Goal: Contribute content: Contribute content

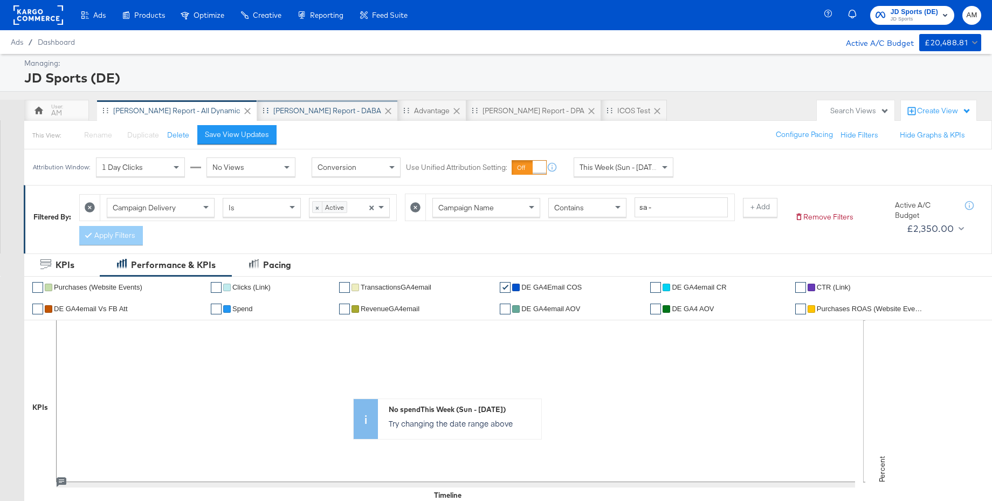
click at [296, 112] on div "[PERSON_NAME] Report - DABA" at bounding box center [327, 111] width 108 height 10
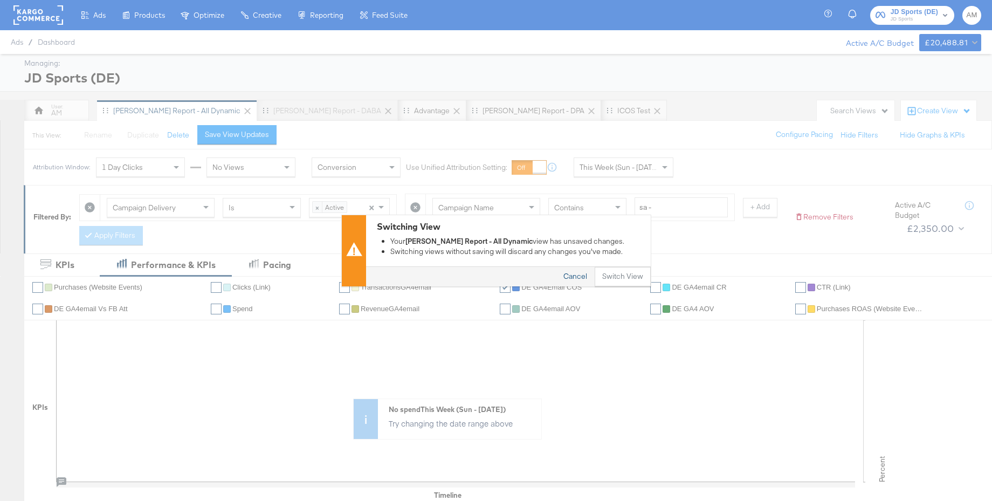
click at [580, 276] on button "Cancel" at bounding box center [575, 276] width 39 height 19
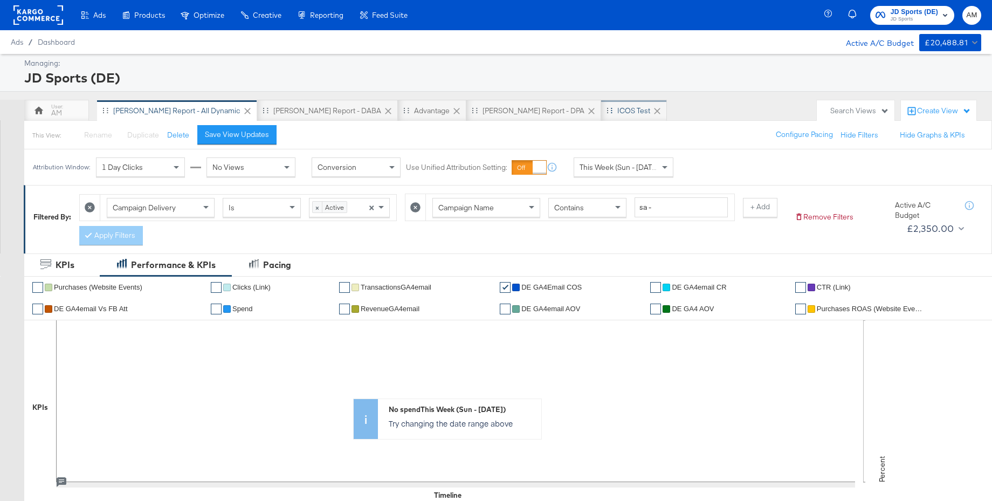
click at [618, 107] on div "iCOS Test" at bounding box center [634, 111] width 33 height 10
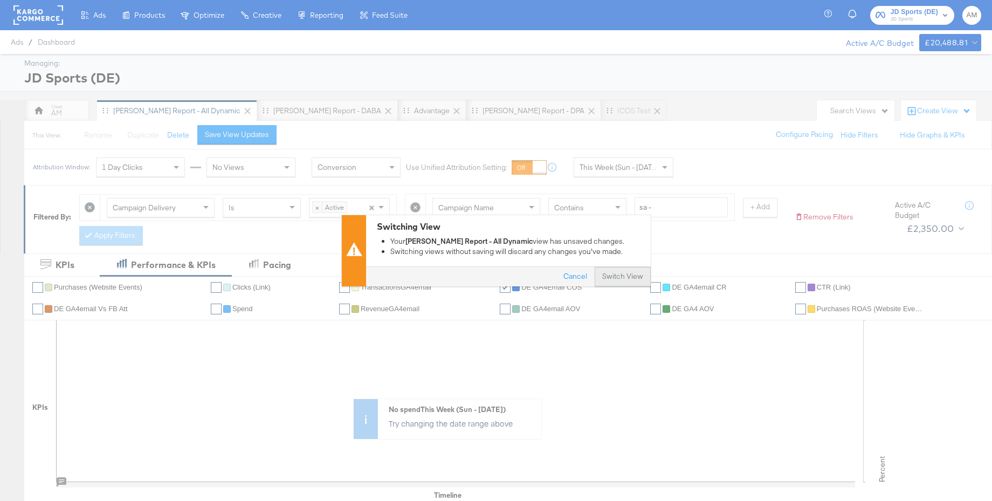
click at [615, 275] on button "Switch View" at bounding box center [623, 276] width 56 height 19
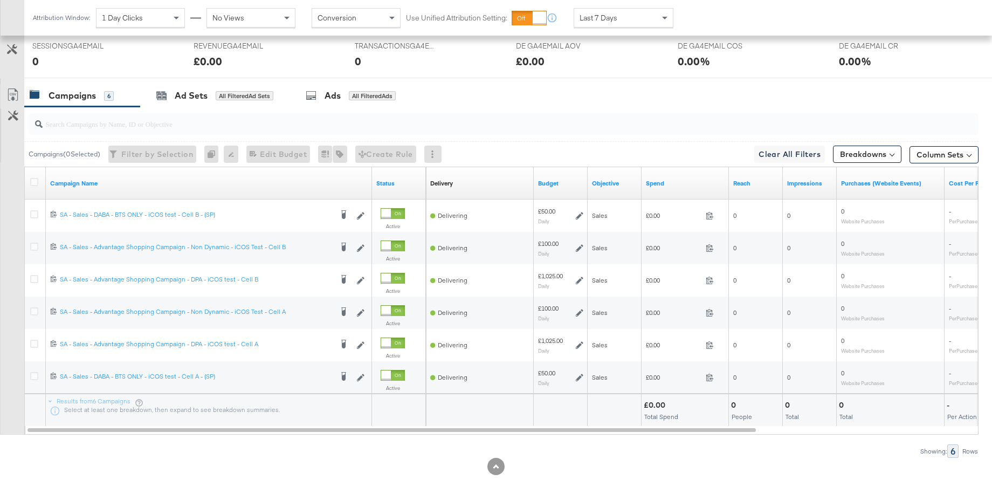
scroll to position [502, 0]
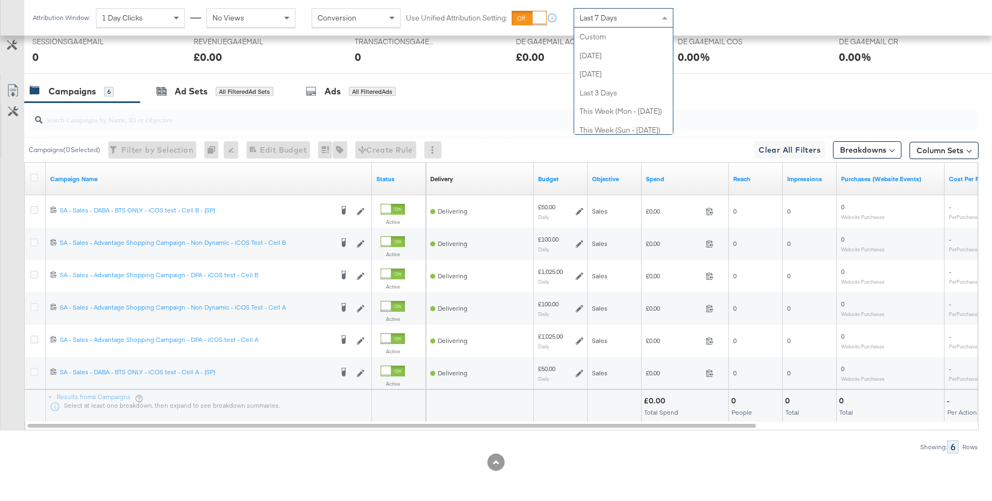
click at [606, 19] on span "Last 7 Days" at bounding box center [599, 18] width 38 height 10
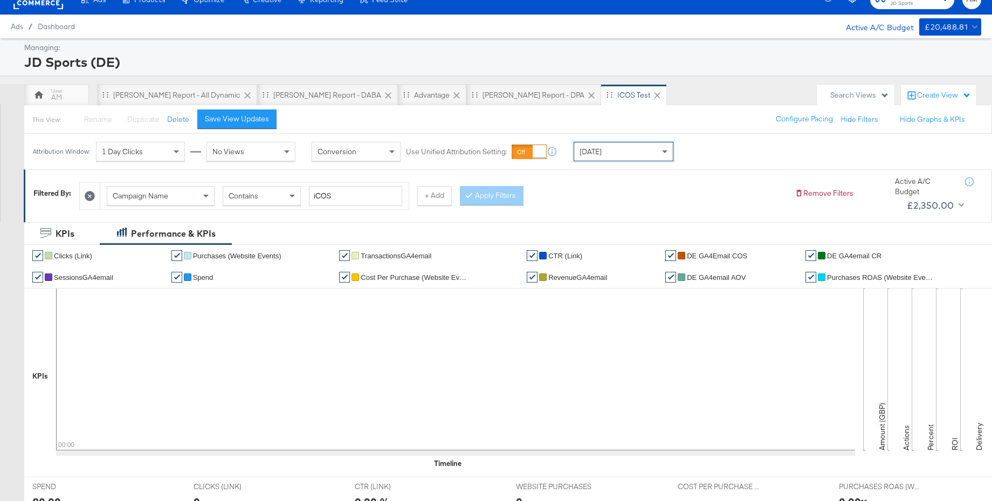
scroll to position [0, 0]
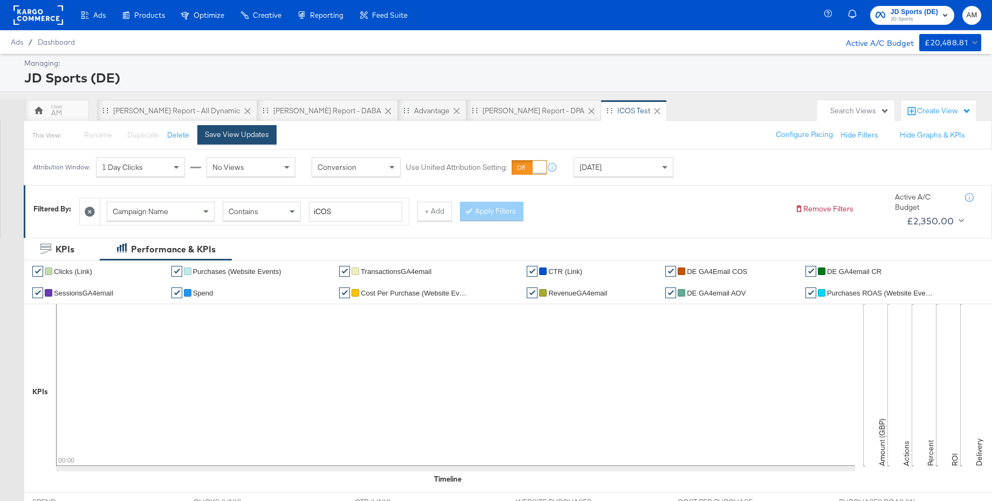
click at [257, 138] on div "Save View Updates" at bounding box center [237, 134] width 64 height 10
click at [483, 112] on div "[PERSON_NAME] Report - DPA" at bounding box center [534, 111] width 102 height 10
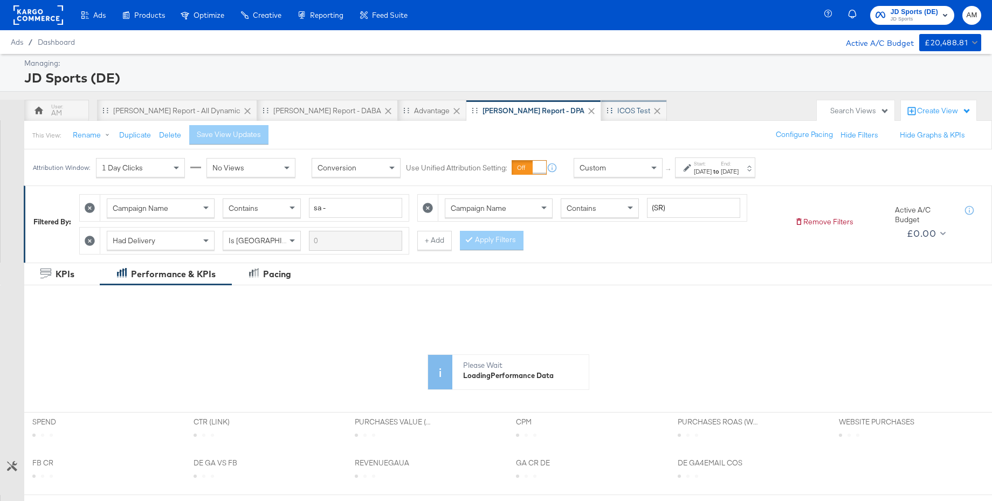
click at [618, 112] on div "iCOS Test" at bounding box center [634, 111] width 33 height 10
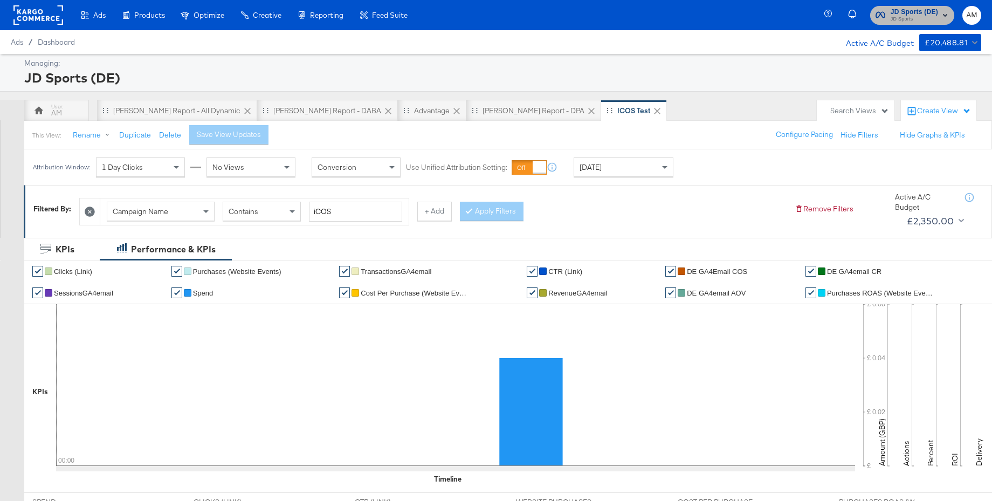
click at [909, 15] on span "JD Sports" at bounding box center [914, 19] width 47 height 9
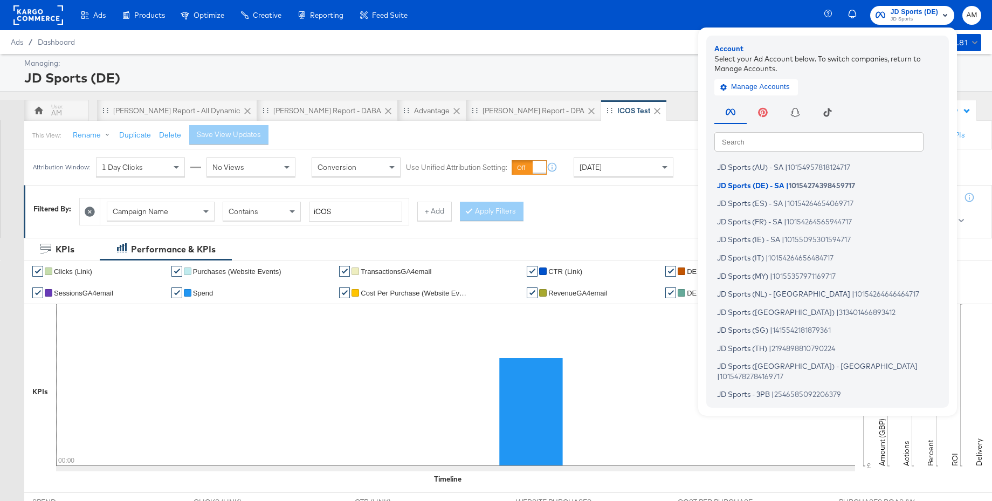
click at [566, 45] on div "Ads / Dashboard Active A/C Budget £20,488.81" at bounding box center [496, 42] width 992 height 24
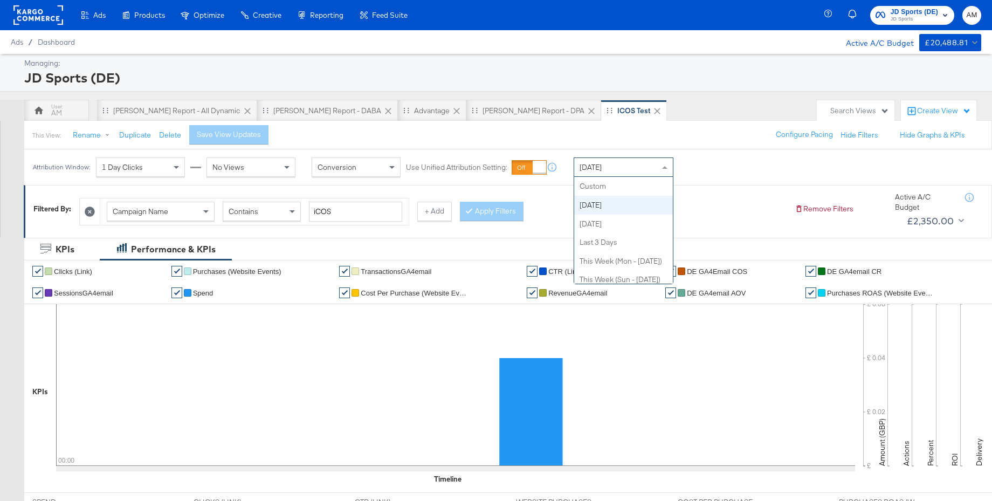
scroll to position [19, 0]
click at [613, 168] on div "Today" at bounding box center [623, 167] width 99 height 18
click at [630, 73] on div "JD Sports (DE)" at bounding box center [501, 78] width 955 height 18
click at [772, 104] on div "AM SA - JD Report - All Dynamic SA - JD Report - DABA Advantage SA - JD Report …" at bounding box center [417, 111] width 787 height 22
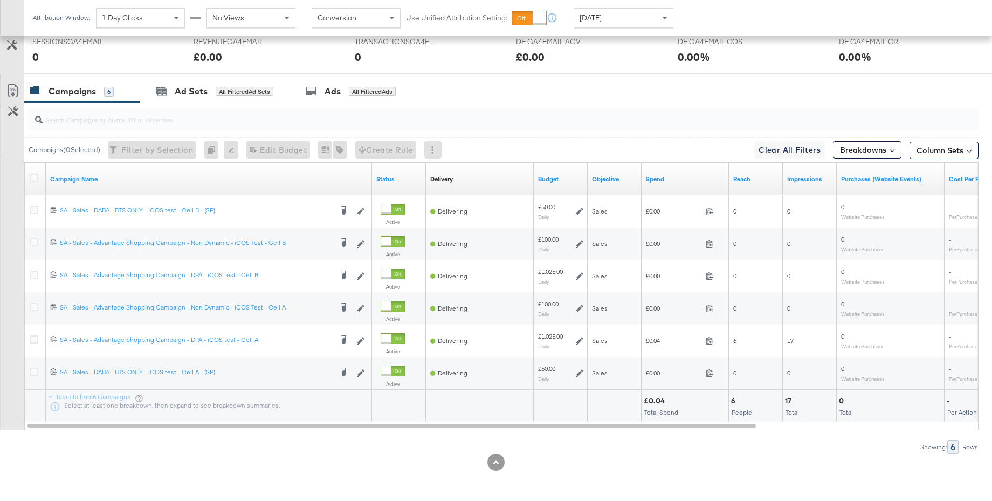
scroll to position [501, 0]
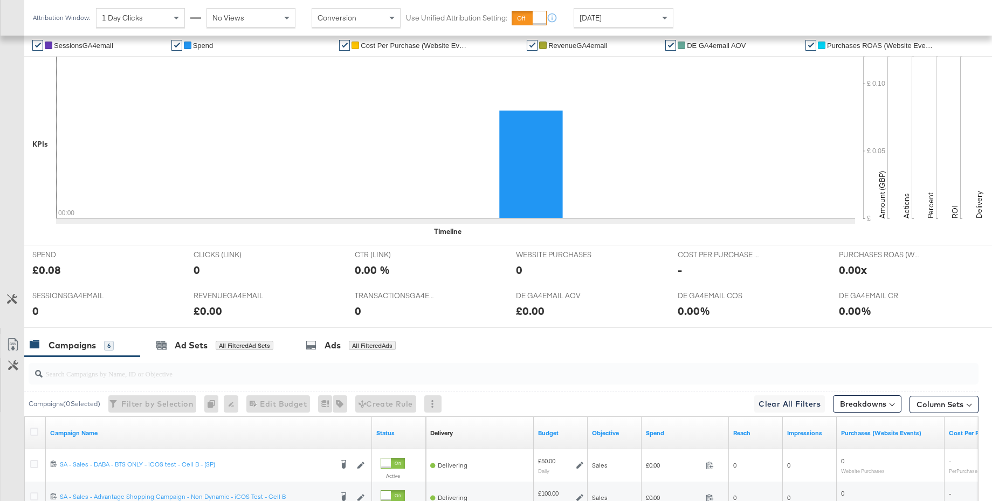
scroll to position [248, 0]
click at [946, 407] on button "Column Sets" at bounding box center [944, 403] width 69 height 17
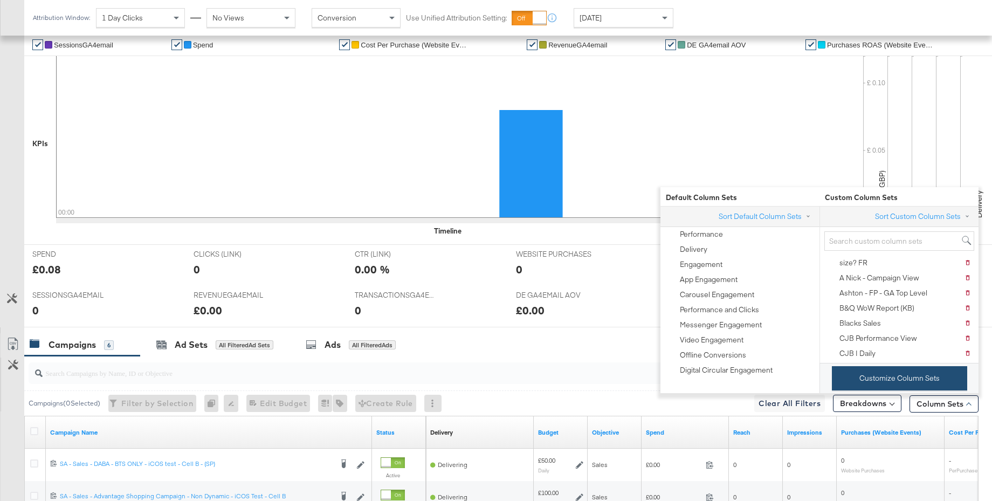
click at [868, 379] on button "Customize Column Sets" at bounding box center [899, 378] width 135 height 24
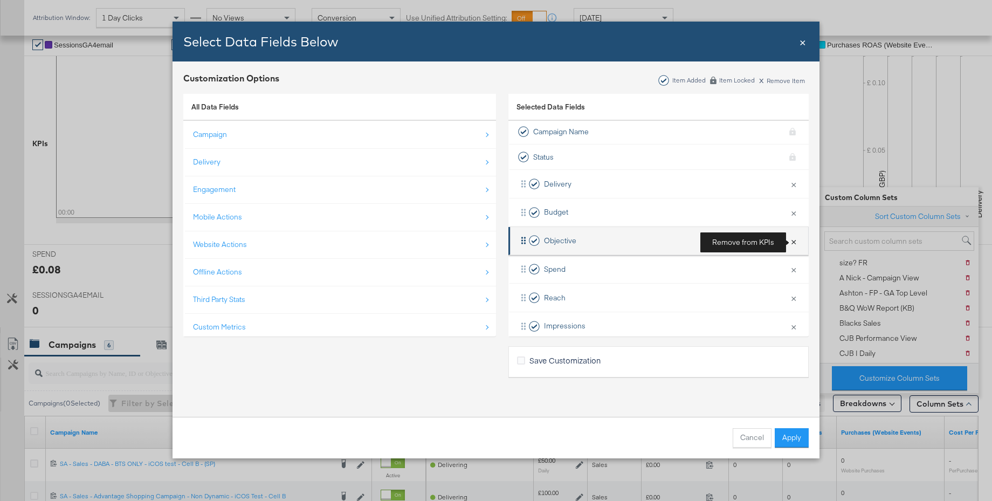
click at [793, 242] on button "×" at bounding box center [794, 241] width 14 height 23
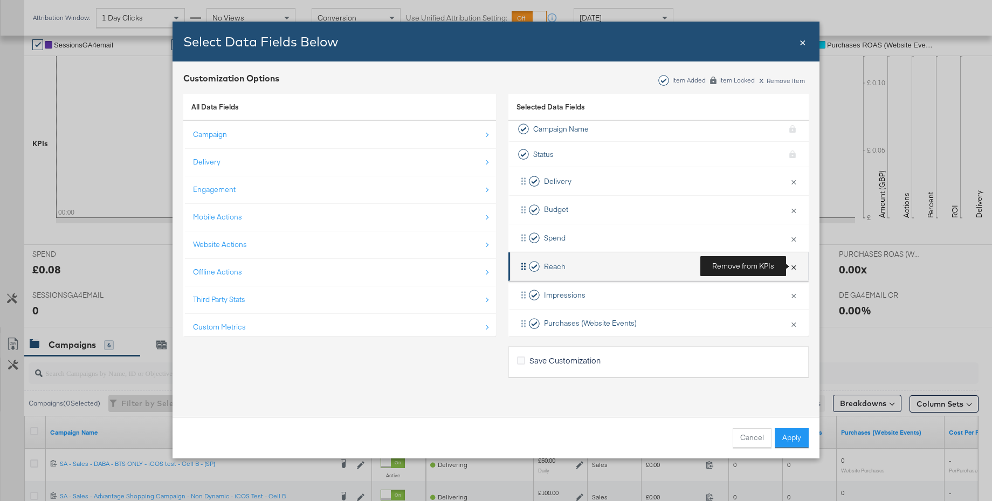
scroll to position [249, 0]
click at [794, 265] on button "×" at bounding box center [794, 266] width 14 height 23
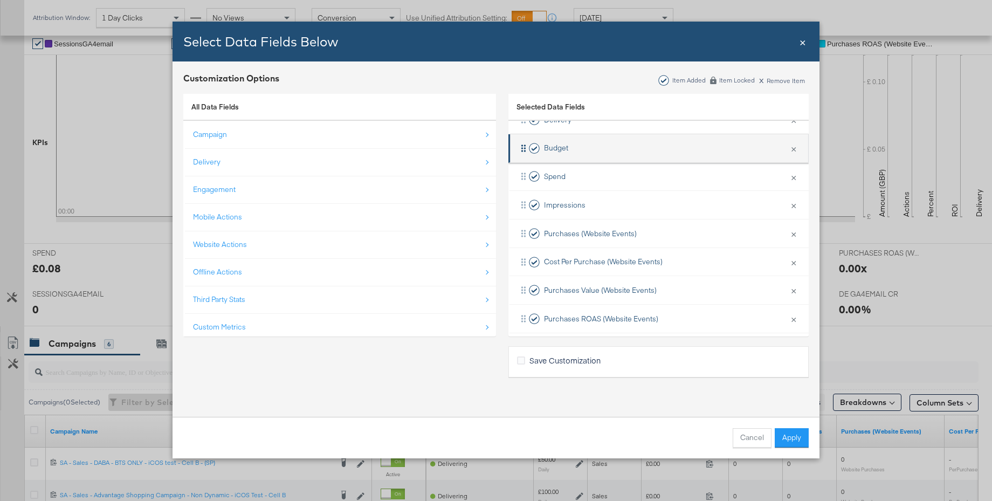
scroll to position [73, 0]
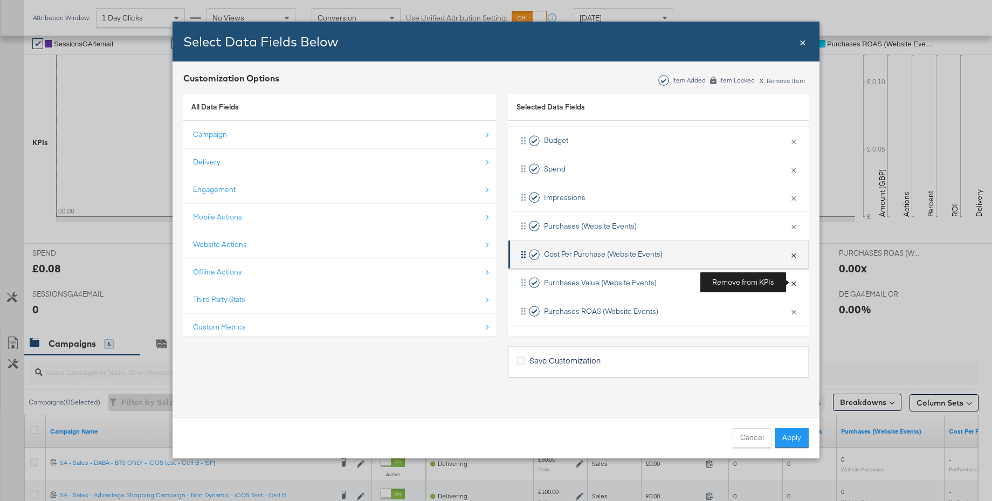
click at [791, 284] on button "×" at bounding box center [794, 282] width 14 height 23
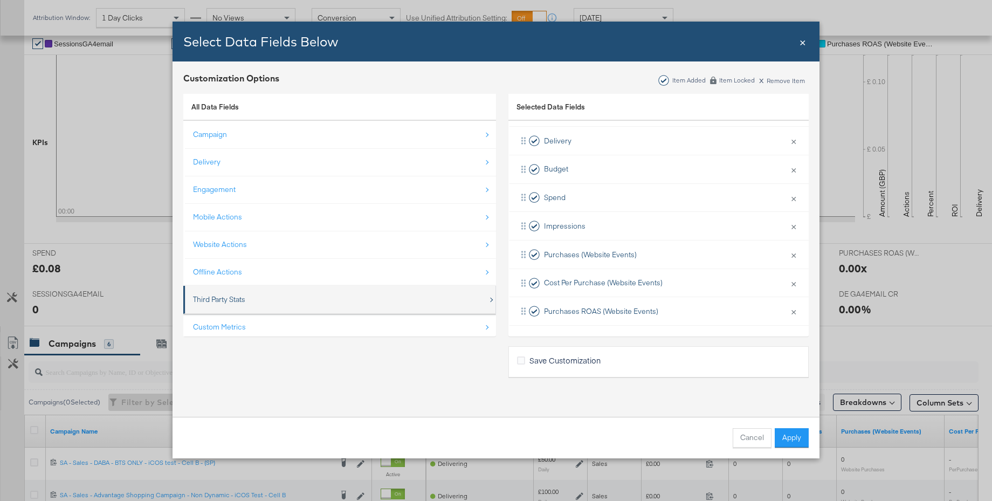
click at [228, 298] on div "Third Party Stats" at bounding box center [219, 300] width 52 height 10
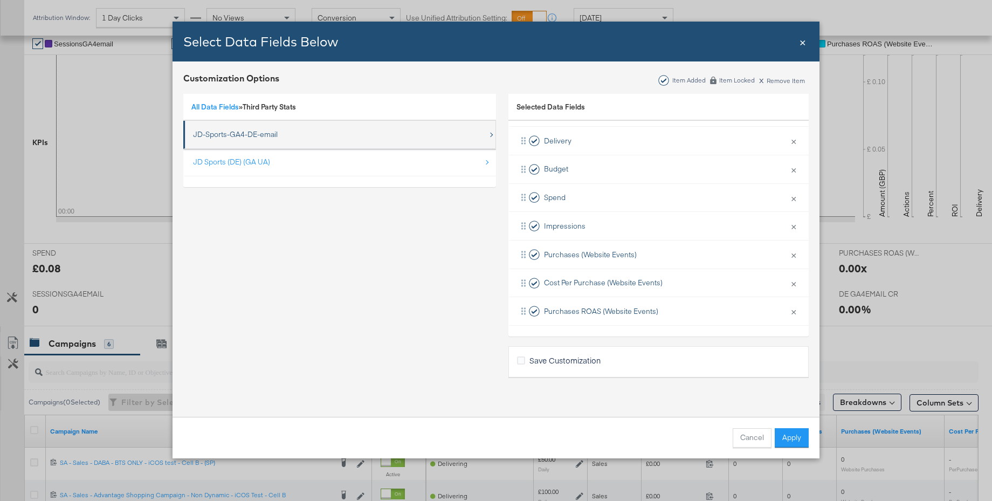
click at [216, 132] on div "JD-Sports-GA4-DE-email" at bounding box center [235, 134] width 85 height 10
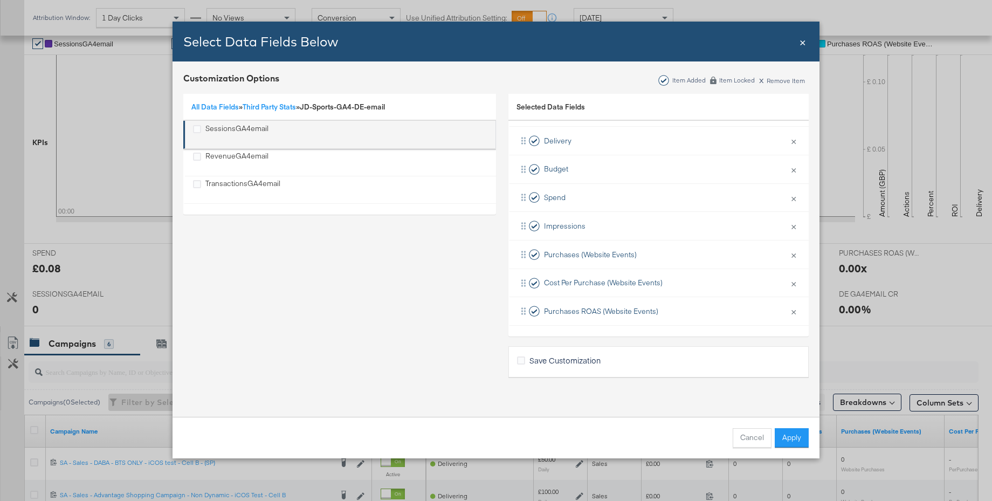
click at [223, 130] on div "SessionsGA4email" at bounding box center [237, 135] width 63 height 22
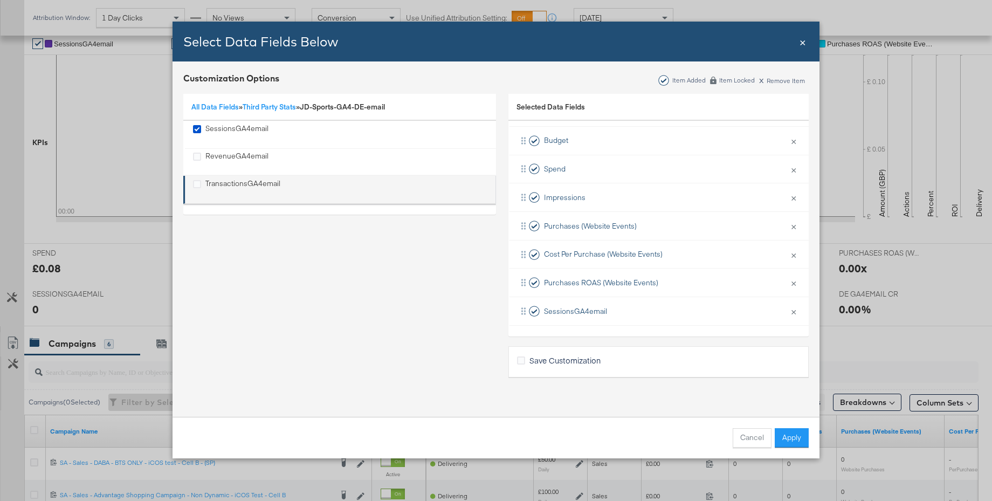
click at [227, 187] on div "TransactionsGA4email" at bounding box center [243, 190] width 75 height 22
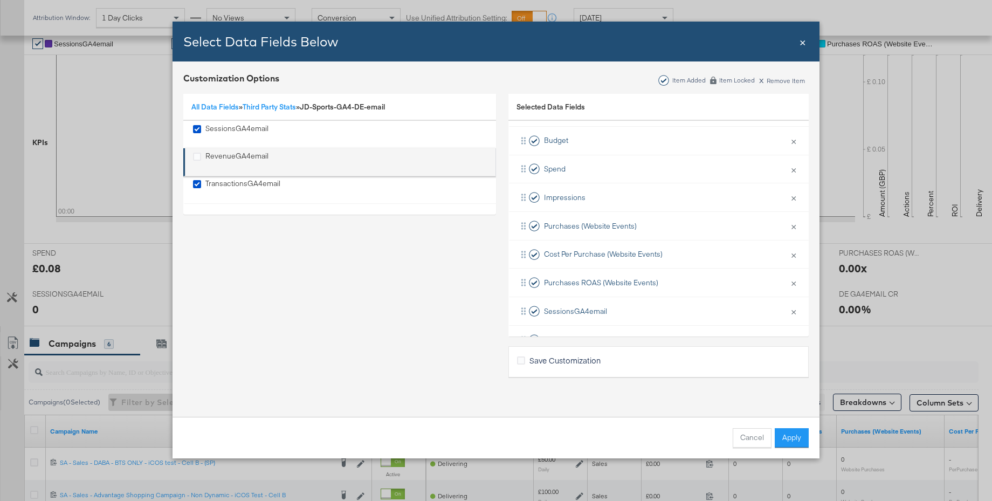
click at [224, 156] on div "RevenueGA4email" at bounding box center [237, 162] width 63 height 22
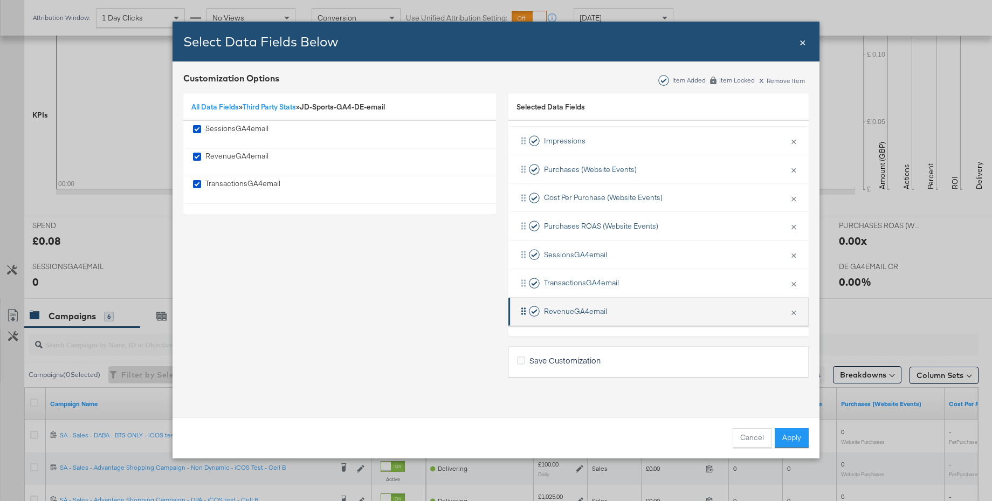
scroll to position [284, 0]
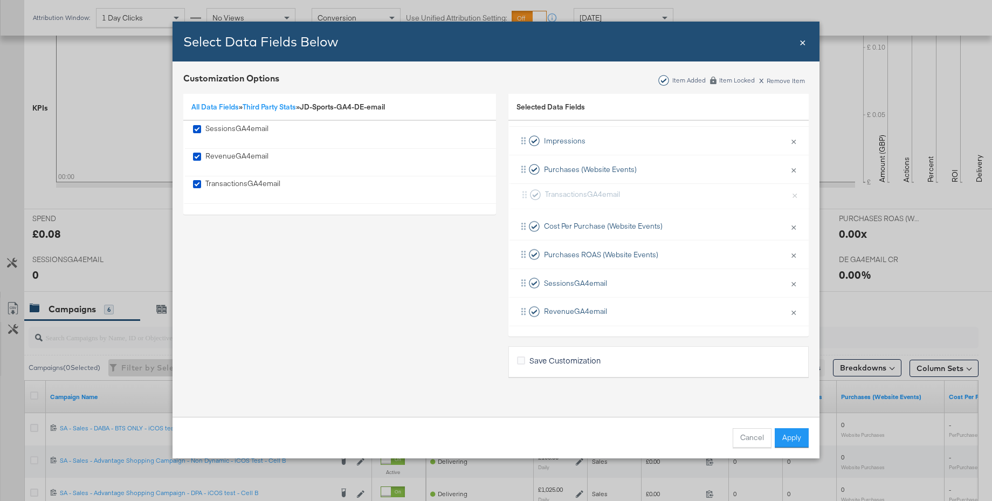
drag, startPoint x: 587, startPoint y: 269, endPoint x: 588, endPoint y: 194, distance: 75.5
click at [588, 194] on div "Delivery × Remove from KPIs Budget × Remove from KPIs Spend × Remove from KPIs …" at bounding box center [659, 184] width 300 height 284
drag, startPoint x: 568, startPoint y: 196, endPoint x: 567, endPoint y: 221, distance: 24.8
click at [567, 221] on div "Delivery × Remove from KPIs Budget × Remove from KPIs Spend × Remove from KPIs …" at bounding box center [659, 184] width 300 height 284
click at [220, 107] on link "All Data Fields" at bounding box center [214, 107] width 47 height 10
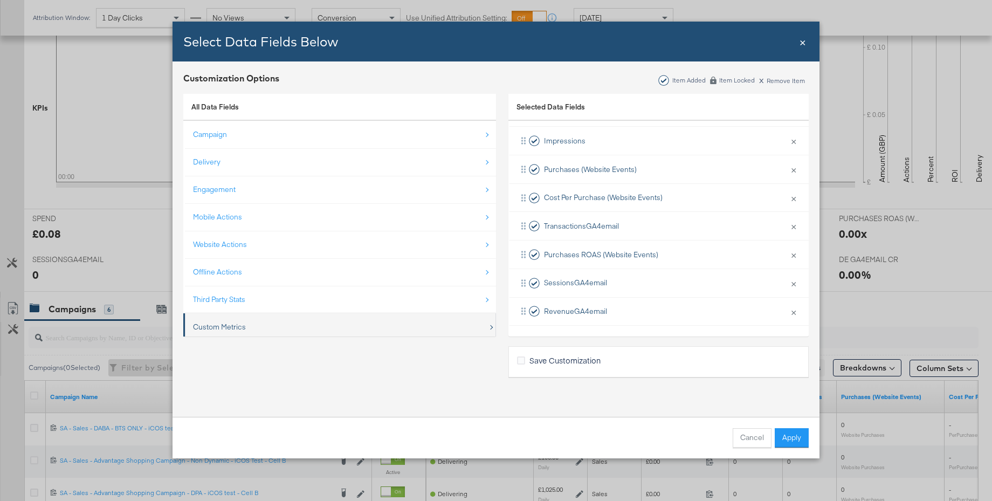
click at [230, 327] on div "Custom Metrics" at bounding box center [219, 327] width 53 height 10
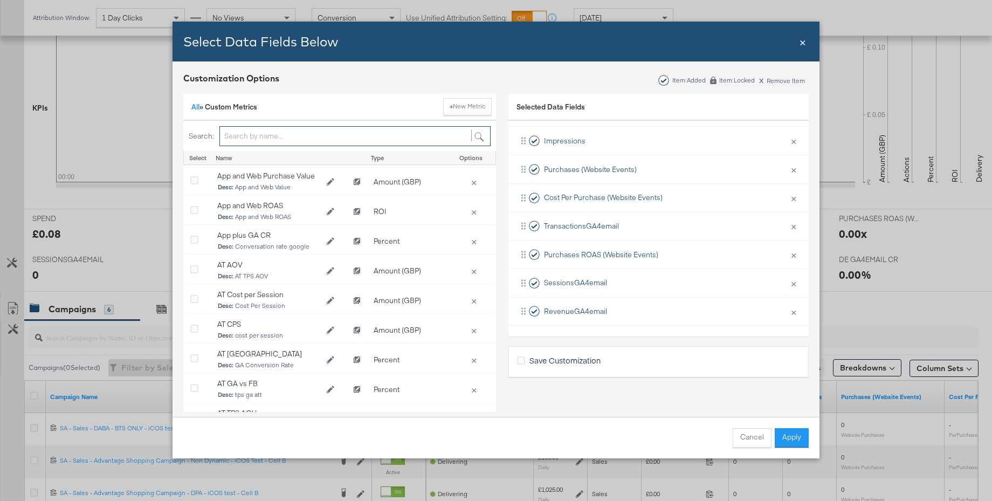
click at [297, 140] on input "Bulk Add Locations Modal" at bounding box center [355, 136] width 271 height 20
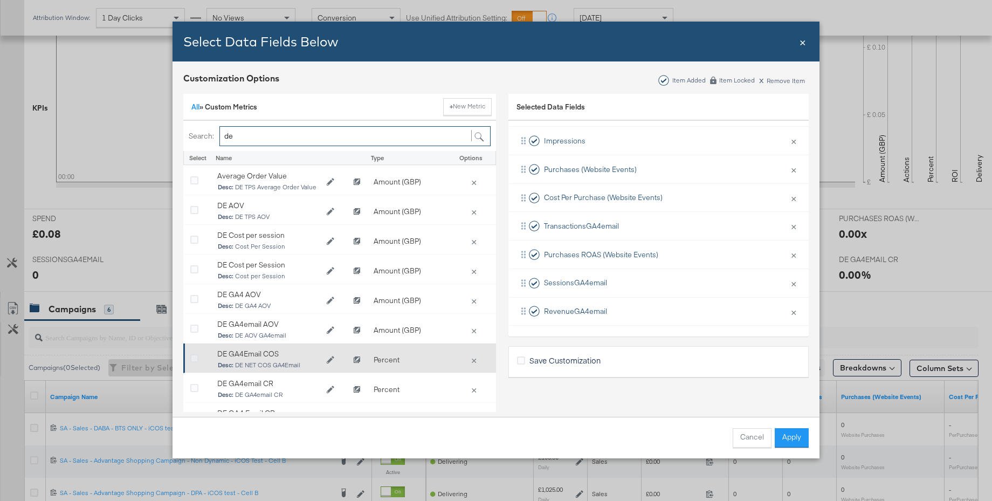
type input "de"
click at [196, 355] on icon "Bulk Add Locations Modal" at bounding box center [194, 359] width 8 height 8
click at [0, 0] on input "Bulk Add Locations Modal" at bounding box center [0, 0] width 0 height 0
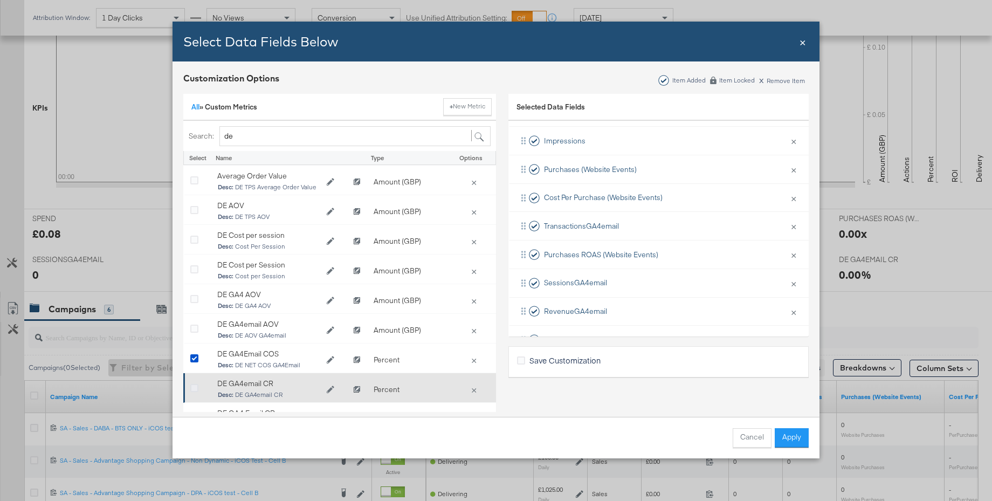
click at [196, 388] on icon "Bulk Add Locations Modal" at bounding box center [194, 389] width 8 height 8
click at [0, 0] on input "Bulk Add Locations Modal" at bounding box center [0, 0] width 0 height 0
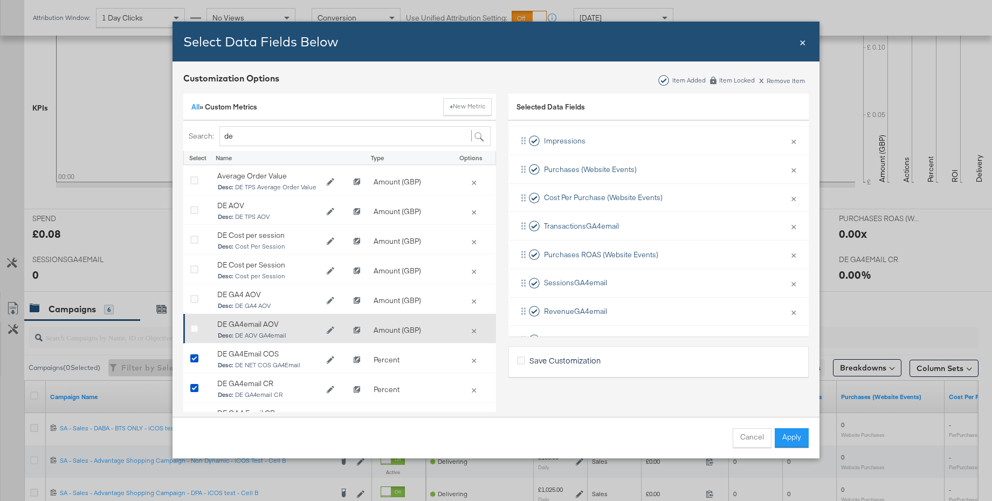
drag, startPoint x: 195, startPoint y: 331, endPoint x: 368, endPoint y: 322, distance: 173.4
click at [195, 331] on icon "Bulk Add Locations Modal" at bounding box center [194, 329] width 8 height 8
click at [0, 0] on input "Bulk Add Locations Modal" at bounding box center [0, 0] width 0 height 0
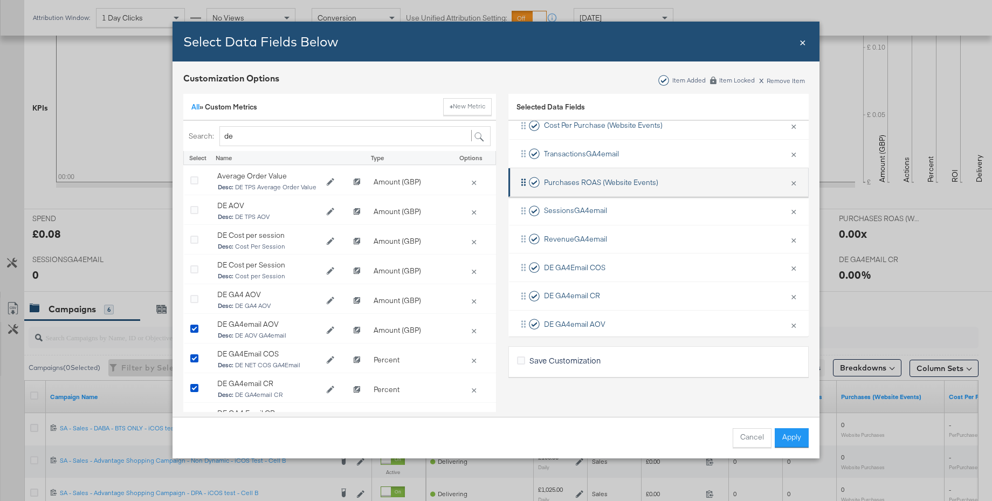
scroll to position [215, 0]
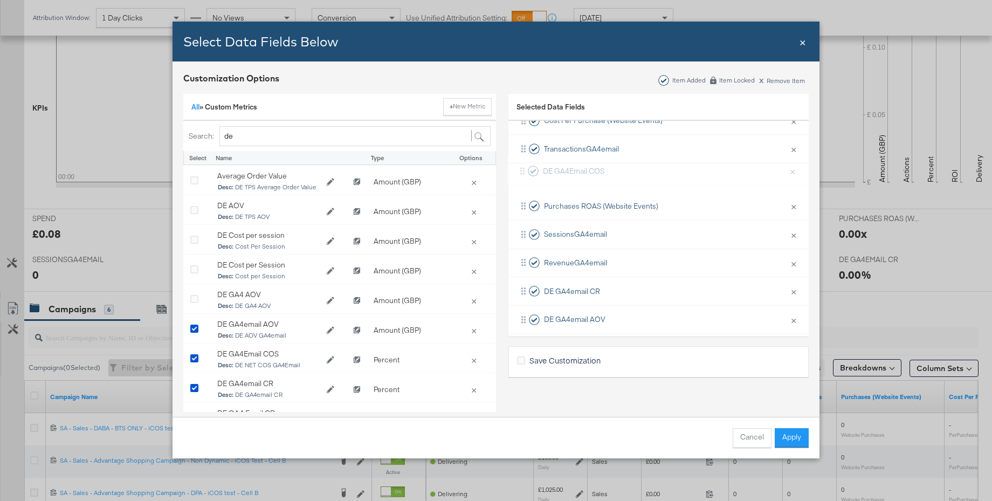
drag, startPoint x: 576, startPoint y: 256, endPoint x: 574, endPoint y: 166, distance: 89.5
click at [574, 166] on div "Delivery × Remove from KPIs Budget × Remove from KPIs Spend × Remove from KPIs …" at bounding box center [659, 148] width 300 height 369
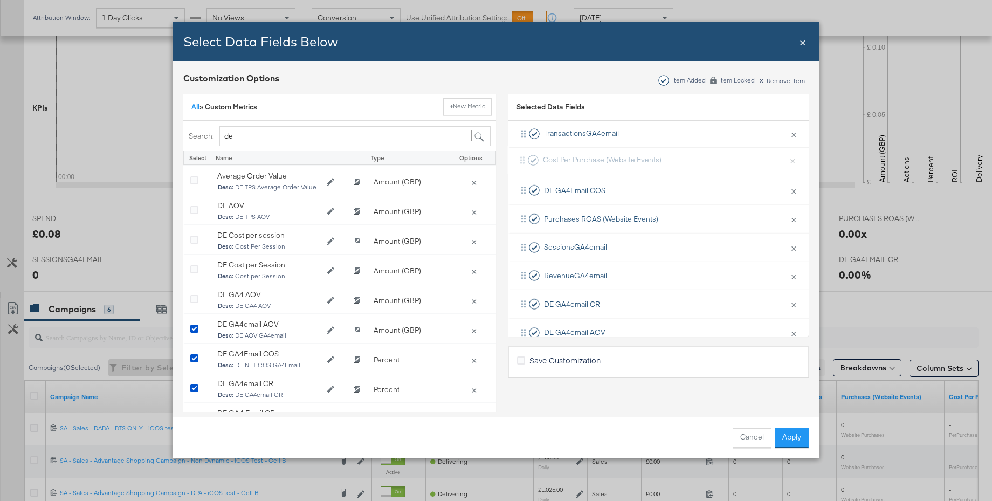
scroll to position [193, 0]
drag, startPoint x: 571, startPoint y: 125, endPoint x: 567, endPoint y: 219, distance: 94.5
click at [567, 219] on div "Delivery × Remove from KPIs Budget × Remove from KPIs Spend × Remove from KPIs …" at bounding box center [659, 162] width 300 height 369
drag, startPoint x: 788, startPoint y: 439, endPoint x: 734, endPoint y: 362, distance: 93.7
click at [788, 439] on button "Apply" at bounding box center [792, 437] width 34 height 19
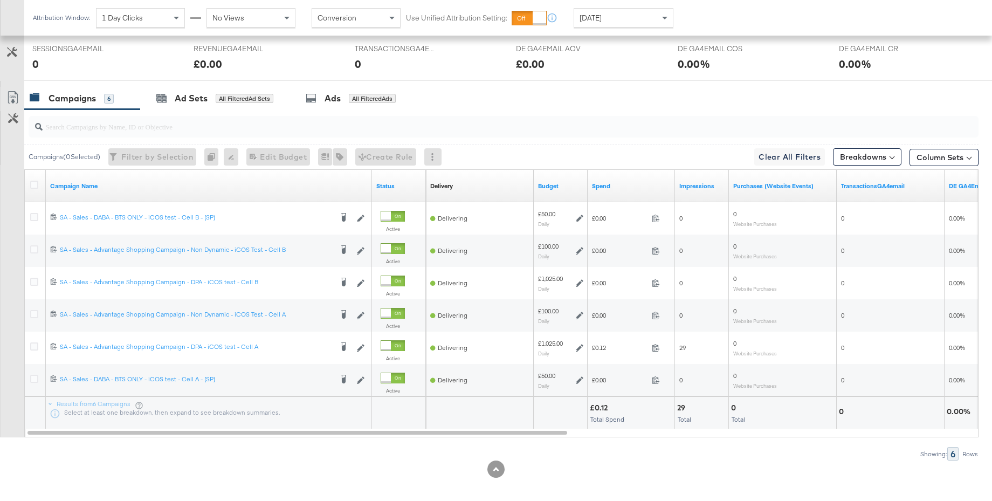
scroll to position [502, 0]
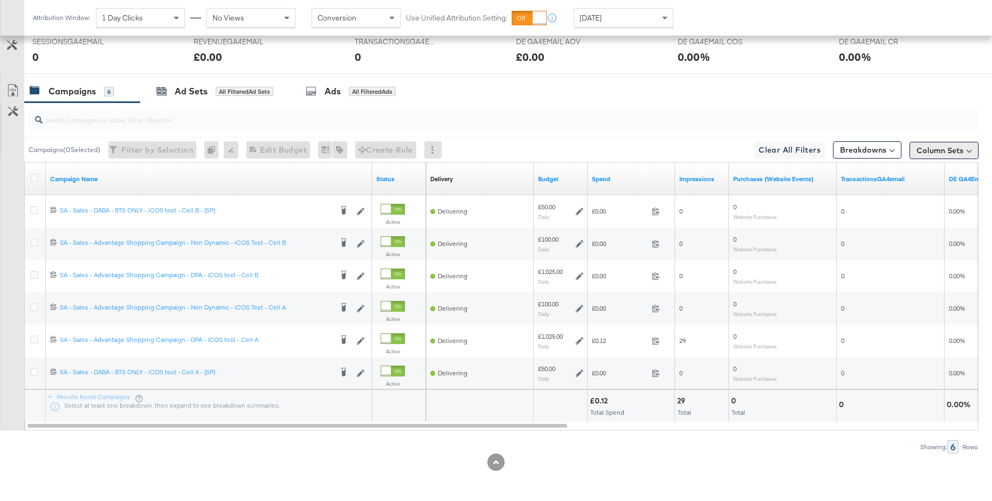
click at [929, 155] on button "Column Sets" at bounding box center [944, 150] width 69 height 17
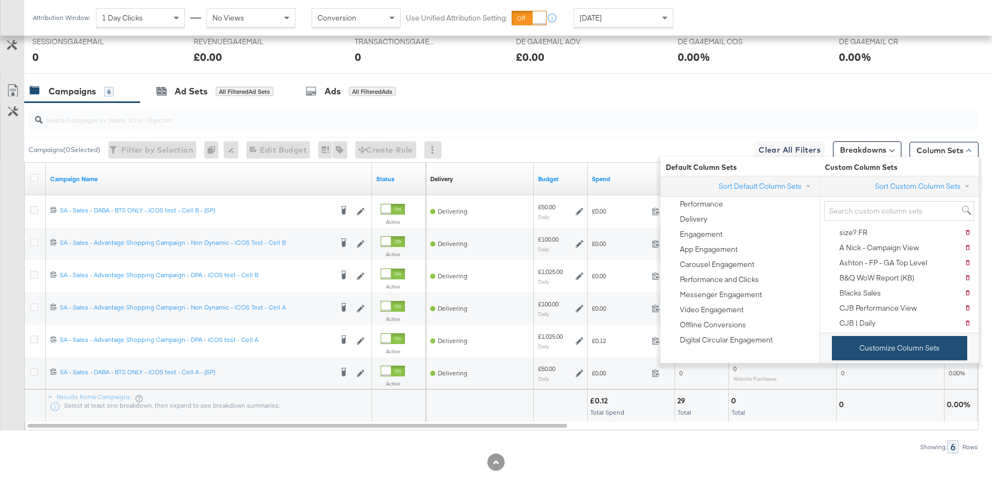
click at [869, 347] on button "Customize Column Sets" at bounding box center [899, 348] width 135 height 24
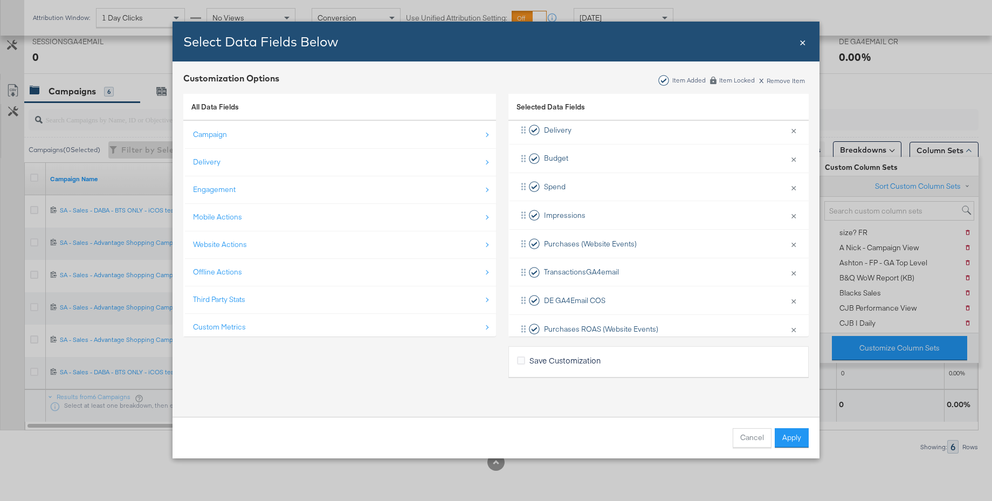
scroll to position [57, 0]
drag, startPoint x: 571, startPoint y: 300, endPoint x: 572, endPoint y: 231, distance: 69.0
click at [572, 231] on div "Delivery × Remove from KPIs Budget × Remove from KPIs Spend × Remove from KPIs …" at bounding box center [659, 298] width 300 height 369
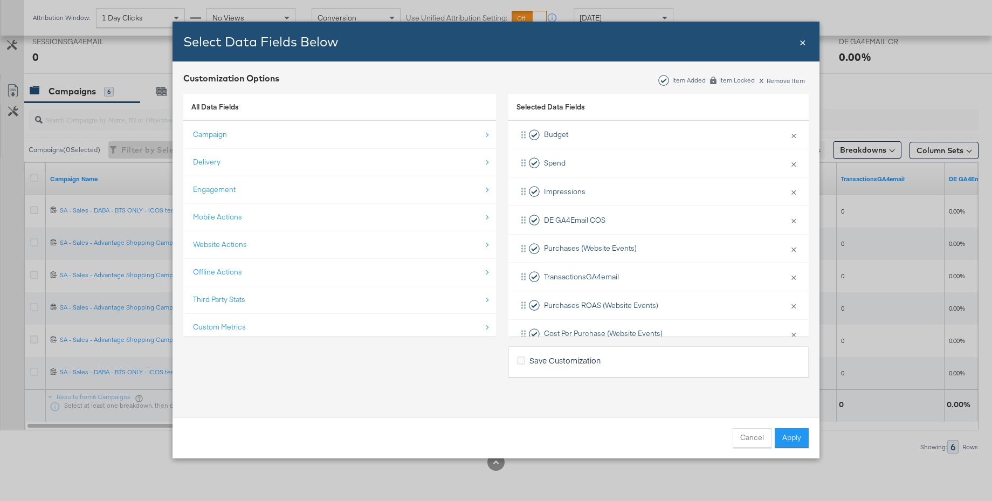
scroll to position [82, 0]
drag, startPoint x: 574, startPoint y: 302, endPoint x: 570, endPoint y: 242, distance: 60.6
click at [570, 242] on div "Delivery × Remove from KPIs Budget × Remove from KPIs Spend × Remove from KPIs …" at bounding box center [659, 274] width 300 height 369
click at [789, 439] on button "Apply" at bounding box center [792, 437] width 34 height 19
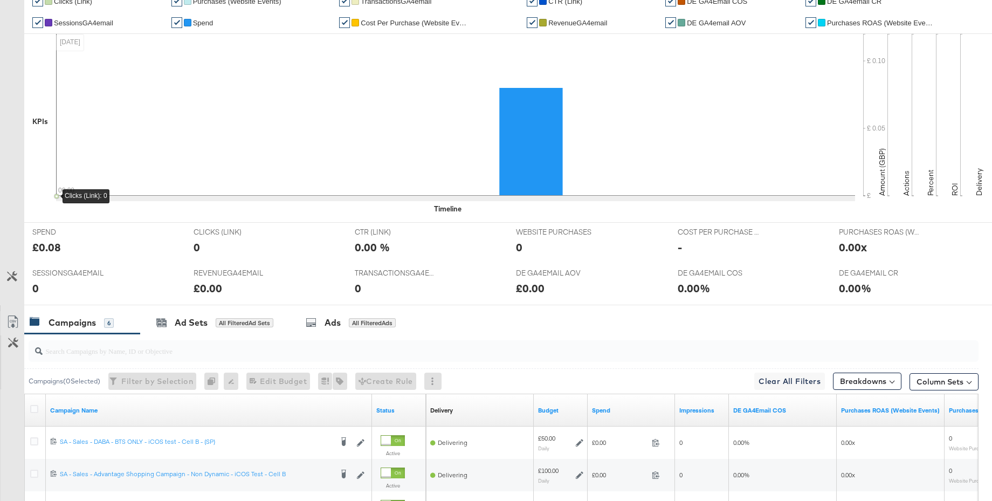
scroll to position [0, 0]
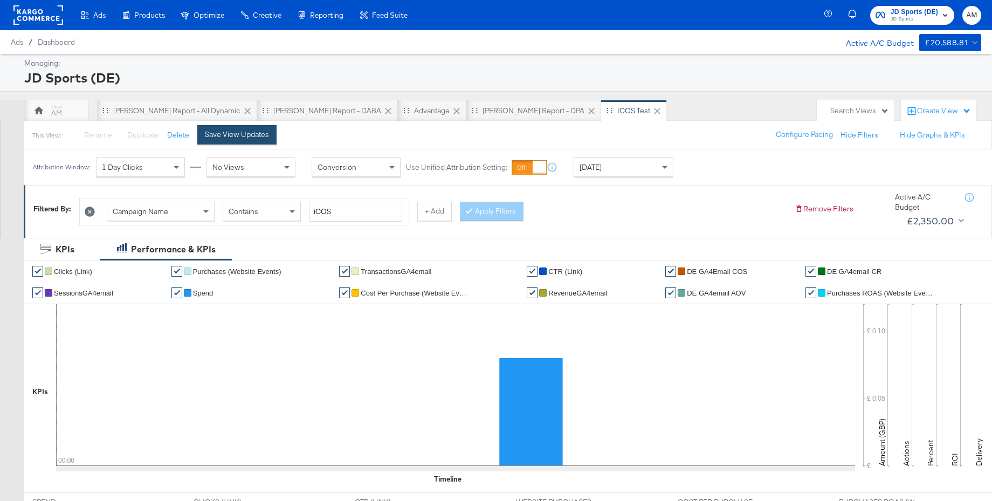
click at [220, 138] on div "Save View Updates" at bounding box center [237, 134] width 64 height 10
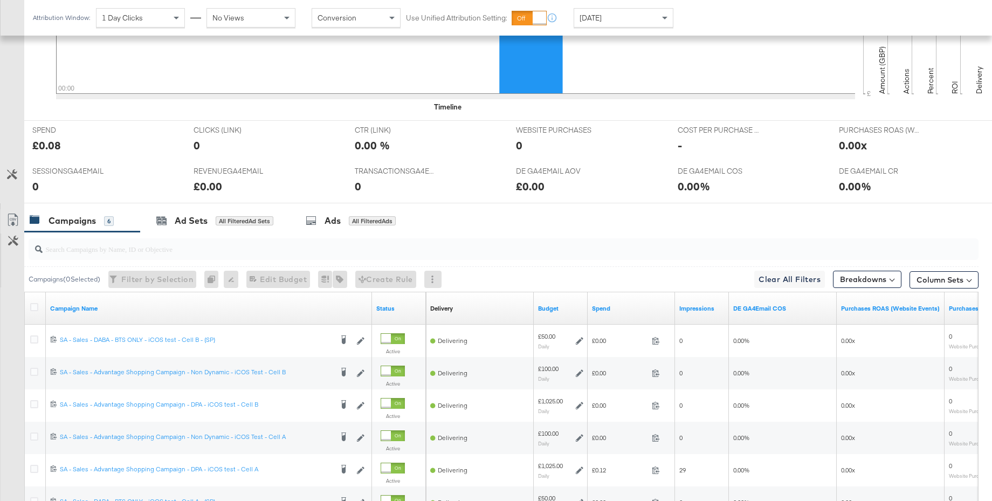
scroll to position [382, 0]
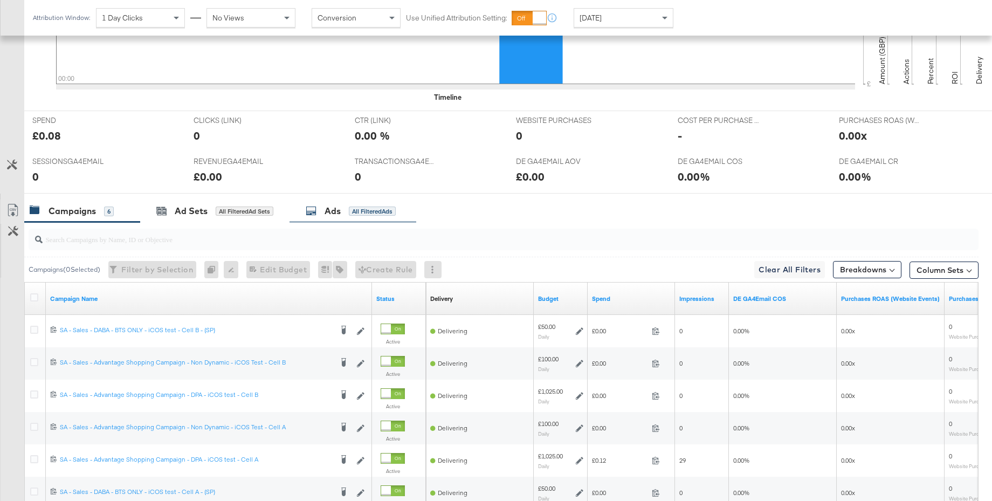
click at [327, 218] on div "Ads All Filtered Ads" at bounding box center [353, 211] width 127 height 23
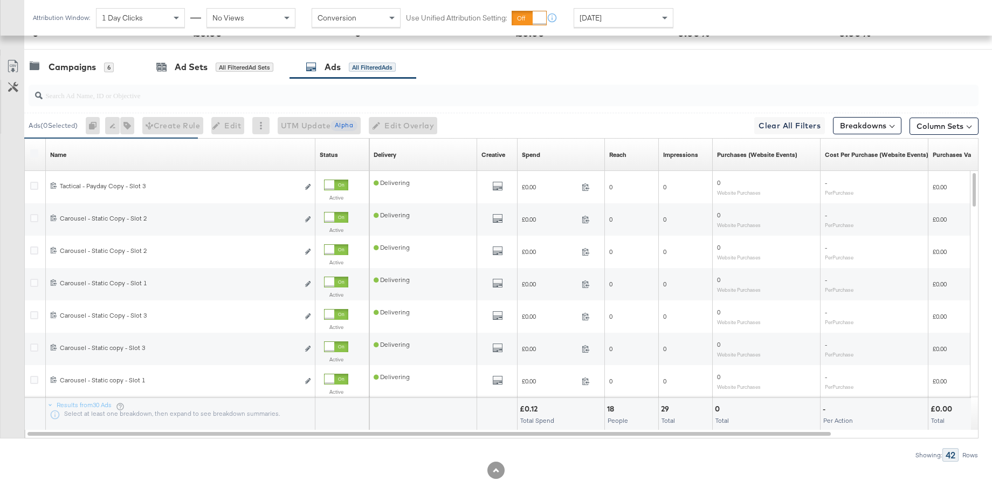
scroll to position [534, 0]
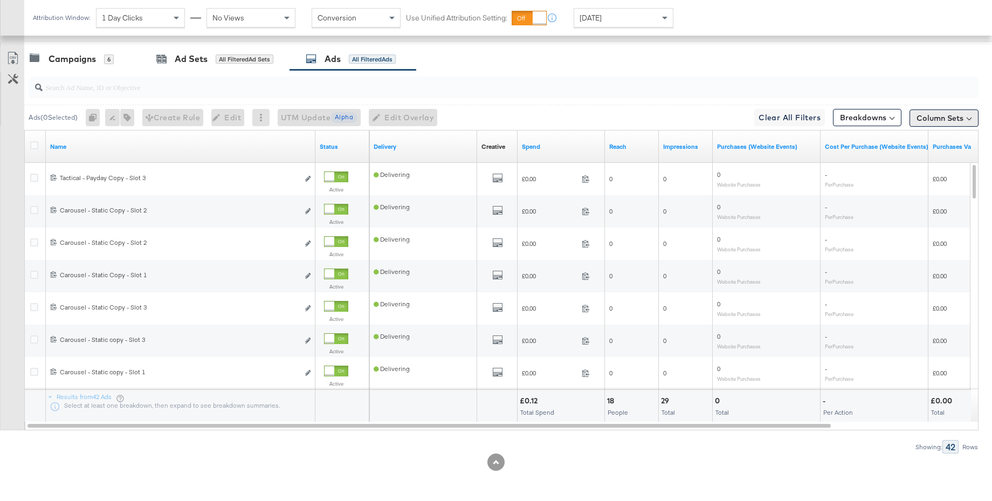
click at [949, 120] on button "Column Sets" at bounding box center [944, 117] width 69 height 17
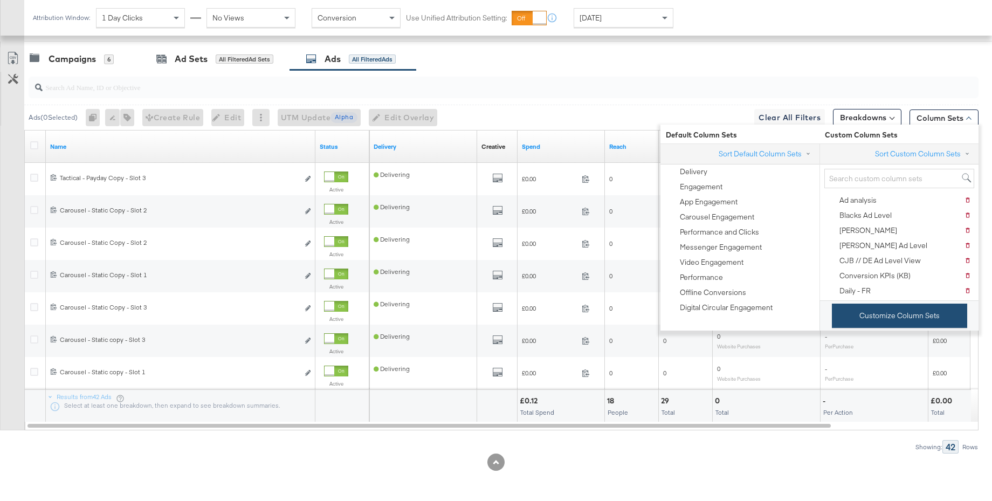
click at [858, 311] on button "Customize Column Sets" at bounding box center [899, 316] width 135 height 24
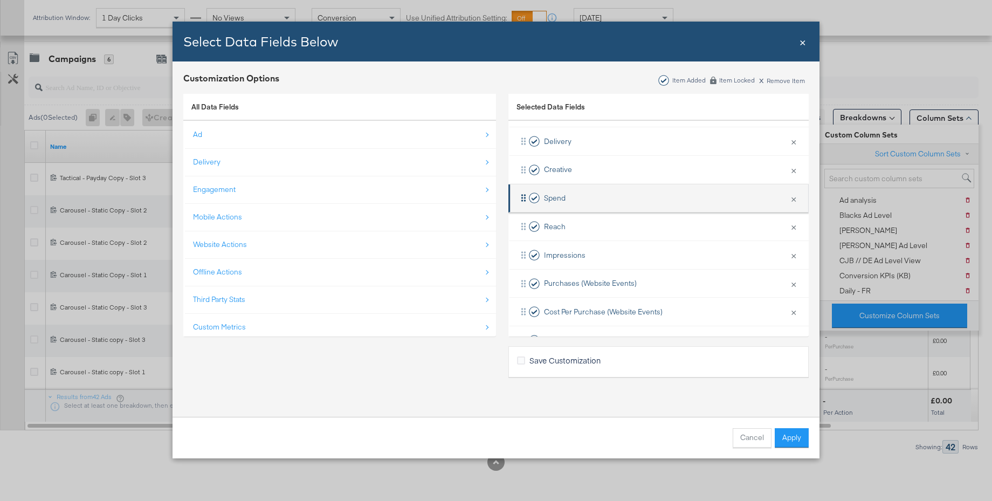
scroll to position [80, 0]
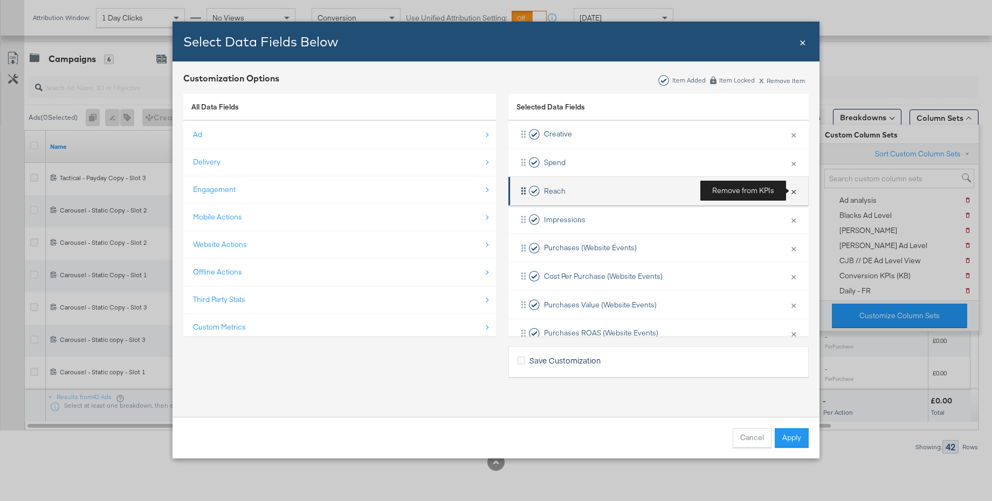
click at [791, 192] on button "×" at bounding box center [794, 191] width 14 height 23
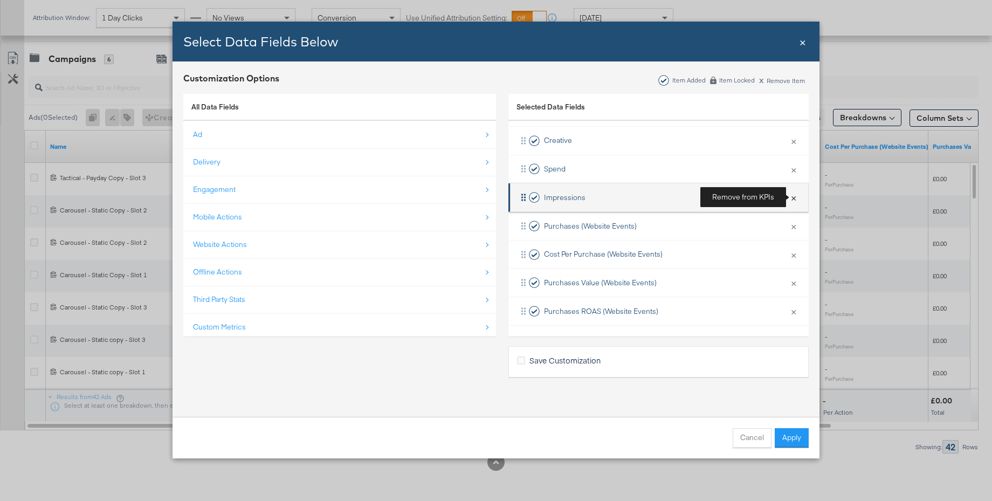
click at [793, 198] on button "×" at bounding box center [794, 197] width 14 height 23
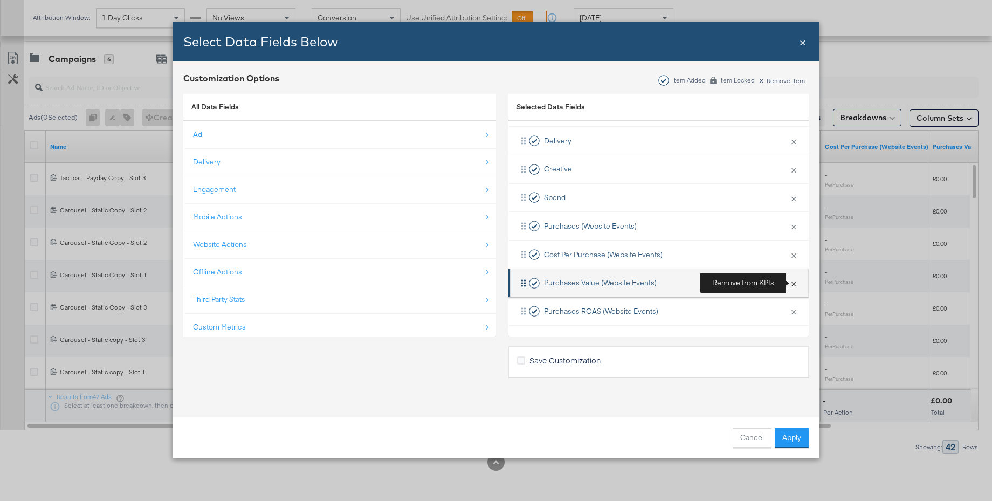
click at [792, 283] on button "×" at bounding box center [794, 283] width 14 height 23
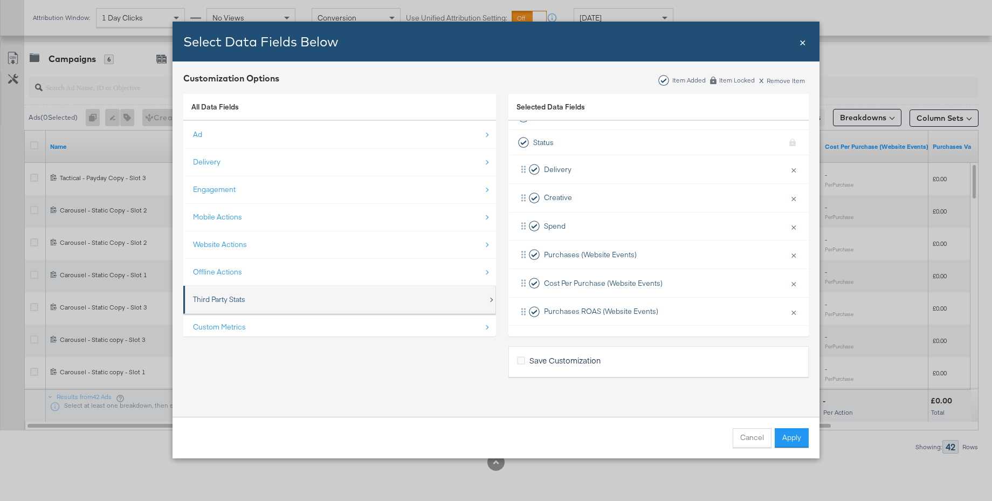
click at [235, 295] on div "Third Party Stats" at bounding box center [219, 300] width 52 height 10
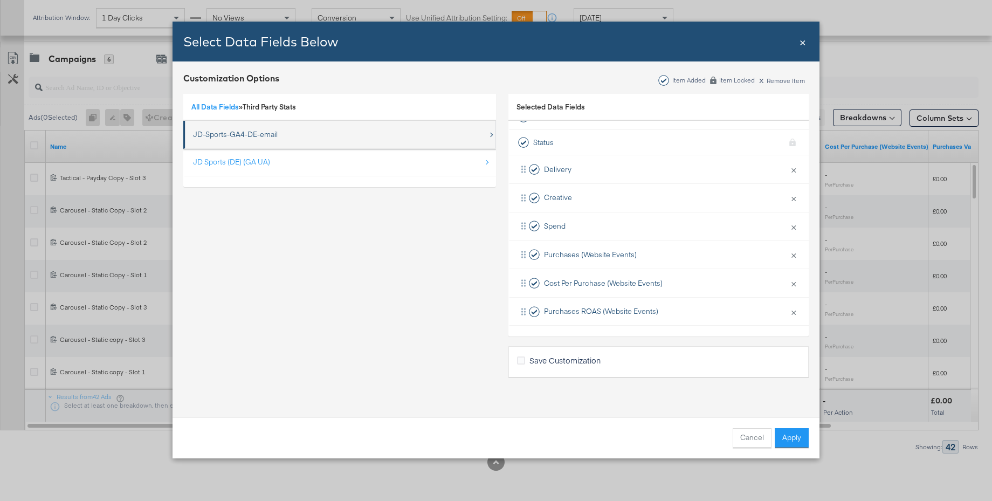
click at [231, 136] on div "JD-Sports-GA4-DE-email" at bounding box center [235, 134] width 85 height 10
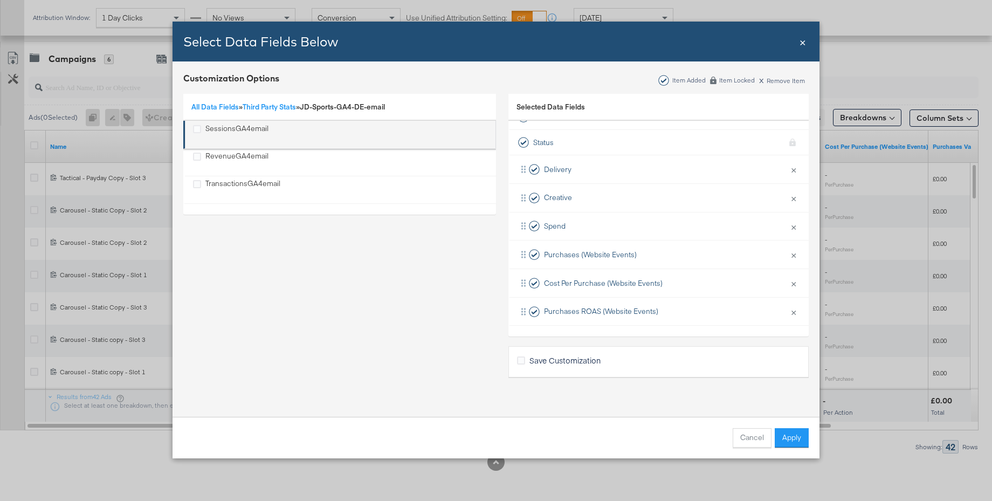
click at [231, 131] on div "SessionsGA4email" at bounding box center [237, 135] width 63 height 22
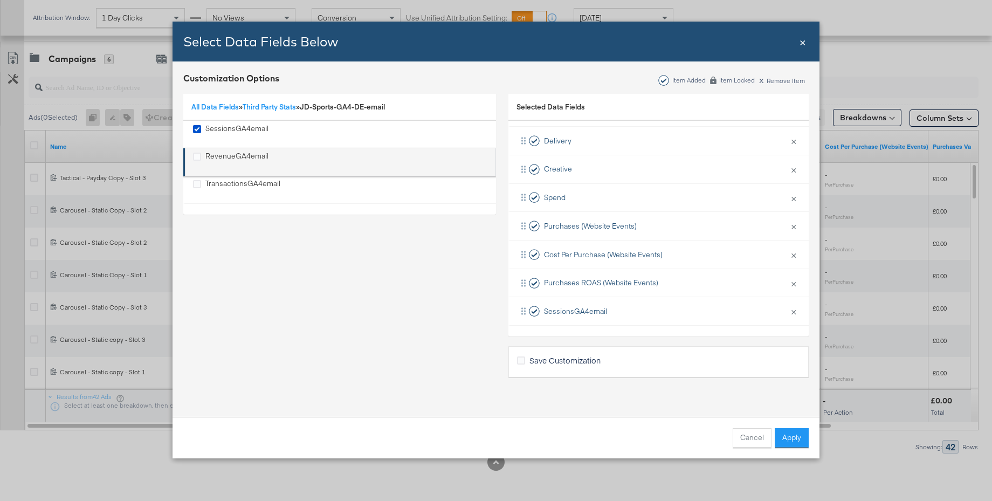
click at [227, 156] on div "RevenueGA4email" at bounding box center [237, 162] width 63 height 22
drag, startPoint x: 226, startPoint y: 177, endPoint x: 327, endPoint y: 217, distance: 108.5
click at [226, 176] on li "TransactionsGA4email" at bounding box center [339, 190] width 313 height 28
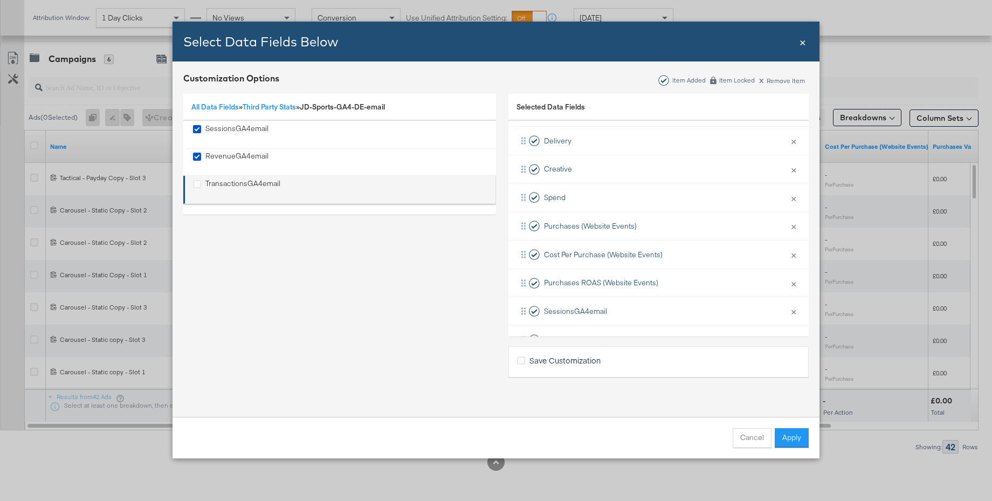
click at [235, 182] on div "TransactionsGA4email" at bounding box center [243, 190] width 75 height 22
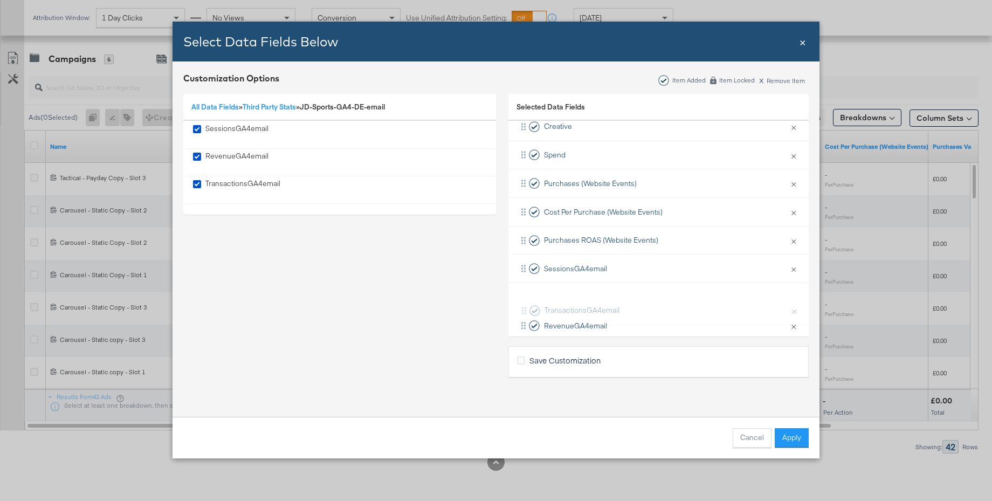
scroll to position [89, 0]
drag, startPoint x: 564, startPoint y: 322, endPoint x: 566, endPoint y: 177, distance: 145.1
click at [566, 177] on div "Delivery × Remove from KPIs Creative × Remove from KPIs Spend × Remove from KPI…" at bounding box center [659, 211] width 300 height 256
click at [225, 109] on link "All Data Fields" at bounding box center [214, 107] width 47 height 10
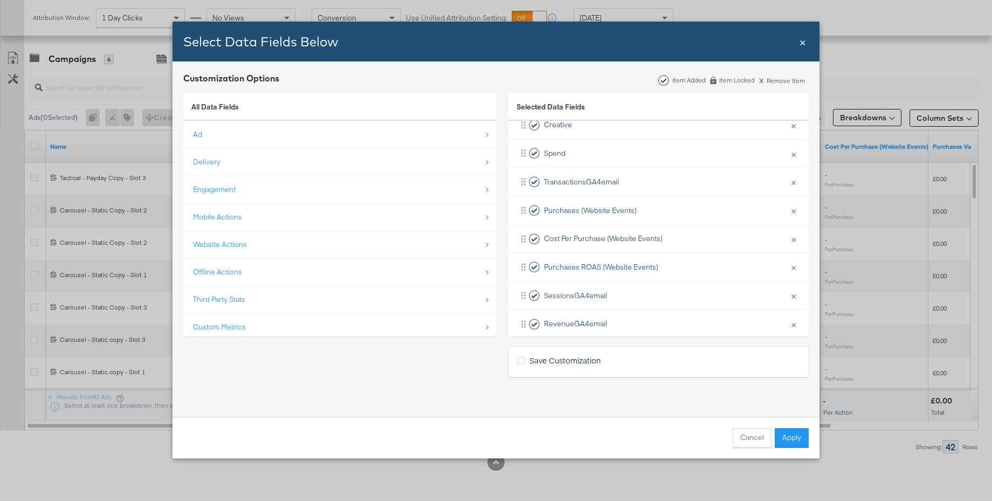
click at [228, 323] on div "Custom Metrics" at bounding box center [219, 327] width 53 height 10
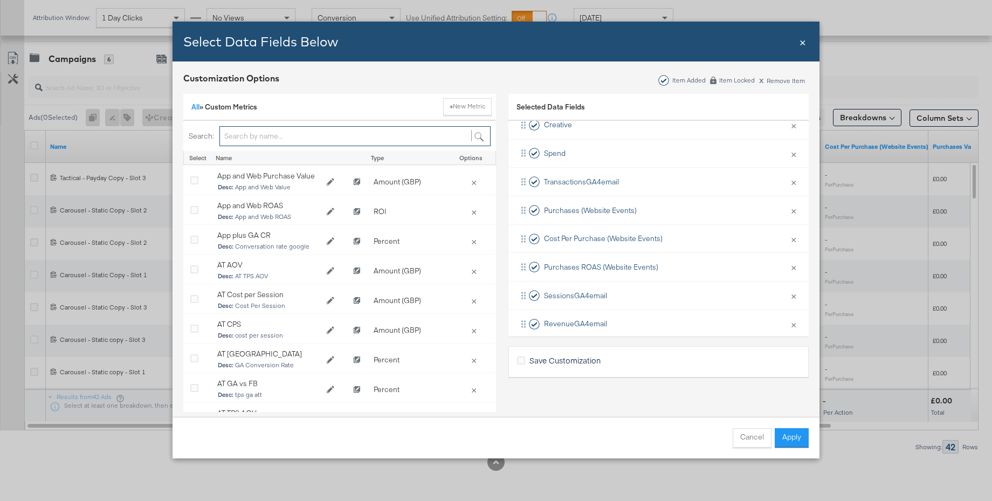
click at [269, 140] on input "Bulk Add Locations Modal" at bounding box center [355, 136] width 271 height 20
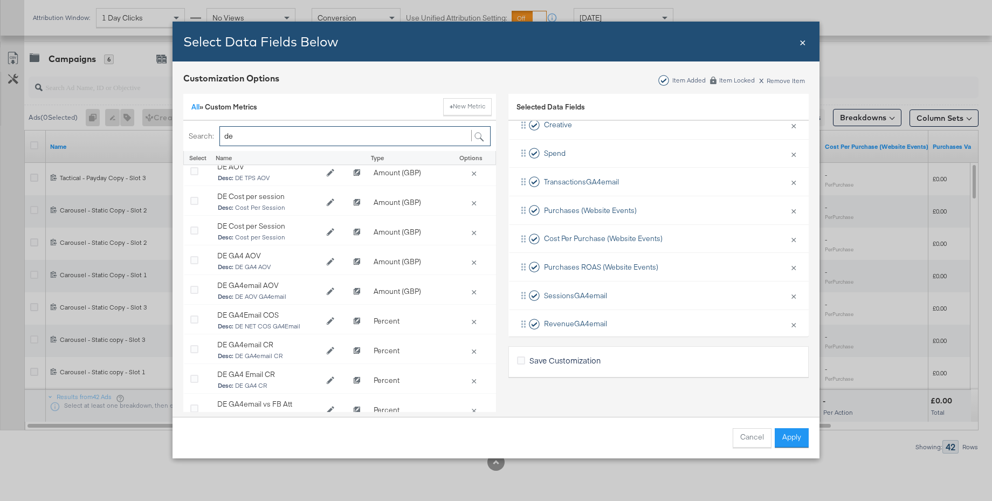
scroll to position [58, 0]
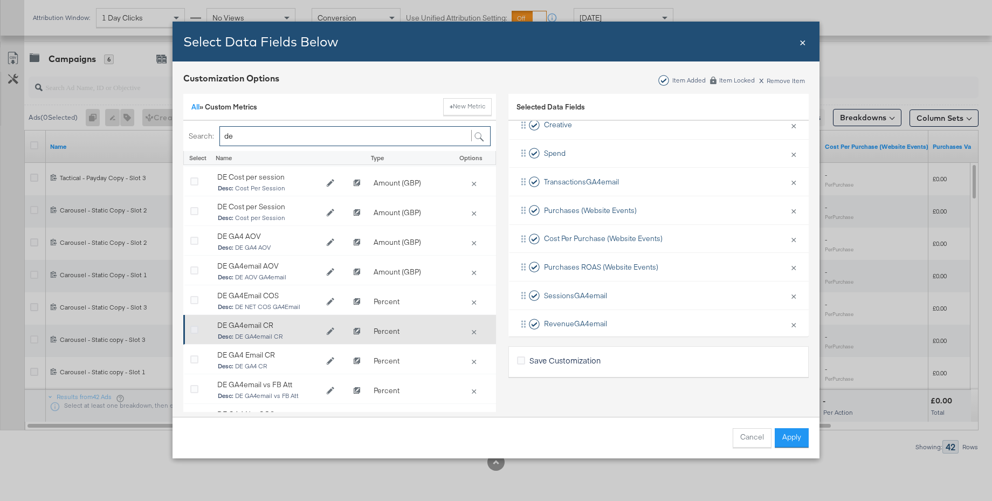
type input "de"
drag, startPoint x: 192, startPoint y: 327, endPoint x: 194, endPoint y: 316, distance: 11.5
click at [192, 327] on icon "Bulk Add Locations Modal" at bounding box center [194, 330] width 8 height 8
click at [0, 0] on input "Bulk Add Locations Modal" at bounding box center [0, 0] width 0 height 0
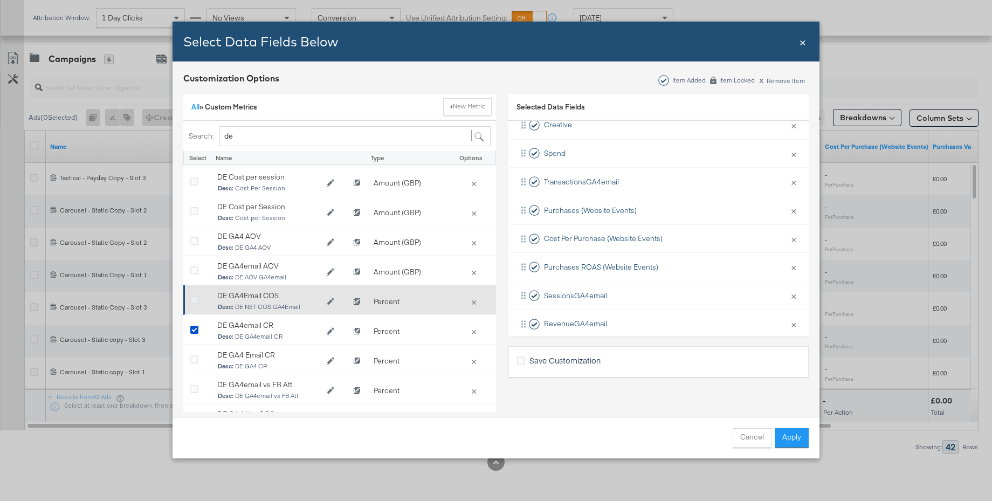
click at [194, 300] on icon "Bulk Add Locations Modal" at bounding box center [194, 301] width 8 height 8
click at [0, 0] on input "Bulk Add Locations Modal" at bounding box center [0, 0] width 0 height 0
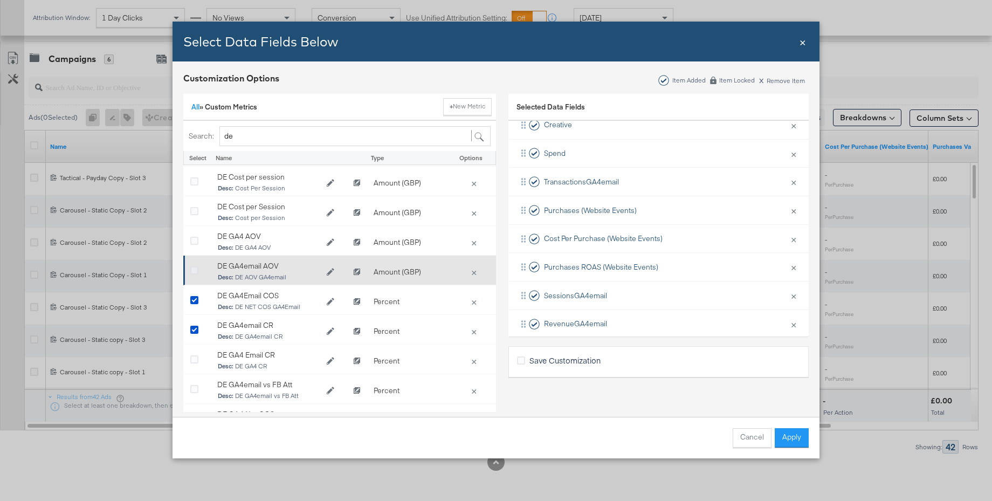
click at [195, 269] on icon "Bulk Add Locations Modal" at bounding box center [194, 271] width 8 height 8
click at [0, 0] on input "Bulk Add Locations Modal" at bounding box center [0, 0] width 0 height 0
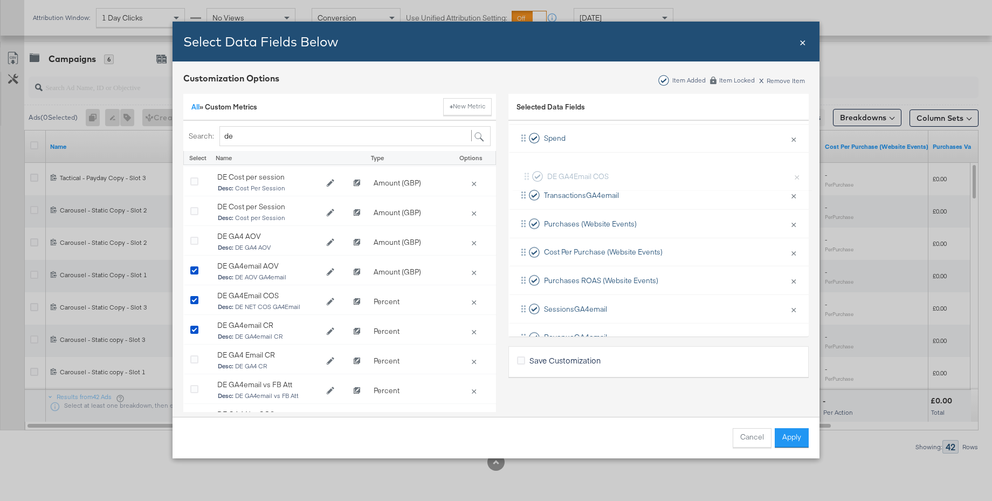
scroll to position [101, 0]
drag, startPoint x: 567, startPoint y: 283, endPoint x: 570, endPoint y: 176, distance: 106.3
click at [570, 176] on div "Delivery × Remove from KPIs Creative × Remove from KPIs Spend × Remove from KPI…" at bounding box center [659, 241] width 300 height 341
click at [792, 436] on button "Apply" at bounding box center [792, 437] width 34 height 19
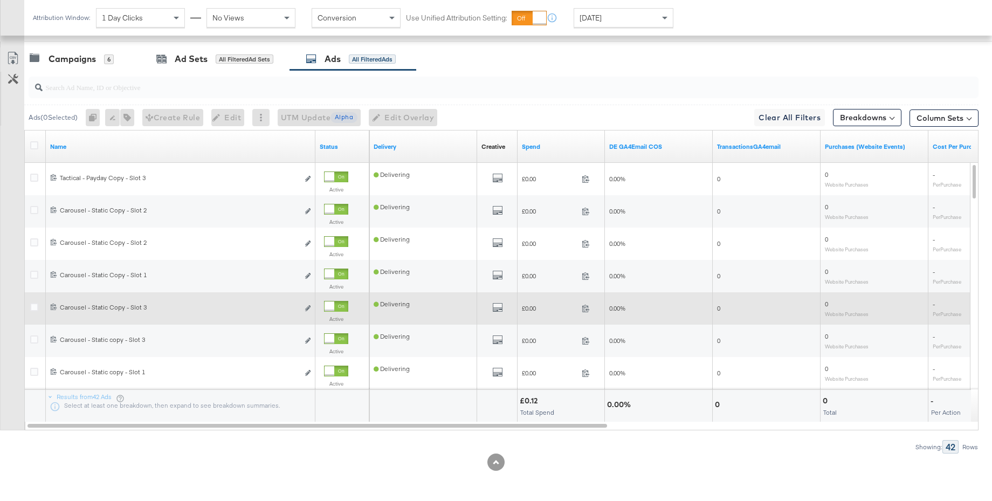
scroll to position [0, 0]
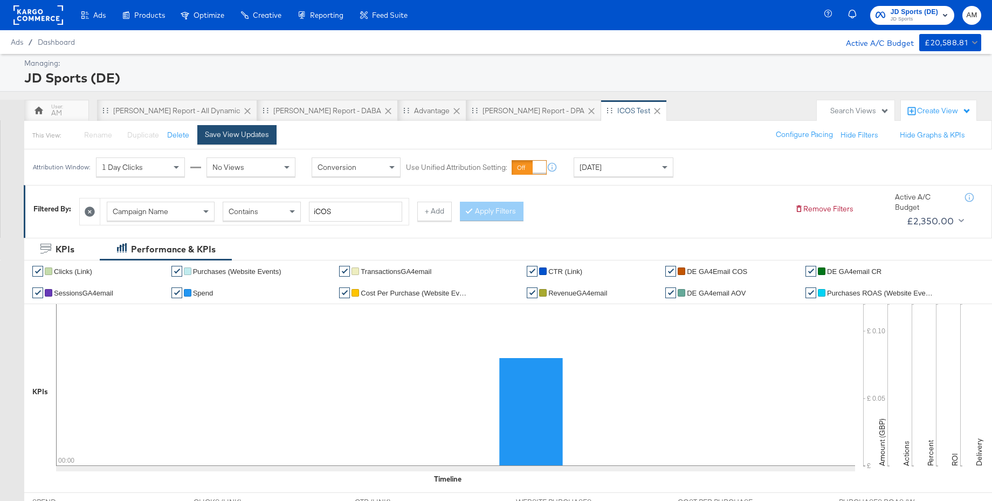
click at [248, 140] on button "Save View Updates" at bounding box center [236, 134] width 79 height 19
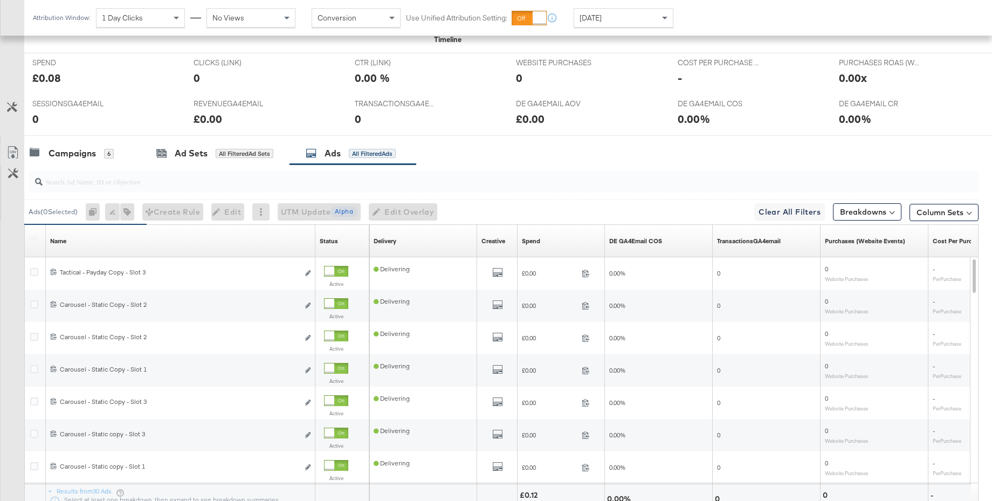
scroll to position [440, 0]
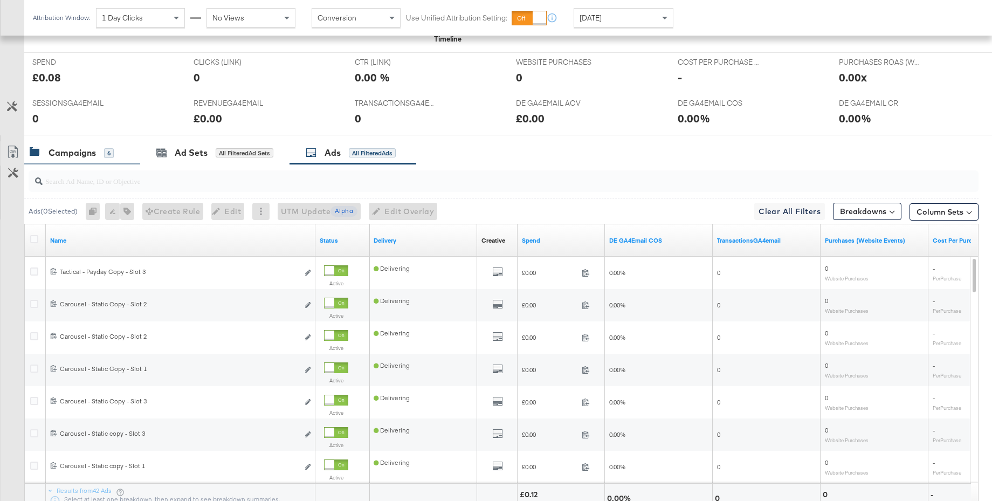
click at [83, 151] on div "Campaigns" at bounding box center [72, 153] width 47 height 12
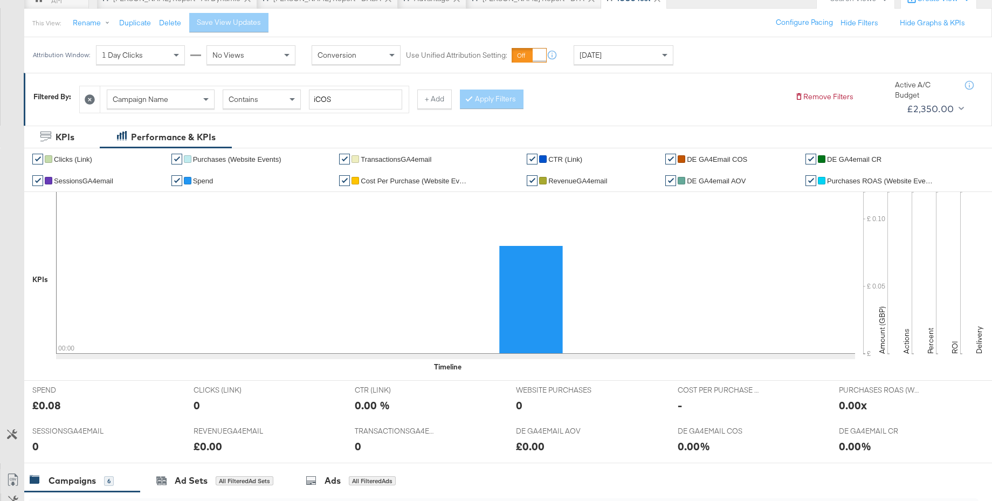
scroll to position [93, 0]
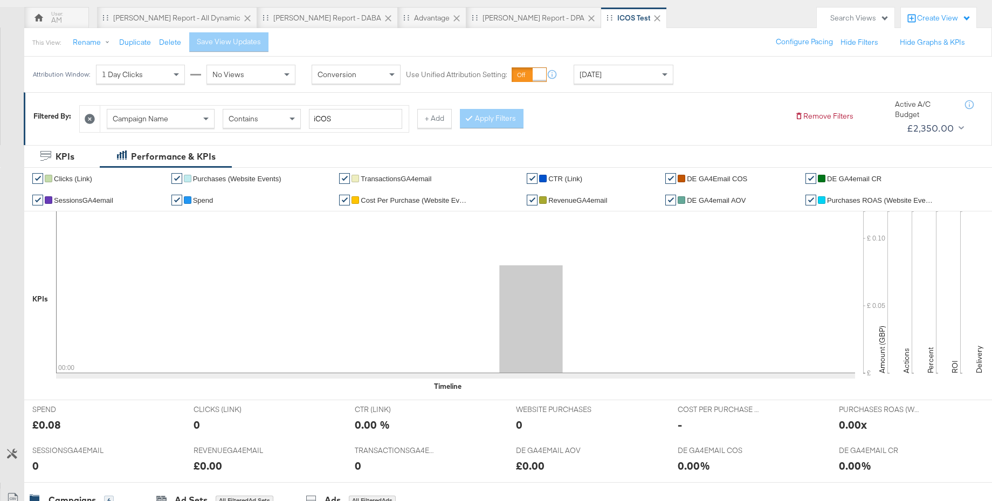
click at [703, 180] on span "DE GA4Email COS" at bounding box center [717, 179] width 60 height 8
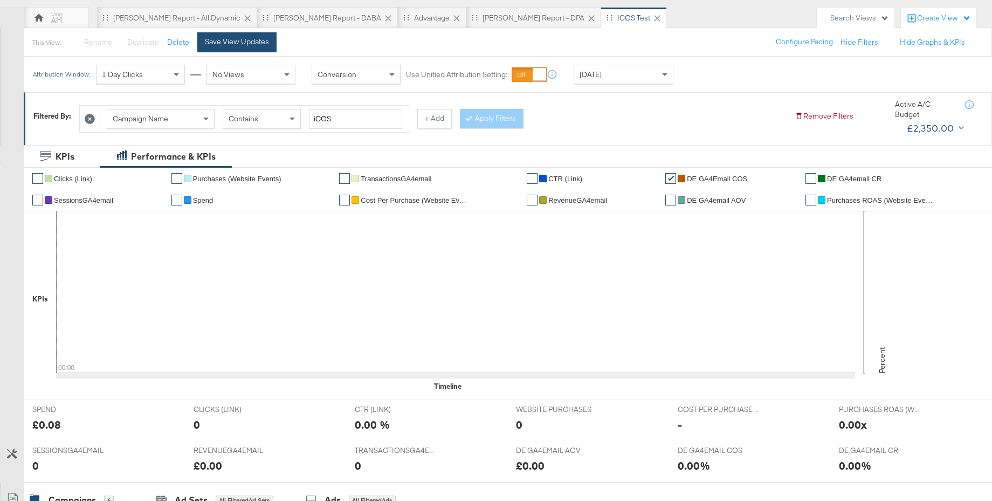
click at [261, 42] on div "Save View Updates" at bounding box center [237, 42] width 64 height 10
click at [550, 175] on span "CTR (Link)" at bounding box center [566, 179] width 34 height 8
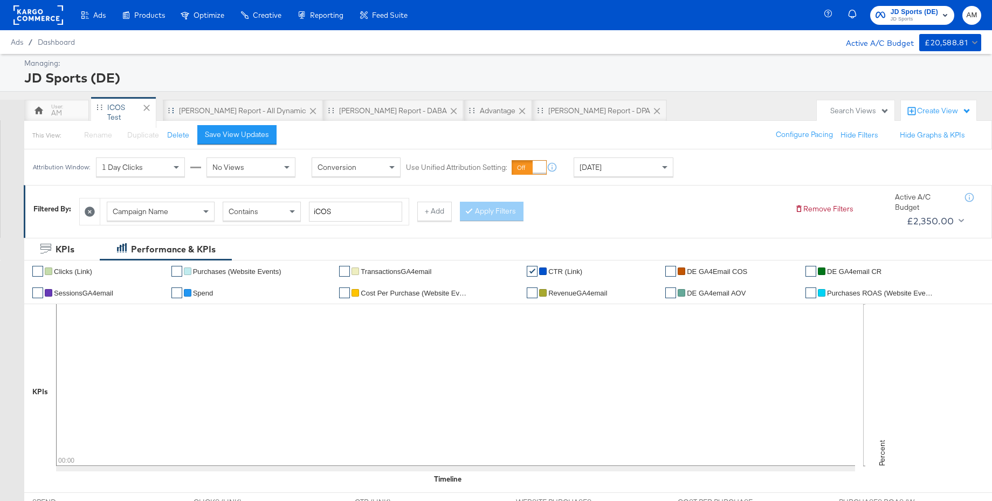
drag, startPoint x: 512, startPoint y: 110, endPoint x: 107, endPoint y: 112, distance: 405.1
click at [97, 107] on div "AM SA - JD Report - All Dynamic SA - JD Report - DABA Advantage SA - JD Report …" at bounding box center [417, 111] width 787 height 22
click at [209, 108] on div "SA - JD Report - All Dynamic" at bounding box center [242, 111] width 127 height 10
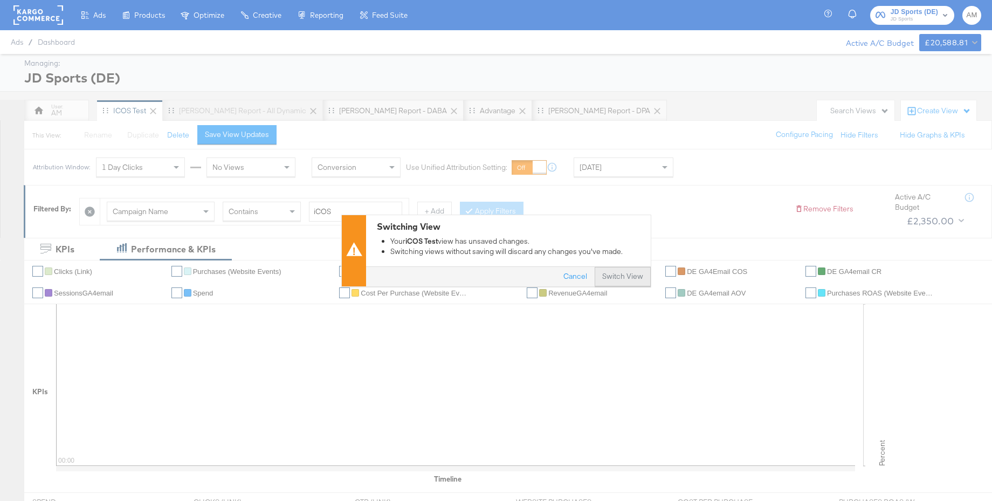
click at [623, 276] on button "Switch View" at bounding box center [623, 276] width 56 height 19
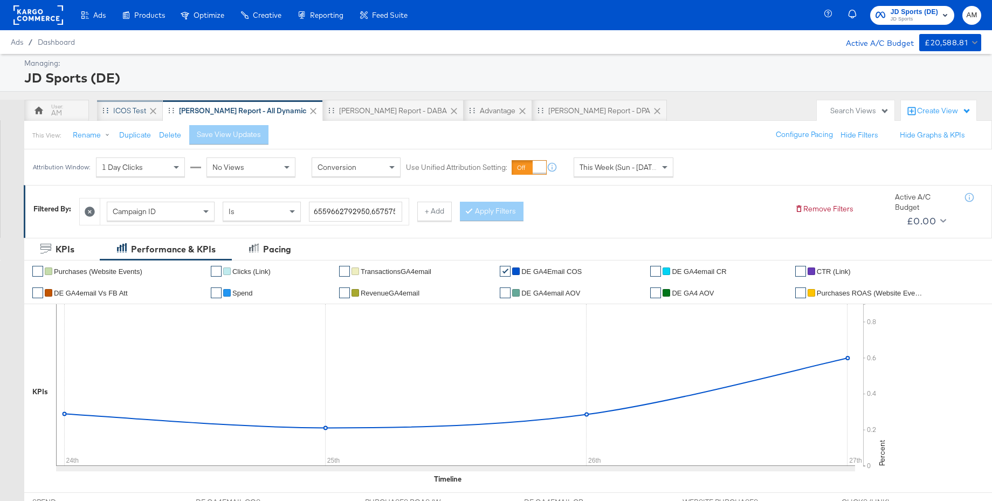
click at [129, 109] on div "iCOS Test" at bounding box center [129, 111] width 33 height 10
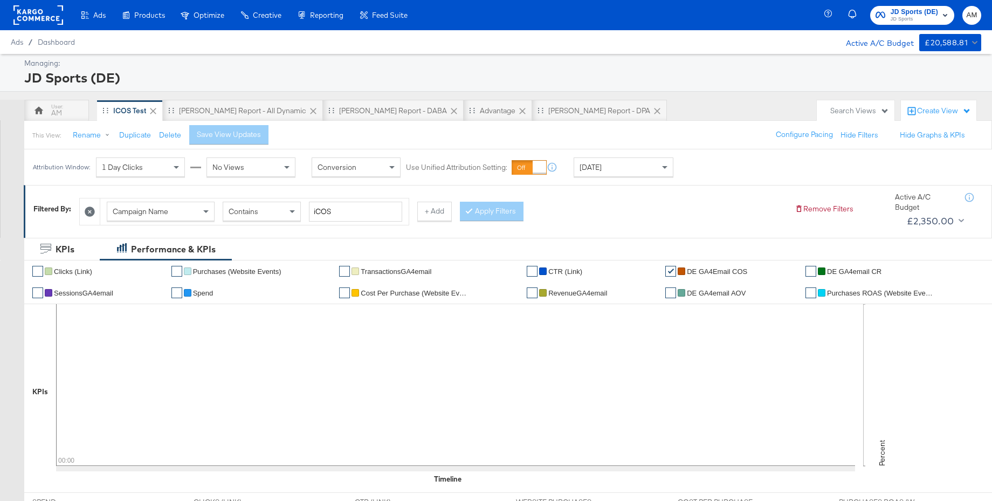
click at [930, 111] on div "Create View" at bounding box center [944, 111] width 54 height 11
click at [854, 111] on div "Search Views" at bounding box center [860, 111] width 59 height 10
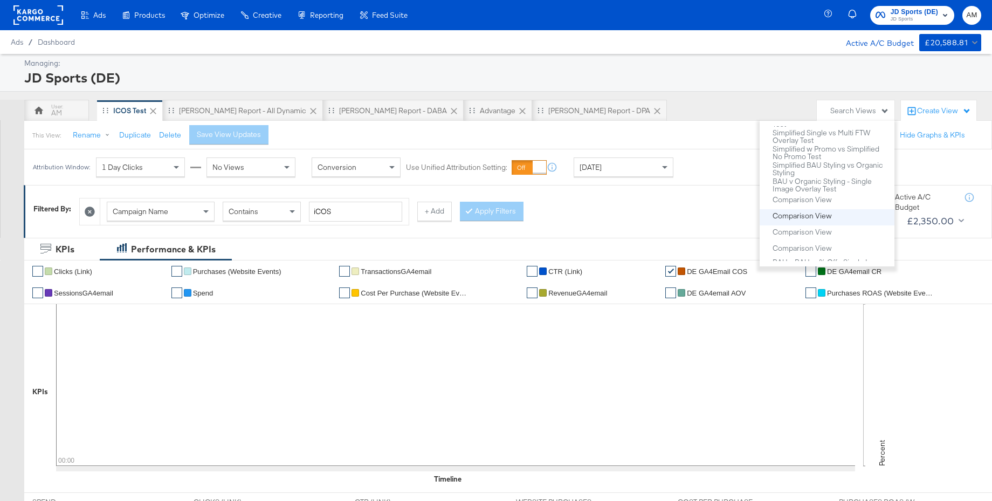
scroll to position [1689, 0]
click at [802, 211] on div "CJB // DE Daily View" at bounding box center [807, 209] width 69 height 8
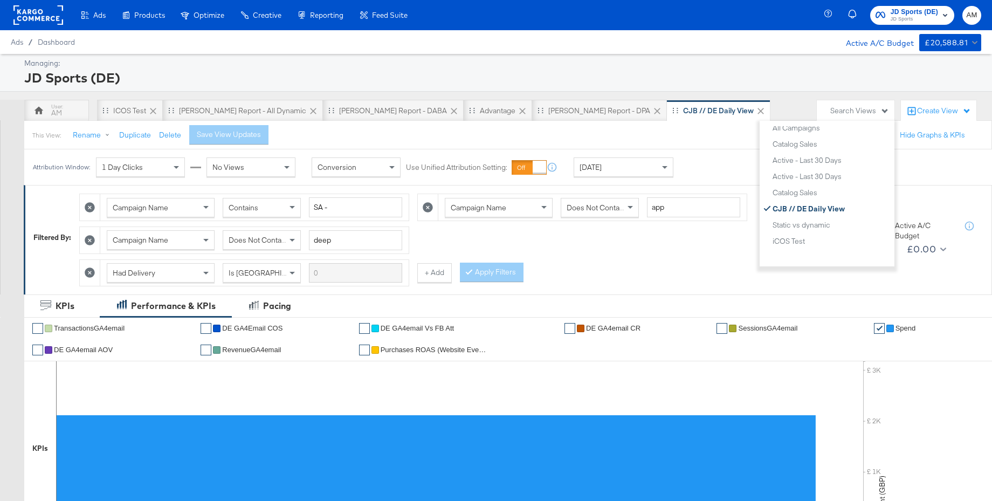
click at [646, 236] on div "Campaign Name Contains SA - Campaign Name Does Not Contain app Campaign Name Do…" at bounding box center [432, 237] width 707 height 98
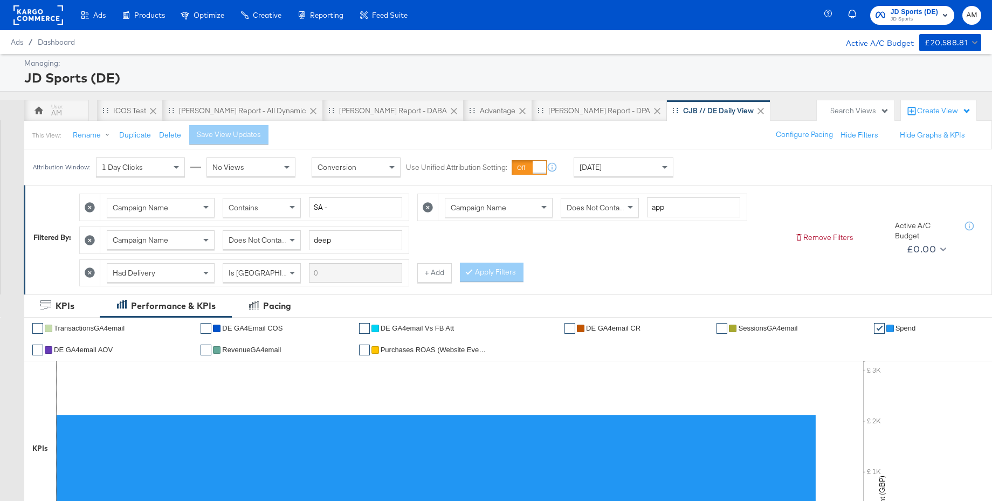
click at [756, 107] on icon at bounding box center [761, 111] width 11 height 11
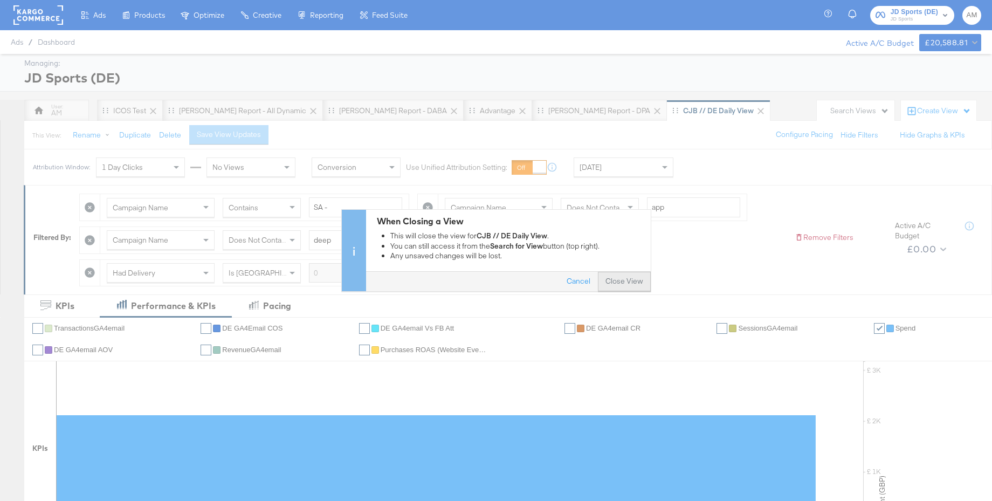
click at [613, 284] on button "Close View" at bounding box center [624, 281] width 53 height 19
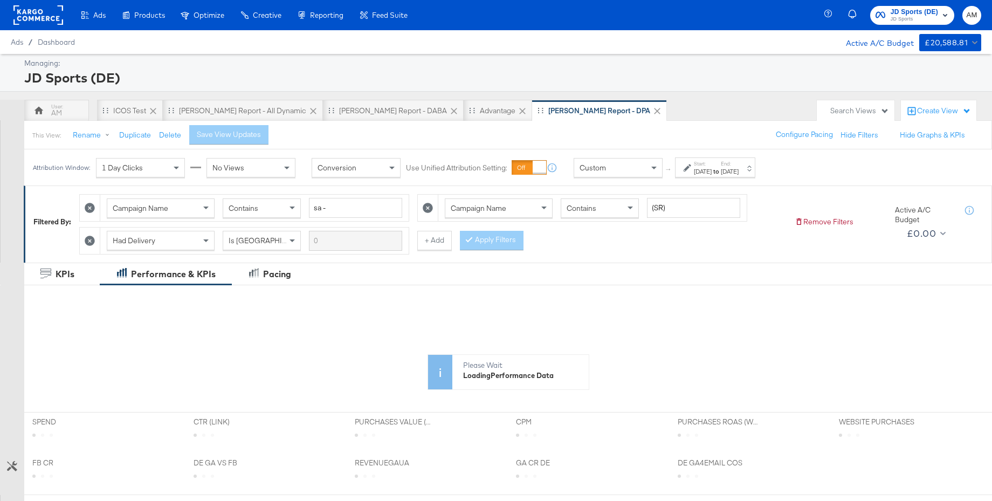
scroll to position [1, 0]
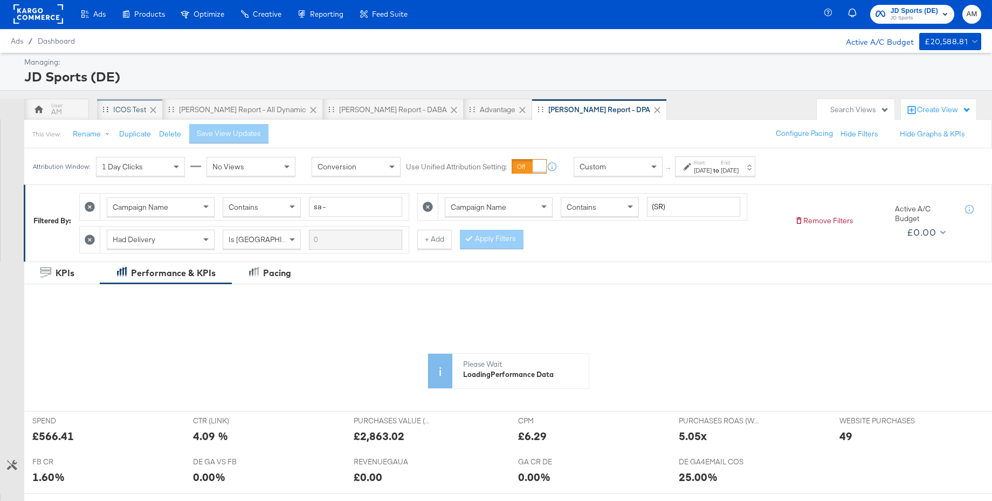
click at [114, 110] on div "iCOS Test" at bounding box center [129, 110] width 33 height 10
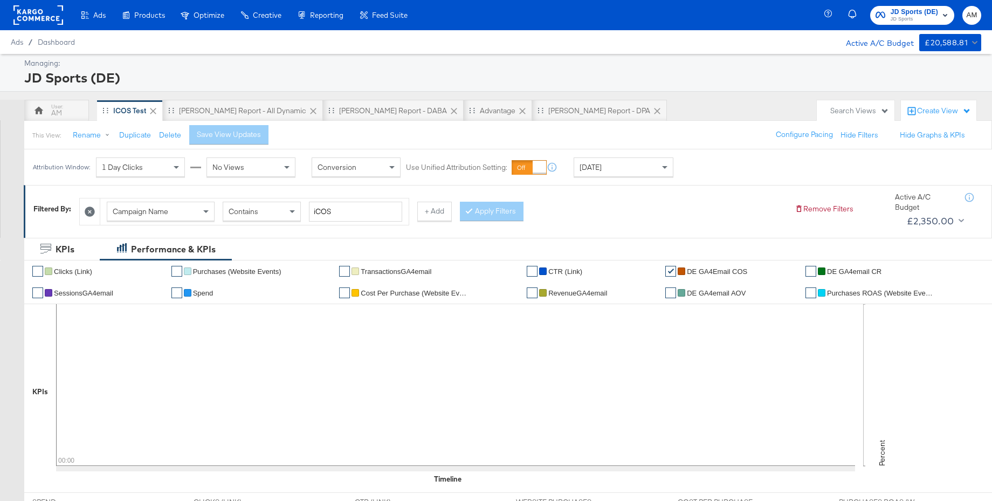
click at [922, 15] on span "JD Sports" at bounding box center [914, 19] width 47 height 9
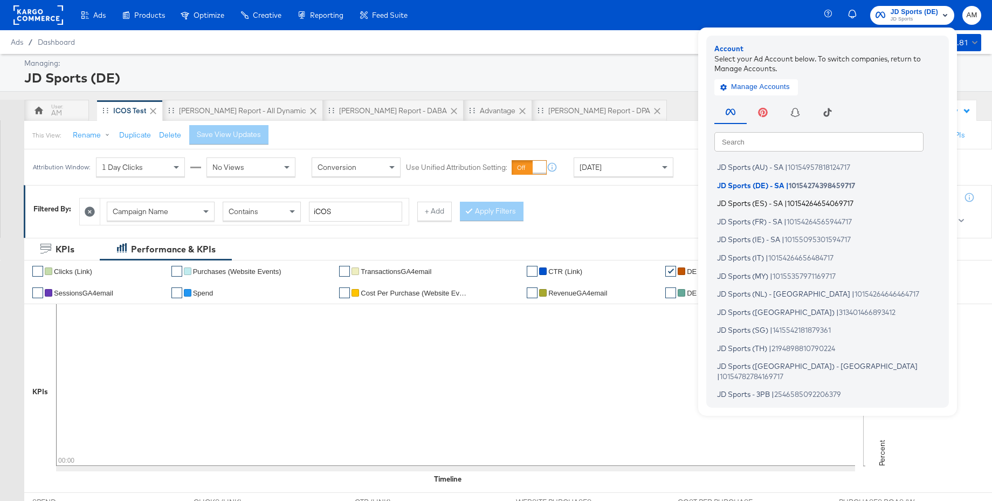
click at [773, 204] on span "JD Sports (ES) - SA" at bounding box center [750, 203] width 66 height 9
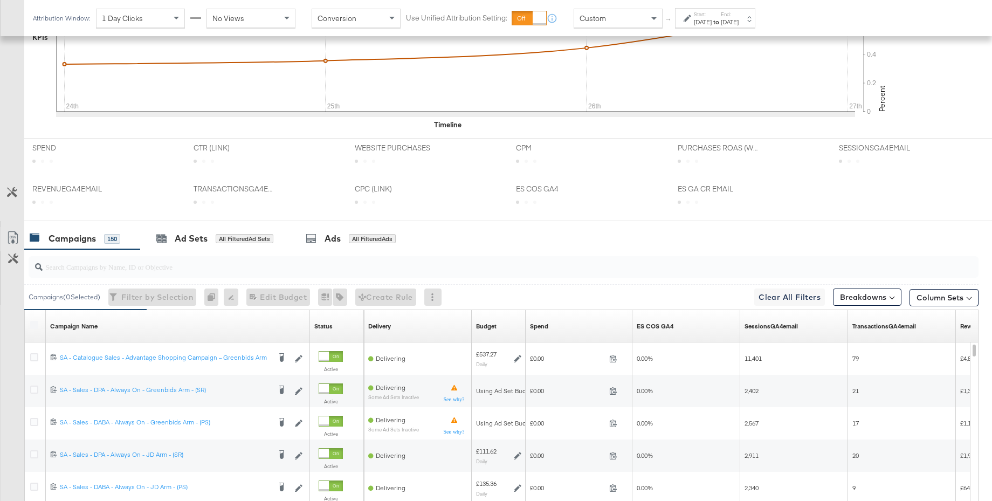
scroll to position [484, 0]
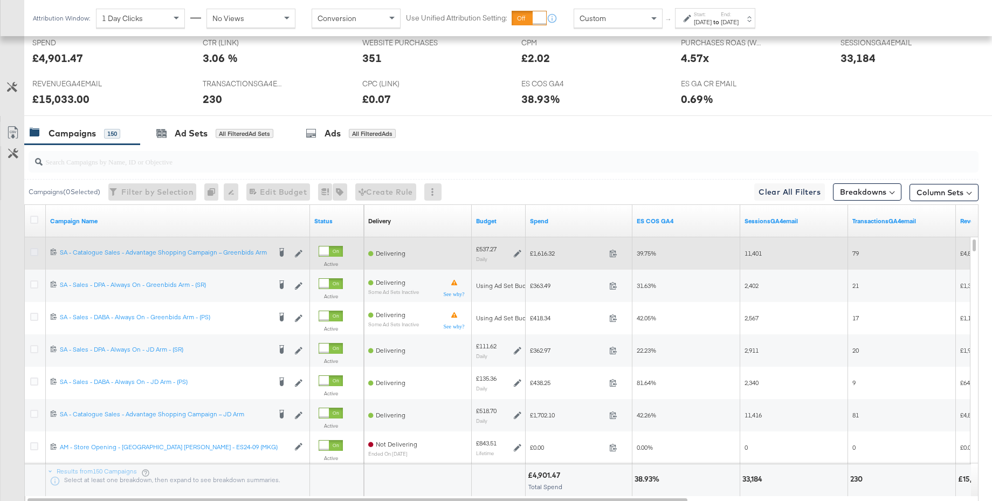
click at [30, 253] on icon at bounding box center [34, 252] width 8 height 8
click at [0, 0] on input "checkbox" at bounding box center [0, 0] width 0 height 0
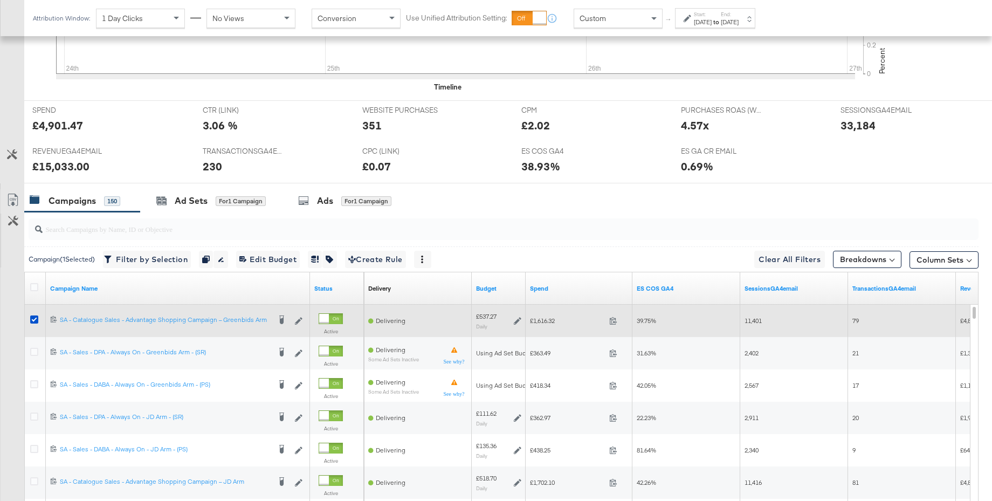
scroll to position [476, 0]
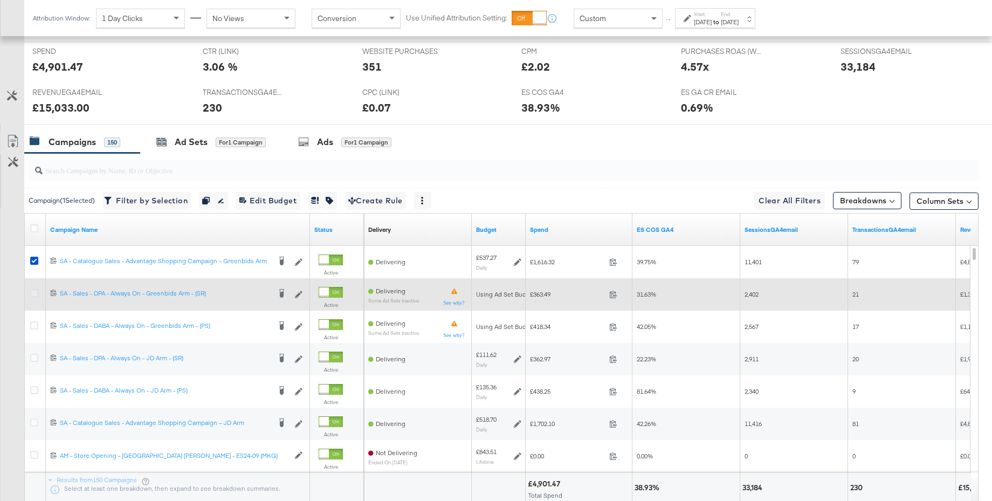
click at [32, 292] on icon at bounding box center [34, 293] width 8 height 8
click at [0, 0] on input "checkbox" at bounding box center [0, 0] width 0 height 0
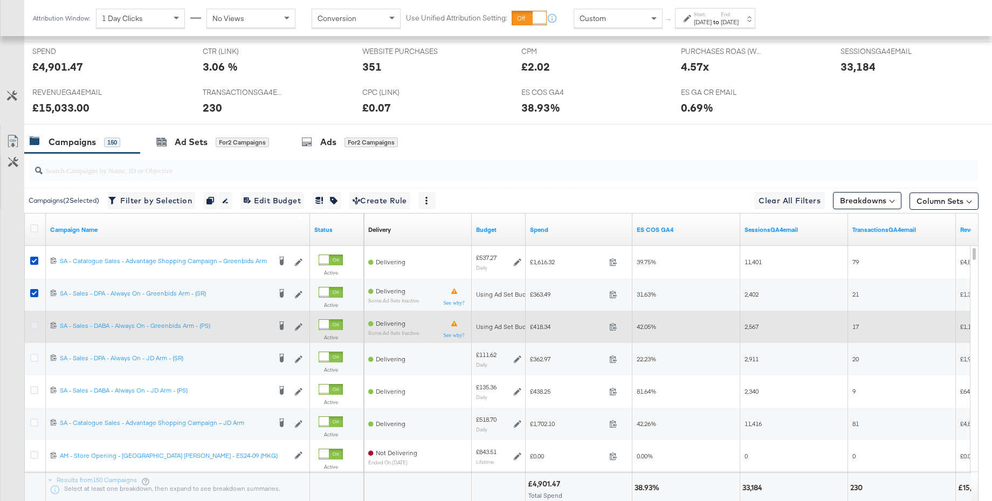
click at [32, 324] on icon at bounding box center [34, 325] width 8 height 8
click at [0, 0] on input "checkbox" at bounding box center [0, 0] width 0 height 0
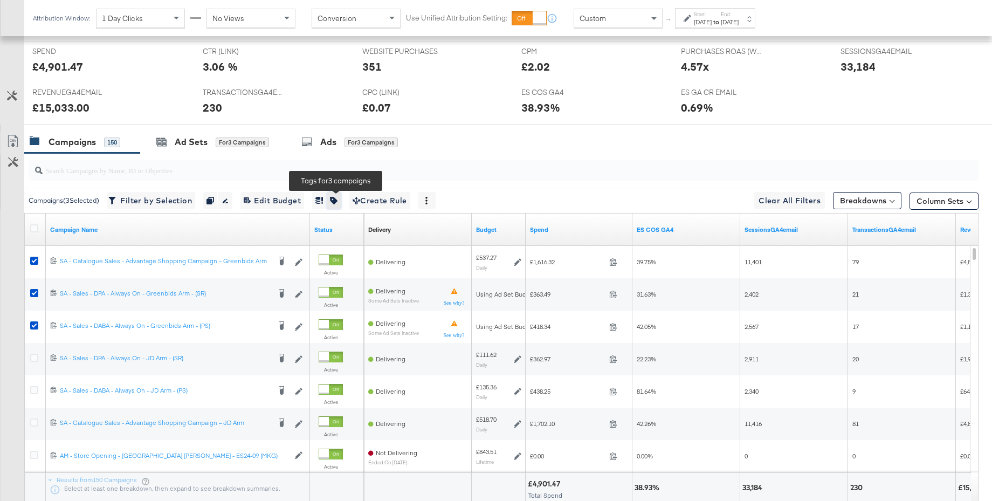
click at [338, 201] on icon "button" at bounding box center [334, 201] width 8 height 8
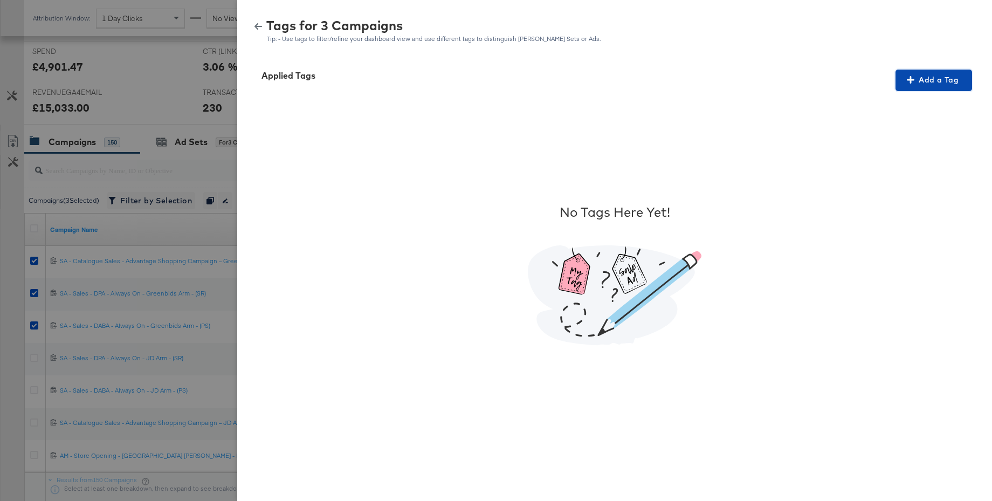
click at [929, 85] on span "Add a Tag" at bounding box center [934, 79] width 68 height 13
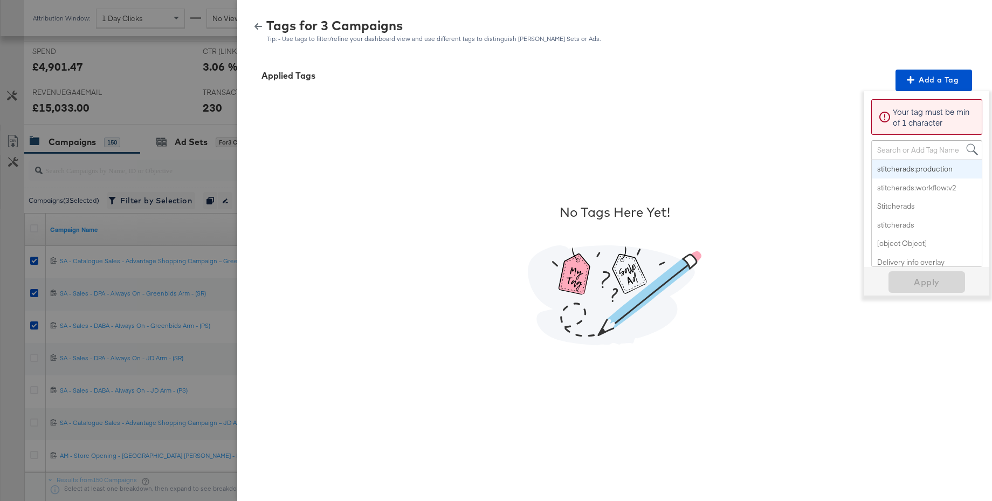
click at [898, 149] on div "Search or Add Tag Name" at bounding box center [927, 150] width 110 height 18
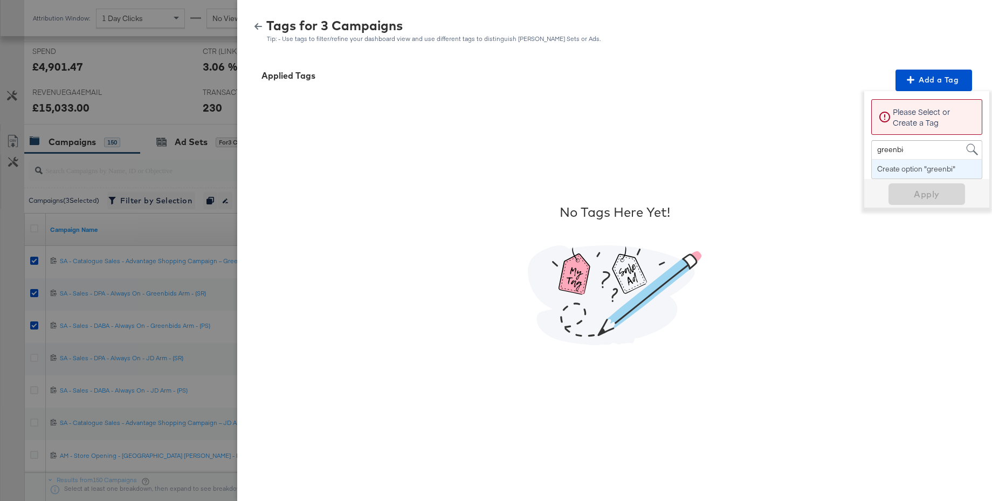
type input "greenbids"
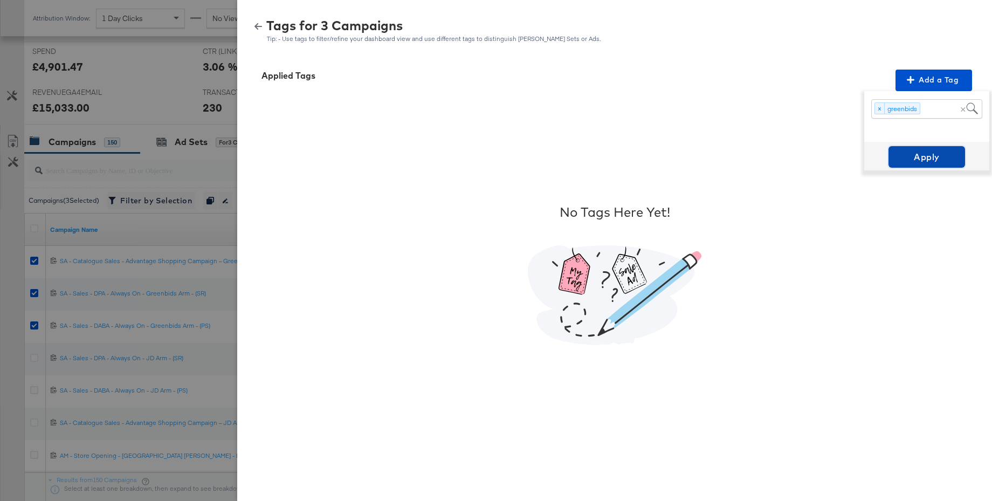
click at [927, 160] on span "Apply" at bounding box center [927, 156] width 68 height 15
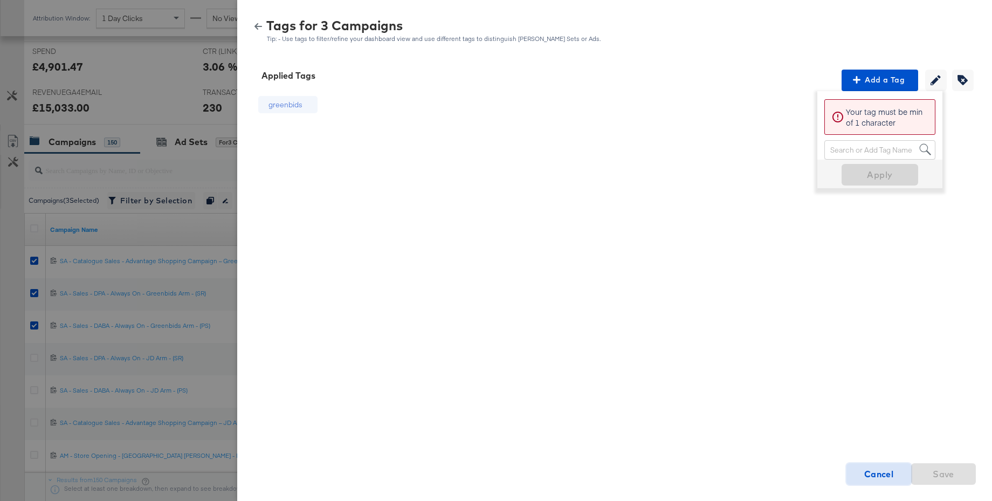
click at [886, 477] on strong "Cancel" at bounding box center [880, 474] width 30 height 15
click at [258, 24] on icon "button" at bounding box center [259, 27] width 8 height 8
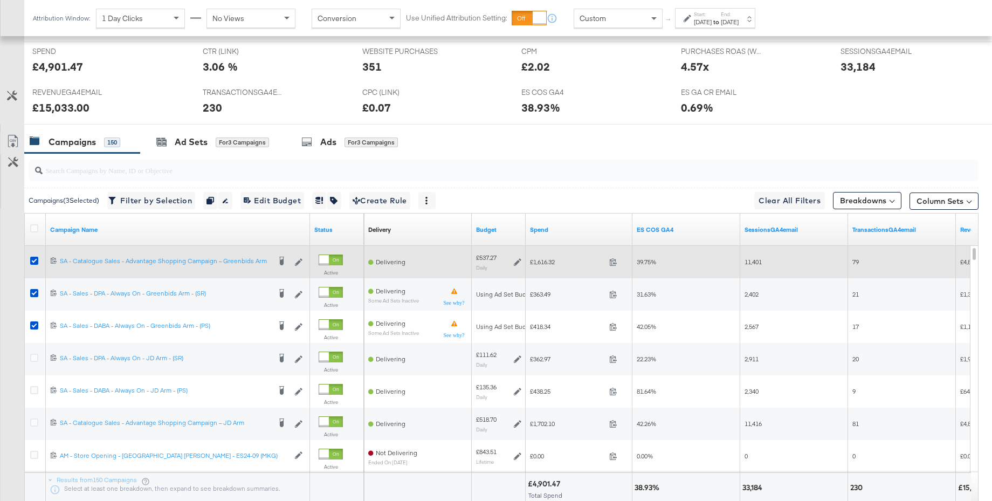
drag, startPoint x: 35, startPoint y: 258, endPoint x: 37, endPoint y: 268, distance: 9.6
click at [35, 259] on icon at bounding box center [34, 261] width 8 height 8
click at [0, 0] on input "checkbox" at bounding box center [0, 0] width 0 height 0
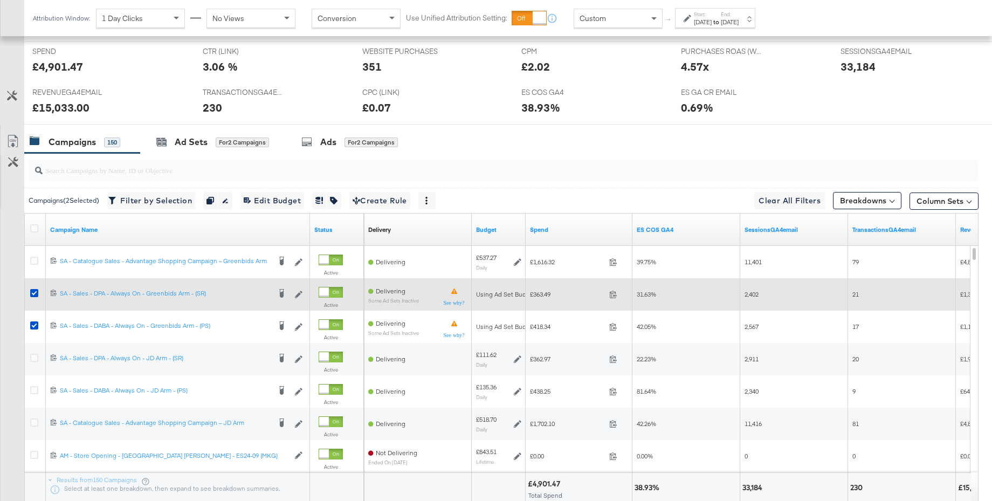
drag, startPoint x: 36, startPoint y: 292, endPoint x: 35, endPoint y: 309, distance: 16.7
click at [35, 294] on icon at bounding box center [34, 293] width 8 height 8
click at [0, 0] on input "checkbox" at bounding box center [0, 0] width 0 height 0
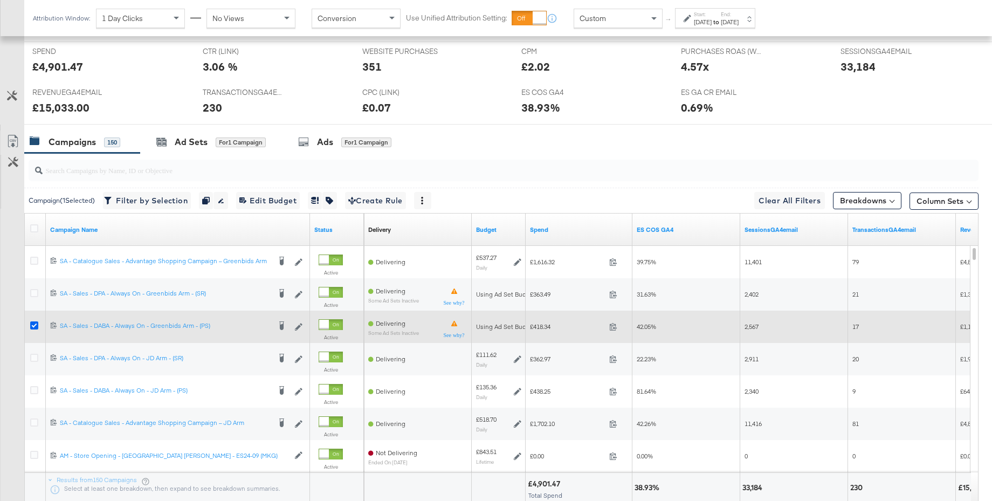
click at [33, 325] on icon at bounding box center [34, 325] width 8 height 8
click at [0, 0] on input "checkbox" at bounding box center [0, 0] width 0 height 0
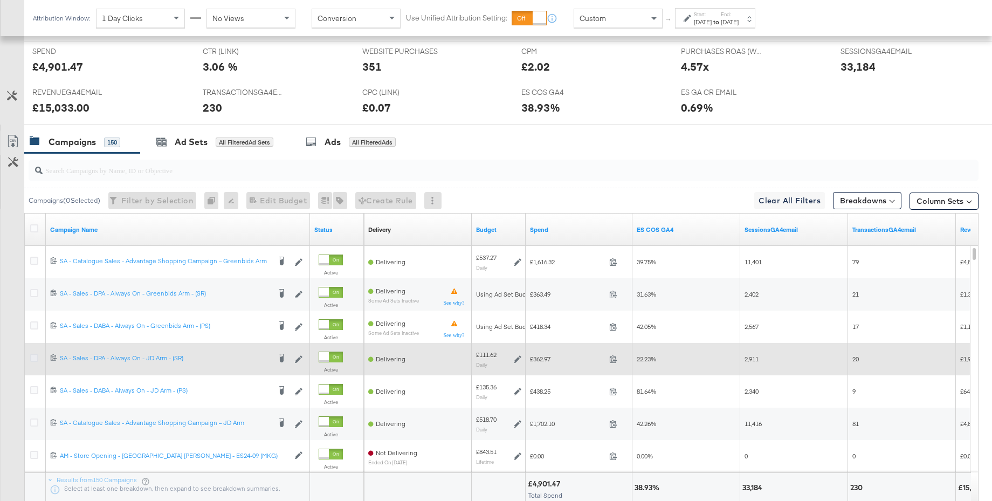
drag, startPoint x: 35, startPoint y: 358, endPoint x: 34, endPoint y: 371, distance: 12.5
click at [35, 358] on icon at bounding box center [34, 358] width 8 height 8
click at [0, 0] on input "checkbox" at bounding box center [0, 0] width 0 height 0
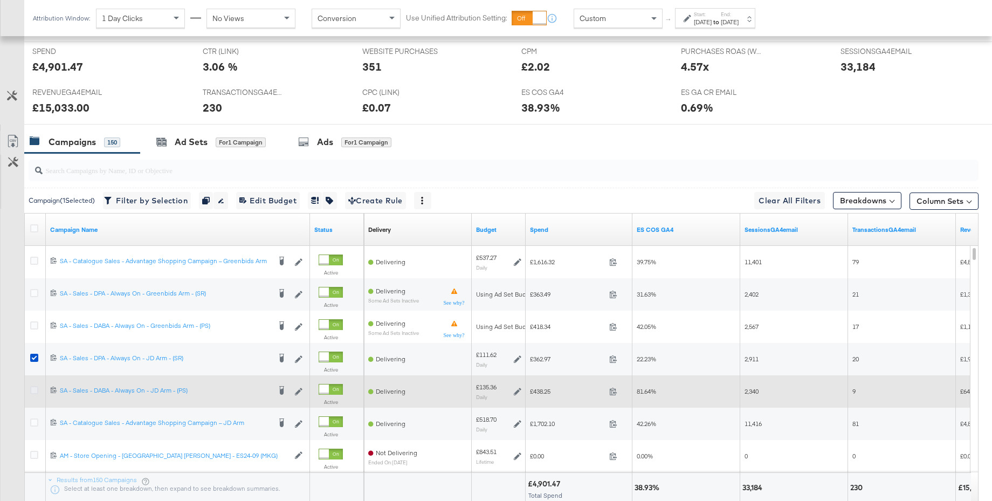
click at [32, 393] on icon at bounding box center [34, 390] width 8 height 8
click at [0, 0] on input "checkbox" at bounding box center [0, 0] width 0 height 0
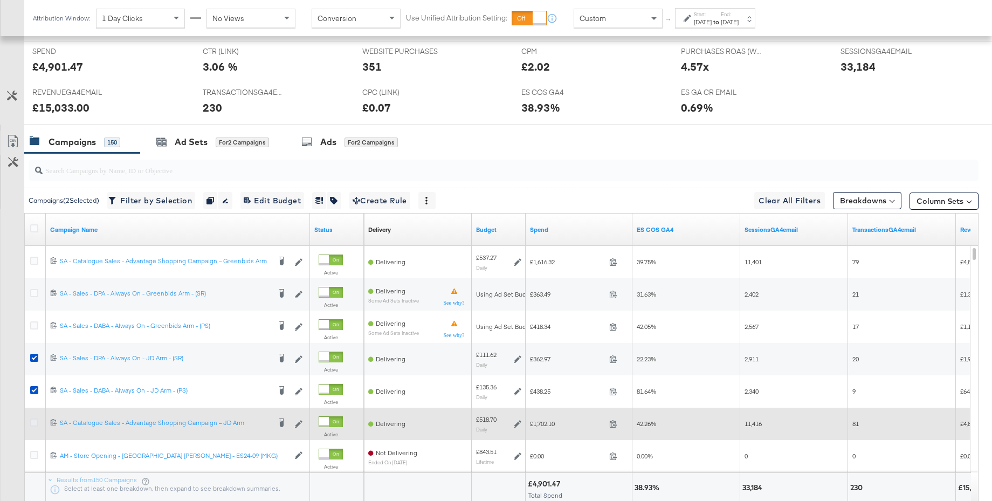
click at [33, 424] on icon at bounding box center [34, 423] width 8 height 8
click at [0, 0] on input "checkbox" at bounding box center [0, 0] width 0 height 0
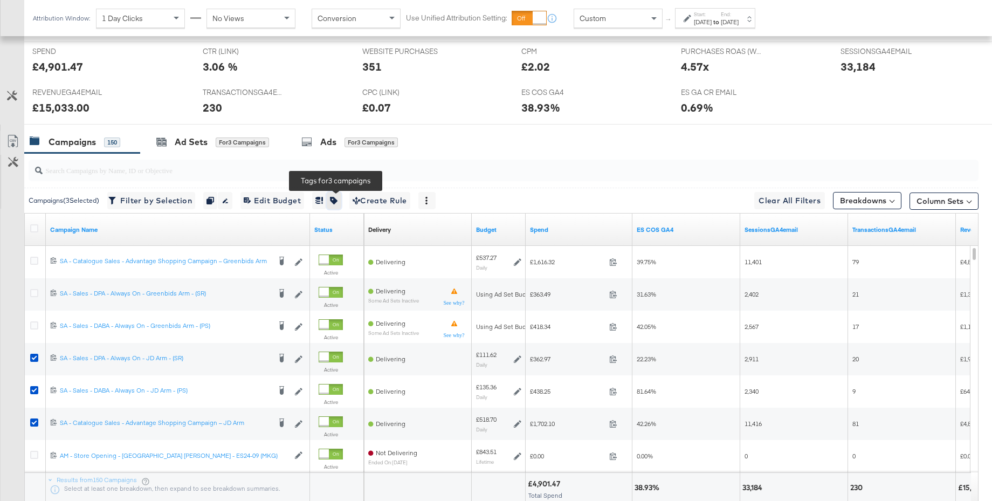
click at [337, 201] on icon "button" at bounding box center [334, 201] width 8 height 8
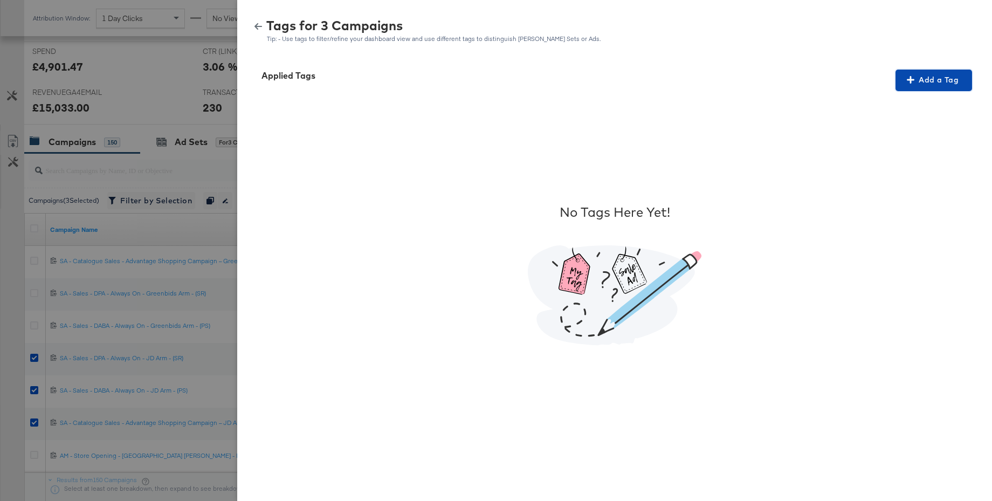
click at [932, 81] on span "Add a Tag" at bounding box center [934, 79] width 68 height 13
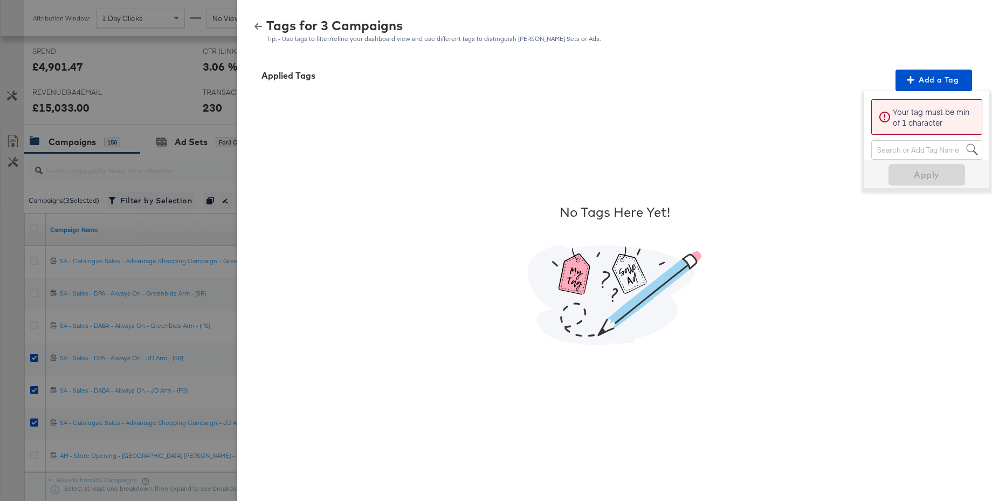
click at [876, 152] on div "Search or Add Tag Name" at bounding box center [927, 150] width 110 height 18
type input "JD arm"
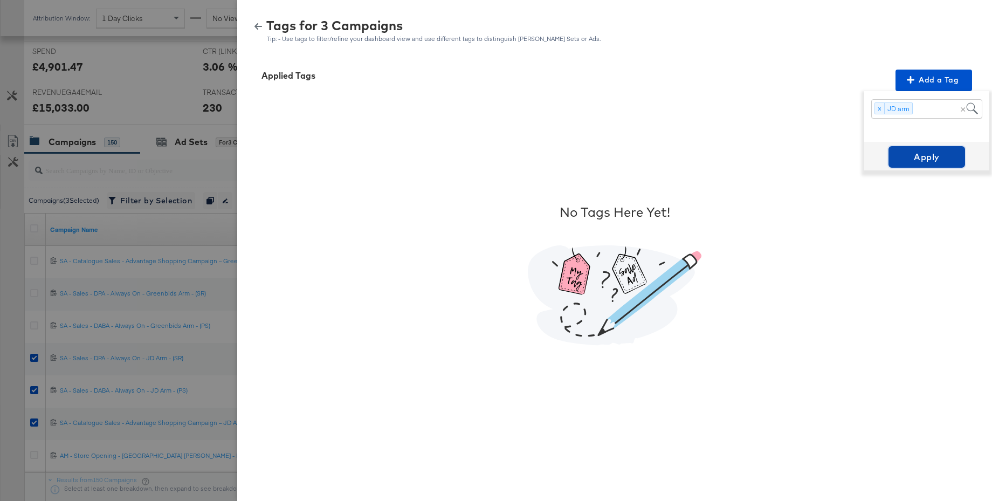
click at [921, 161] on span "Apply" at bounding box center [927, 156] width 68 height 15
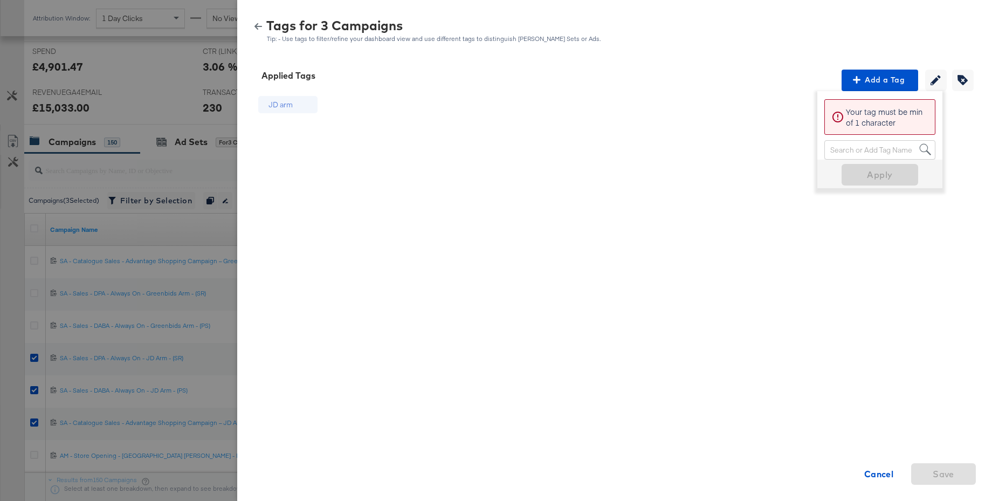
click at [259, 25] on icon "button" at bounding box center [259, 26] width 8 height 6
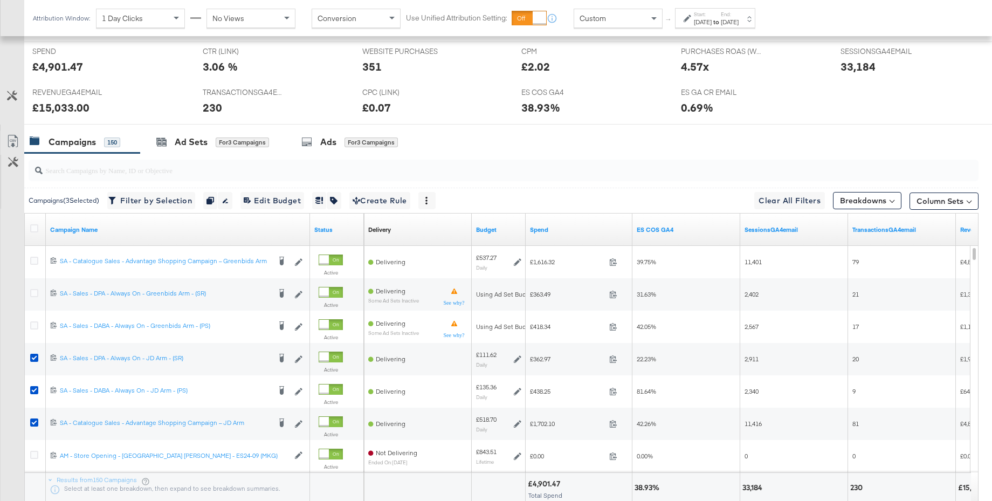
scroll to position [0, 0]
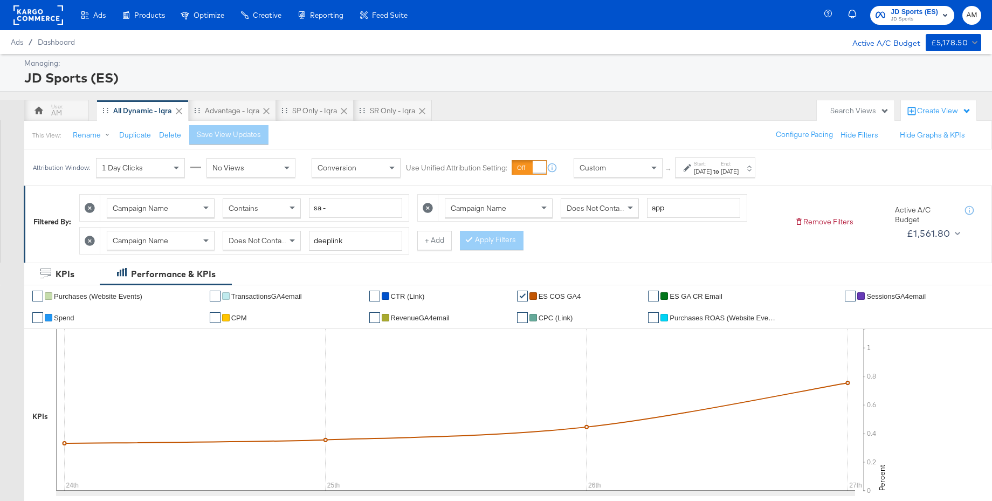
click at [932, 109] on div "Create View" at bounding box center [944, 111] width 54 height 11
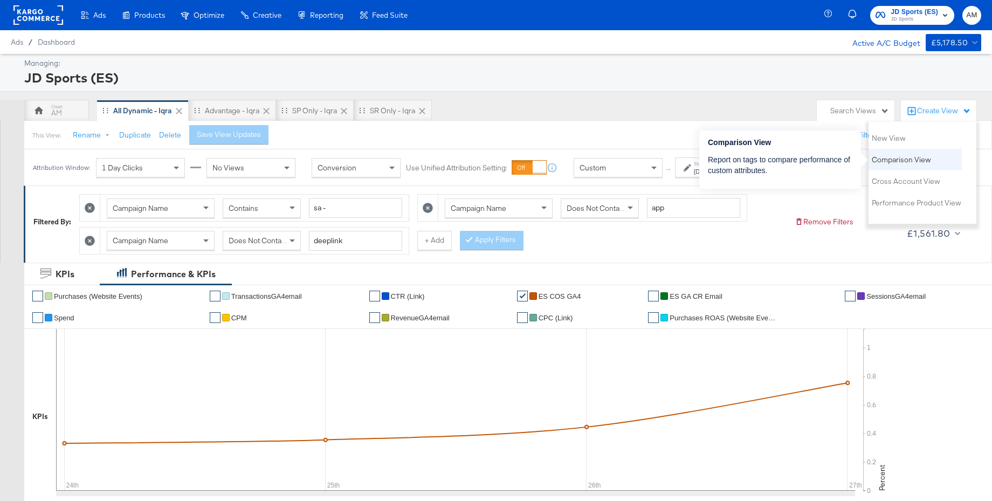
click at [907, 157] on span "Comparison View" at bounding box center [901, 160] width 59 height 10
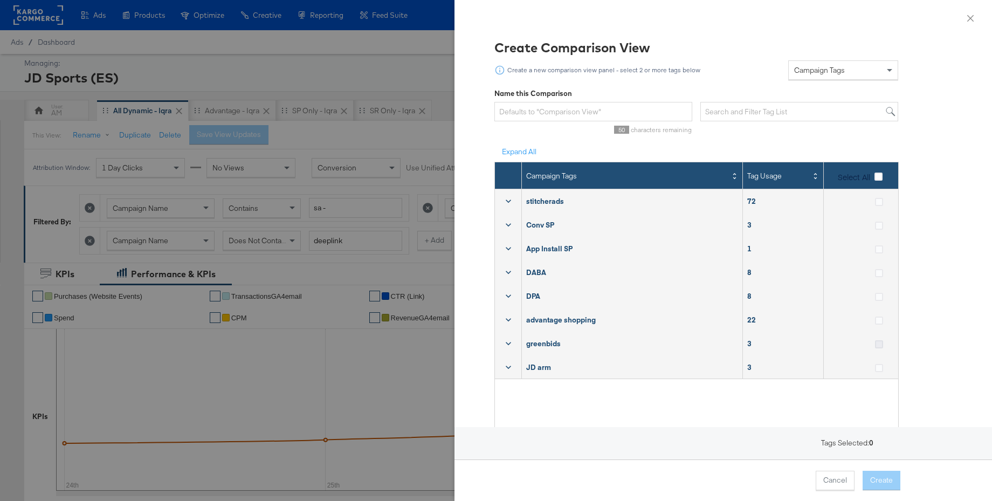
click at [881, 344] on icon at bounding box center [879, 344] width 8 height 8
click at [0, 0] on input "checkbox" at bounding box center [0, 0] width 0 height 0
click at [879, 367] on icon at bounding box center [879, 368] width 8 height 8
click at [0, 0] on input "checkbox" at bounding box center [0, 0] width 0 height 0
click at [884, 483] on button "Create" at bounding box center [882, 480] width 38 height 19
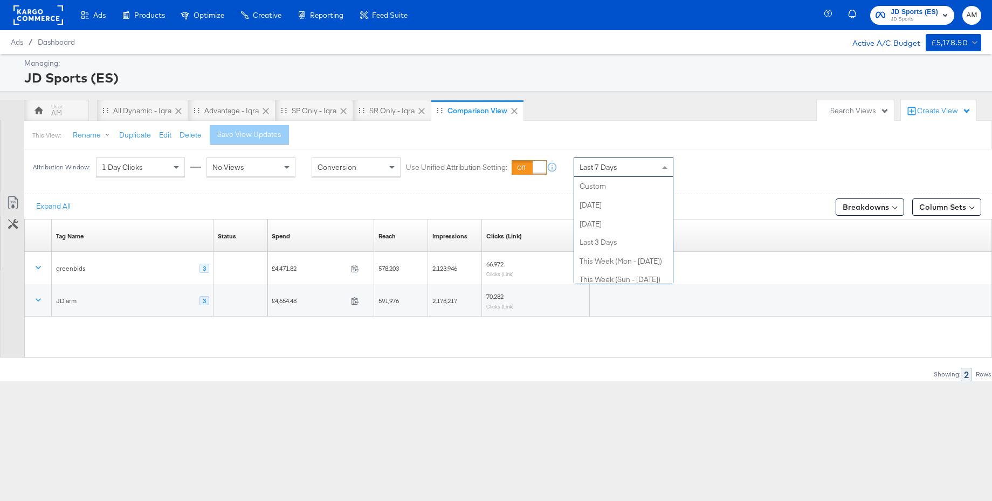
click at [588, 164] on span "Last 7 Days" at bounding box center [599, 167] width 38 height 10
click at [739, 166] on div "Start: Aug 27th 2025 to End: Aug 27th 2025" at bounding box center [716, 168] width 45 height 16
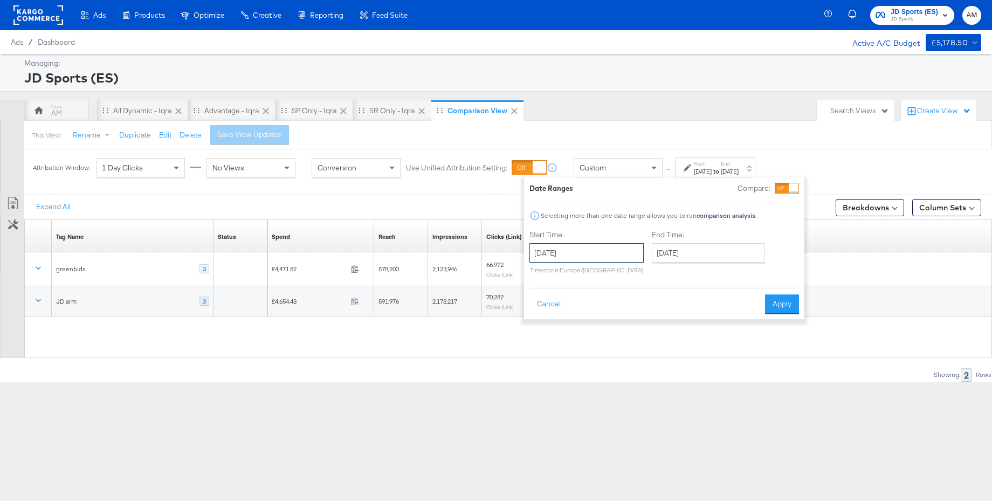
click at [583, 251] on input "August 27th 2025" at bounding box center [587, 252] width 114 height 19
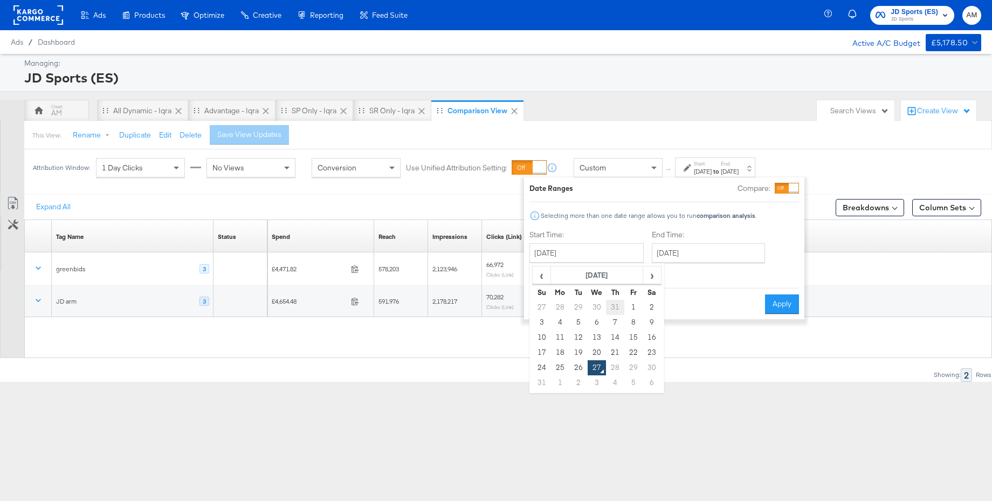
click at [612, 307] on td "31" at bounding box center [615, 307] width 18 height 15
type input "July 31st 2025"
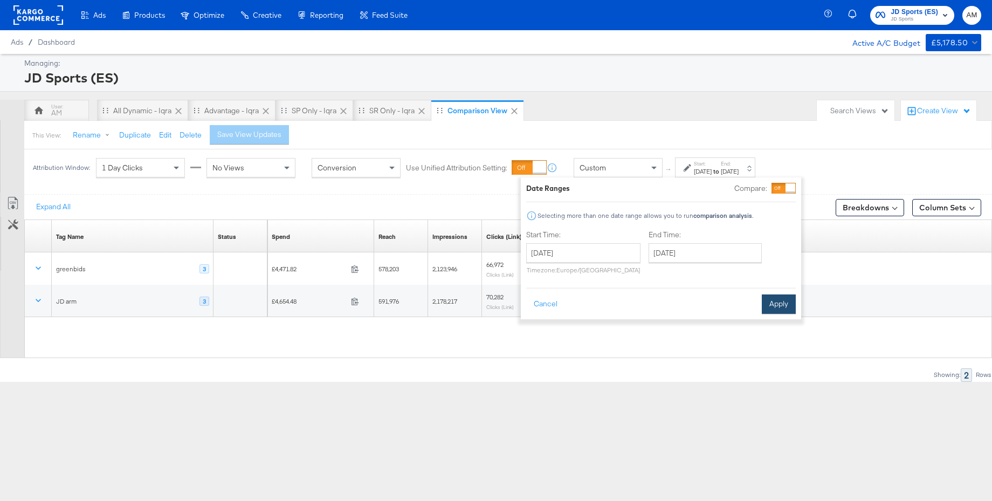
click at [778, 307] on button "Apply" at bounding box center [779, 304] width 34 height 19
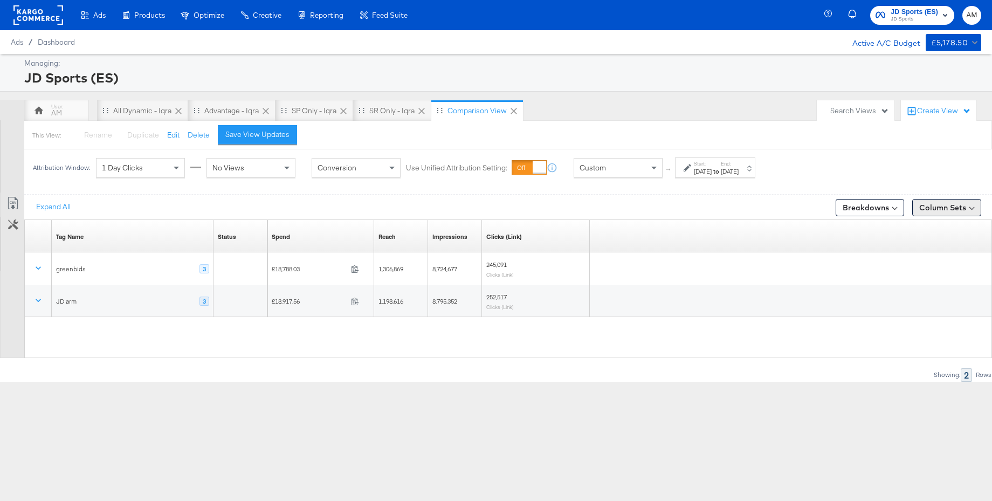
drag, startPoint x: 934, startPoint y: 207, endPoint x: 920, endPoint y: 202, distance: 14.8
click at [933, 207] on button "Column Sets" at bounding box center [947, 207] width 69 height 17
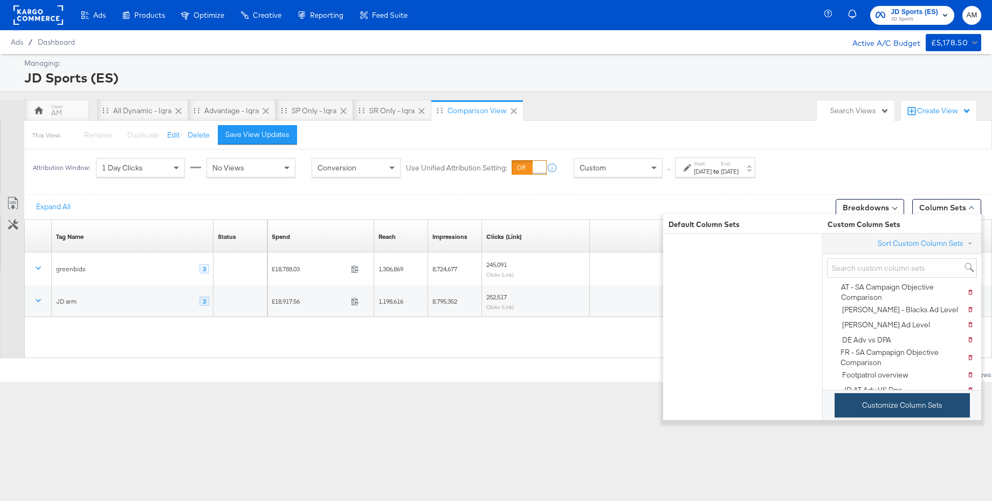
click at [895, 403] on button "Customize Column Sets" at bounding box center [902, 405] width 135 height 24
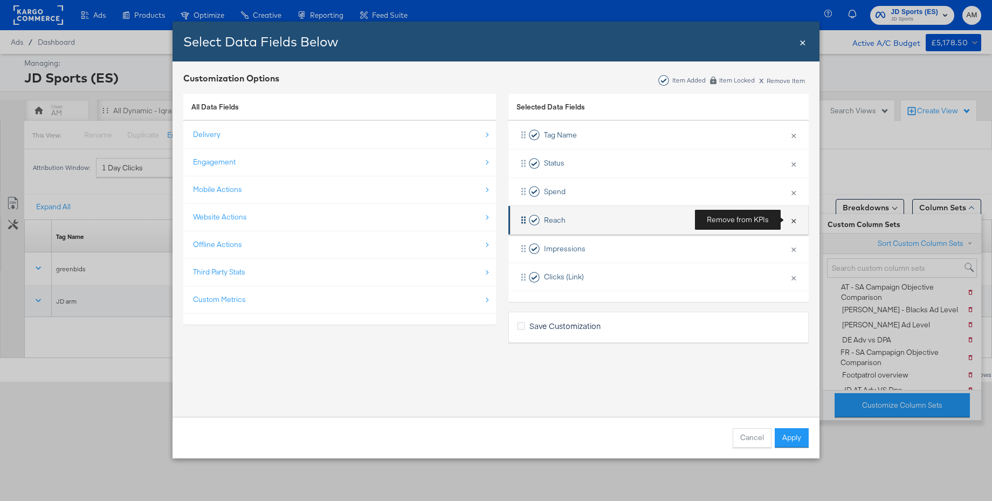
click at [792, 220] on button "×" at bounding box center [794, 220] width 14 height 23
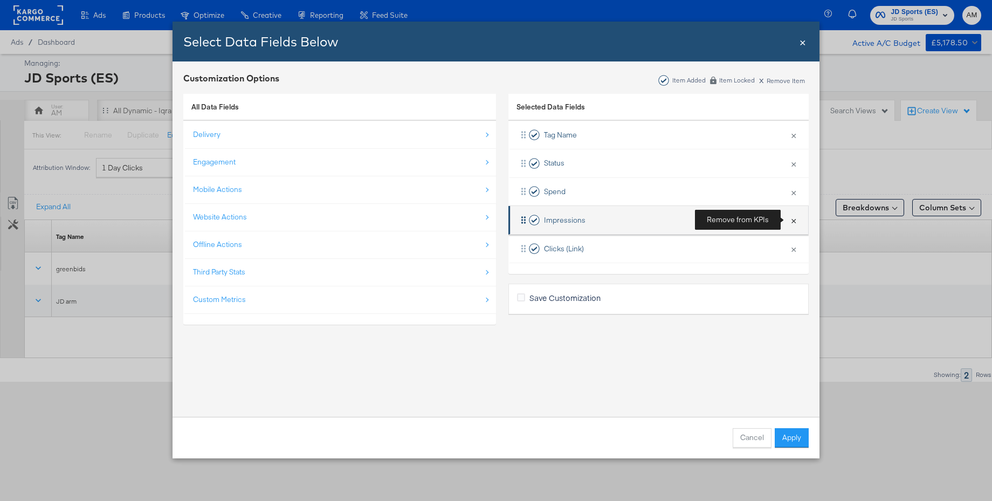
click at [792, 220] on button "×" at bounding box center [794, 220] width 14 height 23
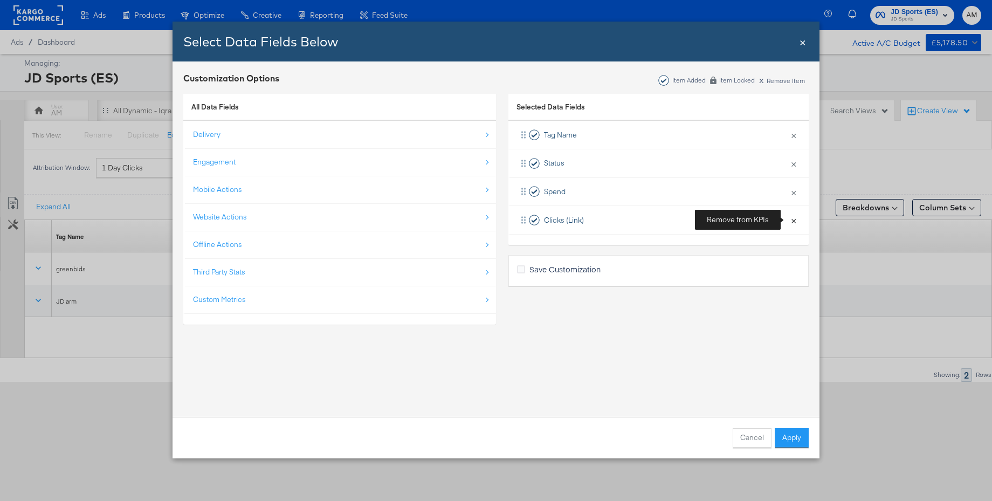
click at [792, 220] on button "×" at bounding box center [794, 220] width 14 height 23
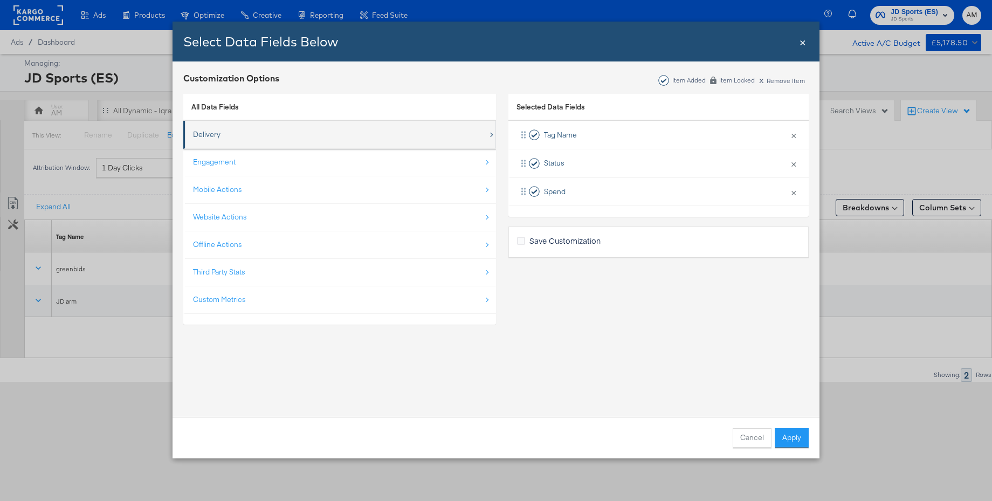
click at [207, 136] on div "Delivery" at bounding box center [207, 134] width 28 height 10
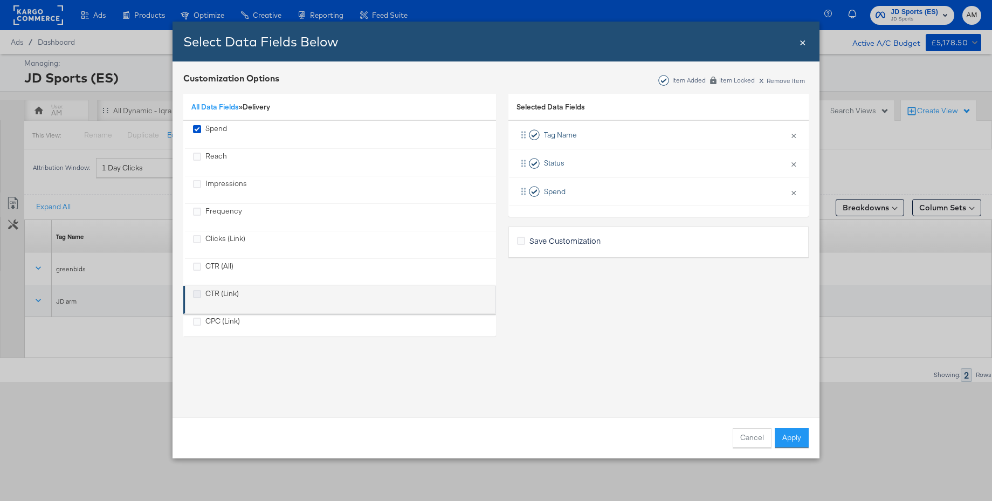
click at [197, 293] on icon "CTR (Link)" at bounding box center [197, 294] width 8 height 8
click at [0, 0] on input "CTR (Link)" at bounding box center [0, 0] width 0 height 0
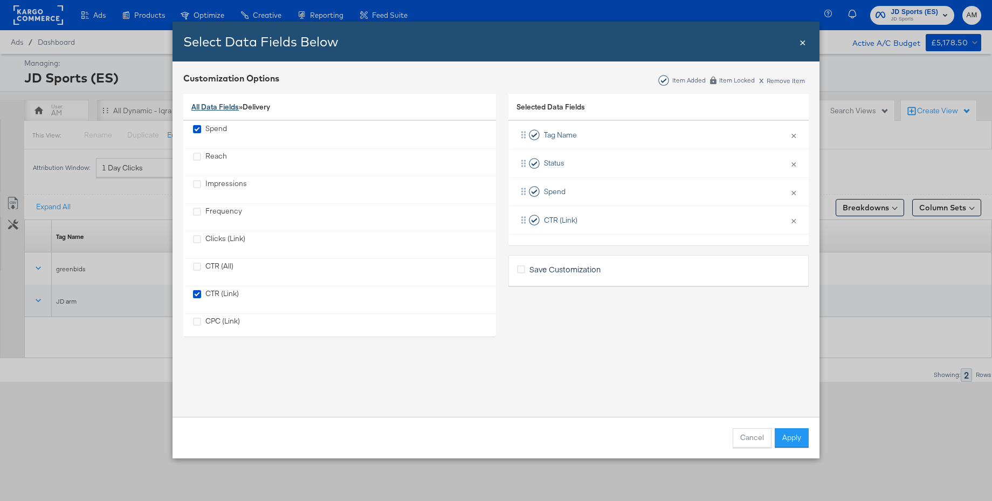
click at [209, 106] on link "All Data Fields" at bounding box center [214, 107] width 47 height 10
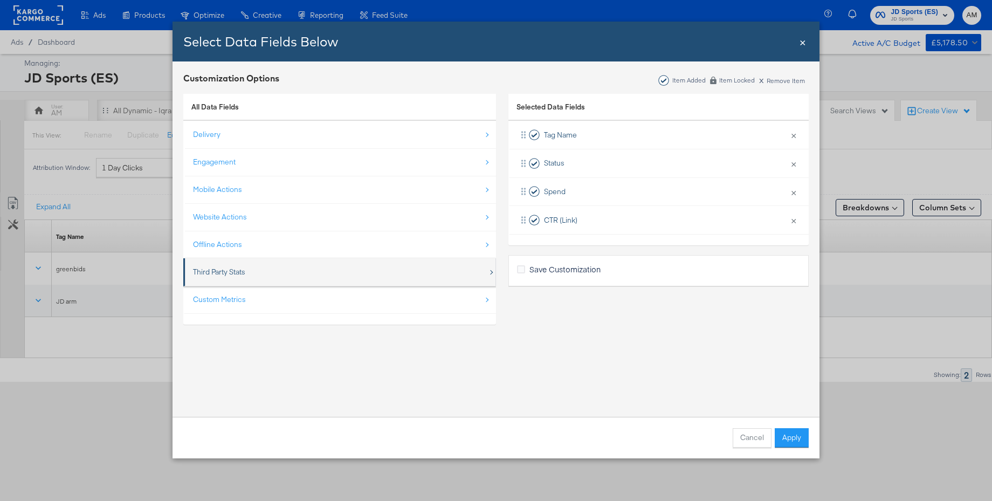
click at [220, 272] on div "Third Party Stats" at bounding box center [219, 272] width 52 height 10
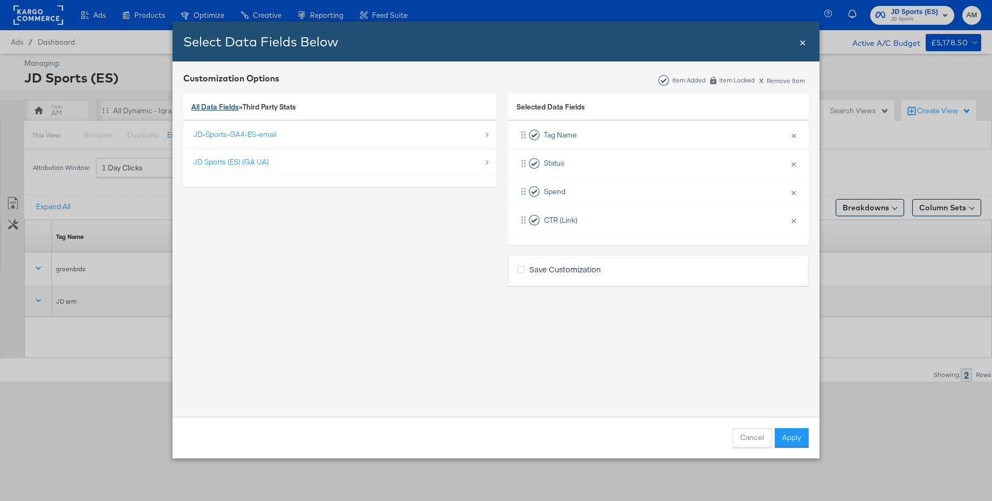
click at [207, 109] on link "All Data Fields" at bounding box center [214, 107] width 47 height 10
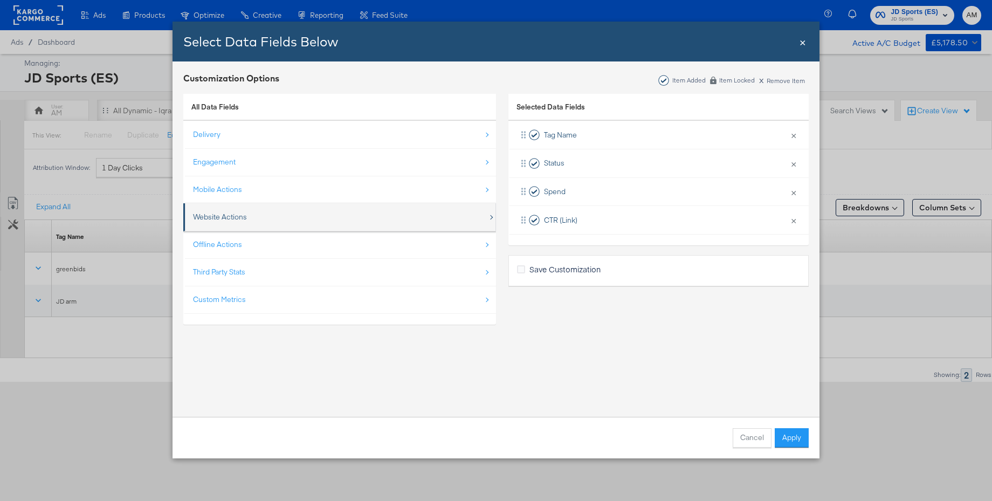
click at [215, 215] on div "Website Actions" at bounding box center [220, 217] width 54 height 10
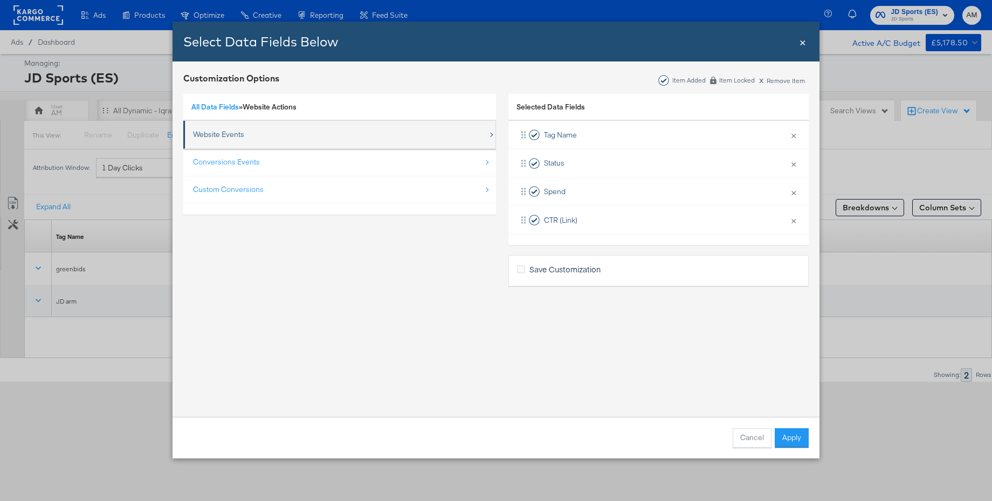
click at [217, 135] on div "Website Events" at bounding box center [218, 134] width 51 height 10
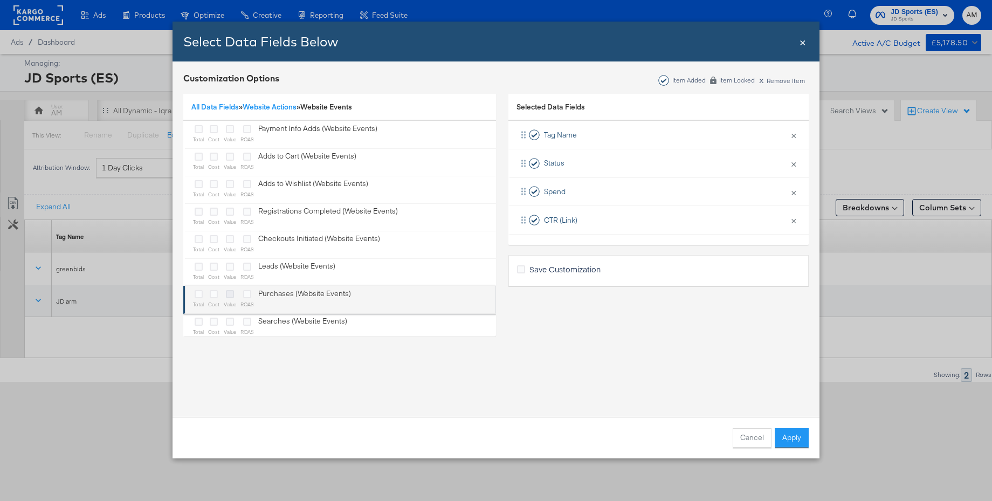
drag, startPoint x: 200, startPoint y: 292, endPoint x: 227, endPoint y: 295, distance: 27.1
click at [201, 292] on icon "Bulk Add Locations Modal" at bounding box center [199, 294] width 8 height 8
click at [0, 0] on input "Bulk Add Locations Modal" at bounding box center [0, 0] width 0 height 0
click at [252, 295] on div "Bulk Add Locations Modal" at bounding box center [247, 295] width 13 height 12
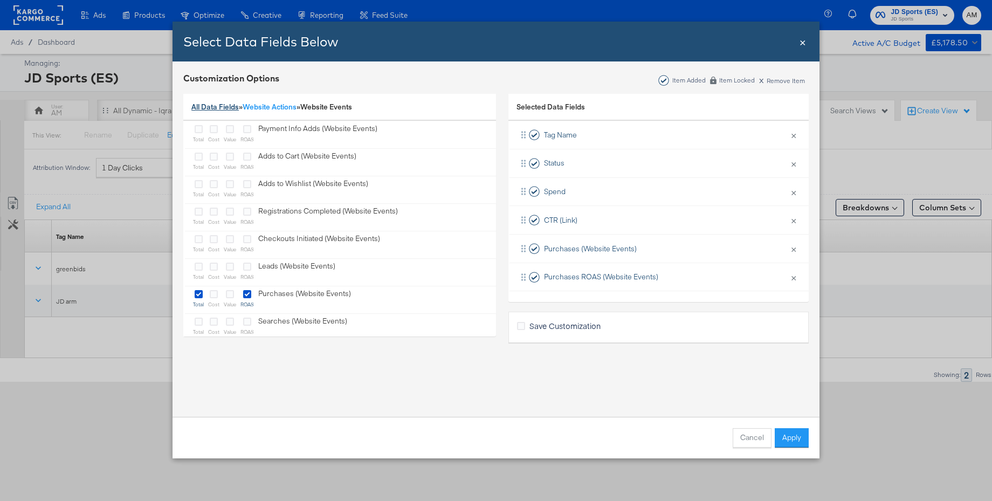
click at [203, 105] on link "All Data Fields" at bounding box center [214, 107] width 47 height 10
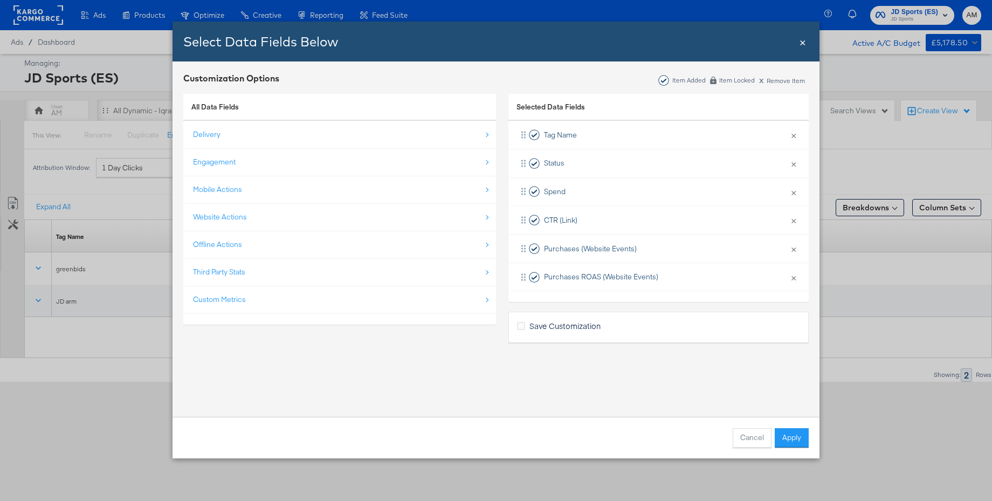
drag, startPoint x: 213, startPoint y: 298, endPoint x: 213, endPoint y: 266, distance: 31.8
click at [213, 298] on div "Custom Metrics" at bounding box center [219, 300] width 53 height 10
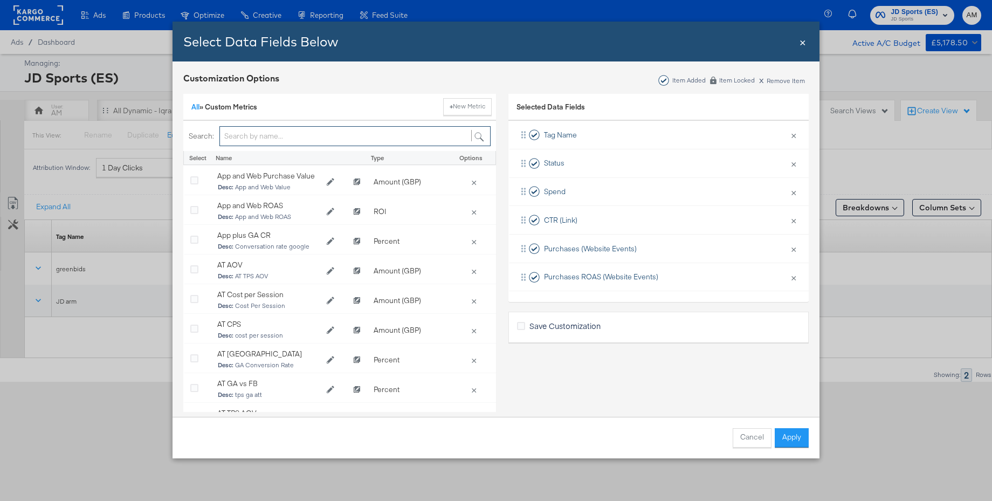
click at [232, 139] on input "Bulk Add Locations Modal" at bounding box center [355, 136] width 271 height 20
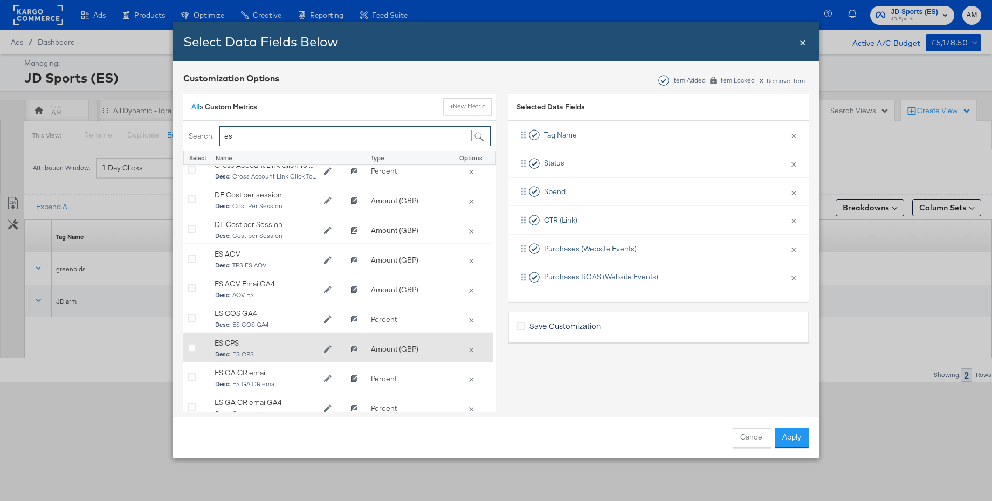
scroll to position [215, 3]
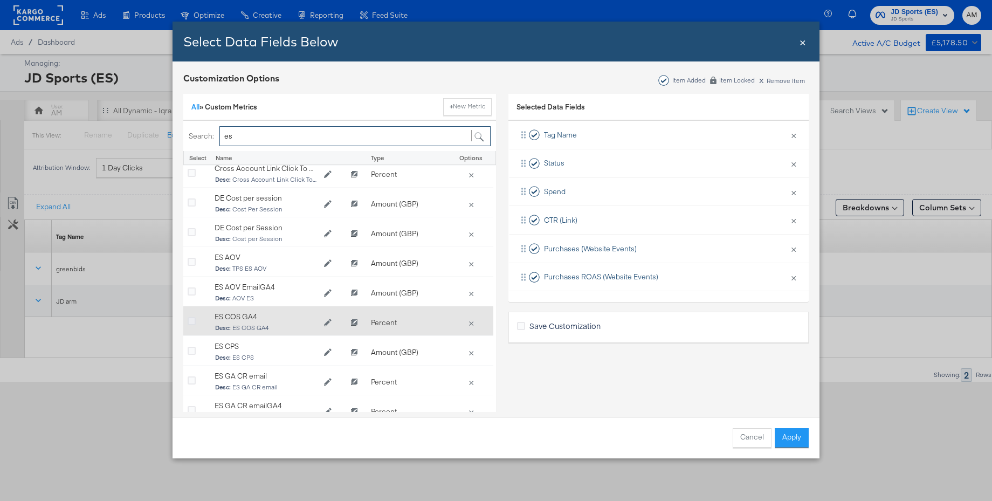
type input "es"
click at [194, 321] on icon "Bulk Add Locations Modal" at bounding box center [192, 322] width 8 height 8
click at [0, 0] on input "Bulk Add Locations Modal" at bounding box center [0, 0] width 0 height 0
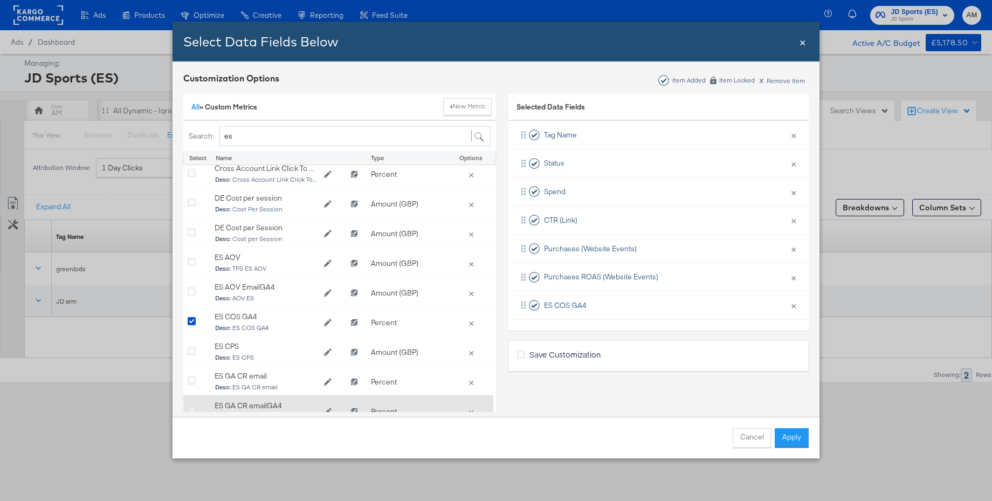
click at [190, 410] on icon "Bulk Add Locations Modal" at bounding box center [192, 411] width 8 height 8
click at [0, 0] on input "Bulk Add Locations Modal" at bounding box center [0, 0] width 0 height 0
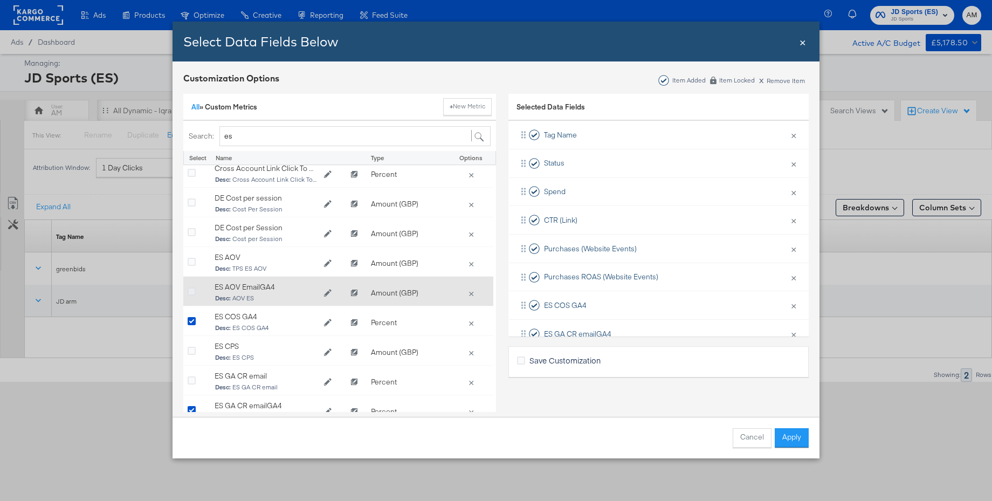
click at [190, 290] on icon "Bulk Add Locations Modal" at bounding box center [192, 292] width 8 height 8
click at [0, 0] on input "Bulk Add Locations Modal" at bounding box center [0, 0] width 0 height 0
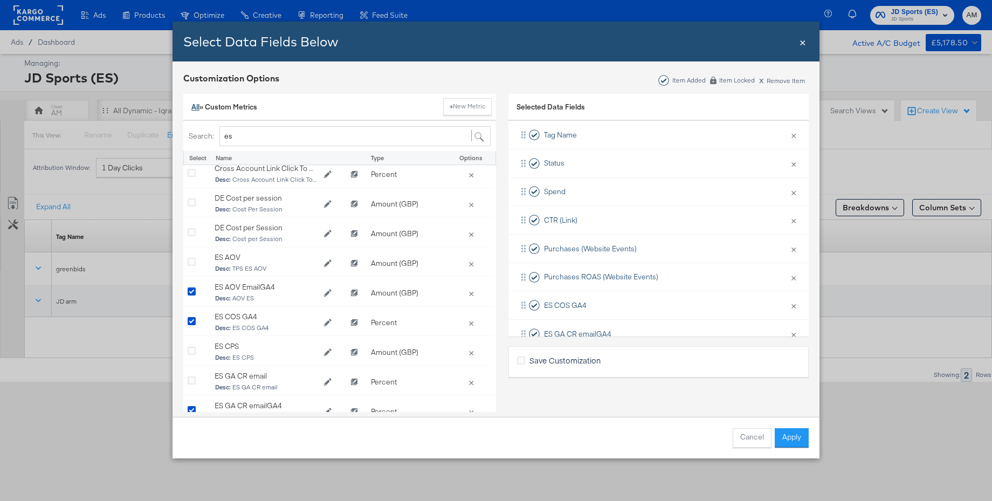
click at [196, 105] on link "All" at bounding box center [195, 107] width 8 height 10
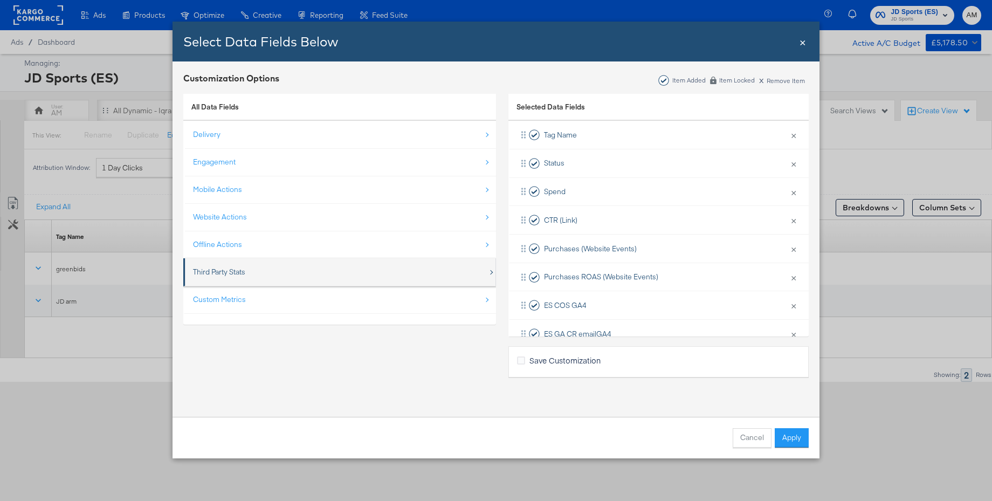
click at [220, 272] on div "Third Party Stats" at bounding box center [219, 272] width 52 height 10
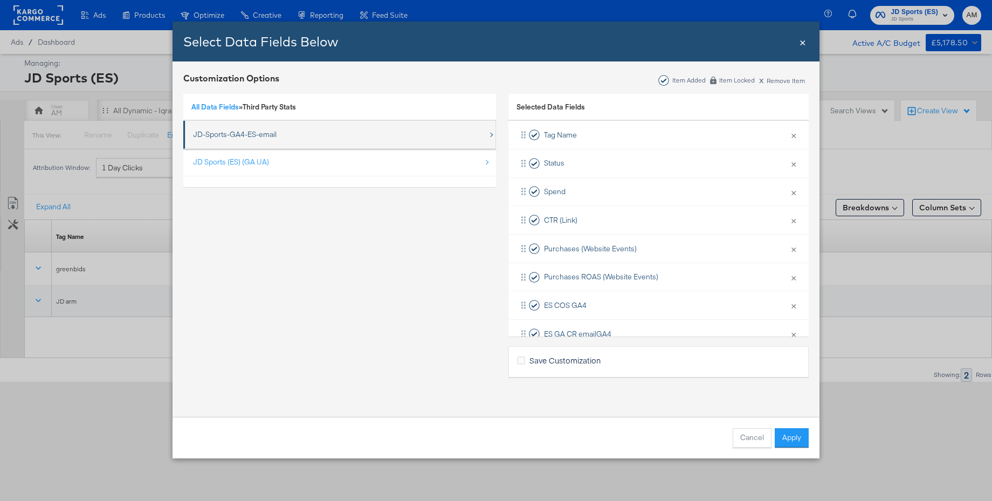
click at [217, 133] on div "JD-Sports-GA4-ES-email" at bounding box center [235, 134] width 84 height 10
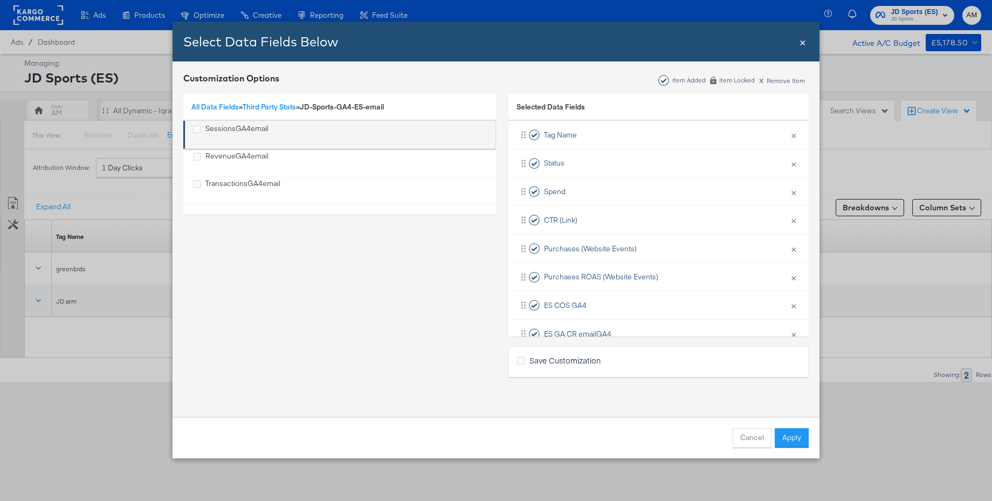
click at [217, 130] on div "SessionsGA4email" at bounding box center [237, 135] width 63 height 22
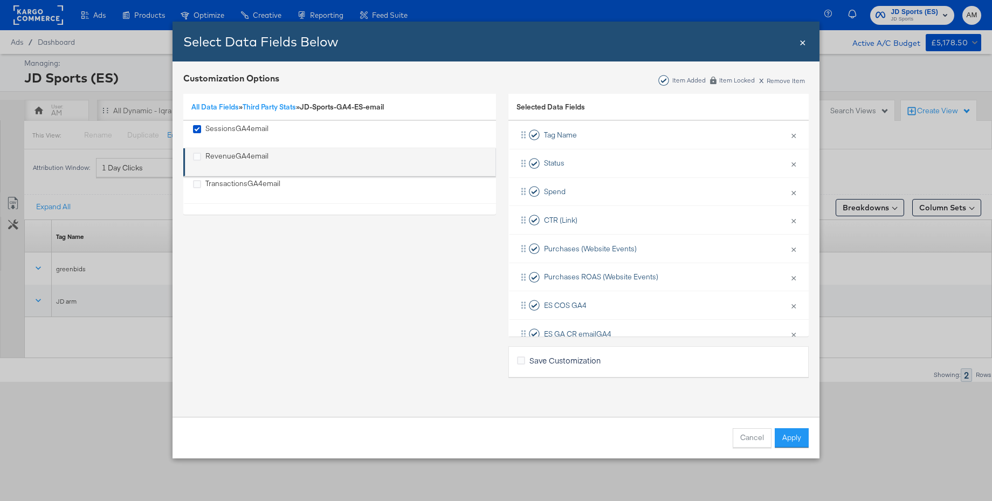
drag, startPoint x: 217, startPoint y: 153, endPoint x: 218, endPoint y: 168, distance: 15.1
click at [217, 154] on div "RevenueGA4email" at bounding box center [237, 162] width 63 height 22
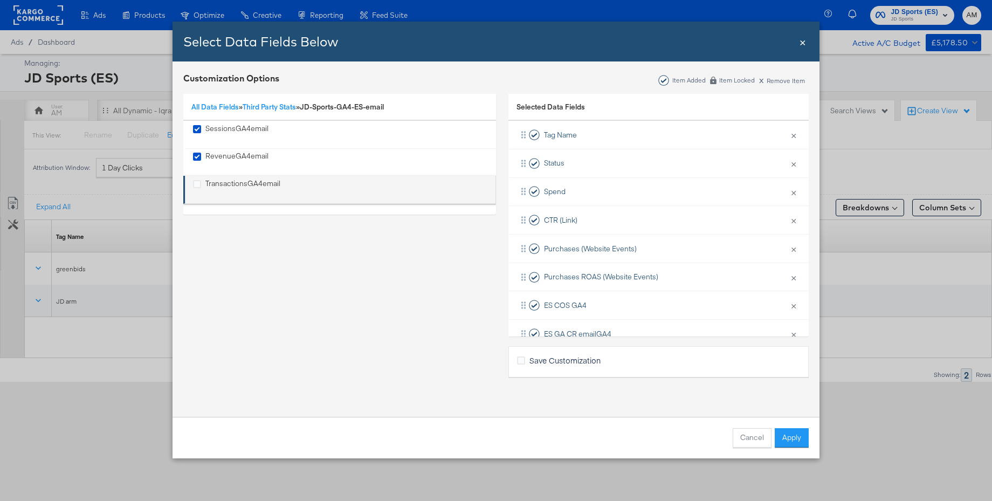
click at [218, 181] on div "TransactionsGA4email" at bounding box center [243, 190] width 75 height 22
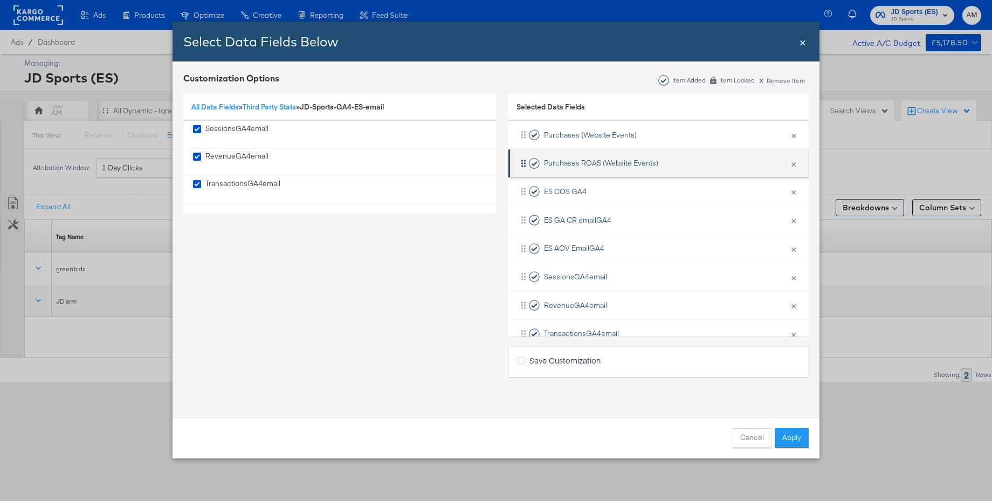
scroll to position [136, 0]
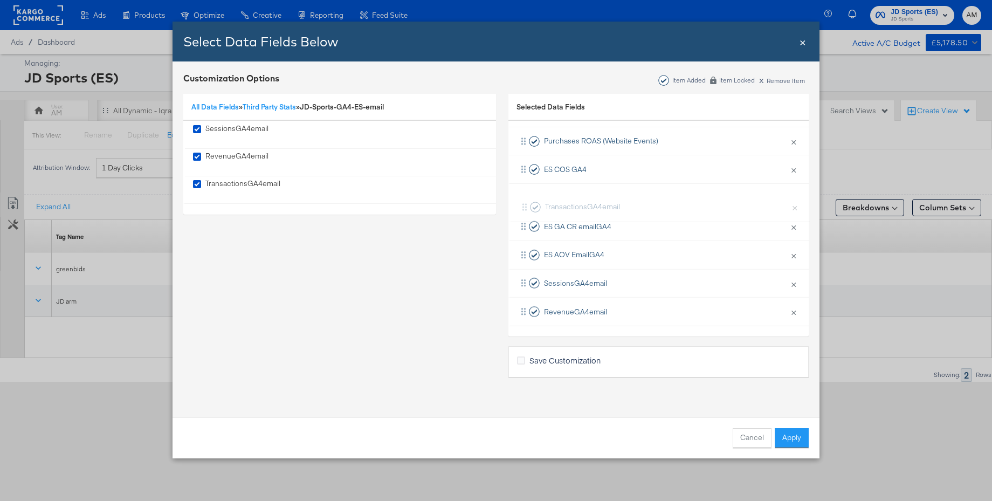
drag, startPoint x: 579, startPoint y: 296, endPoint x: 580, endPoint y: 202, distance: 93.9
click at [580, 202] on div "Tag Name × Remove from KPIs Status × Remove from KPIs Spend × Remove from KPIs …" at bounding box center [659, 155] width 300 height 341
click at [790, 435] on button "Apply" at bounding box center [792, 437] width 34 height 19
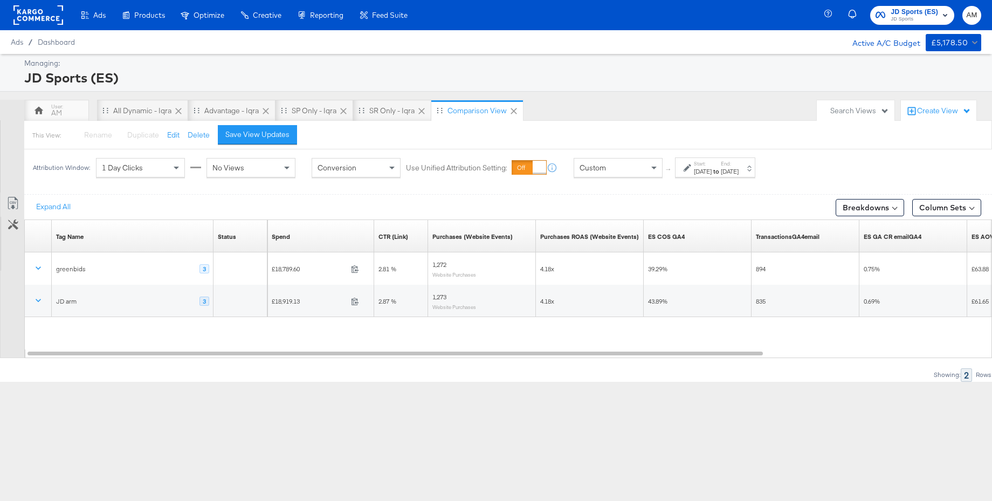
click at [265, 135] on div "Save View Updates" at bounding box center [257, 134] width 64 height 10
click at [86, 135] on button "Rename" at bounding box center [93, 135] width 56 height 19
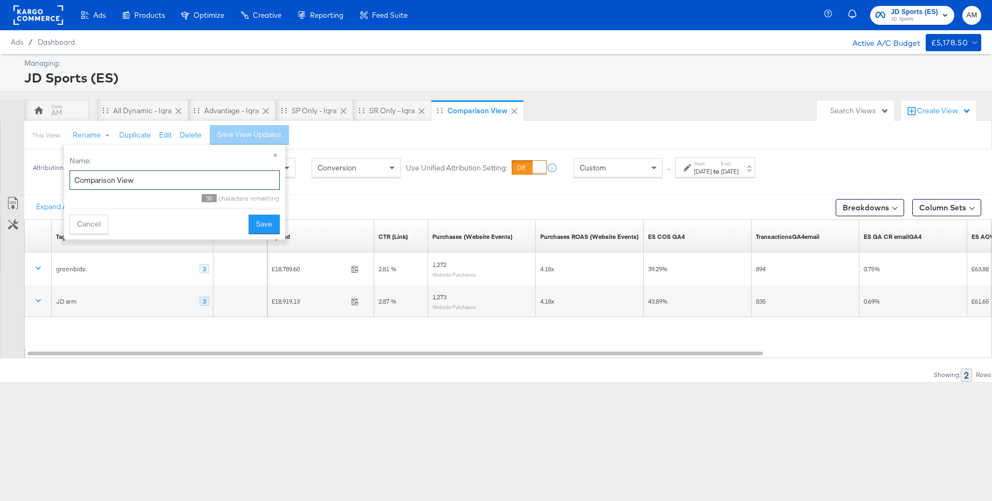
drag, startPoint x: 138, startPoint y: 180, endPoint x: 86, endPoint y: 176, distance: 51.9
click at [86, 176] on input "Comparison View" at bounding box center [175, 180] width 210 height 20
type input "C"
type input "Greenbids"
drag, startPoint x: 277, startPoint y: 235, endPoint x: 266, endPoint y: 229, distance: 12.3
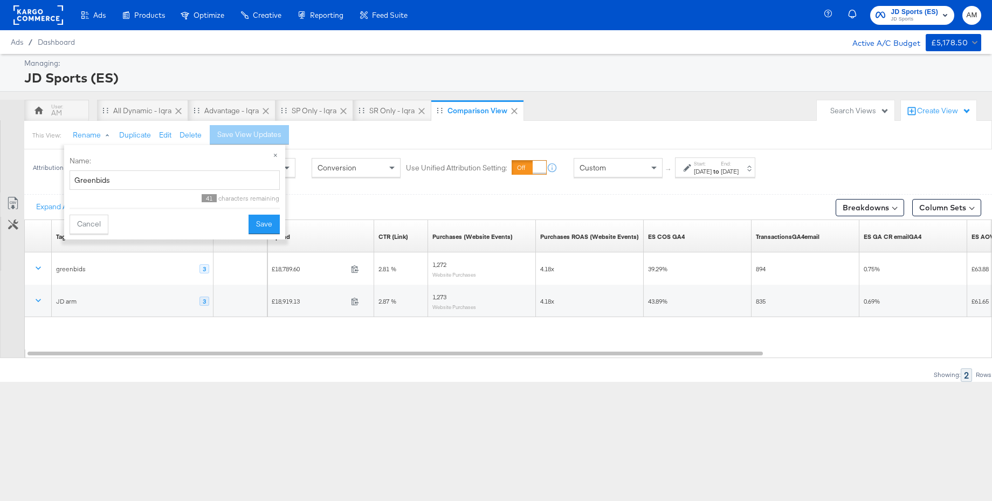
click at [277, 235] on div "× Name: Greenbids 41 characters remaining Cancel Save" at bounding box center [174, 192] width 221 height 94
click at [264, 227] on button "Save" at bounding box center [264, 224] width 31 height 19
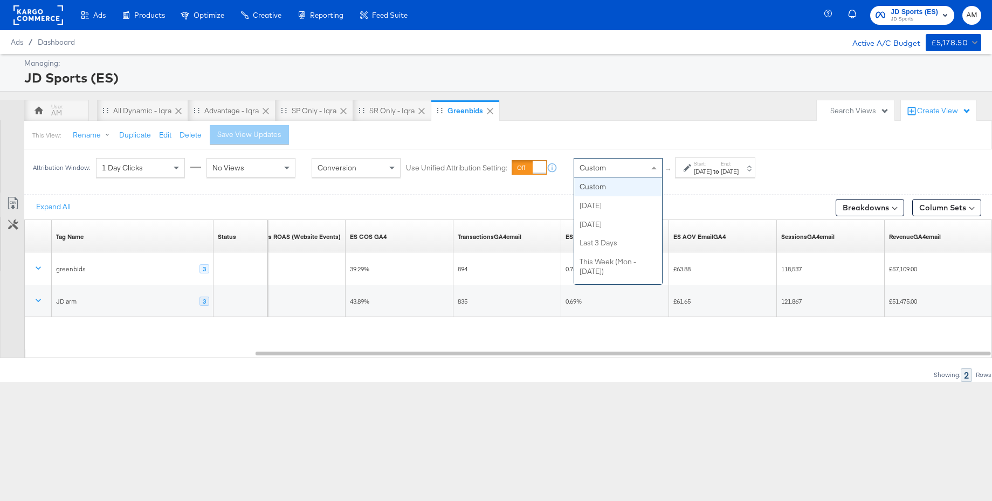
click at [631, 170] on div "Custom" at bounding box center [618, 168] width 88 height 18
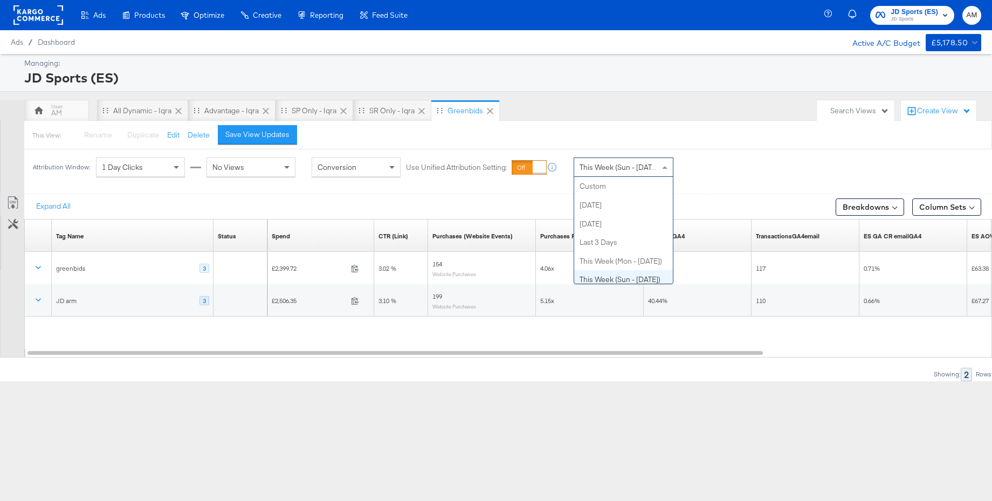
click at [618, 168] on span "This Week (Sun - Today)" at bounding box center [620, 167] width 81 height 10
drag, startPoint x: 607, startPoint y: 217, endPoint x: 615, endPoint y: 228, distance: 13.8
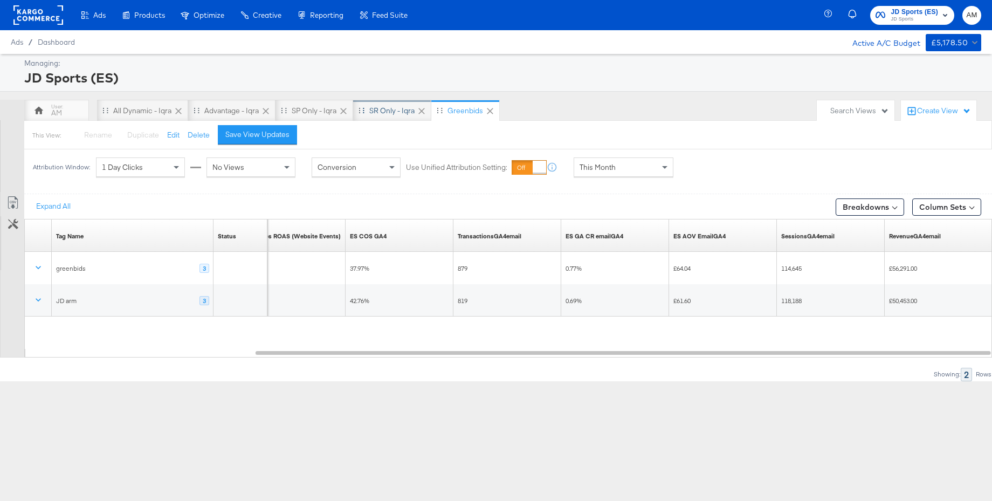
click at [395, 114] on div "SR only - Iqra" at bounding box center [391, 111] width 45 height 10
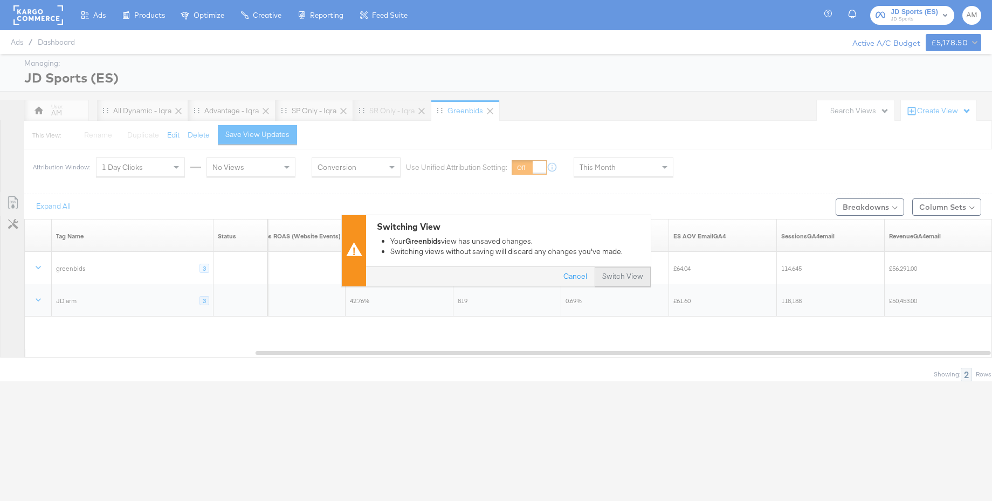
click at [631, 276] on button "Switch View" at bounding box center [623, 276] width 56 height 19
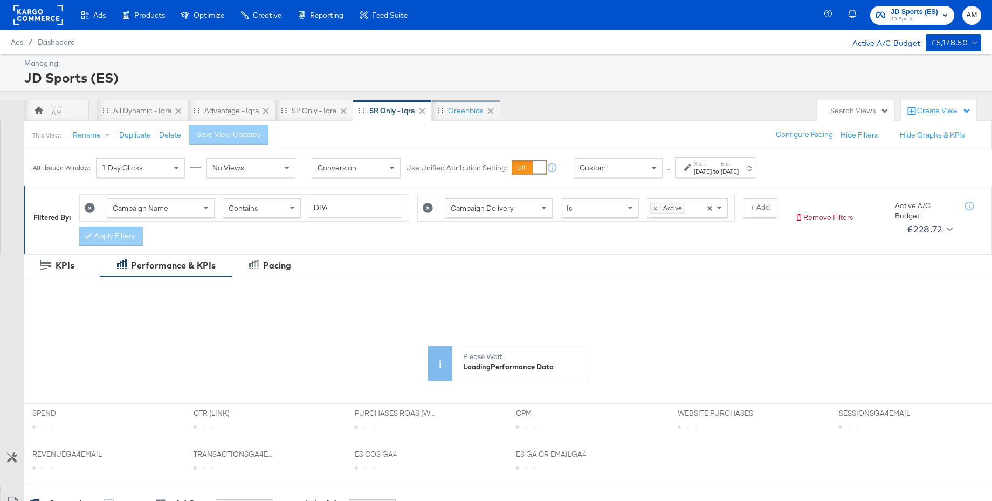
click at [462, 106] on div "Greenbids" at bounding box center [466, 111] width 36 height 10
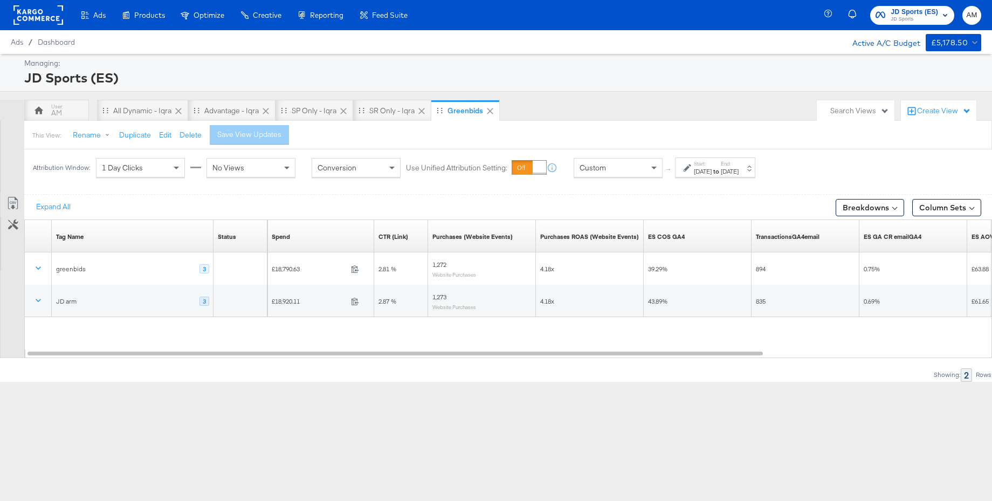
click at [905, 23] on span "JD Sports" at bounding box center [914, 19] width 47 height 9
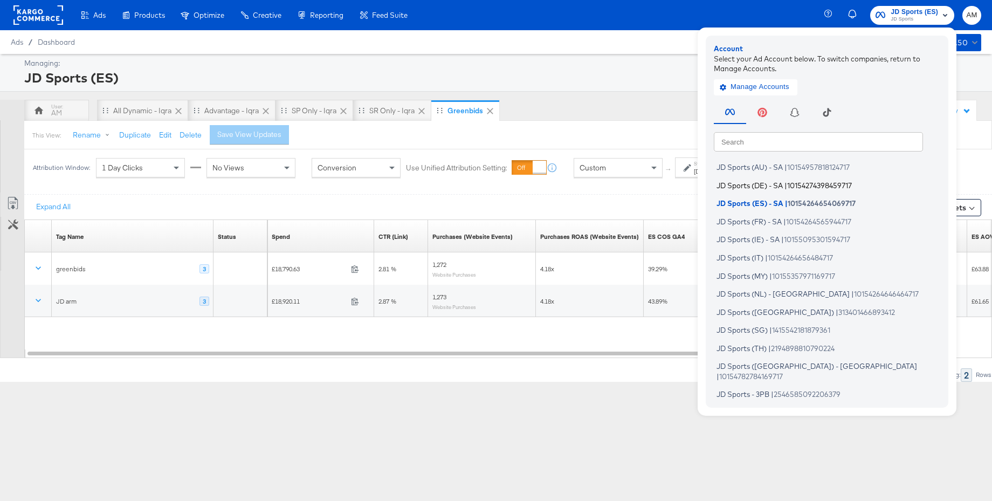
click at [747, 187] on span "JD Sports (DE) - SA" at bounding box center [750, 185] width 66 height 9
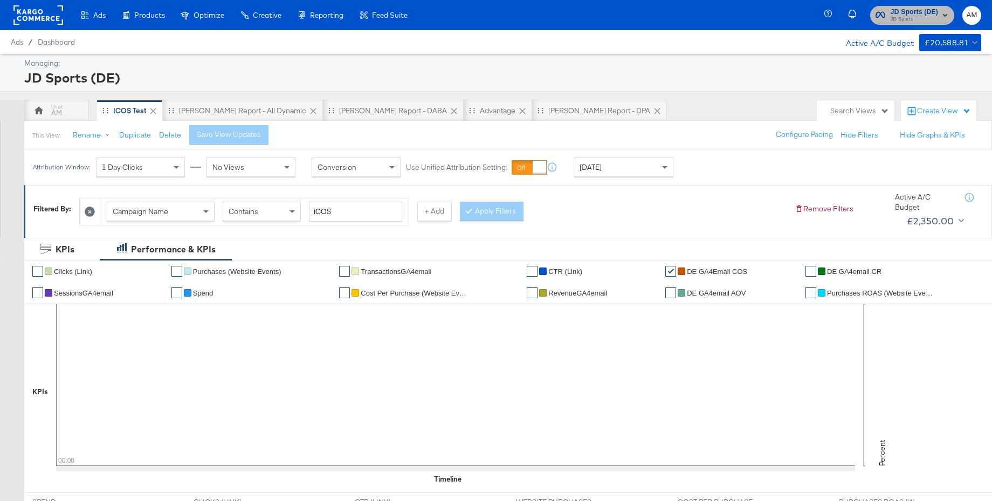
click at [922, 9] on span "JD Sports (DE)" at bounding box center [914, 11] width 47 height 11
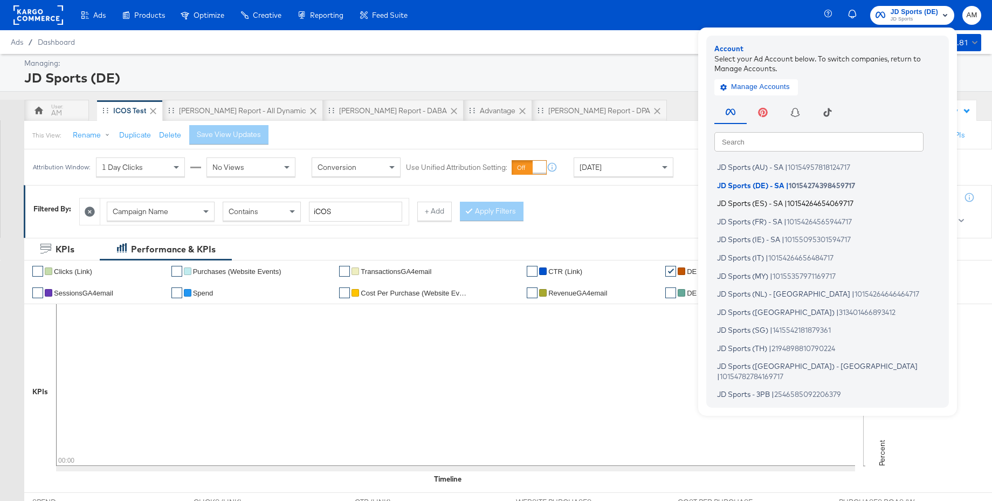
click at [744, 199] on span "JD Sports (ES) - SA" at bounding box center [750, 203] width 66 height 9
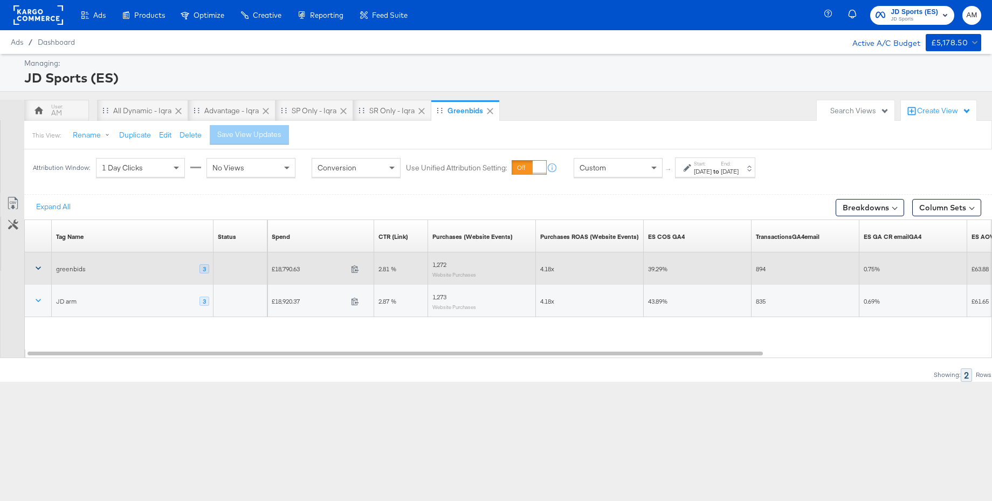
click at [38, 269] on icon at bounding box center [38, 268] width 5 height 3
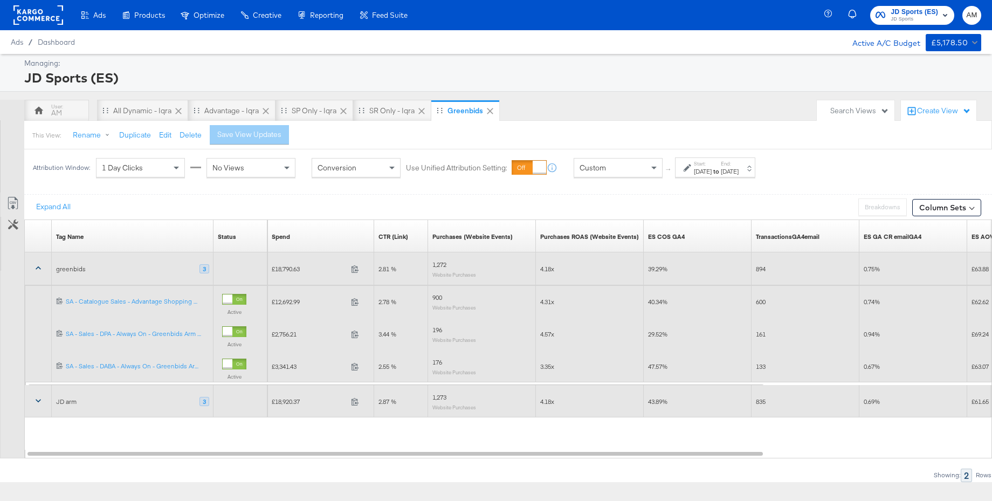
click at [38, 402] on icon at bounding box center [38, 401] width 5 height 3
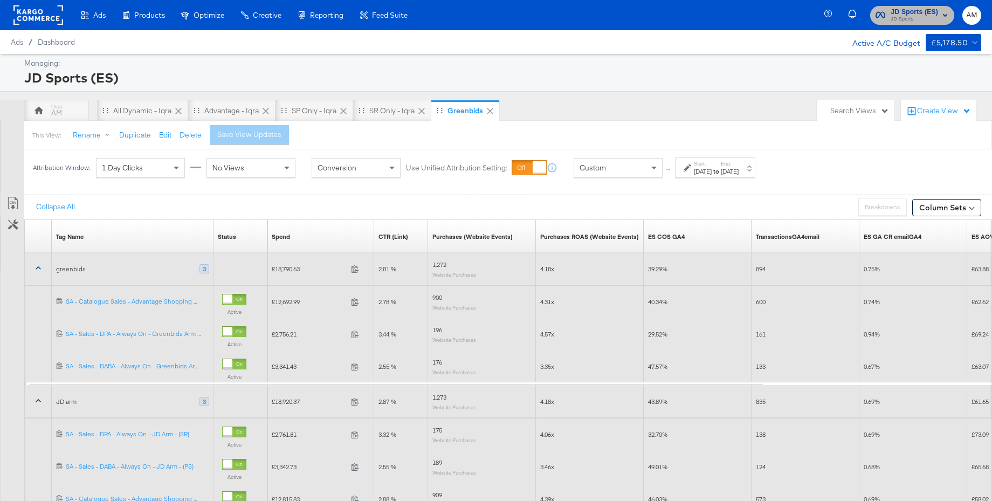
click at [926, 16] on span "JD Sports" at bounding box center [914, 19] width 47 height 9
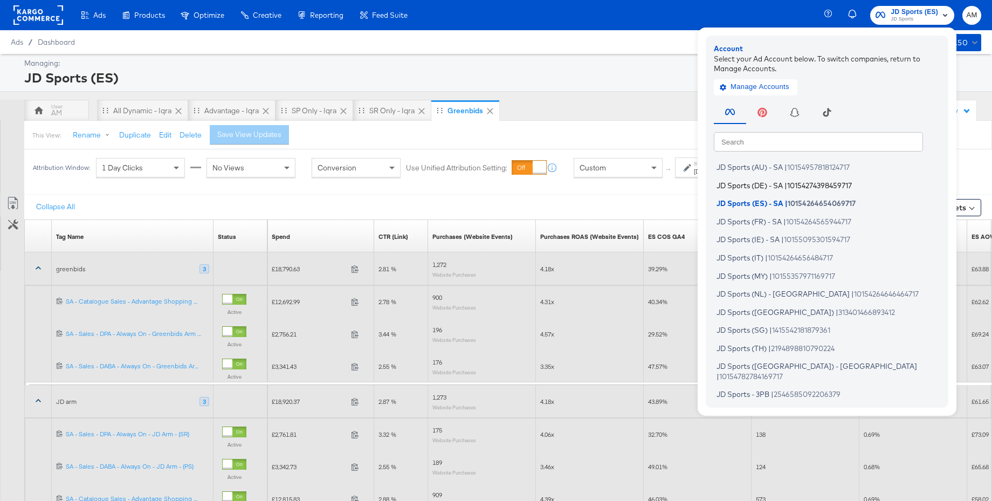
click at [762, 184] on span "JD Sports (DE) - SA" at bounding box center [750, 185] width 66 height 9
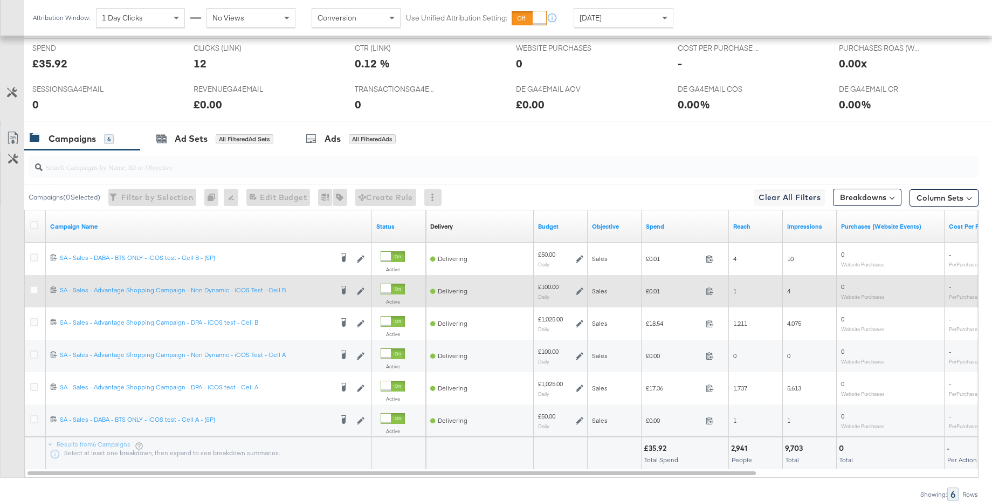
scroll to position [502, 0]
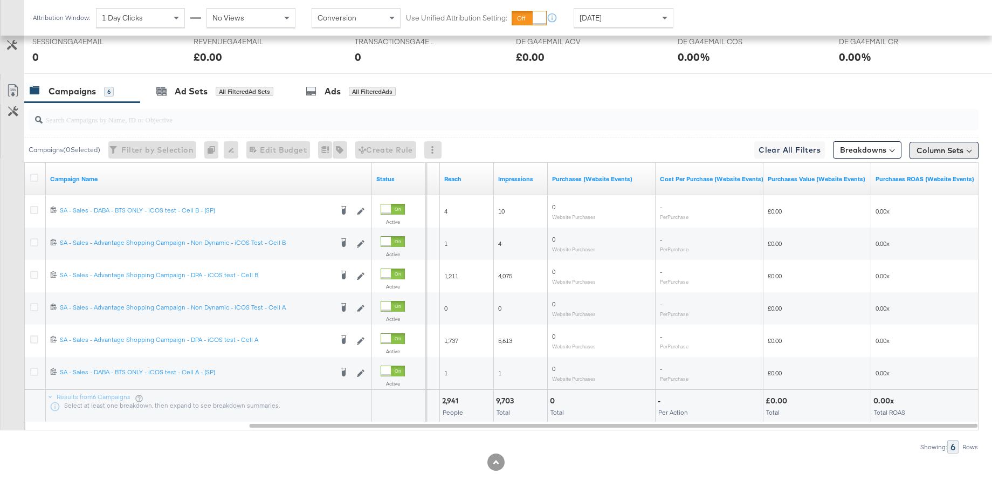
click at [927, 153] on button "Column Sets" at bounding box center [944, 150] width 69 height 17
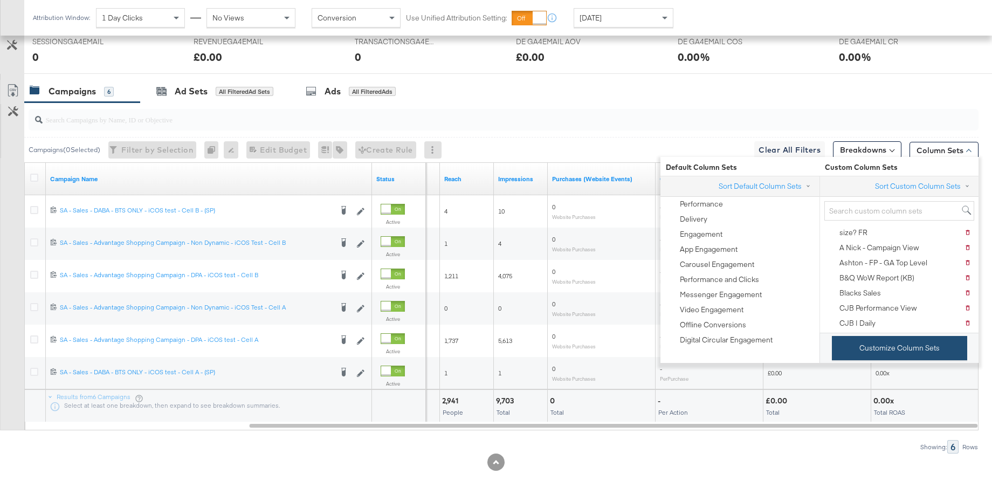
click at [867, 347] on button "Customize Column Sets" at bounding box center [899, 348] width 135 height 24
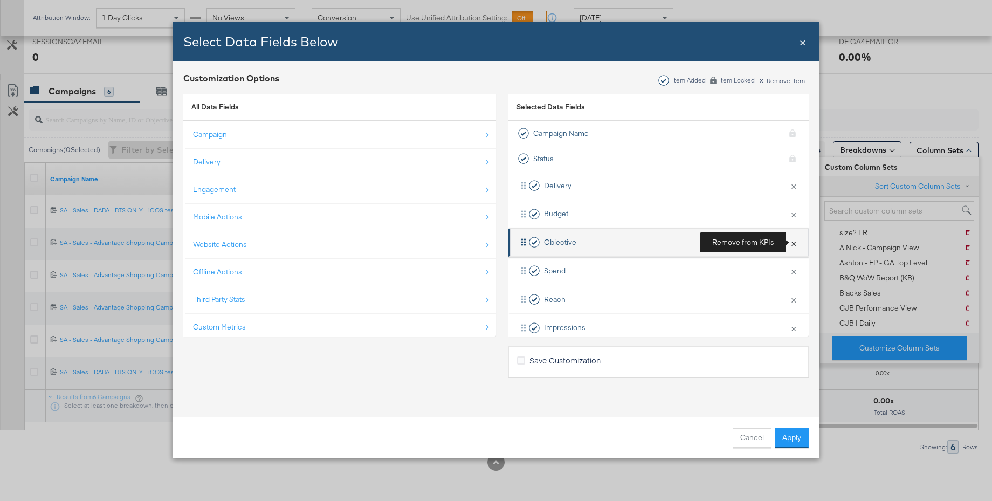
click at [795, 242] on button "×" at bounding box center [794, 242] width 14 height 23
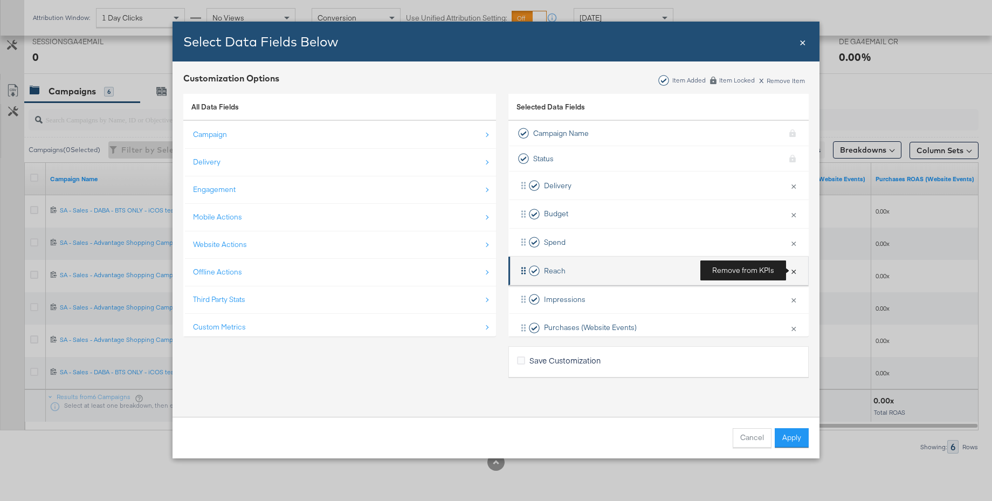
click at [795, 268] on button "×" at bounding box center [794, 270] width 14 height 23
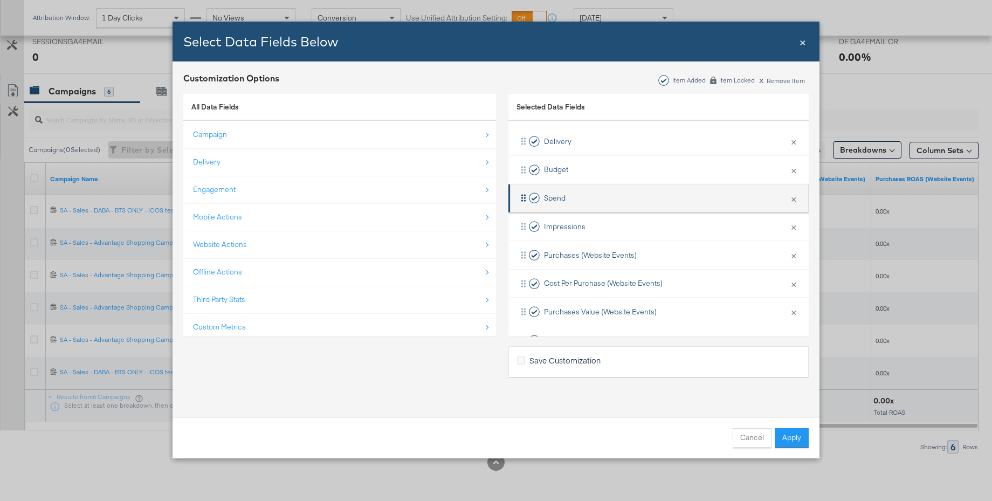
scroll to position [73, 0]
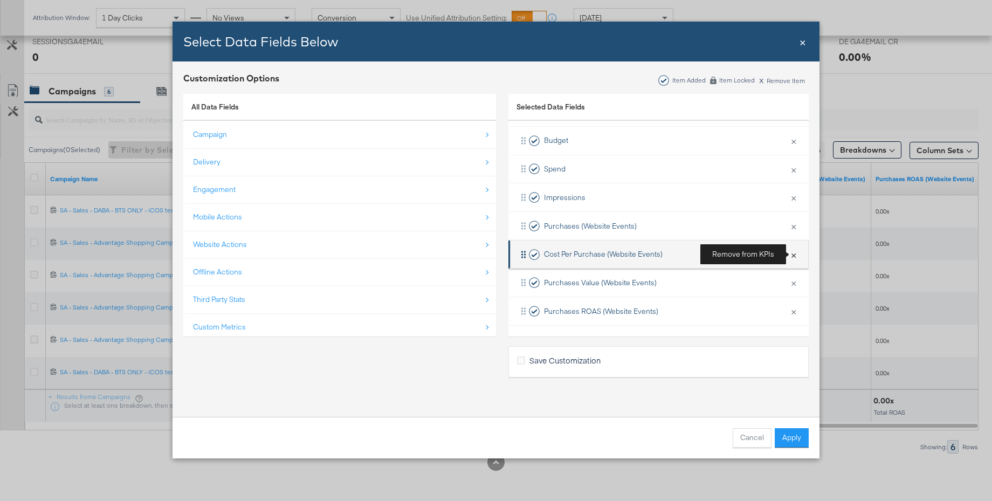
click at [794, 251] on button "×" at bounding box center [794, 254] width 14 height 23
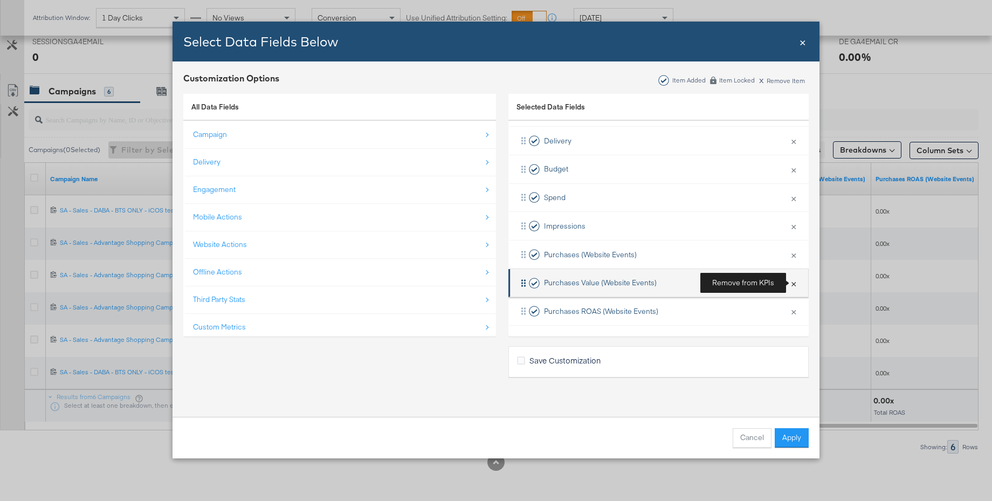
click at [794, 285] on button "×" at bounding box center [794, 283] width 14 height 23
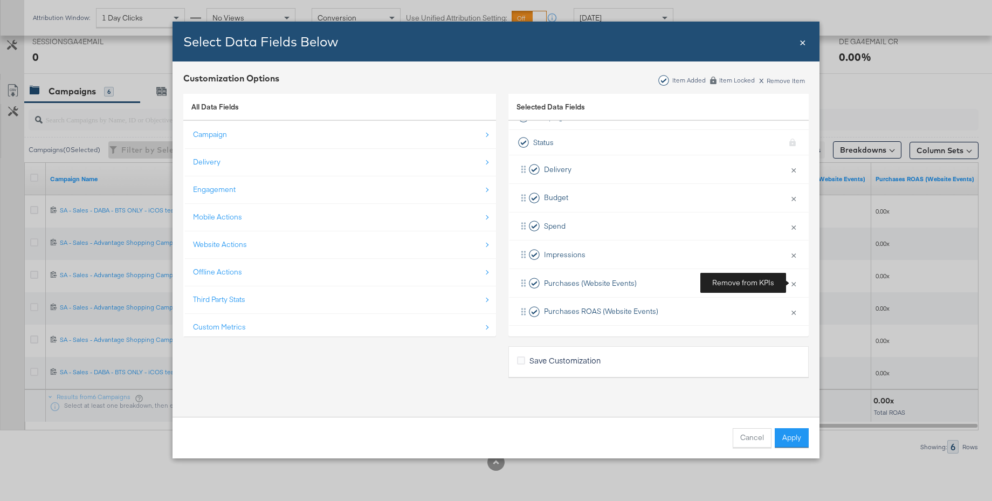
scroll to position [16, 0]
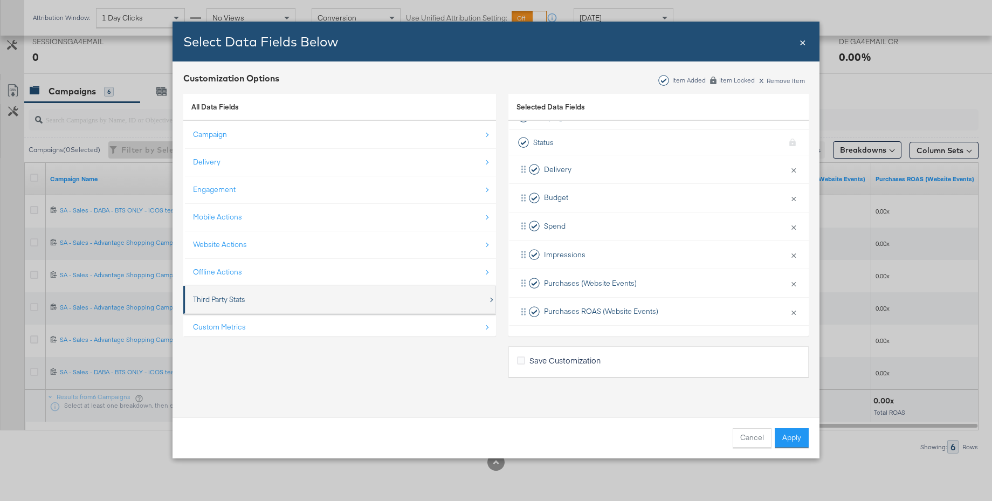
click at [223, 295] on div "Third Party Stats" at bounding box center [219, 300] width 52 height 10
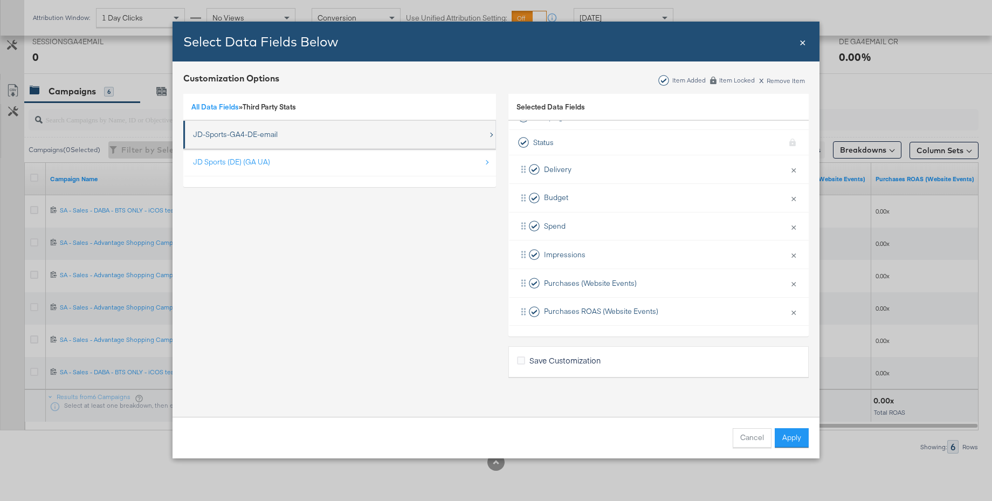
click at [233, 129] on div "JD-Sports-GA4-DE-email" at bounding box center [235, 134] width 85 height 10
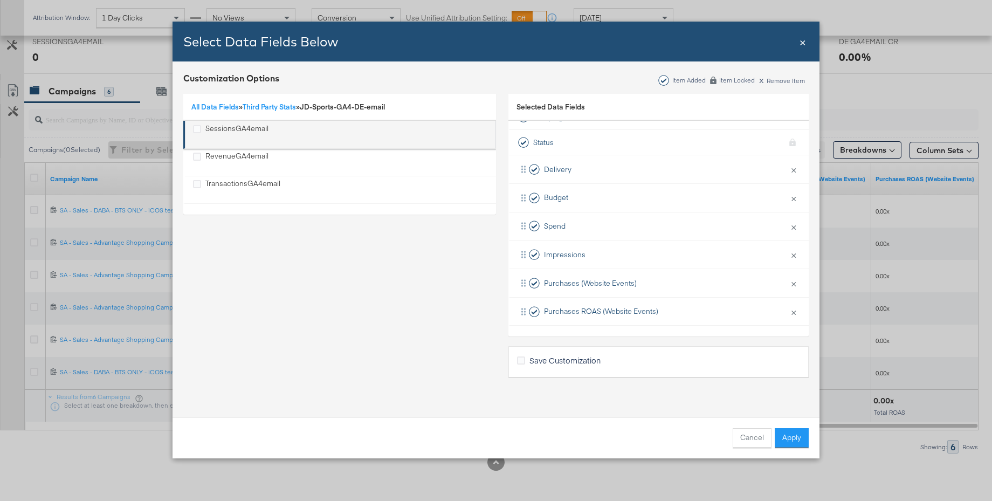
click at [227, 129] on div "SessionsGA4email" at bounding box center [237, 135] width 63 height 22
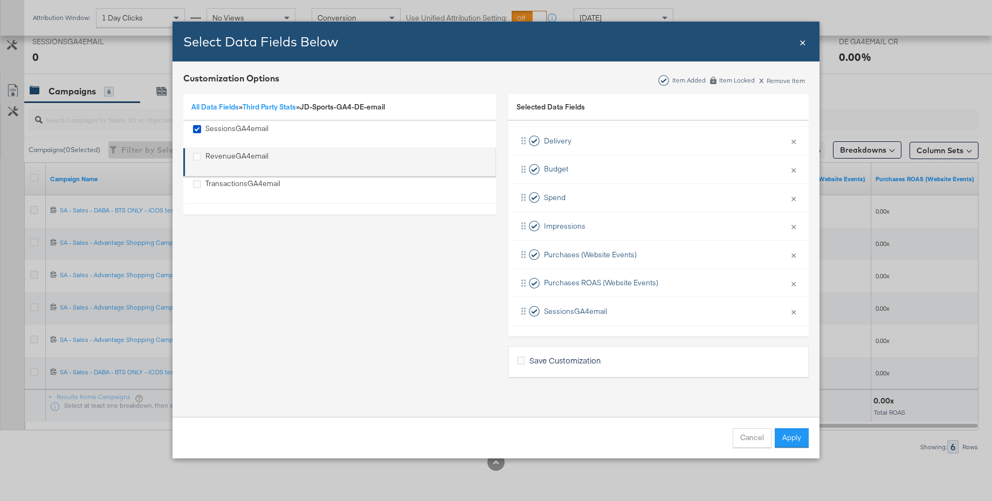
click at [227, 159] on div "RevenueGA4email" at bounding box center [237, 162] width 63 height 22
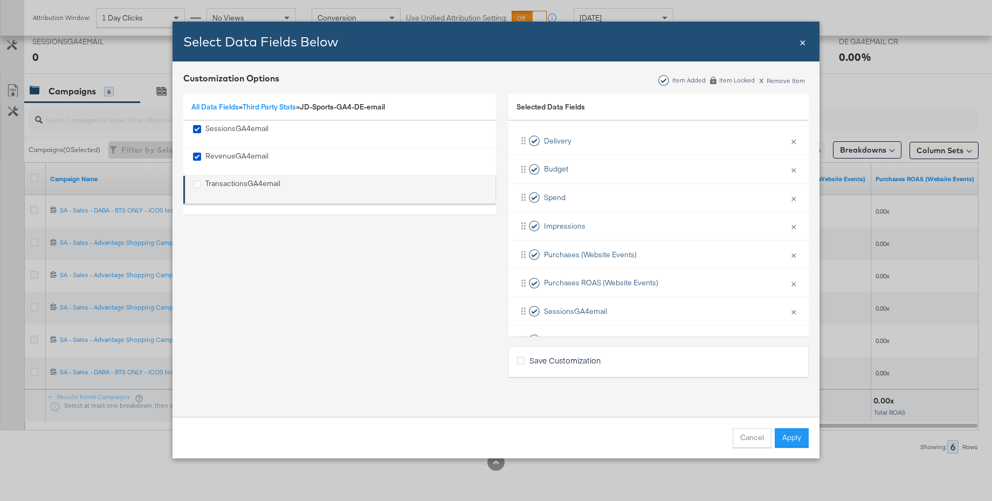
click at [227, 183] on div "TransactionsGA4email" at bounding box center [243, 190] width 75 height 22
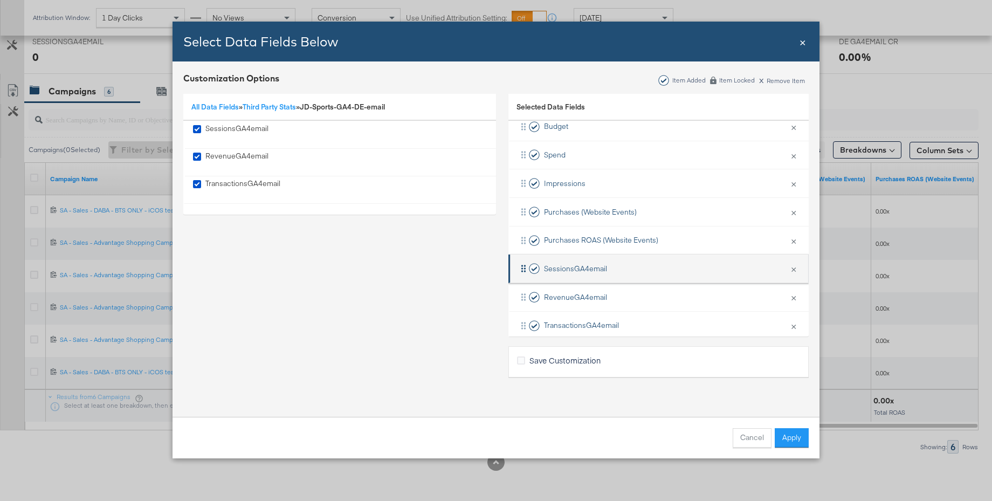
scroll to position [101, 0]
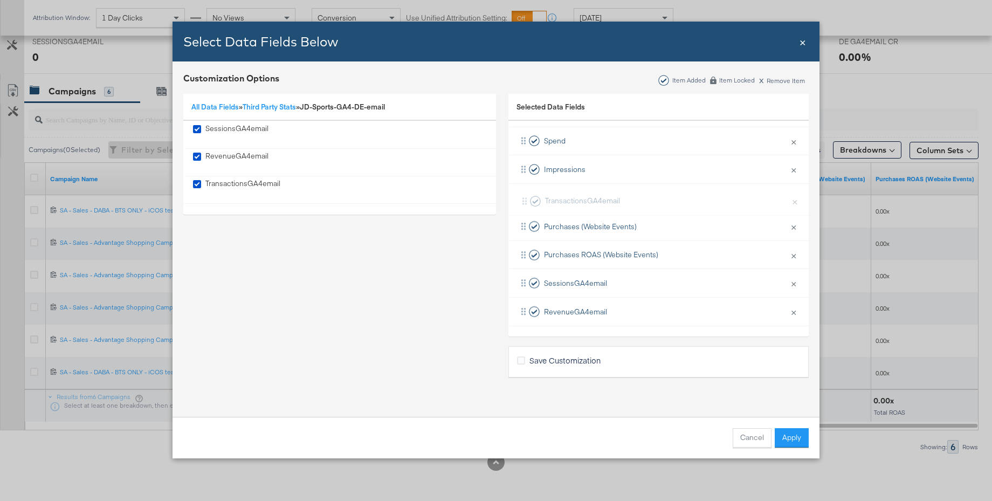
drag, startPoint x: 560, startPoint y: 311, endPoint x: 561, endPoint y: 196, distance: 115.4
click at [561, 196] on div "Delivery × Remove from KPIs Budget × Remove from KPIs Spend × Remove from KPIs …" at bounding box center [659, 198] width 300 height 256
click at [231, 105] on link "All Data Fields" at bounding box center [214, 107] width 47 height 10
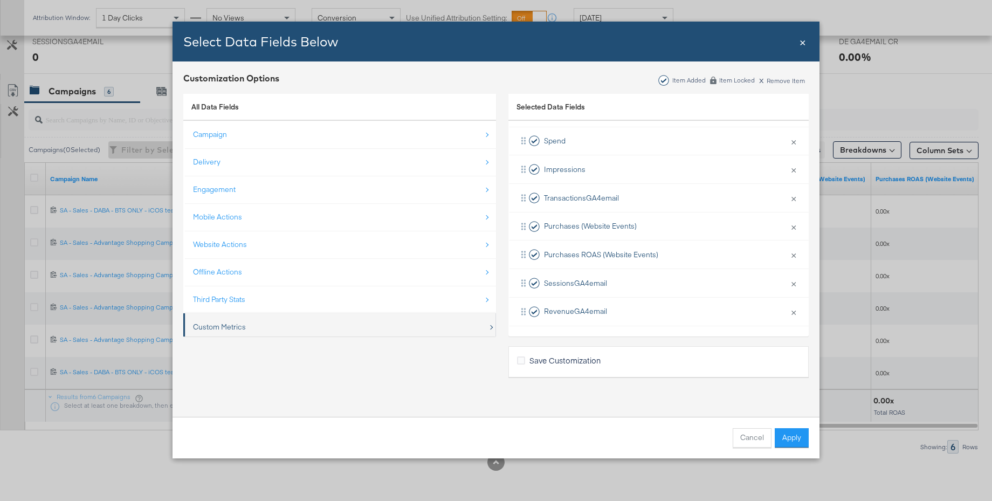
click at [221, 330] on div "Custom Metrics" at bounding box center [219, 327] width 53 height 10
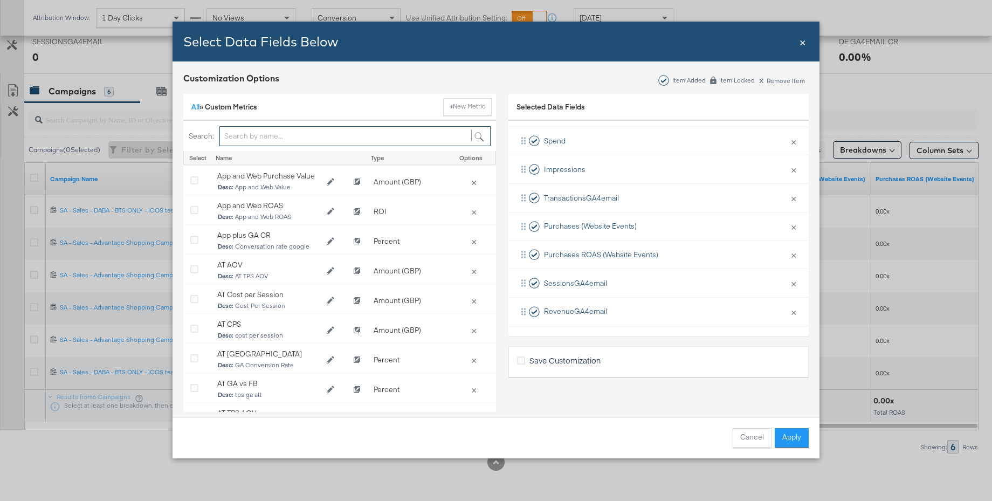
click at [236, 138] on input "Bulk Add Locations Modal" at bounding box center [355, 136] width 271 height 20
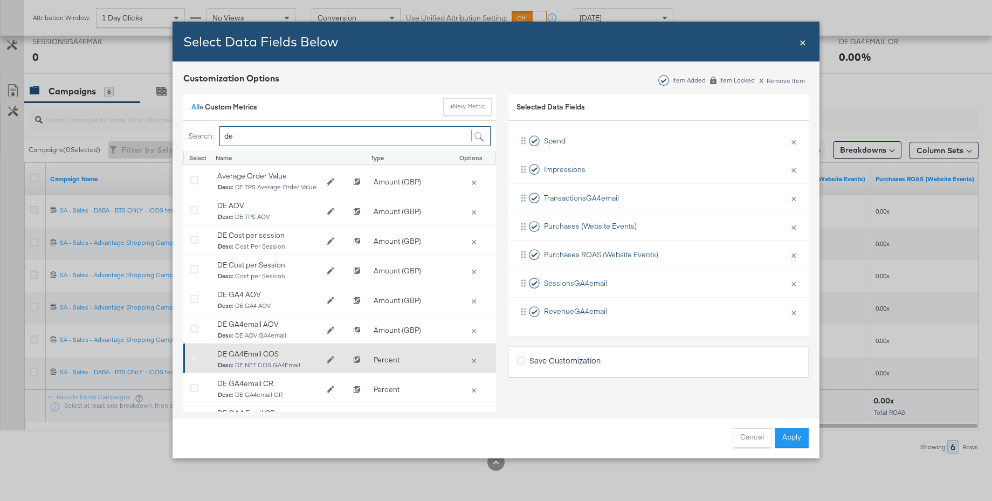
type input "de"
click at [195, 355] on icon "Bulk Add Locations Modal" at bounding box center [194, 359] width 8 height 8
click at [0, 0] on input "Bulk Add Locations Modal" at bounding box center [0, 0] width 0 height 0
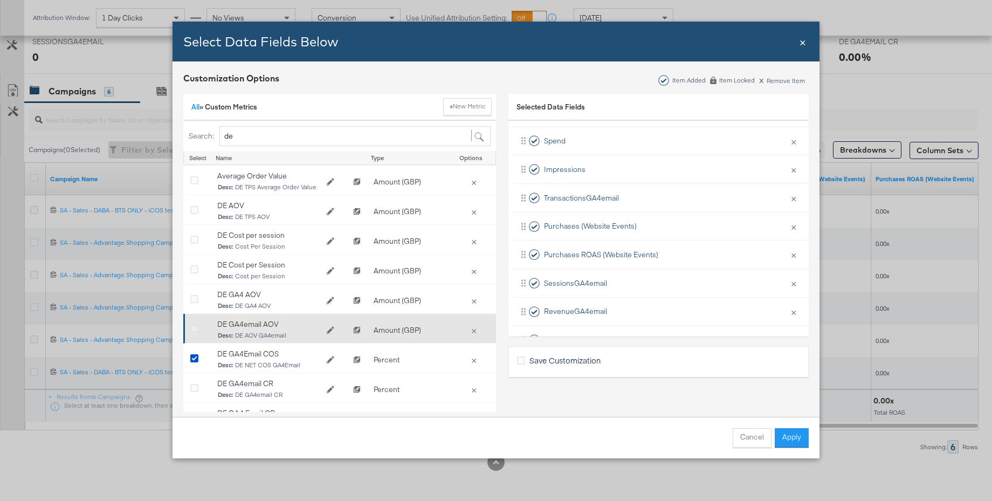
click at [194, 327] on icon "Bulk Add Locations Modal" at bounding box center [194, 329] width 8 height 8
click at [0, 0] on input "Bulk Add Locations Modal" at bounding box center [0, 0] width 0 height 0
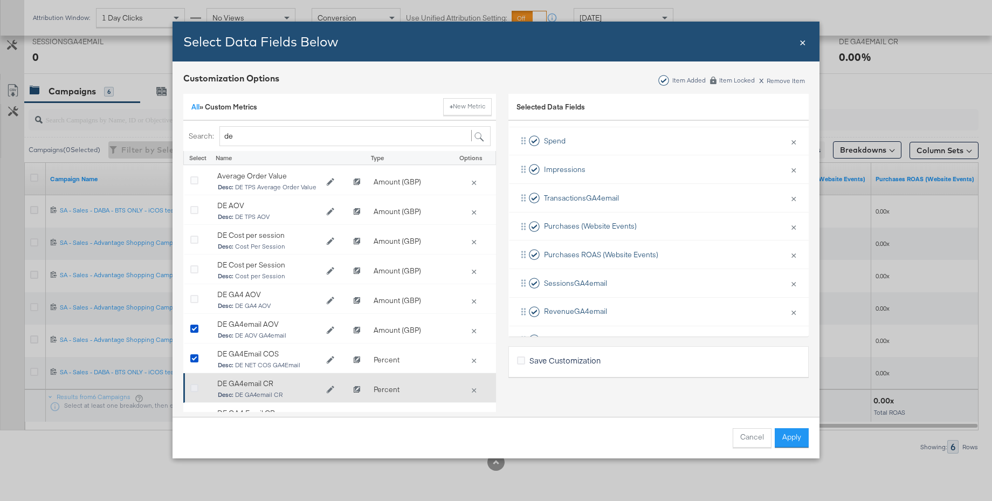
click at [194, 386] on icon "Bulk Add Locations Modal" at bounding box center [194, 389] width 8 height 8
click at [0, 0] on input "Bulk Add Locations Modal" at bounding box center [0, 0] width 0 height 0
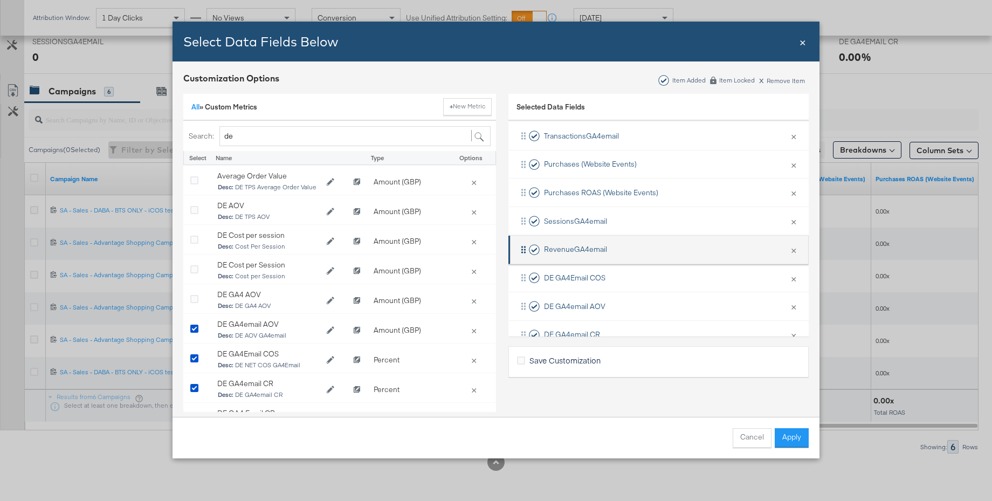
scroll to position [147, 0]
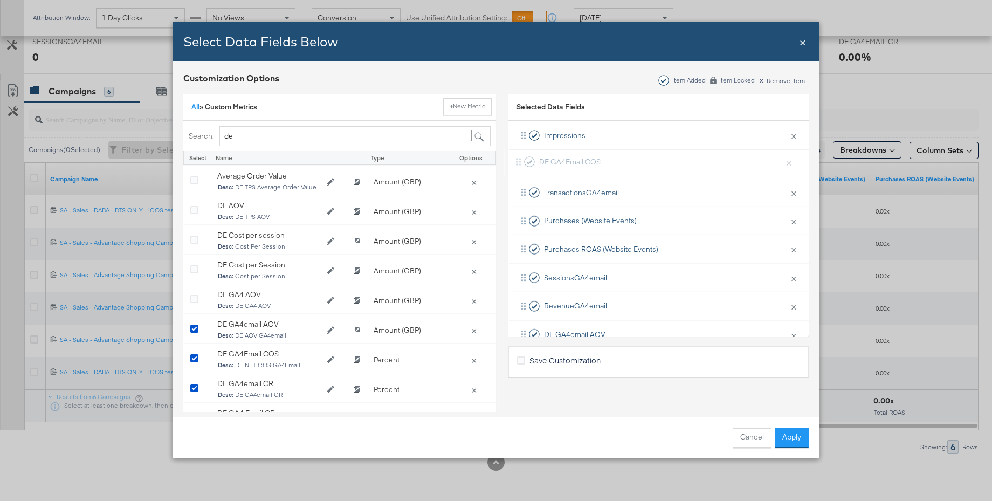
drag, startPoint x: 584, startPoint y: 290, endPoint x: 579, endPoint y: 154, distance: 136.0
click at [579, 154] on div "Delivery × Remove from KPIs Budget × Remove from KPIs Spend × Remove from KPIs …" at bounding box center [659, 206] width 300 height 341
click at [786, 434] on button "Apply" at bounding box center [792, 437] width 34 height 19
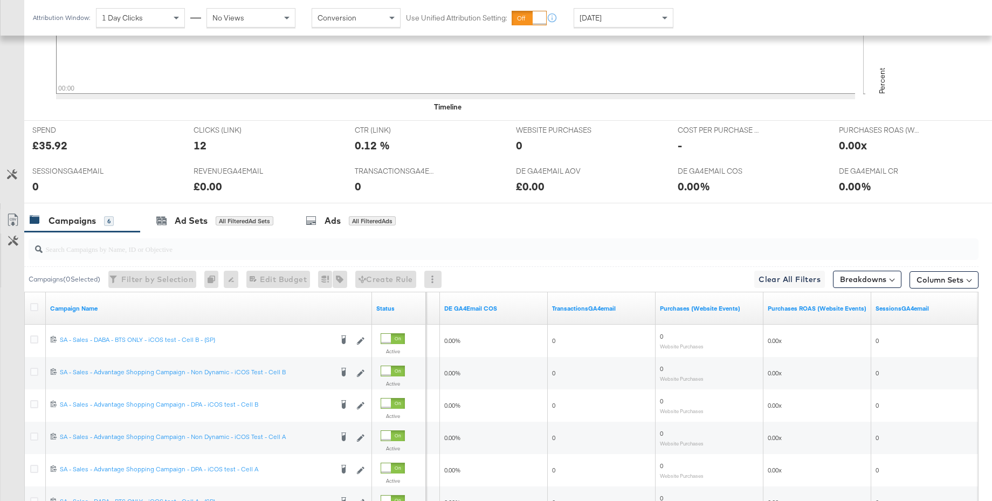
scroll to position [0, 0]
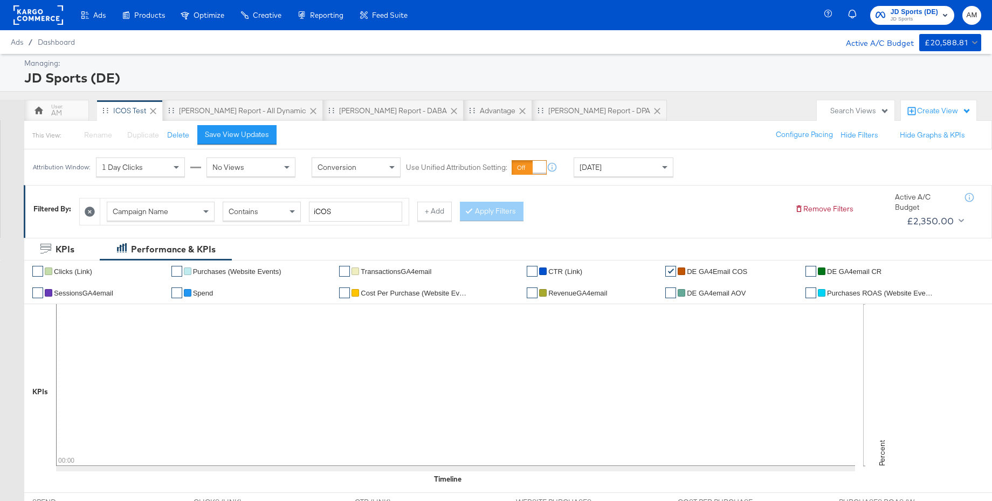
drag, startPoint x: 247, startPoint y: 139, endPoint x: 258, endPoint y: 145, distance: 12.5
click at [247, 139] on div "Save View Updates" at bounding box center [237, 134] width 64 height 10
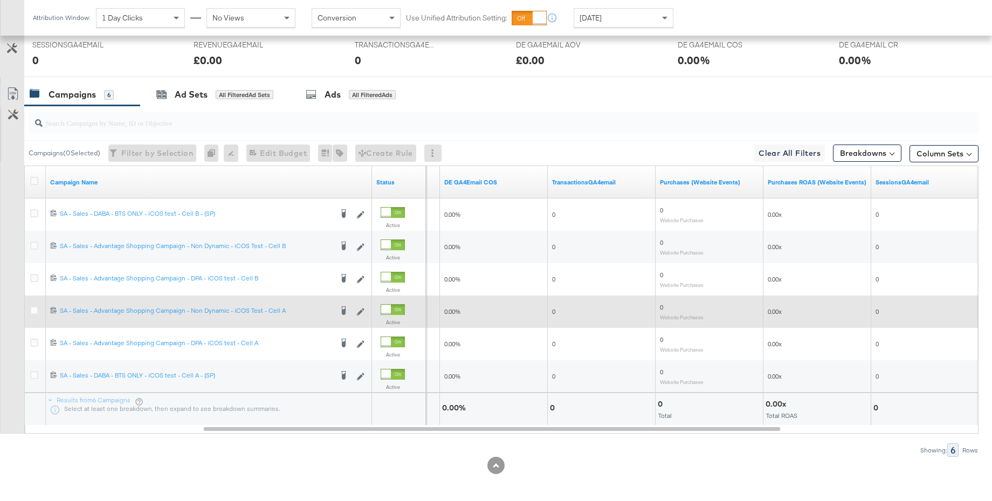
scroll to position [499, 0]
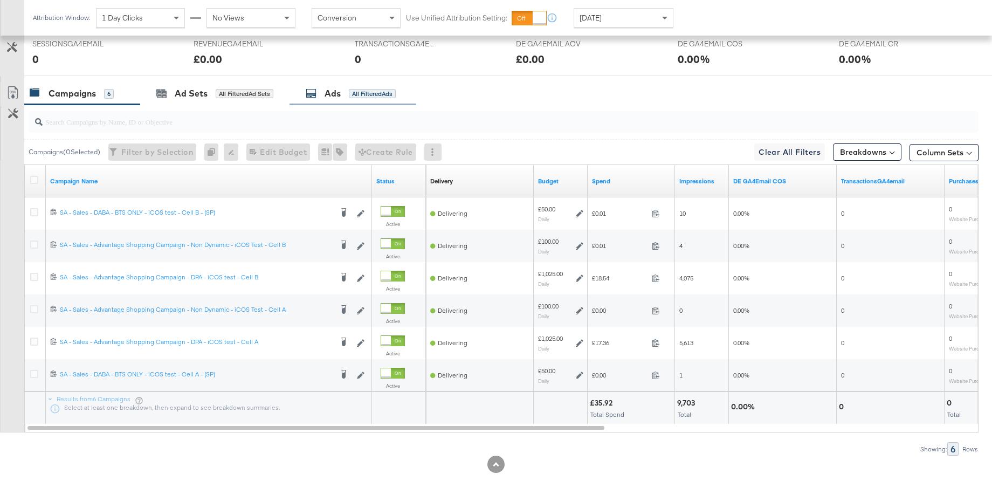
click at [328, 94] on div "Ads" at bounding box center [333, 93] width 16 height 12
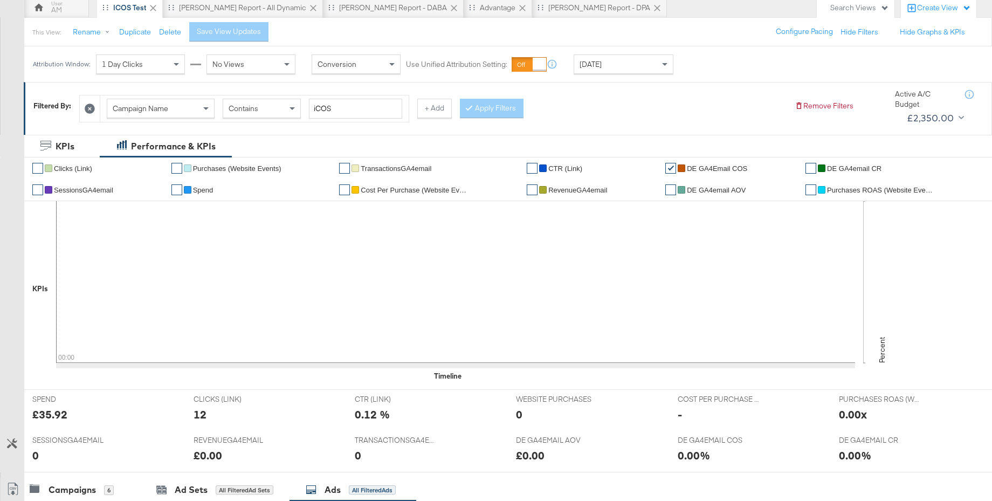
scroll to position [0, 0]
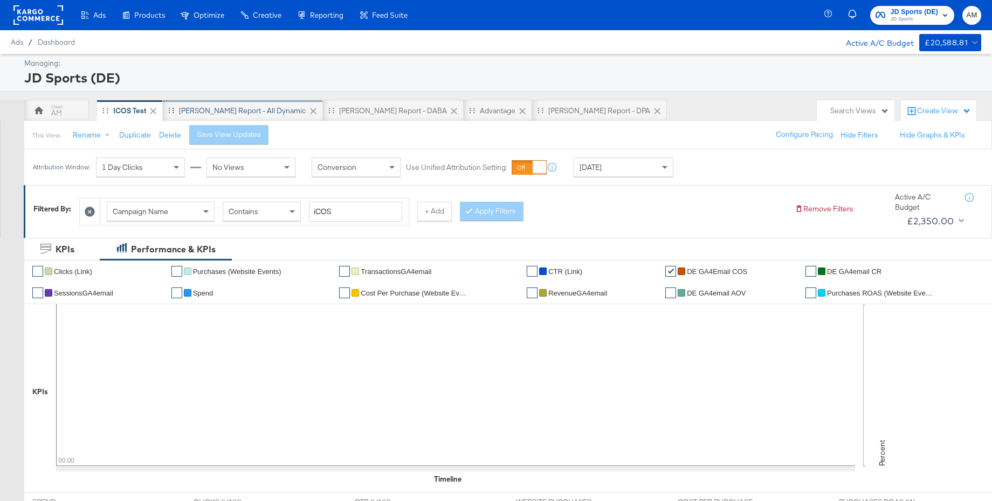
click at [236, 104] on div "[PERSON_NAME] Report - All Dynamic" at bounding box center [243, 111] width 160 height 22
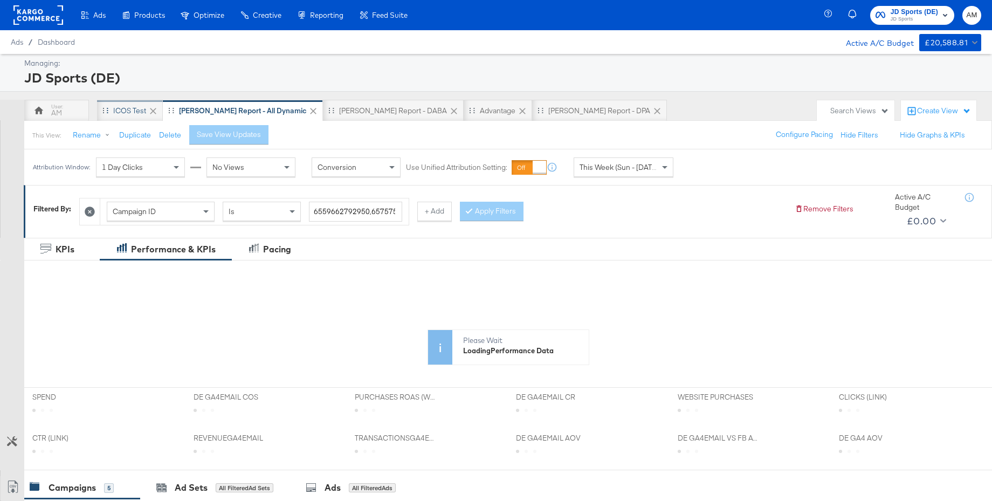
click at [133, 106] on div "iCOS Test" at bounding box center [129, 111] width 33 height 10
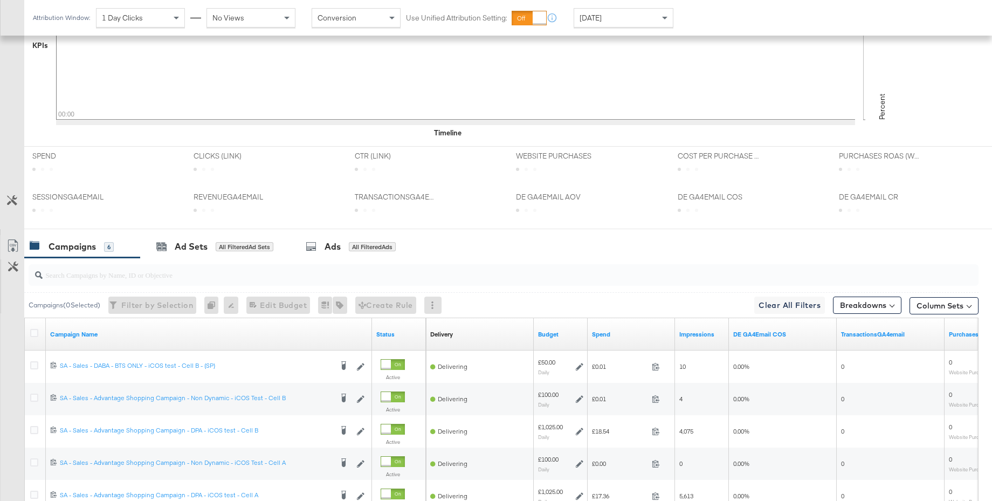
scroll to position [456, 0]
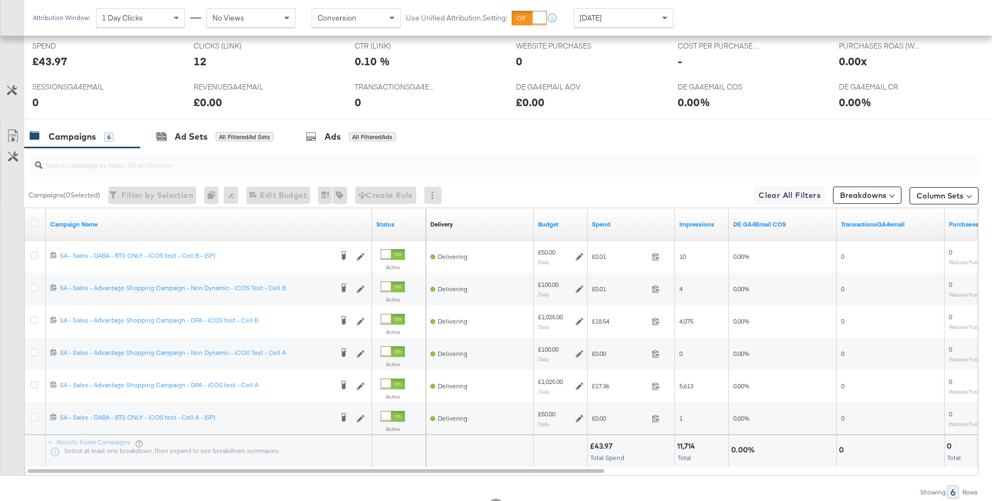
drag, startPoint x: 331, startPoint y: 136, endPoint x: 392, endPoint y: 159, distance: 65.3
click at [331, 136] on div "Ads" at bounding box center [333, 137] width 16 height 12
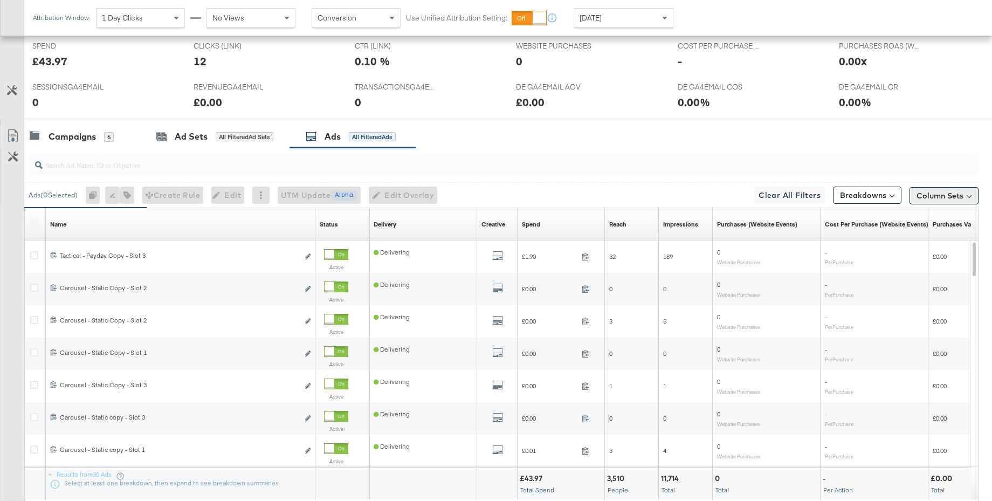
click at [924, 191] on button "Column Sets" at bounding box center [944, 195] width 69 height 17
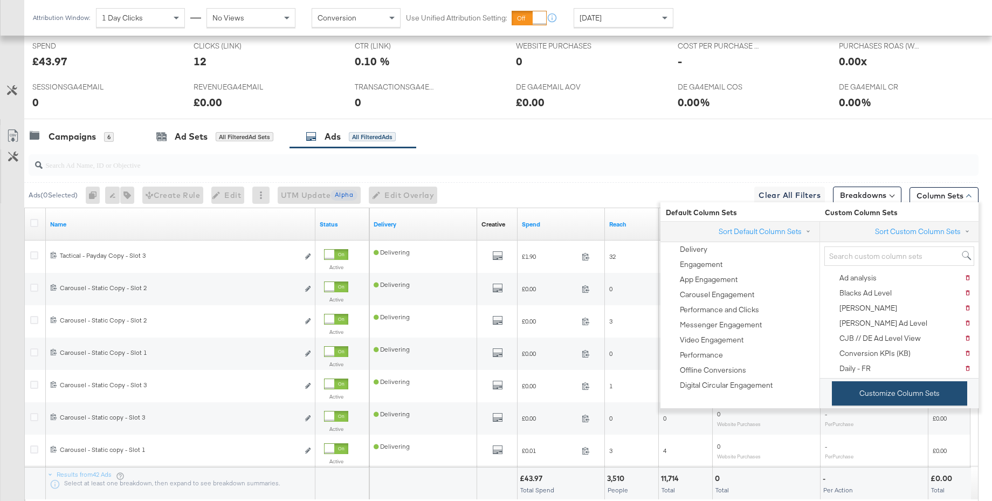
click at [868, 388] on button "Customize Column Sets" at bounding box center [899, 393] width 135 height 24
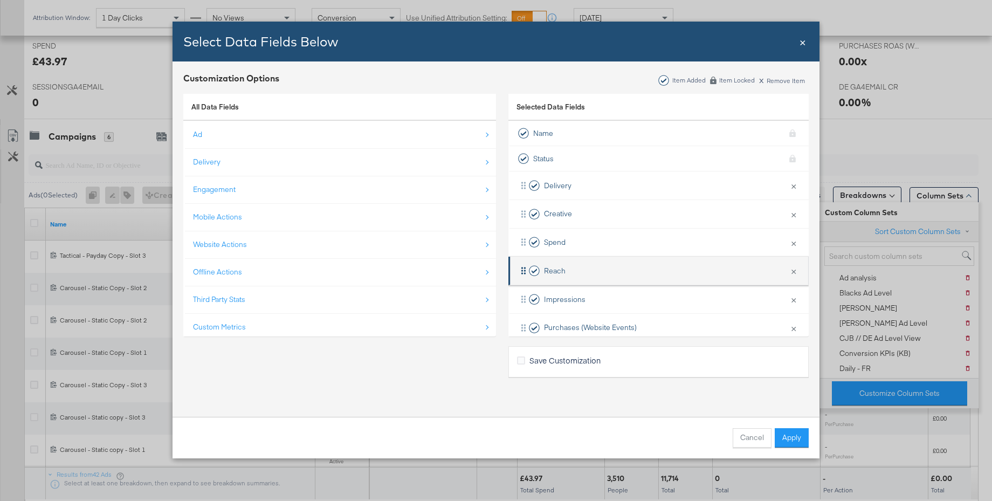
scroll to position [101, 0]
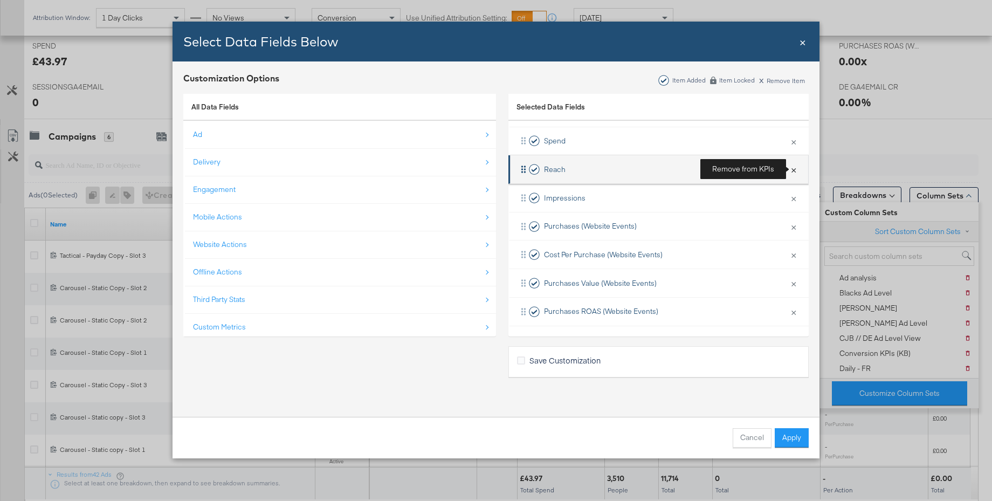
click at [793, 169] on button "×" at bounding box center [794, 169] width 14 height 23
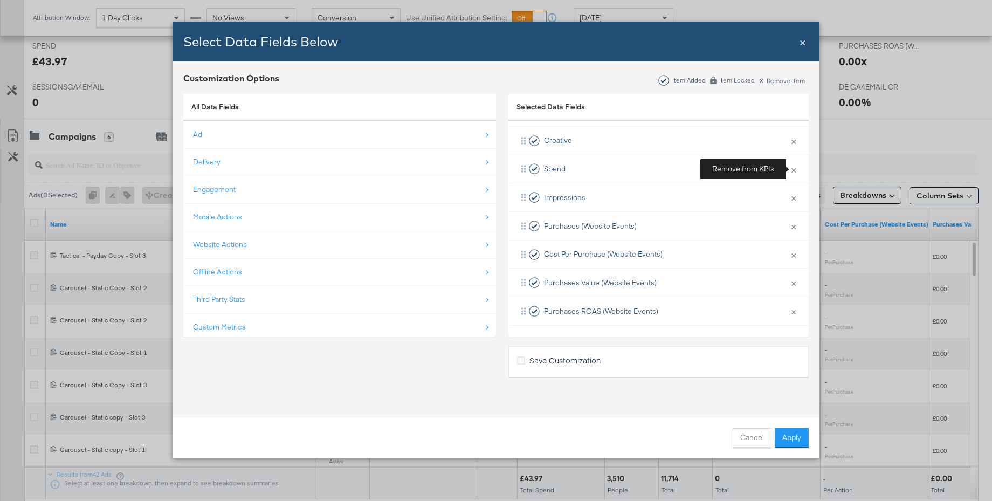
scroll to position [73, 0]
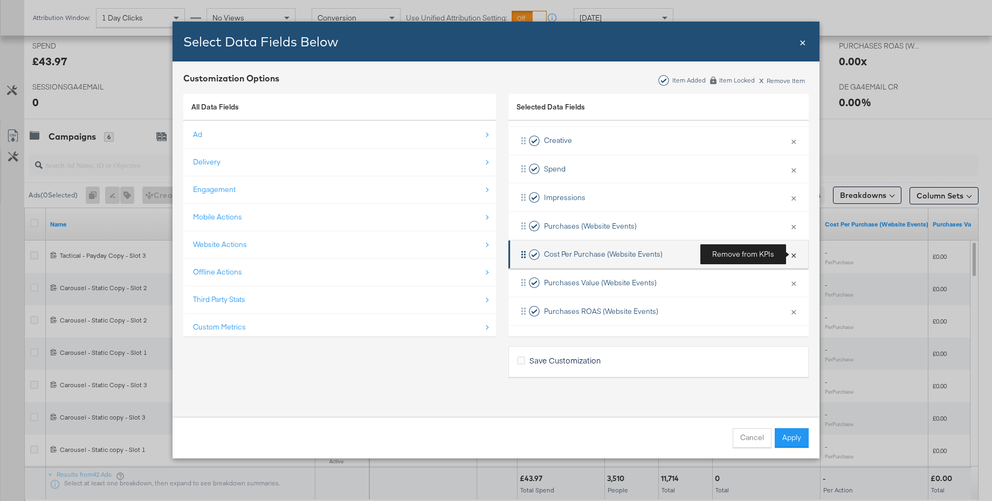
click at [793, 257] on button "×" at bounding box center [794, 254] width 14 height 23
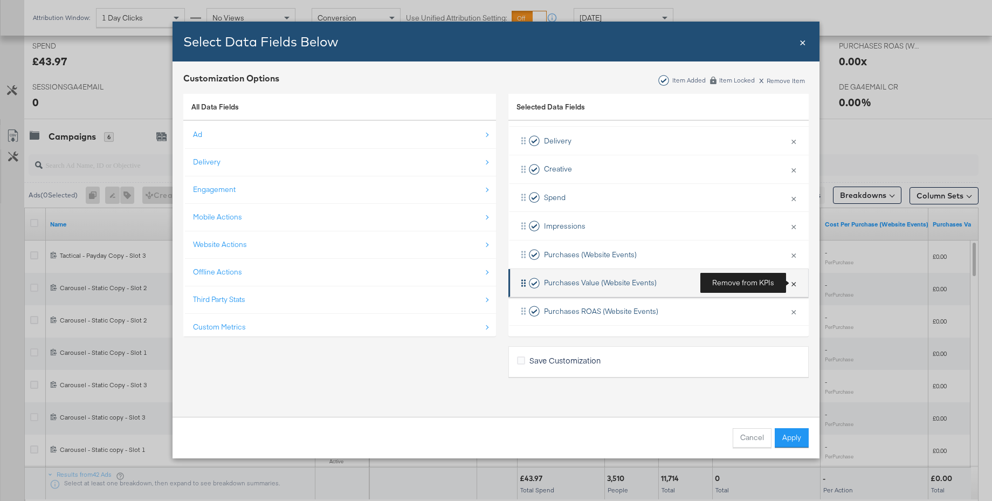
click at [791, 282] on button "×" at bounding box center [794, 283] width 14 height 23
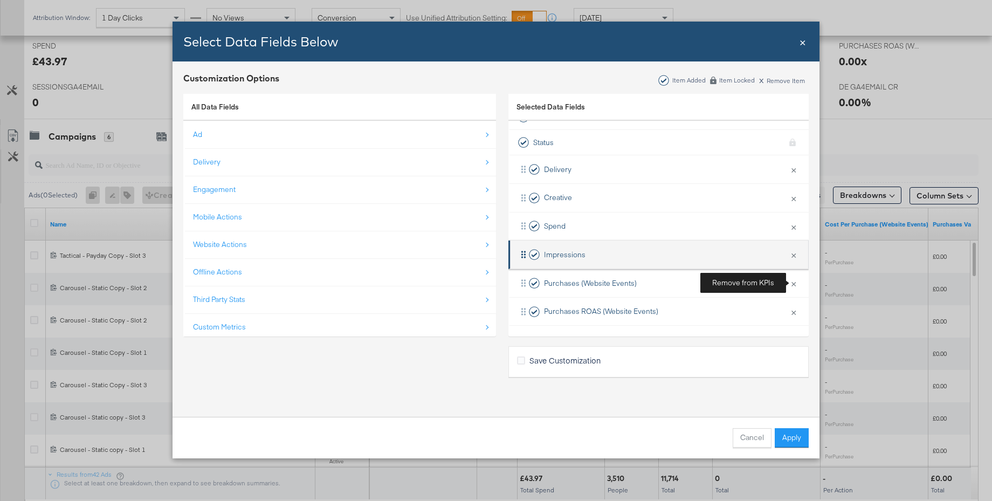
scroll to position [16, 0]
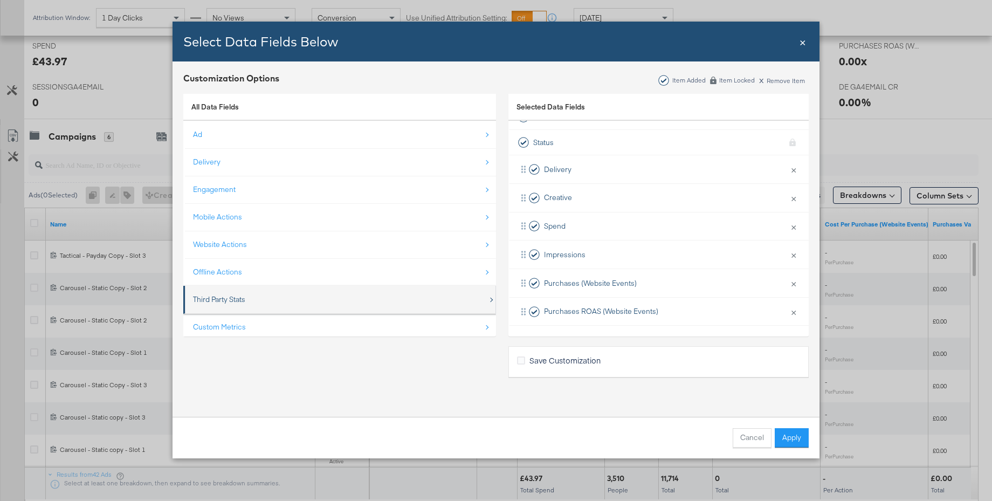
click at [230, 295] on div "Third Party Stats" at bounding box center [219, 300] width 52 height 10
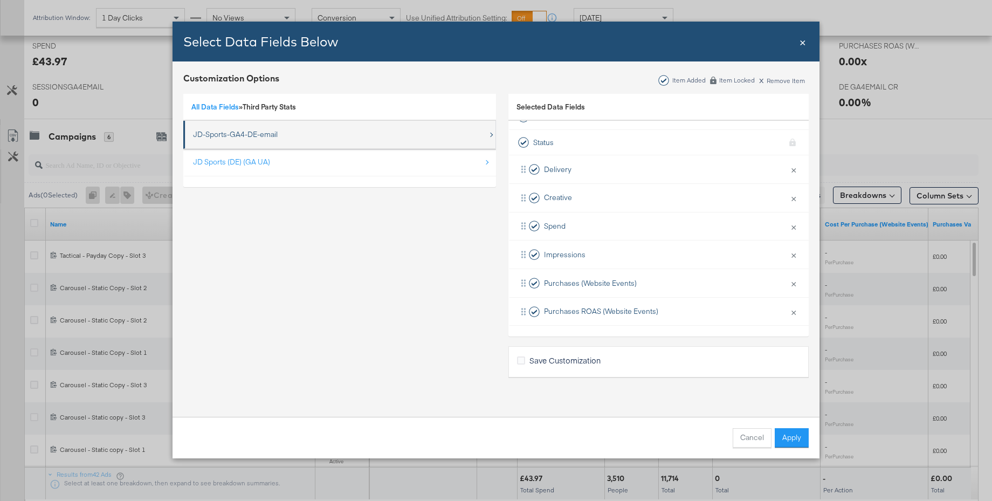
click at [224, 131] on div "JD-Sports-GA4-DE-email" at bounding box center [235, 134] width 85 height 10
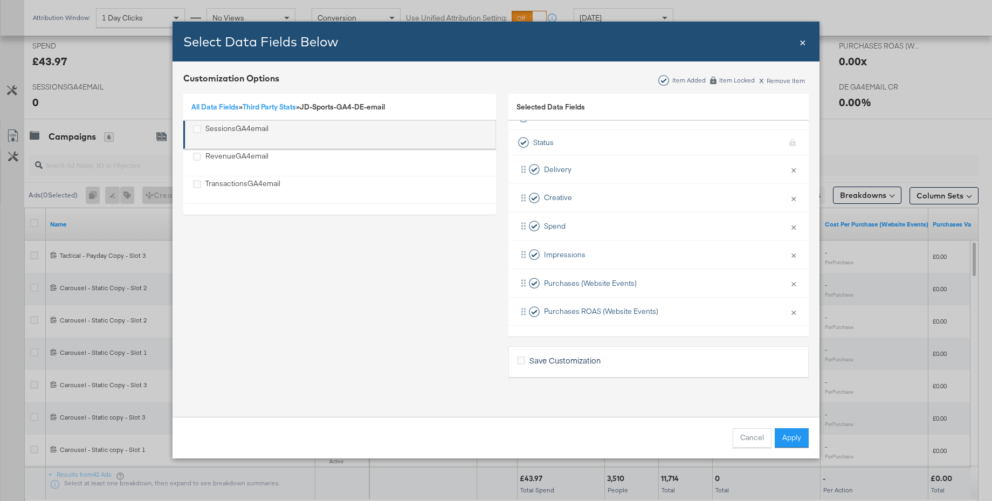
click at [224, 128] on div "SessionsGA4email" at bounding box center [237, 135] width 63 height 22
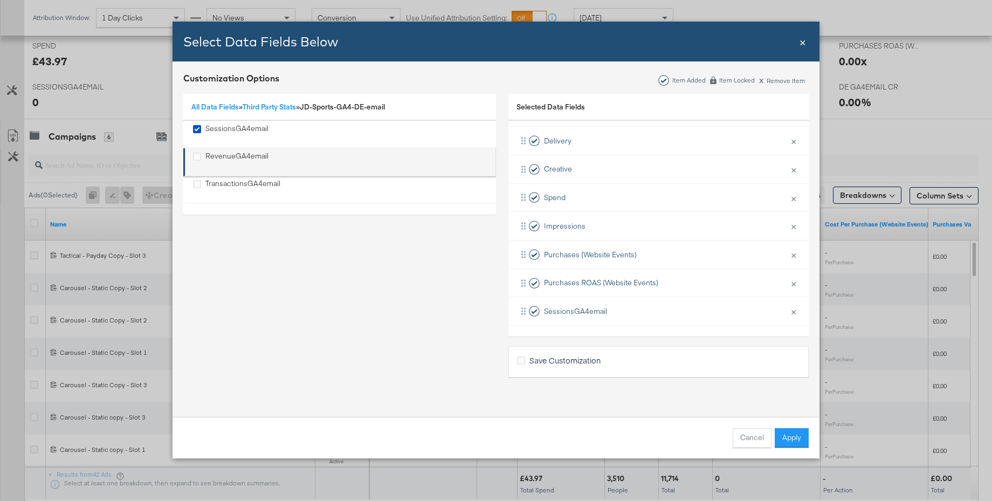
click at [225, 157] on div "RevenueGA4email" at bounding box center [237, 162] width 63 height 22
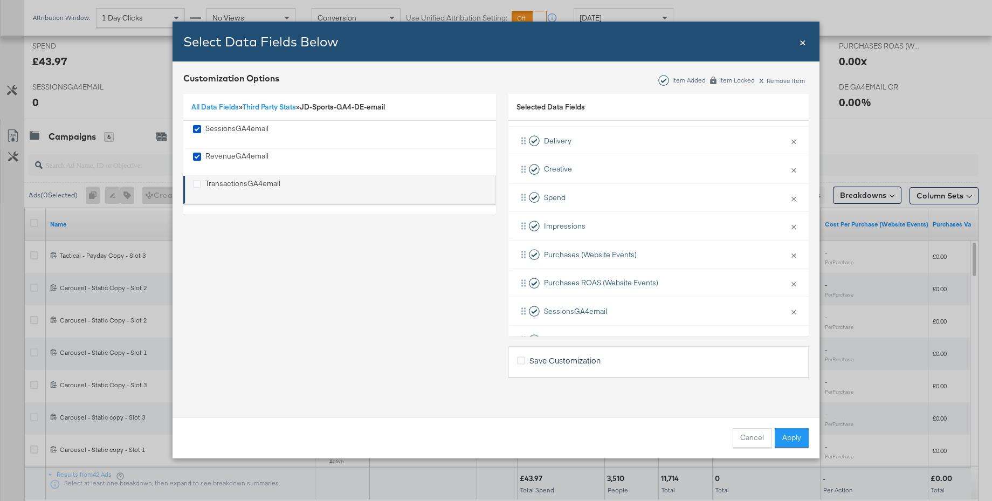
click at [225, 176] on li "TransactionsGA4email" at bounding box center [339, 190] width 313 height 28
click at [244, 183] on div "TransactionsGA4email" at bounding box center [243, 190] width 75 height 22
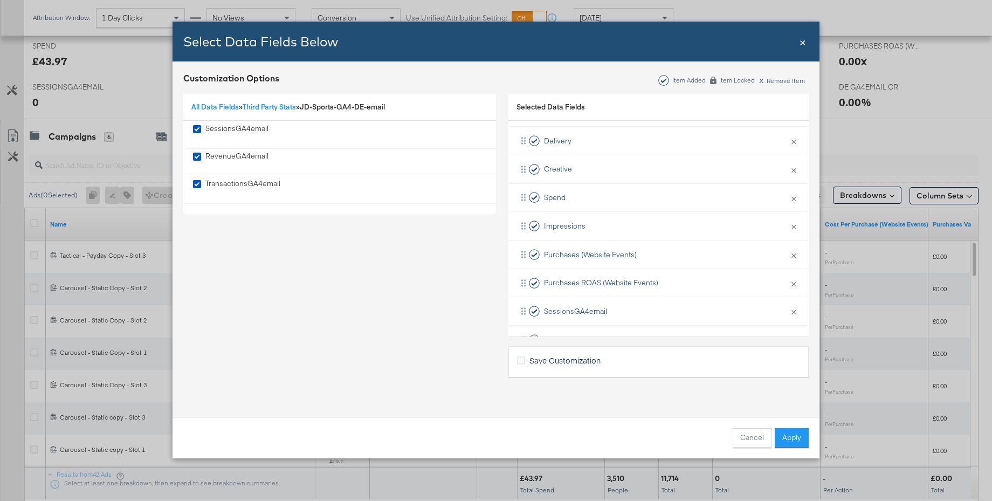
scroll to position [101, 0]
drag, startPoint x: 598, startPoint y: 311, endPoint x: 592, endPoint y: 201, distance: 110.2
click at [592, 201] on div "Delivery × Remove from KPIs Creative × Remove from KPIs Spend × Remove from KPI…" at bounding box center [659, 198] width 300 height 256
click at [215, 106] on link "All Data Fields" at bounding box center [214, 107] width 47 height 10
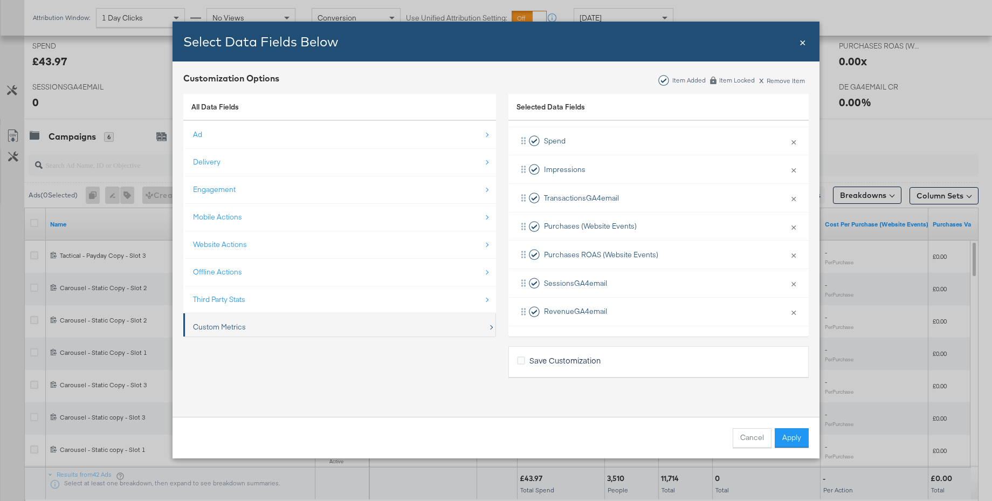
click at [221, 323] on div "Custom Metrics" at bounding box center [219, 327] width 53 height 10
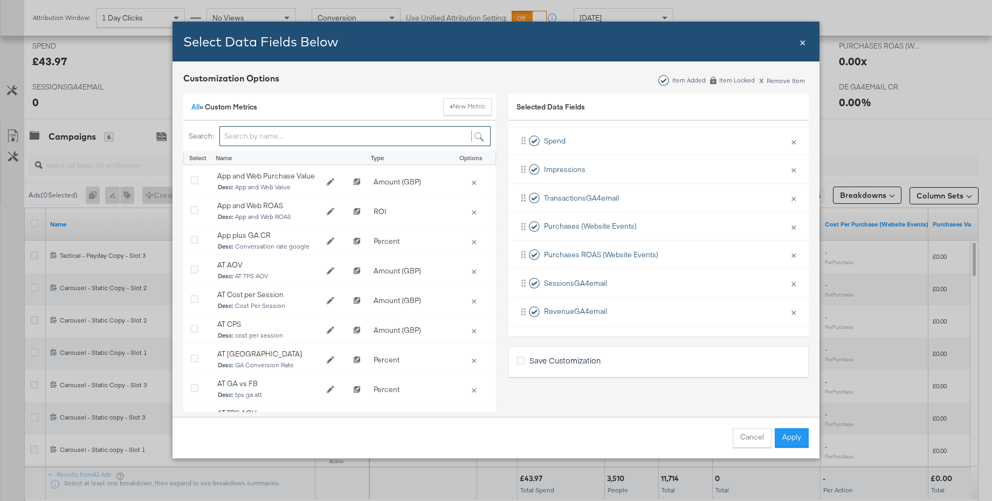
click at [246, 140] on input "Bulk Add Locations Modal" at bounding box center [355, 136] width 271 height 20
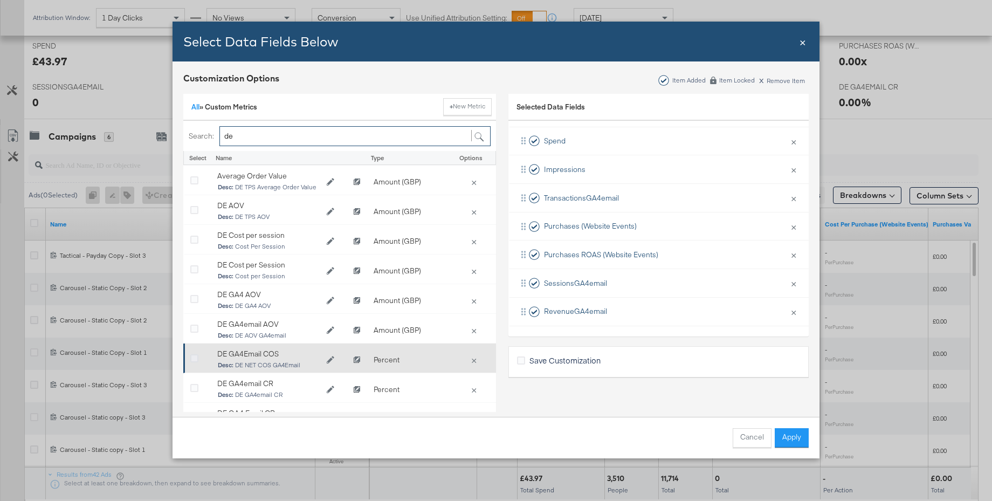
type input "de"
click at [195, 357] on icon "Bulk Add Locations Modal" at bounding box center [194, 359] width 8 height 8
click at [0, 0] on input "Bulk Add Locations Modal" at bounding box center [0, 0] width 0 height 0
drag, startPoint x: 194, startPoint y: 388, endPoint x: 198, endPoint y: 350, distance: 38.5
click at [194, 387] on icon "Bulk Add Locations Modal" at bounding box center [194, 389] width 8 height 8
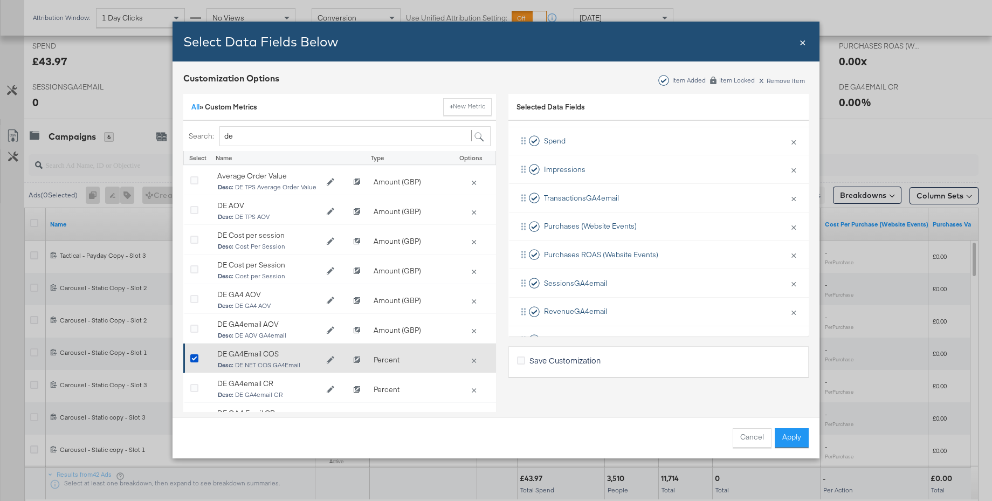
click at [0, 0] on input "Bulk Add Locations Modal" at bounding box center [0, 0] width 0 height 0
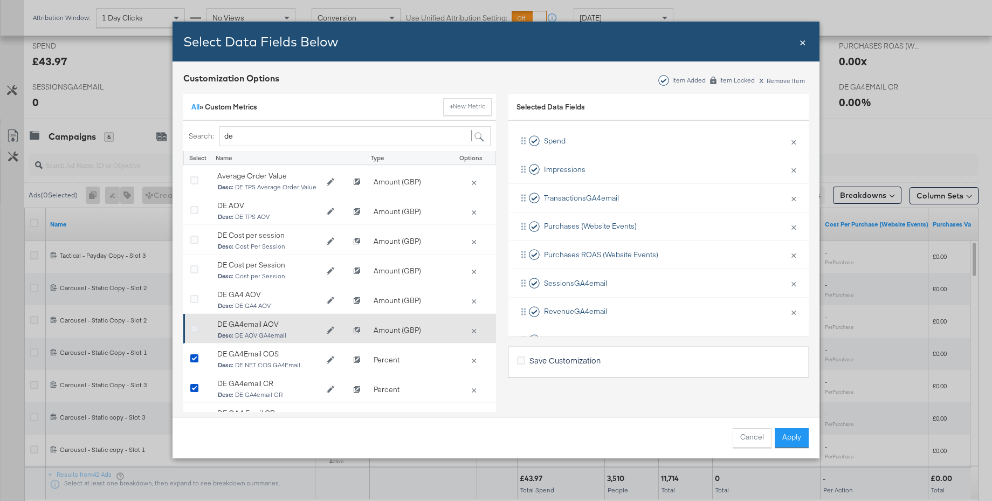
click at [196, 328] on icon "Bulk Add Locations Modal" at bounding box center [194, 329] width 8 height 8
click at [0, 0] on input "Bulk Add Locations Modal" at bounding box center [0, 0] width 0 height 0
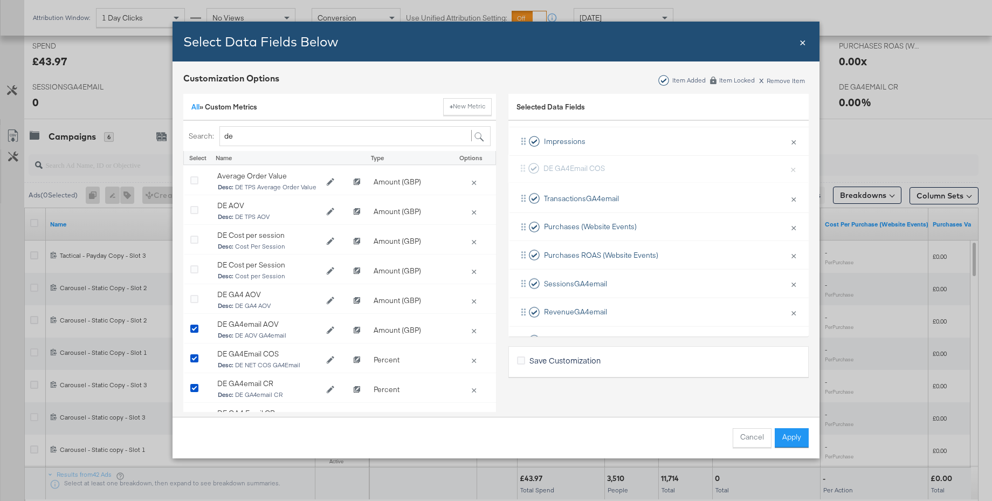
scroll to position [124, 0]
drag, startPoint x: 573, startPoint y: 256, endPoint x: 577, endPoint y: 168, distance: 88.0
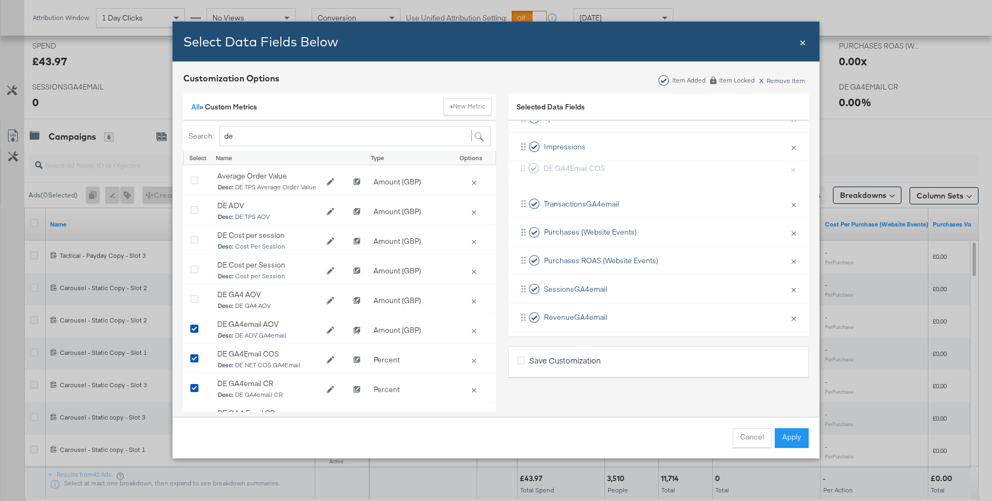
click at [573, 163] on div "Delivery × Remove from KPIs Creative × Remove from KPIs Spend × Remove from KPI…" at bounding box center [659, 217] width 300 height 341
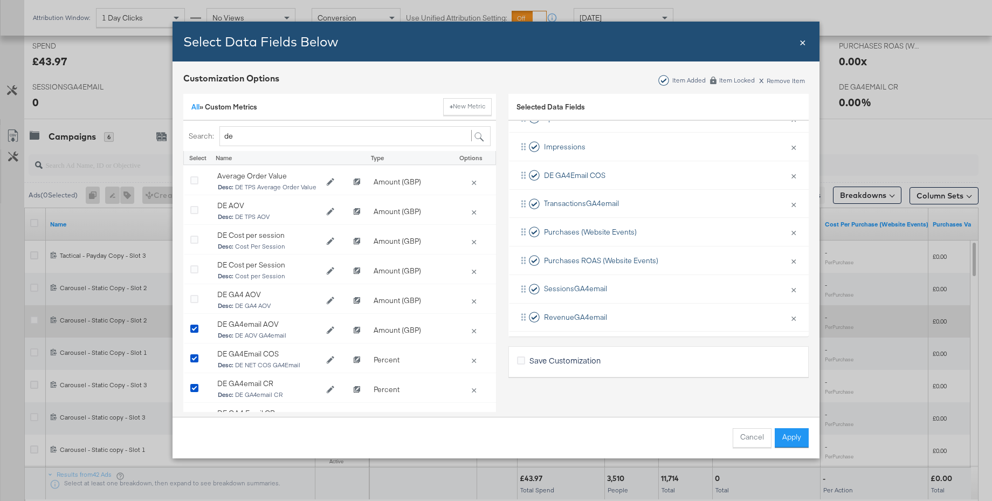
drag, startPoint x: 789, startPoint y: 439, endPoint x: 573, endPoint y: 325, distance: 243.9
click at [789, 439] on button "Apply" at bounding box center [792, 437] width 34 height 19
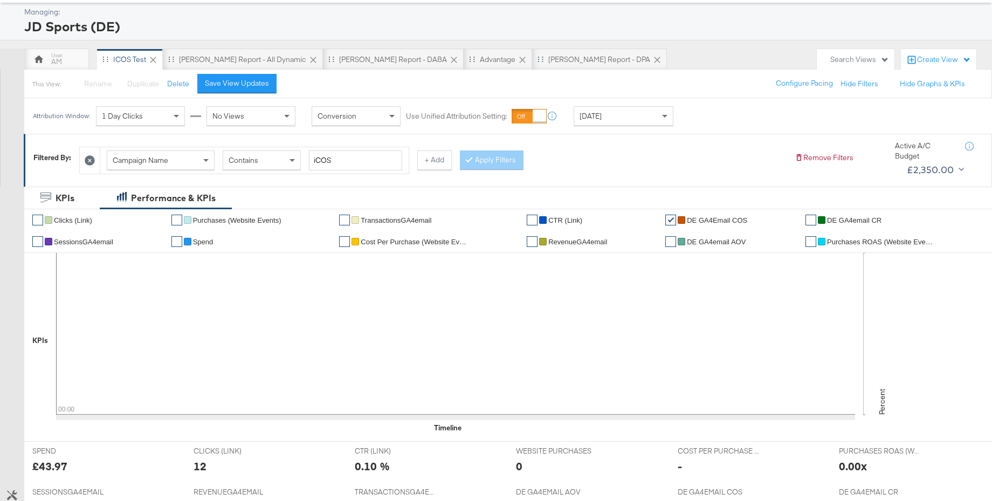
scroll to position [0, 0]
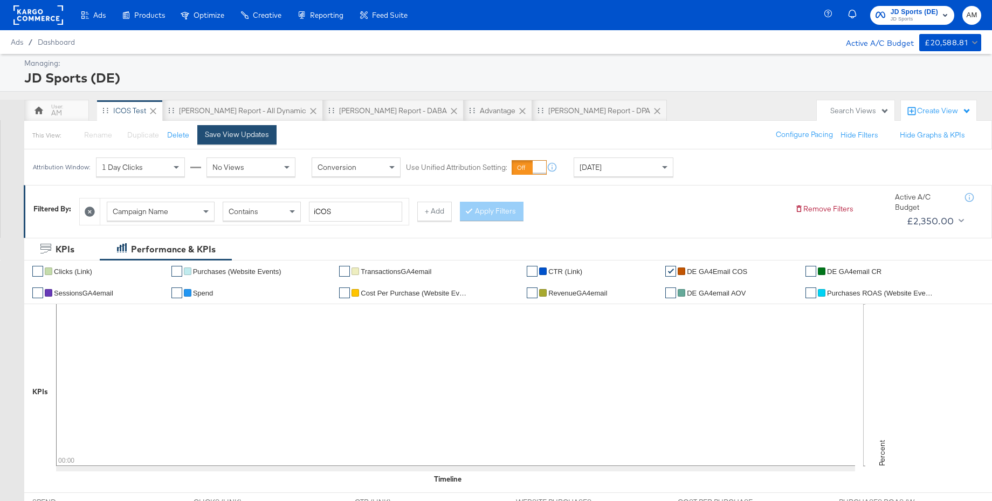
click at [201, 134] on button "Save View Updates" at bounding box center [236, 134] width 79 height 19
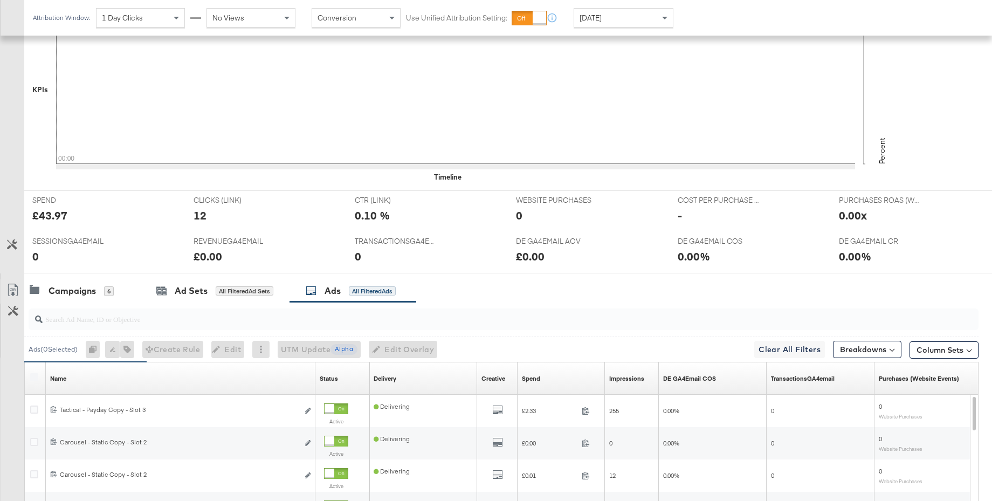
scroll to position [303, 0]
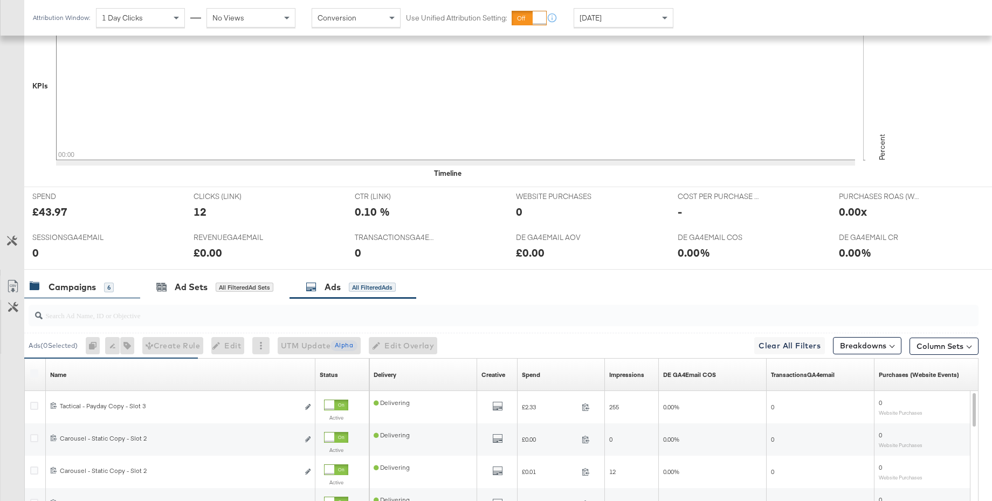
click at [74, 285] on div "Campaigns" at bounding box center [72, 287] width 47 height 12
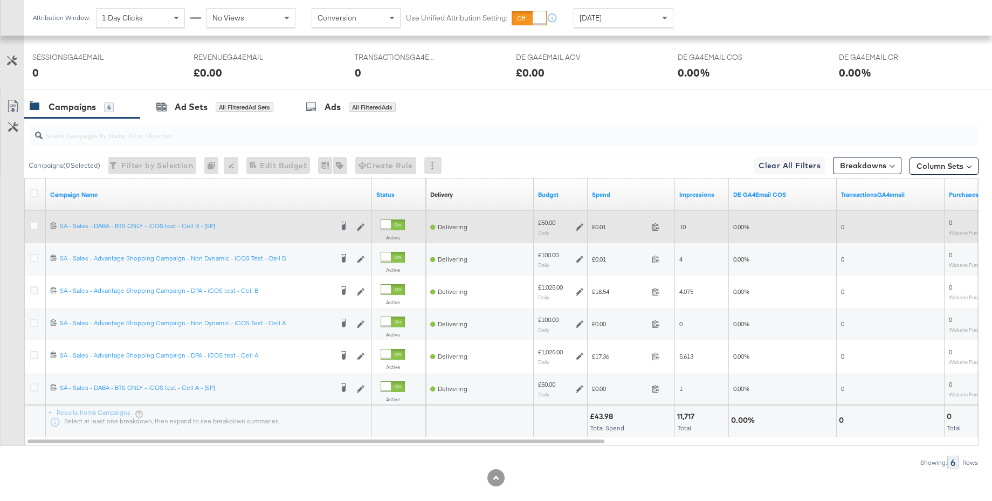
scroll to position [0, 0]
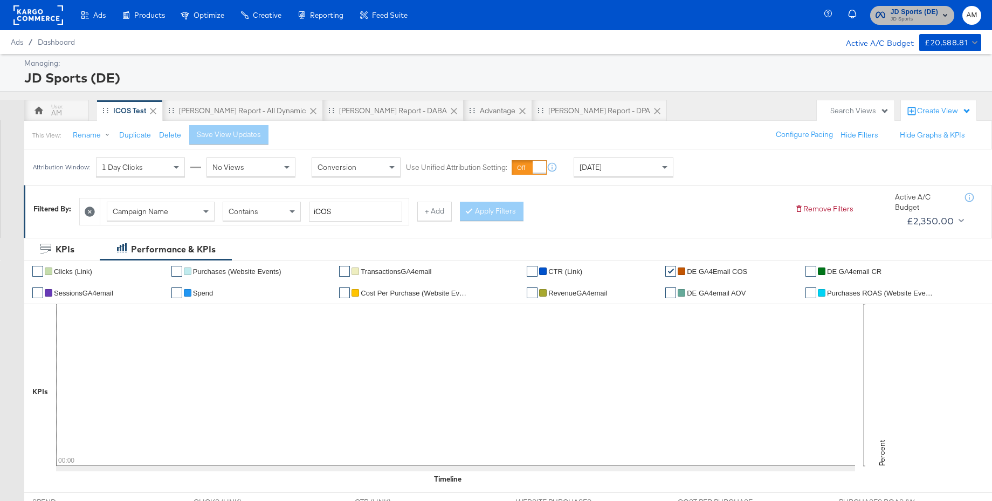
click at [921, 8] on span "JD Sports (DE)" at bounding box center [914, 11] width 47 height 11
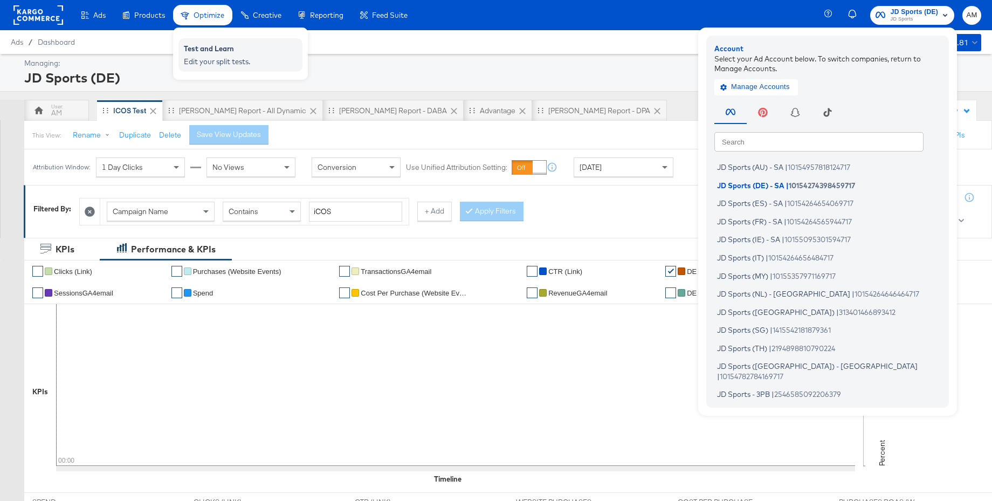
click at [207, 59] on div "Edit your split tests." at bounding box center [240, 62] width 113 height 10
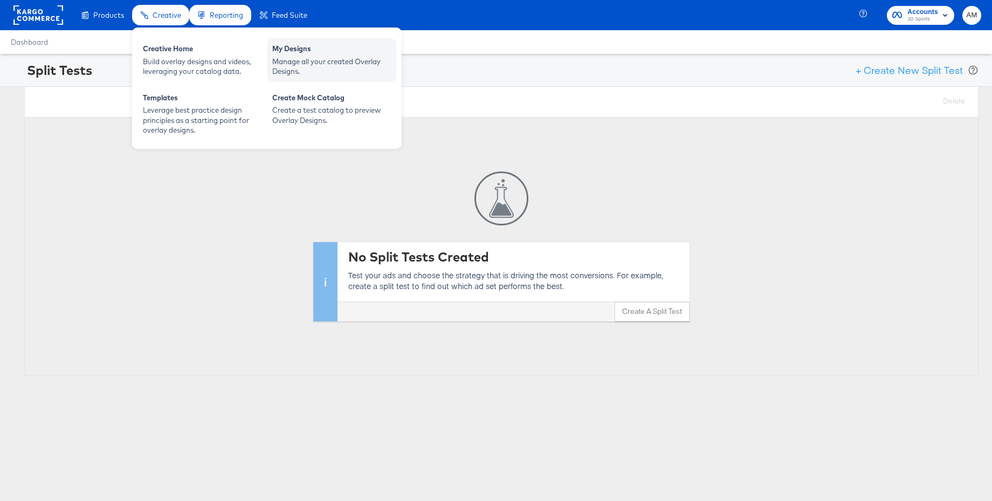
click at [291, 59] on div "Manage all your created Overlay Designs." at bounding box center [331, 67] width 119 height 20
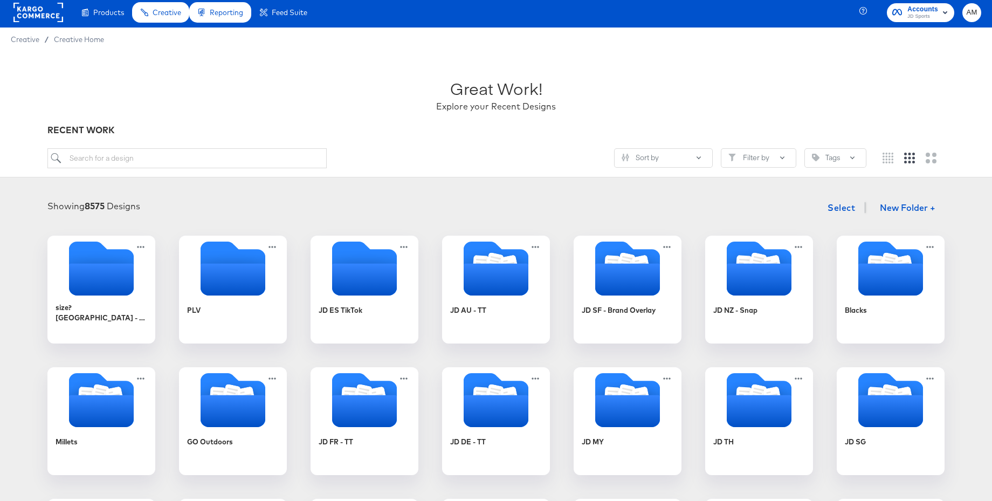
scroll to position [3, 0]
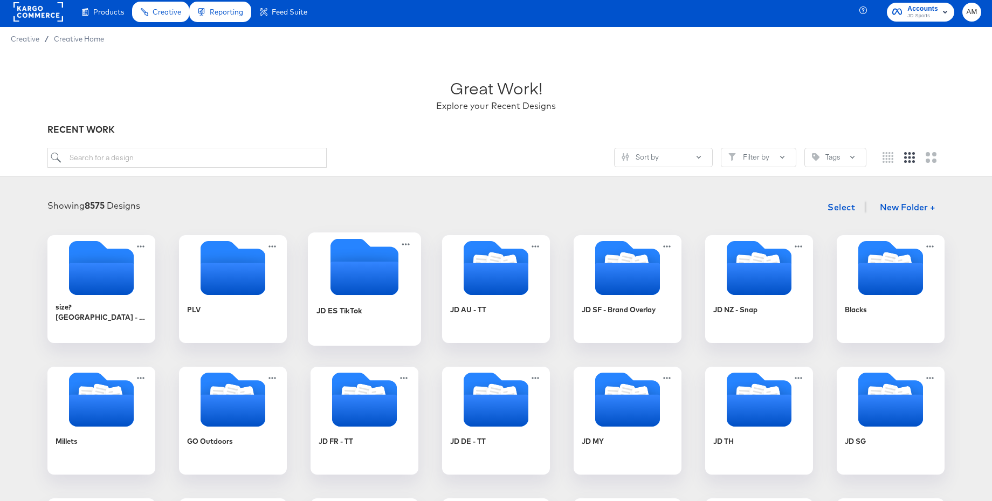
click at [362, 257] on icon "Empty folder" at bounding box center [365, 266] width 68 height 57
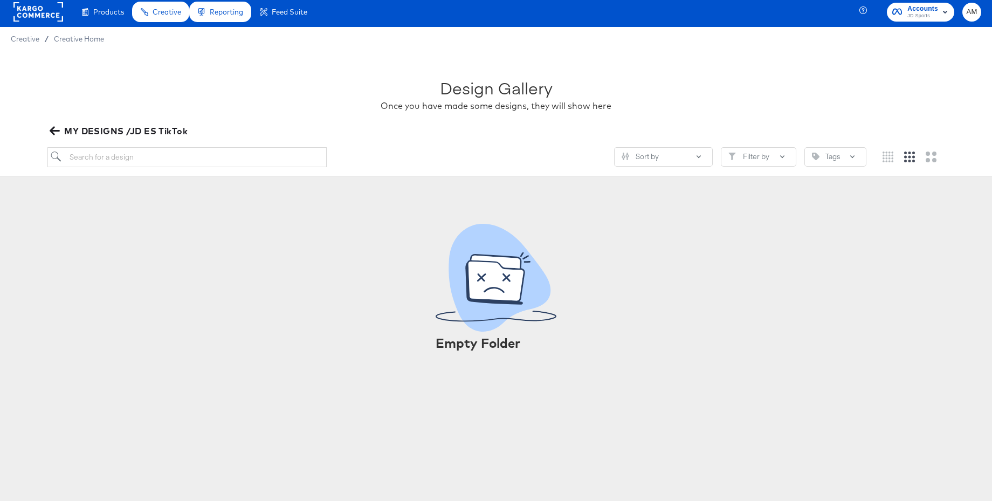
click at [54, 126] on icon "button" at bounding box center [55, 131] width 10 height 10
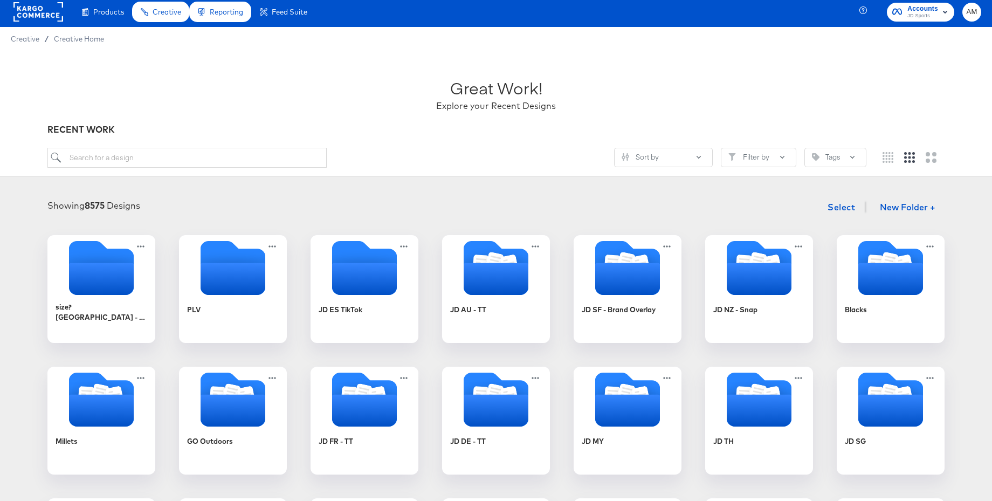
click at [33, 16] on rect at bounding box center [38, 11] width 50 height 19
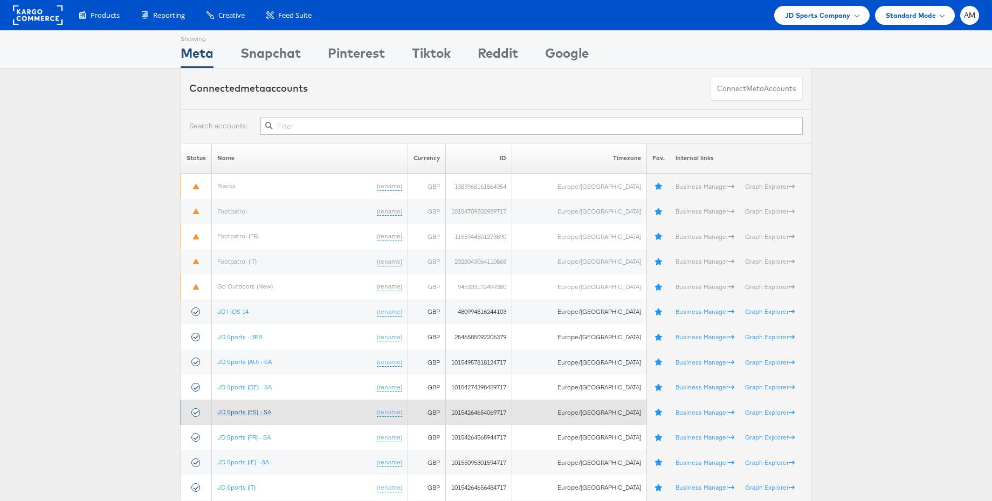
click at [251, 410] on link "JD Sports (ES) - SA" at bounding box center [244, 412] width 54 height 8
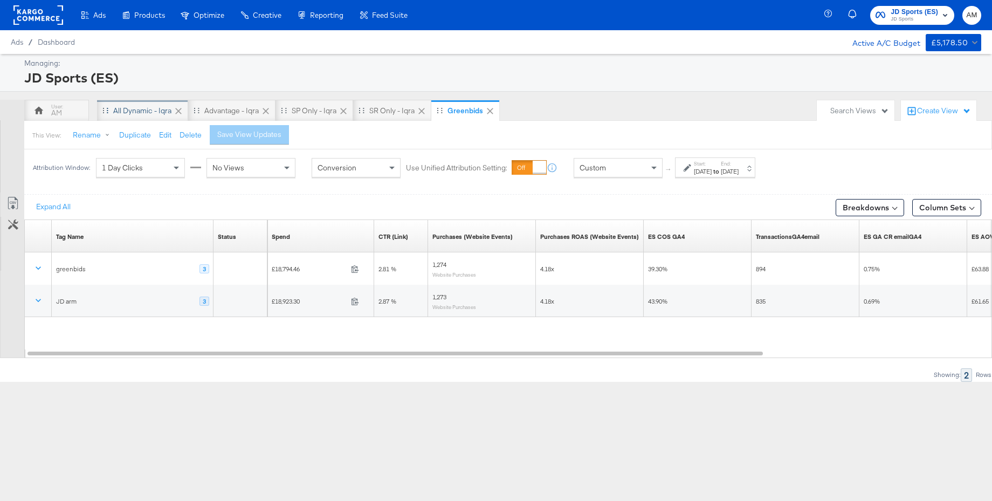
click at [155, 115] on div "All Dynamic - Iqra" at bounding box center [142, 111] width 58 height 10
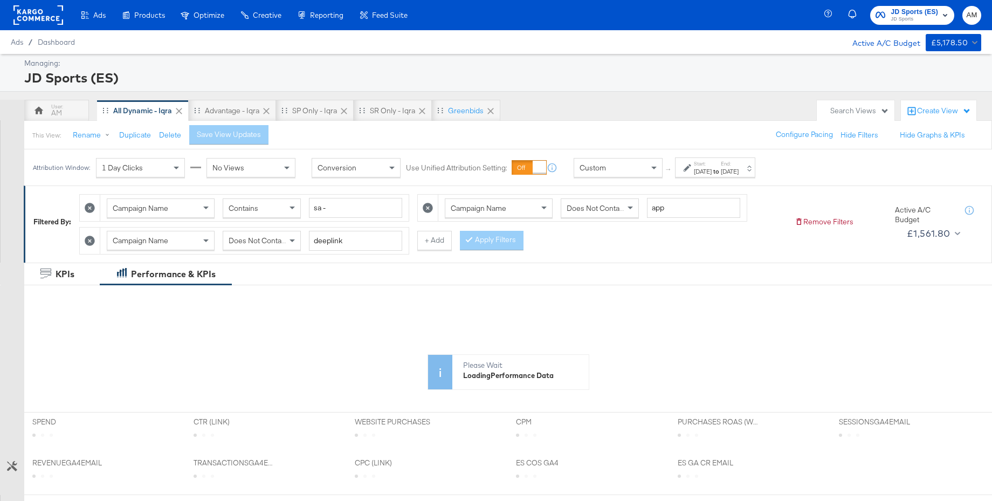
click at [892, 19] on span "JD Sports" at bounding box center [914, 19] width 47 height 9
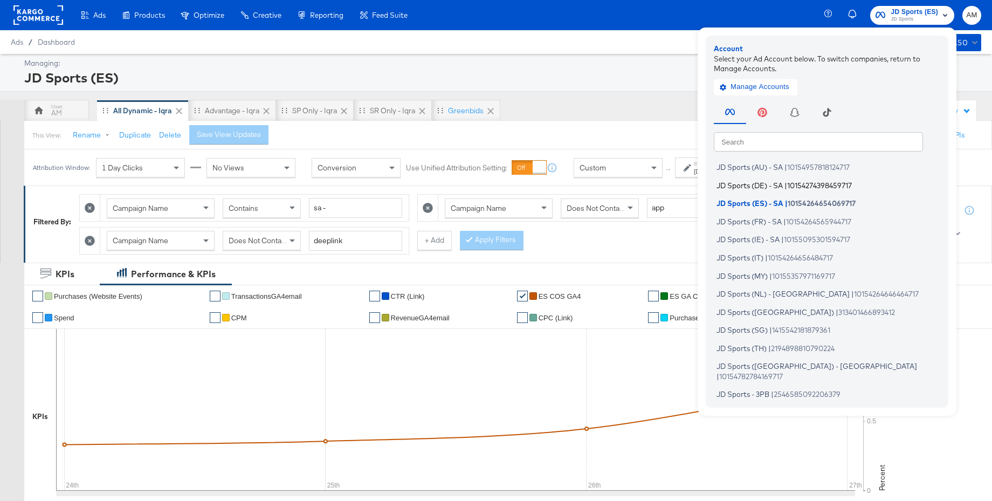
click at [748, 186] on span "JD Sports (DE) - SA" at bounding box center [750, 185] width 66 height 9
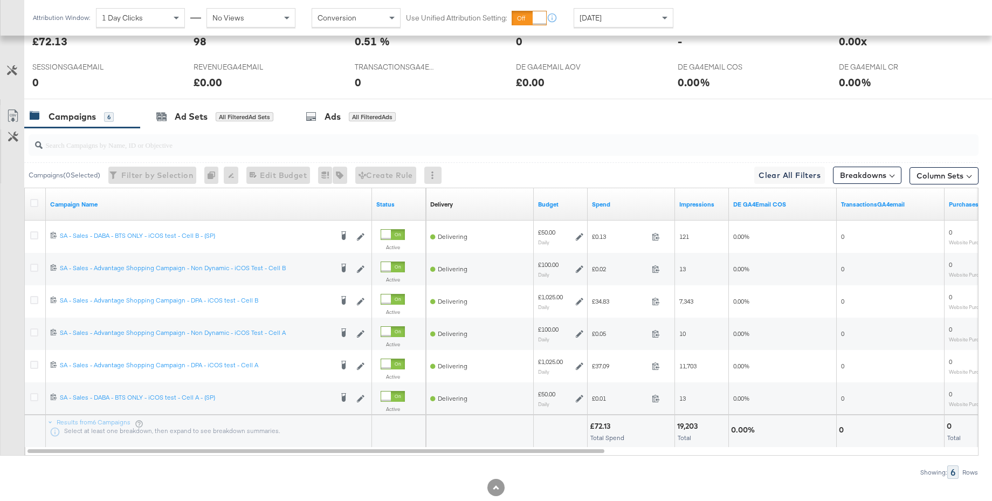
scroll to position [502, 0]
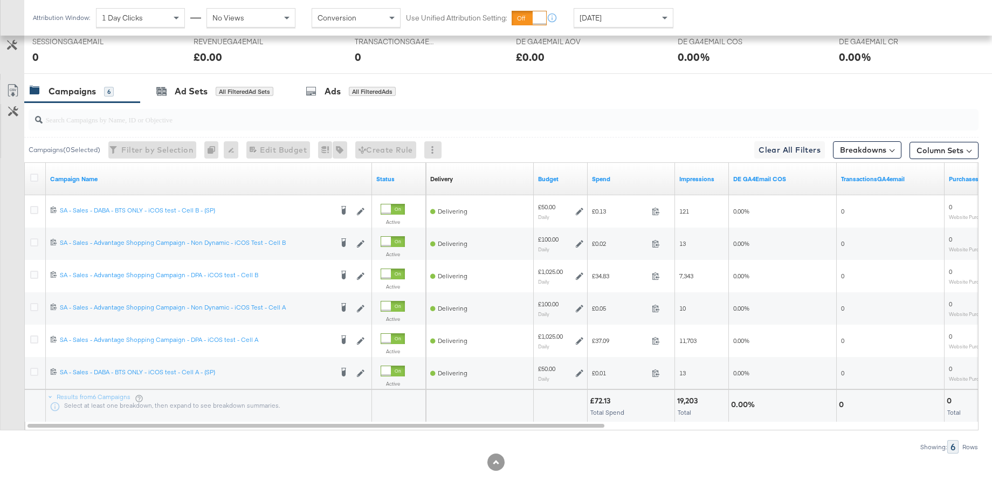
drag, startPoint x: 335, startPoint y: 86, endPoint x: 498, endPoint y: 98, distance: 163.9
click at [335, 86] on div "Ads" at bounding box center [333, 91] width 16 height 12
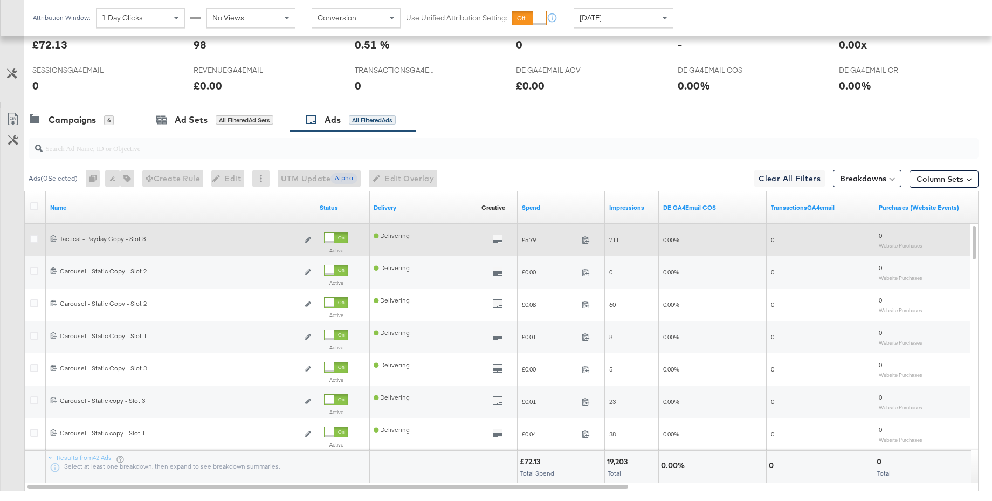
scroll to position [0, 0]
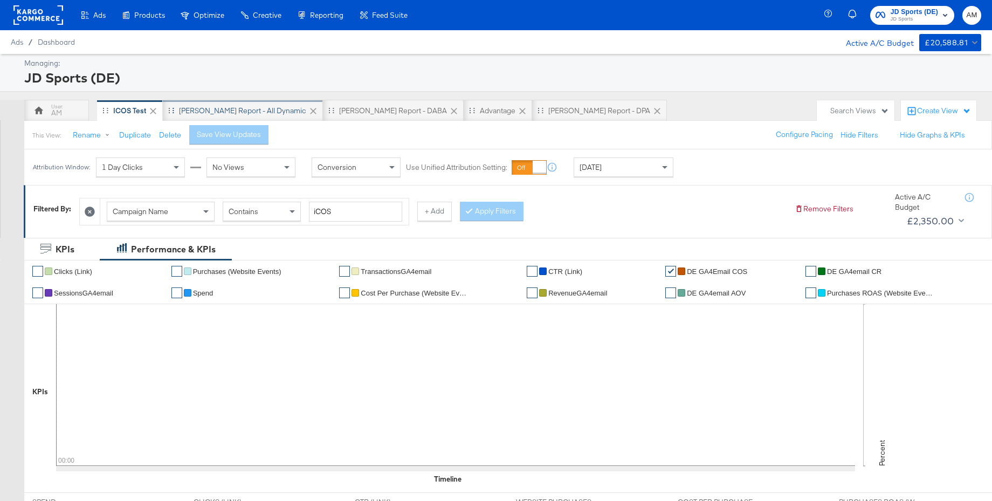
click at [210, 108] on div "[PERSON_NAME] Report - All Dynamic" at bounding box center [242, 111] width 127 height 10
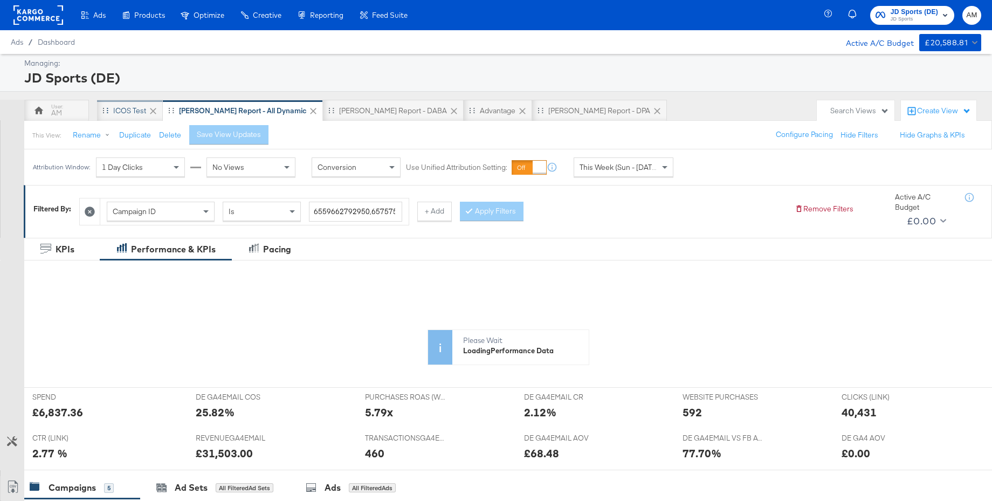
click at [134, 109] on div "iCOS Test" at bounding box center [129, 111] width 33 height 10
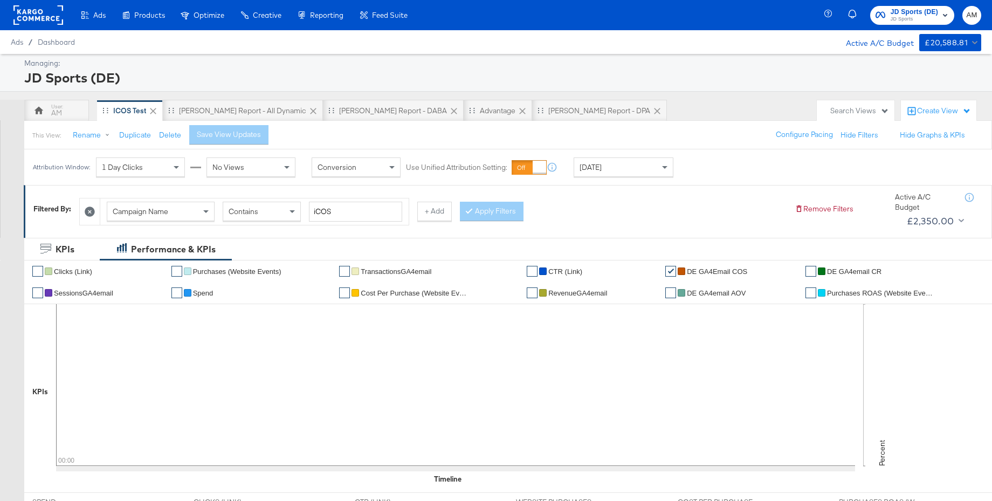
click at [887, 20] on span "JD Sports (DE) JD Sports" at bounding box center [912, 14] width 73 height 17
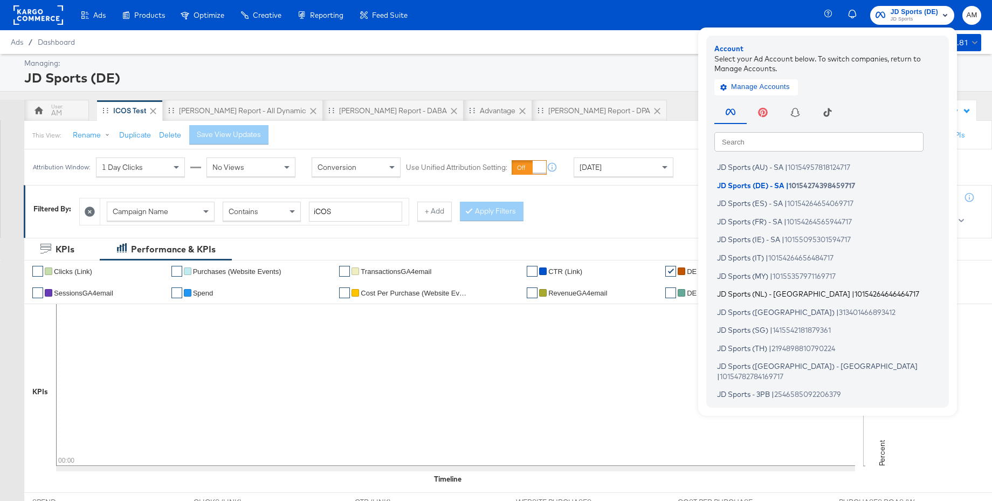
click at [747, 291] on span "JD Sports (NL) - [GEOGRAPHIC_DATA]" at bounding box center [783, 294] width 133 height 9
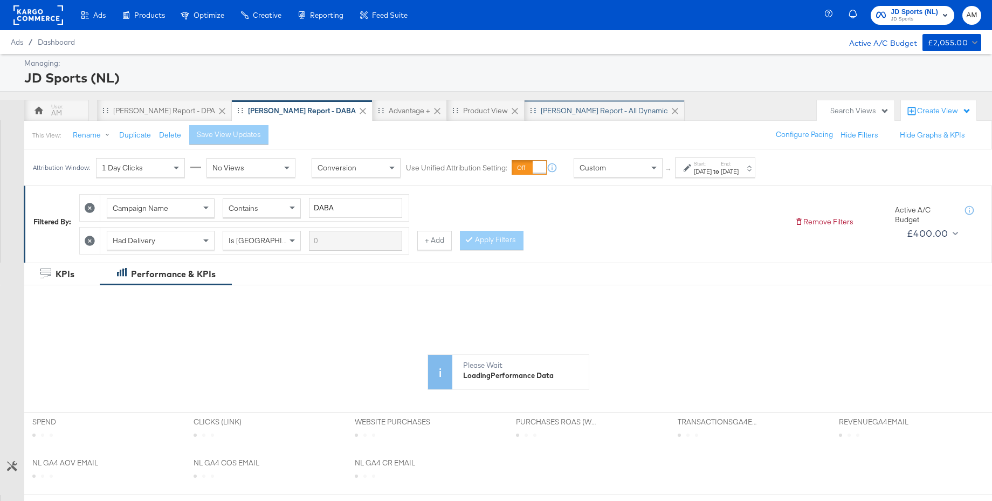
click at [541, 114] on div "[PERSON_NAME] Report - All Dynamic" at bounding box center [604, 111] width 127 height 10
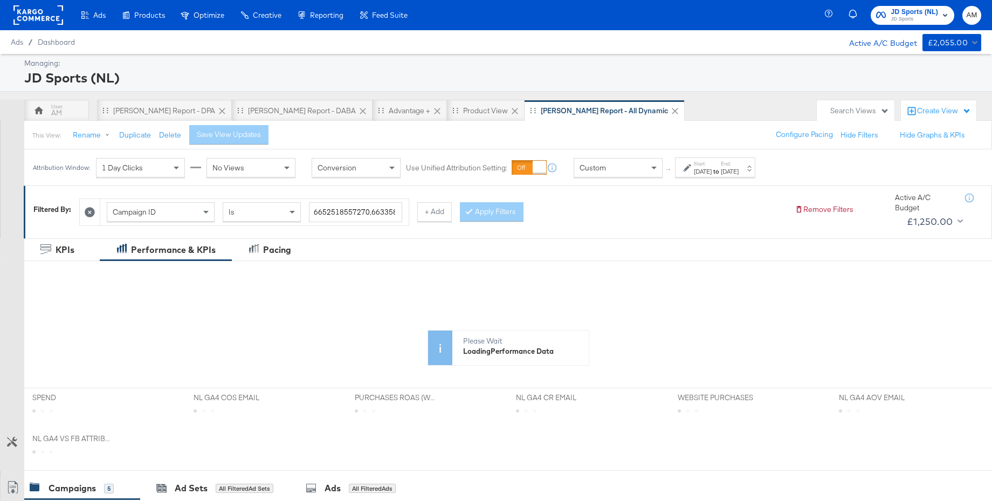
click at [712, 172] on div "[DATE]" at bounding box center [703, 171] width 18 height 9
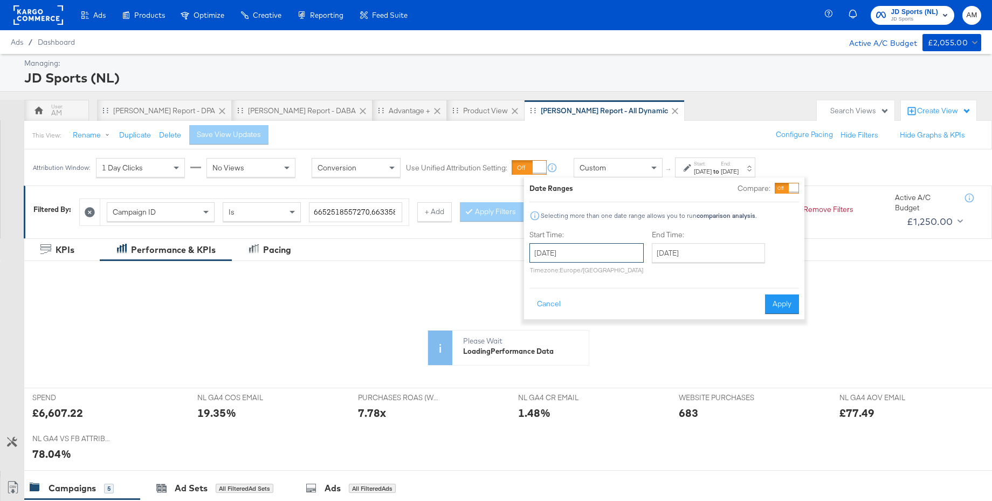
click at [608, 246] on input "[DATE]" at bounding box center [587, 252] width 114 height 19
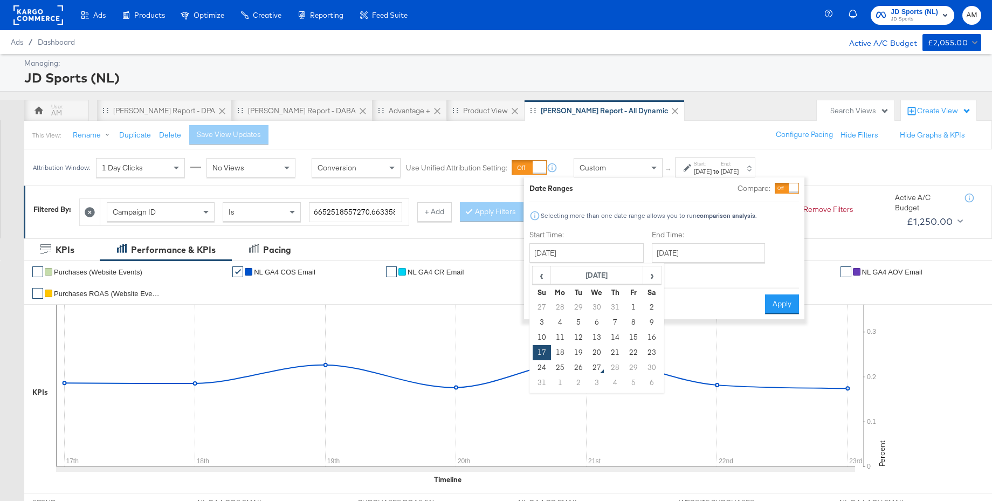
click at [539, 365] on td "24" at bounding box center [542, 367] width 18 height 15
type input "[DATE]"
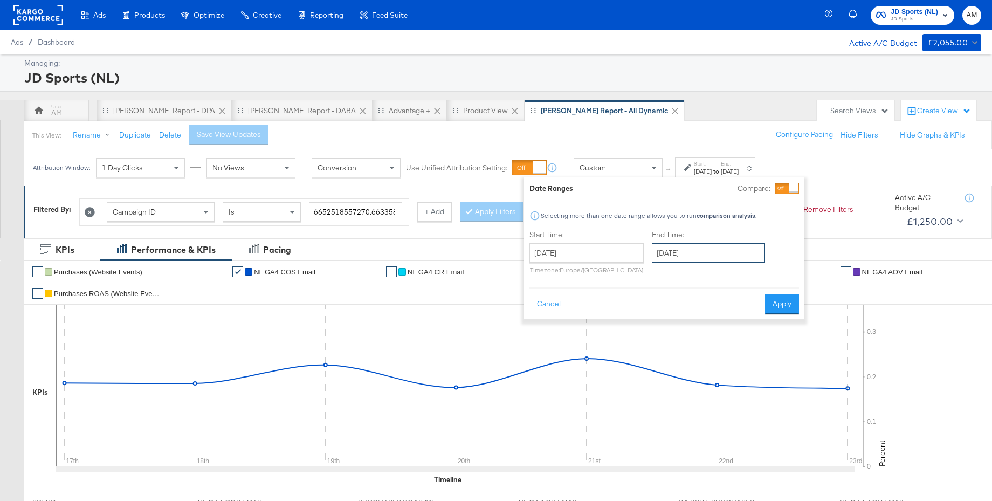
click at [682, 250] on input "[DATE]" at bounding box center [708, 252] width 113 height 19
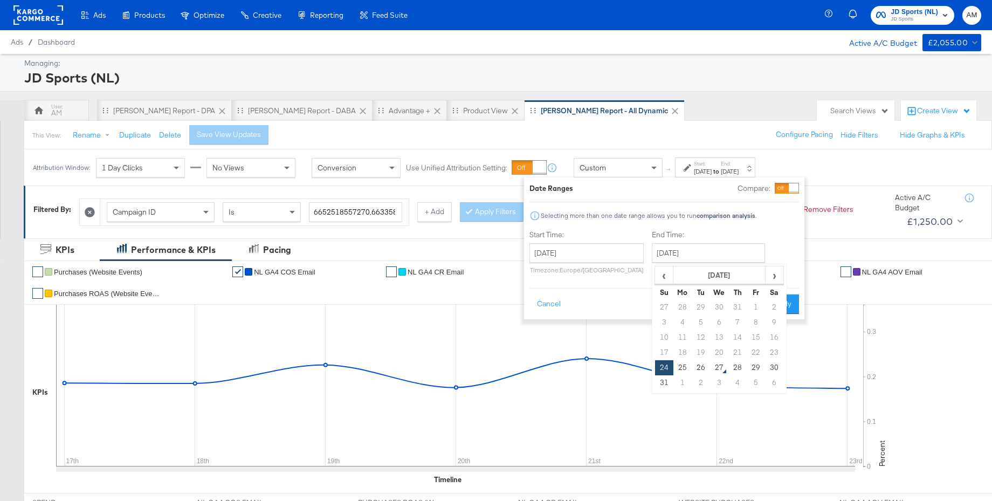
drag, startPoint x: 701, startPoint y: 367, endPoint x: 770, endPoint y: 320, distance: 82.7
click at [703, 366] on td "26" at bounding box center [701, 367] width 18 height 15
type input "[DATE]"
click at [779, 310] on button "Apply" at bounding box center [782, 304] width 34 height 19
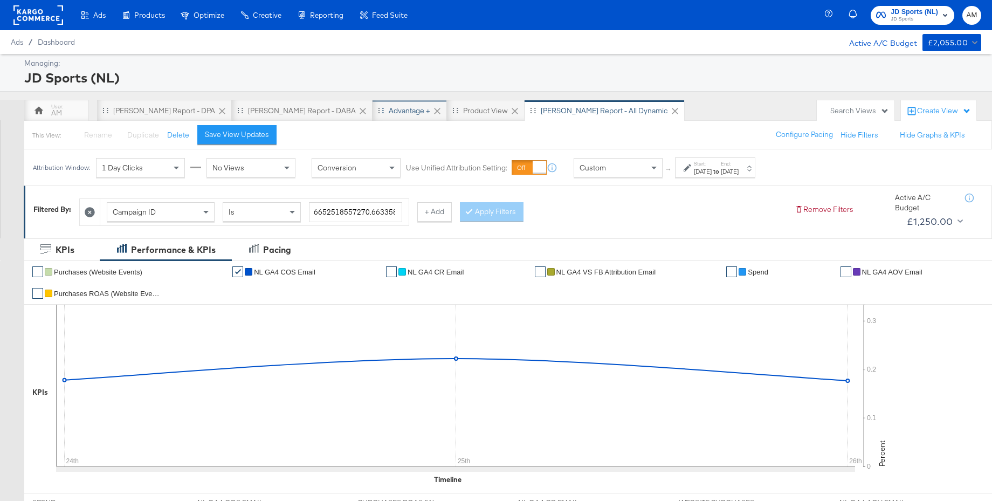
click at [373, 100] on div "Advantage +" at bounding box center [410, 111] width 74 height 22
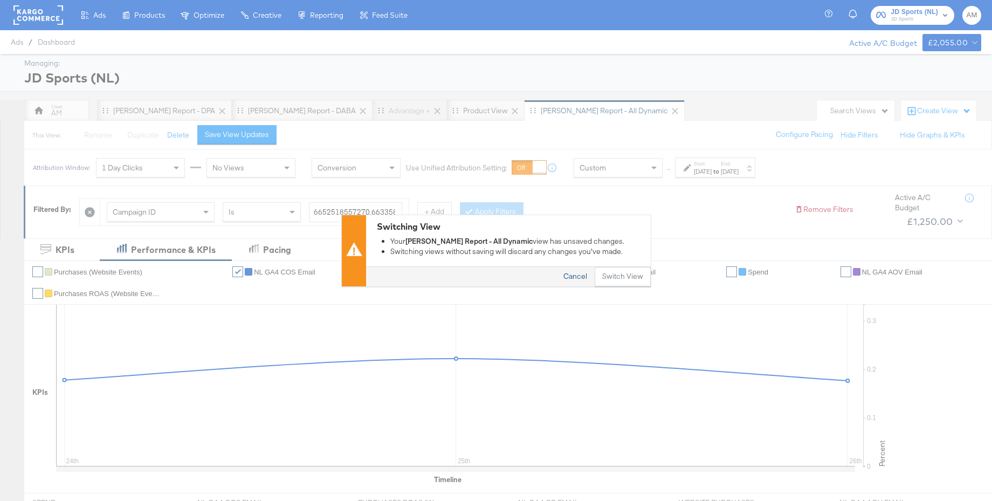
drag, startPoint x: 576, startPoint y: 283, endPoint x: 741, endPoint y: 190, distance: 188.6
click at [576, 283] on button "Cancel" at bounding box center [575, 276] width 39 height 19
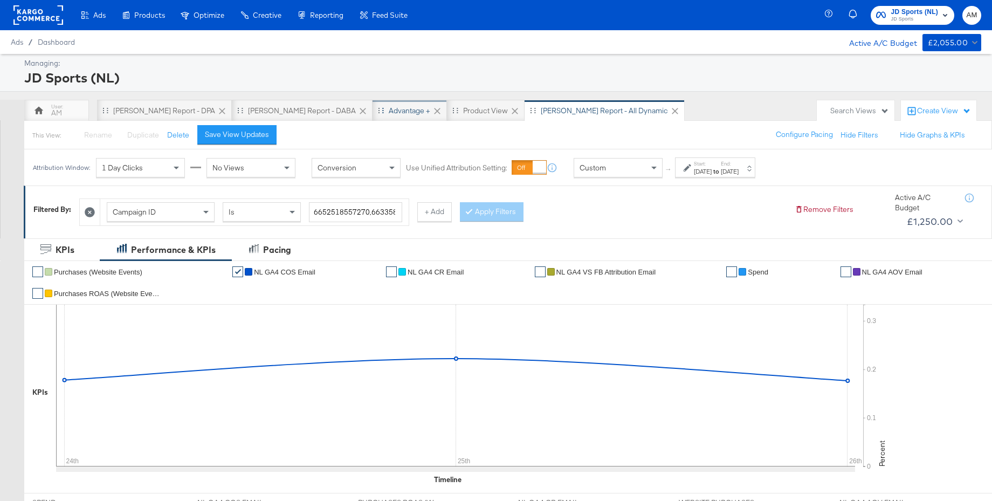
click at [373, 105] on div "Advantage +" at bounding box center [410, 111] width 74 height 22
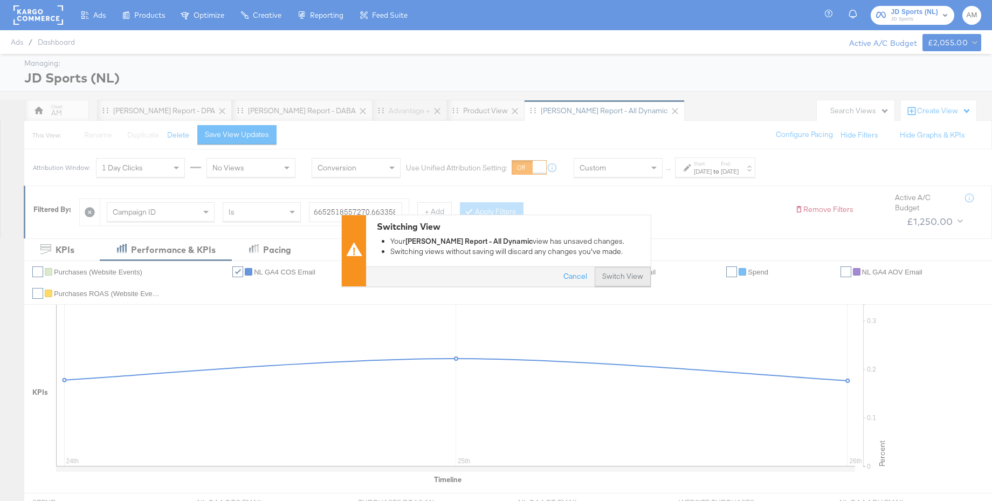
click at [607, 276] on button "Switch View" at bounding box center [623, 276] width 56 height 19
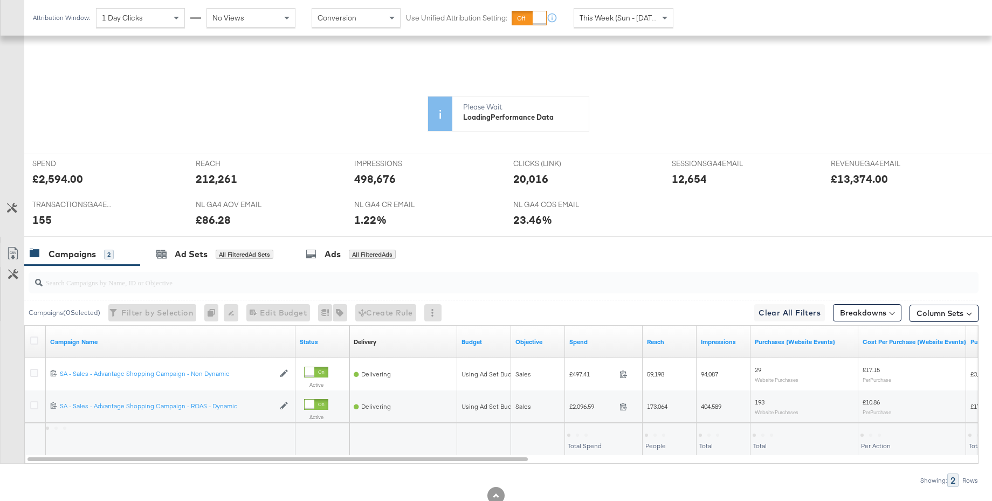
scroll to position [396, 0]
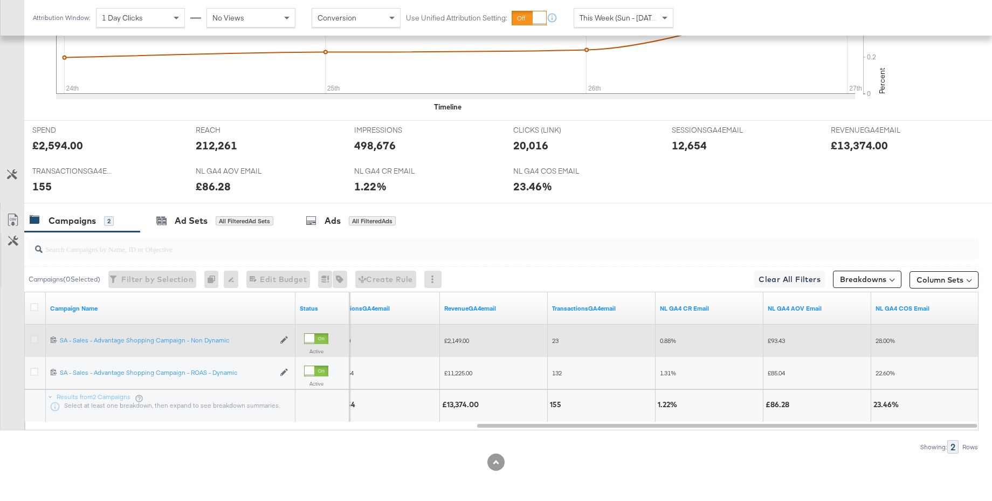
click at [33, 339] on icon at bounding box center [34, 339] width 8 height 8
click at [0, 0] on input "checkbox" at bounding box center [0, 0] width 0 height 0
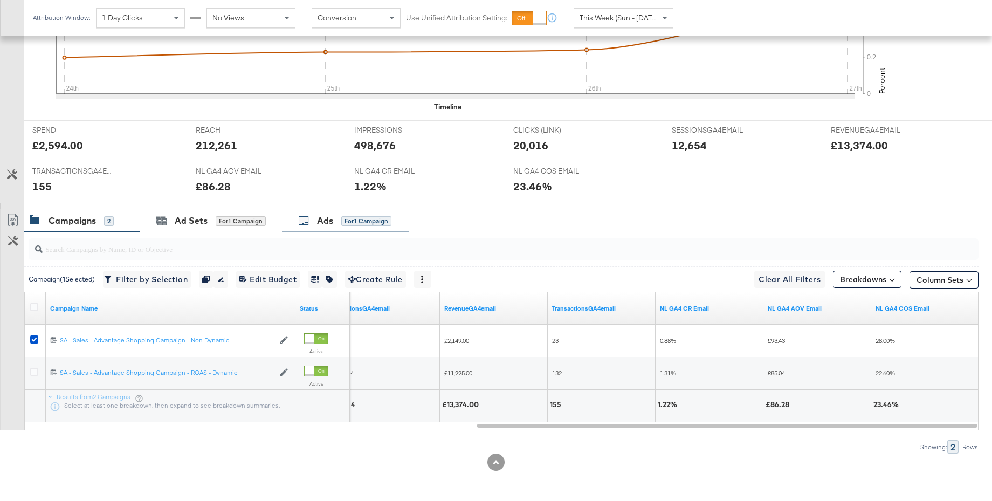
click at [327, 224] on div "Ads" at bounding box center [325, 221] width 16 height 12
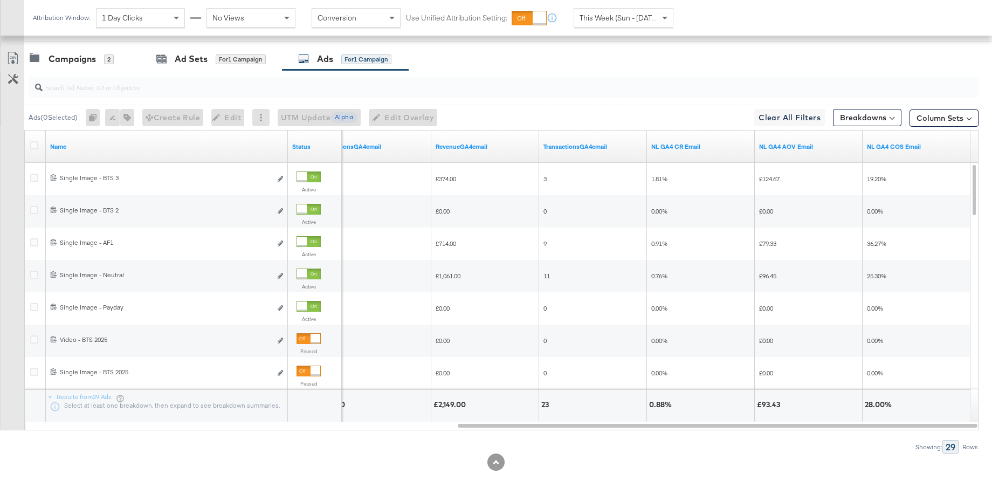
scroll to position [0, 0]
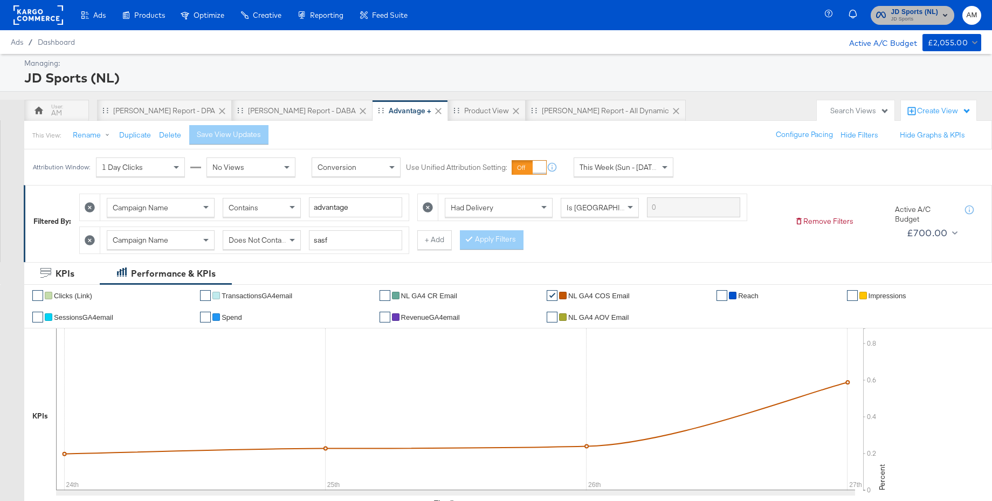
click at [913, 13] on span "JD Sports (NL)" at bounding box center [915, 11] width 47 height 11
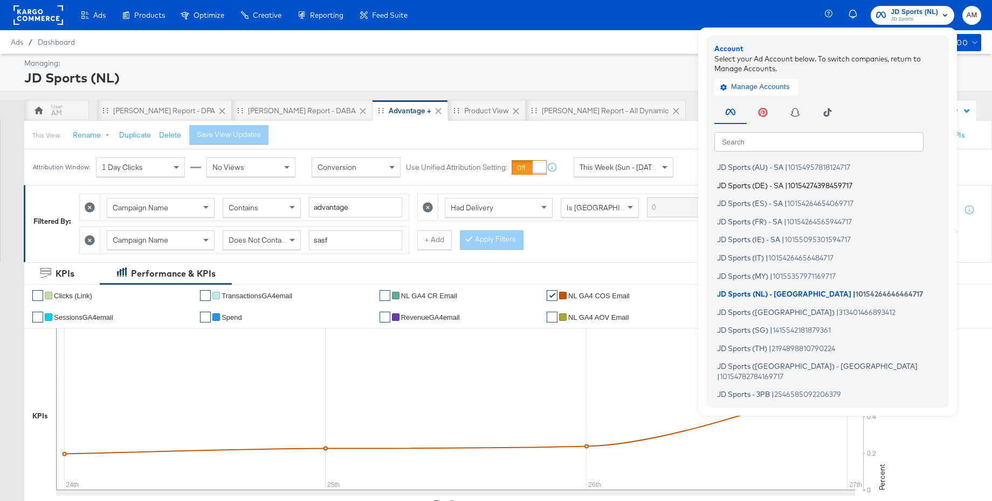
click at [769, 180] on li "JD Sports (DE) - SA | 10154274398459717" at bounding box center [831, 185] width 232 height 16
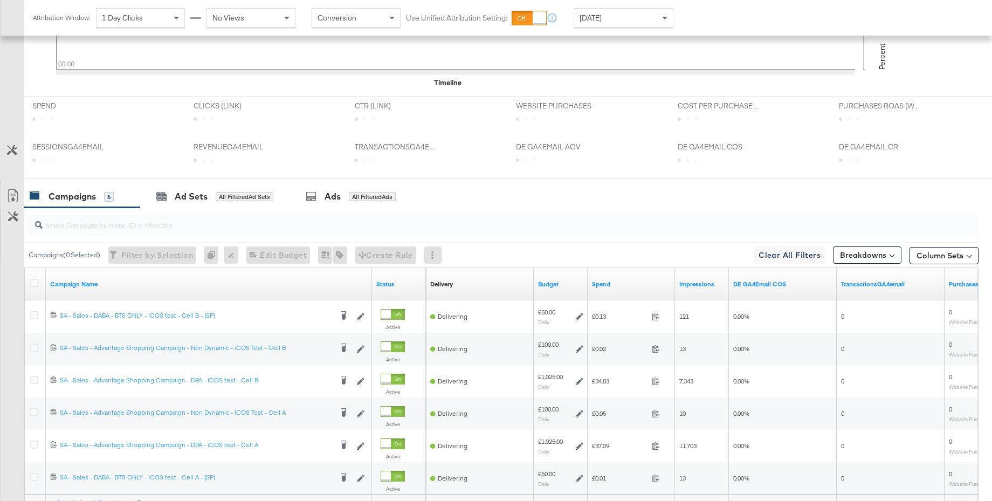
scroll to position [502, 0]
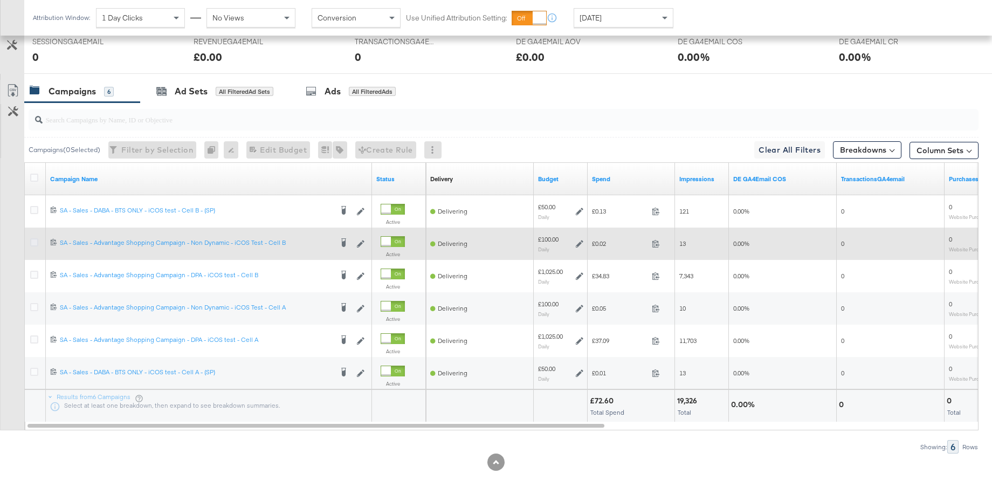
click at [37, 242] on icon at bounding box center [34, 242] width 8 height 8
click at [0, 0] on input "checkbox" at bounding box center [0, 0] width 0 height 0
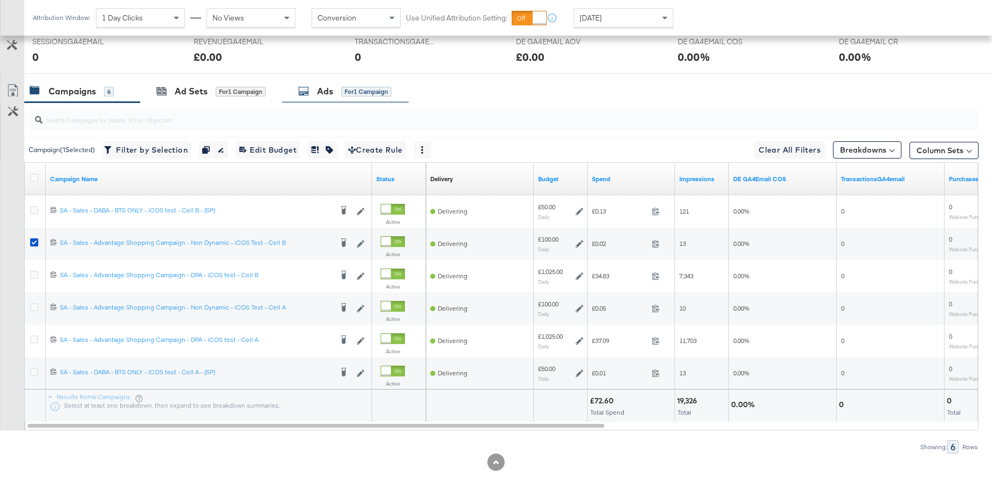
click at [328, 98] on div "Ads for 1 Campaign" at bounding box center [345, 91] width 127 height 23
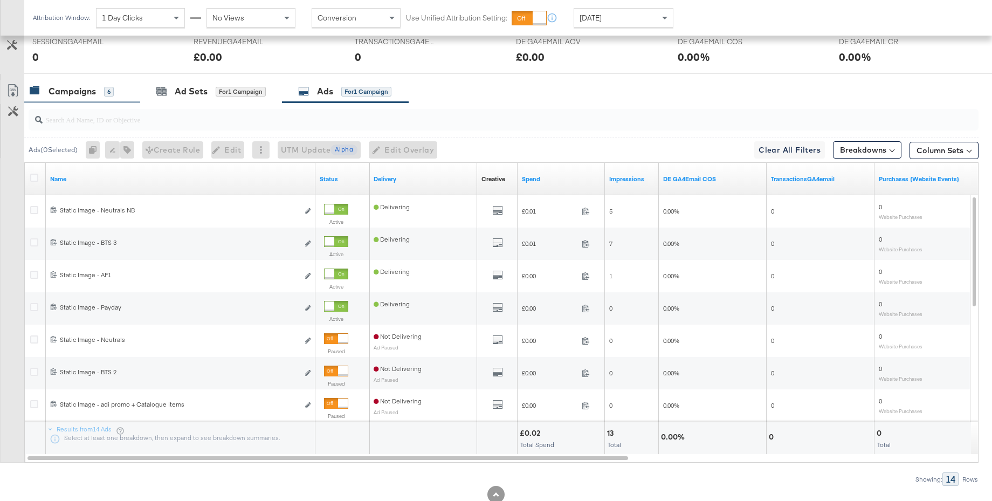
click at [86, 95] on div "Campaigns" at bounding box center [72, 91] width 47 height 12
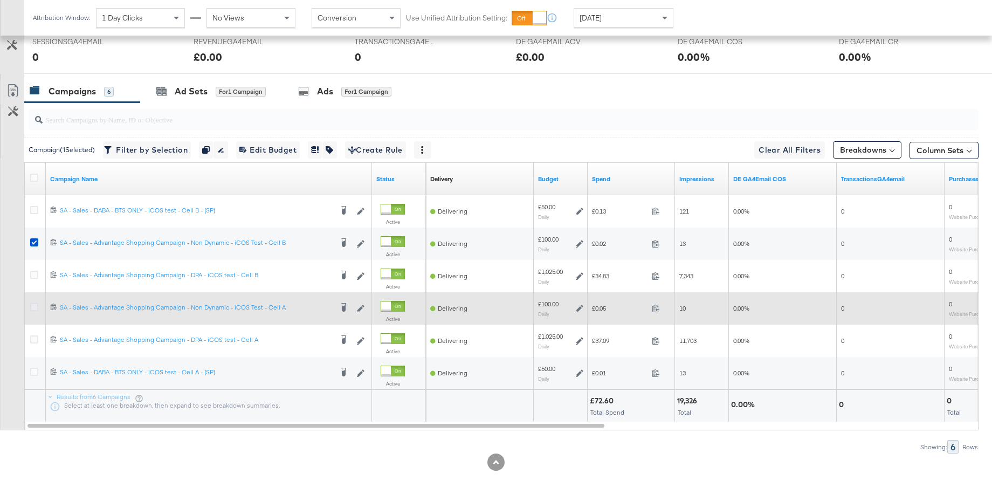
click at [33, 309] on icon at bounding box center [34, 307] width 8 height 8
click at [0, 0] on input "checkbox" at bounding box center [0, 0] width 0 height 0
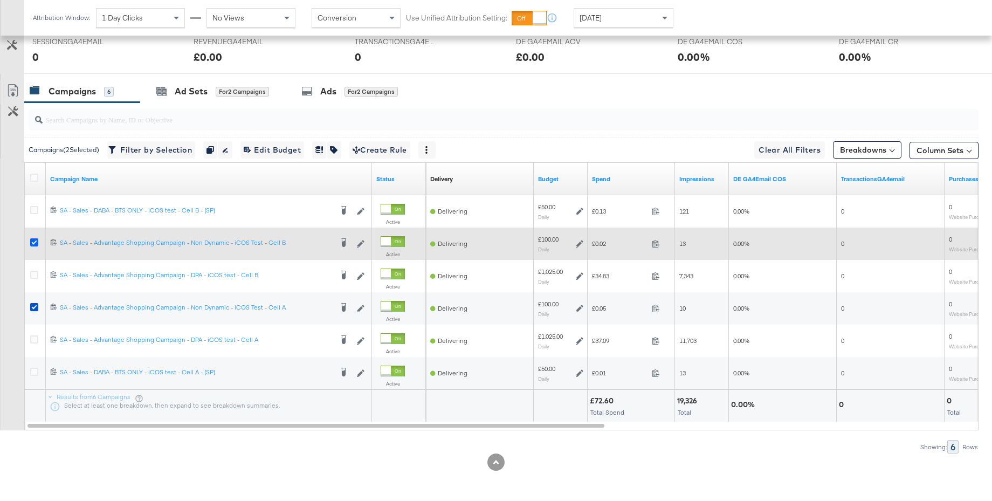
click at [33, 245] on icon at bounding box center [34, 242] width 8 height 8
click at [0, 0] on input "checkbox" at bounding box center [0, 0] width 0 height 0
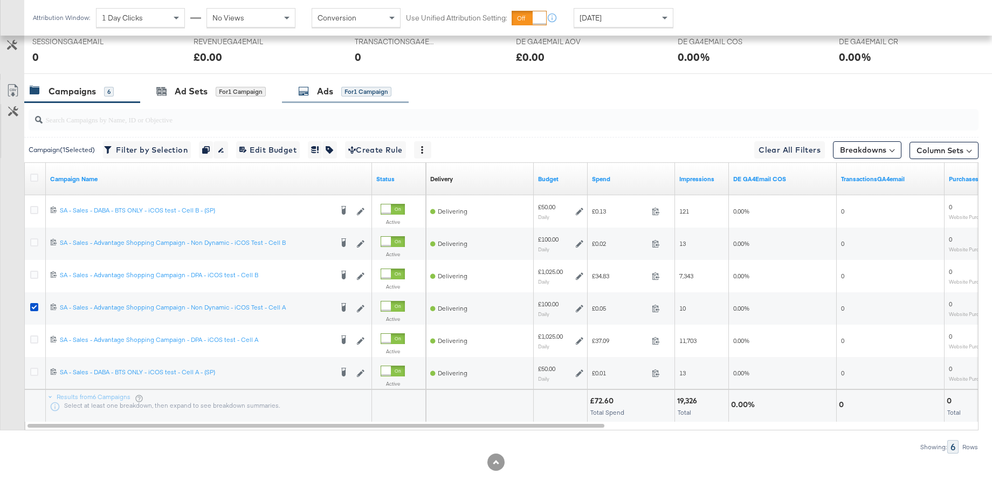
click at [318, 96] on div "Ads" at bounding box center [325, 91] width 16 height 12
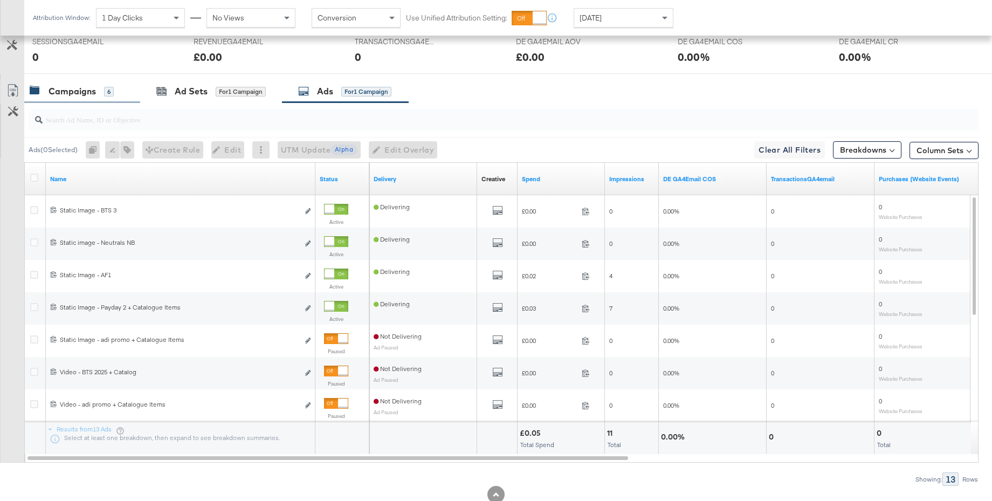
click at [45, 95] on div "Campaigns 6" at bounding box center [72, 91] width 84 height 12
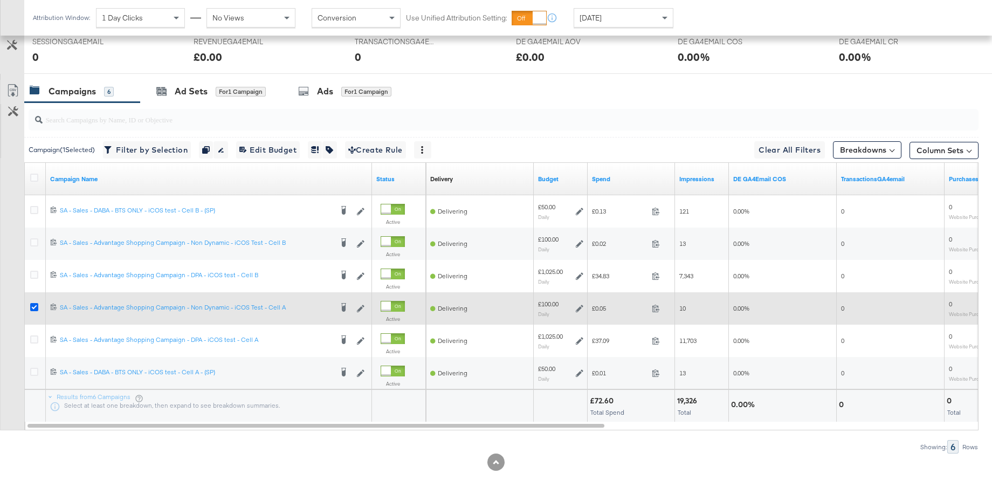
click at [30, 307] on icon at bounding box center [34, 307] width 8 height 8
click at [0, 0] on input "checkbox" at bounding box center [0, 0] width 0 height 0
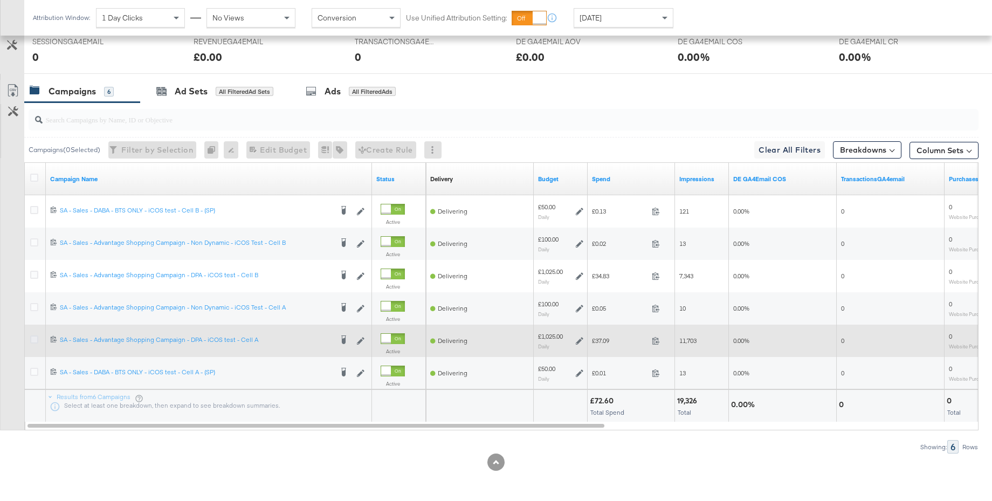
click at [32, 339] on icon at bounding box center [34, 339] width 8 height 8
click at [0, 0] on input "checkbox" at bounding box center [0, 0] width 0 height 0
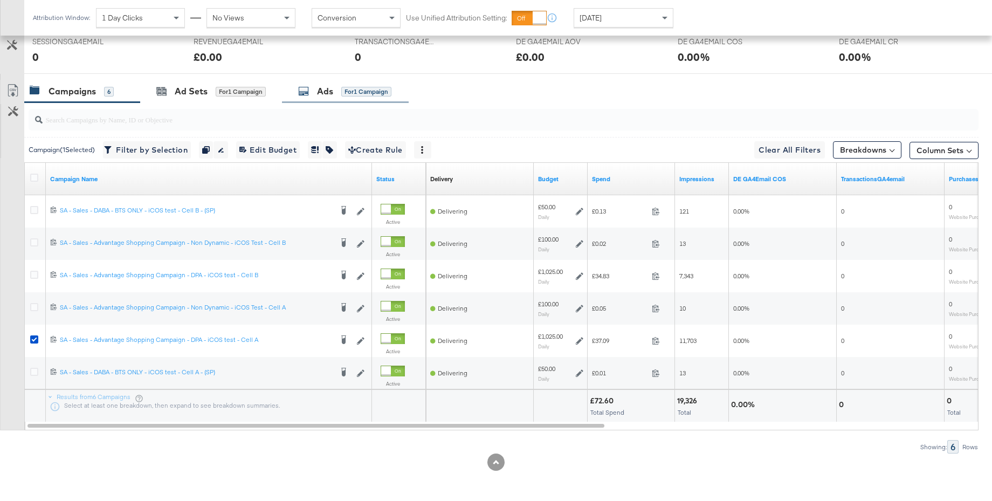
click at [316, 92] on div "Ads for 1 Campaign" at bounding box center [344, 91] width 93 height 12
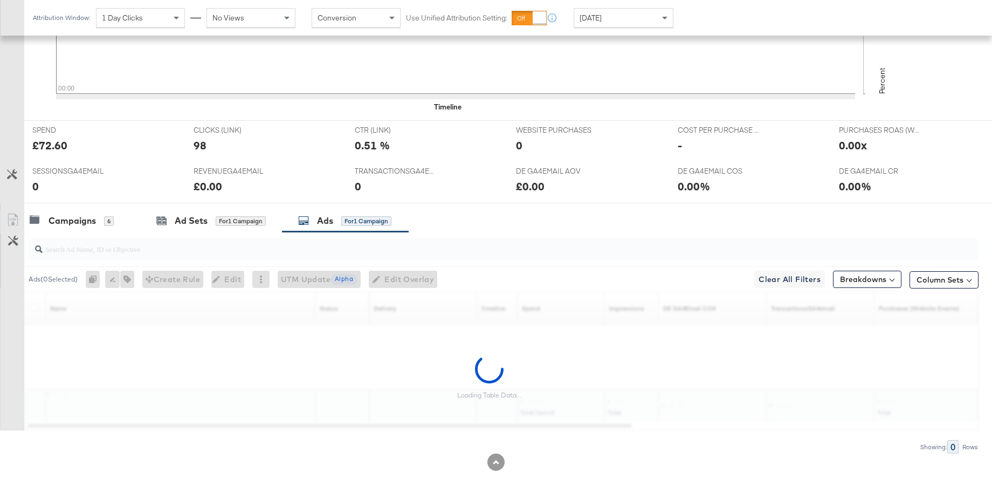
scroll to position [469, 0]
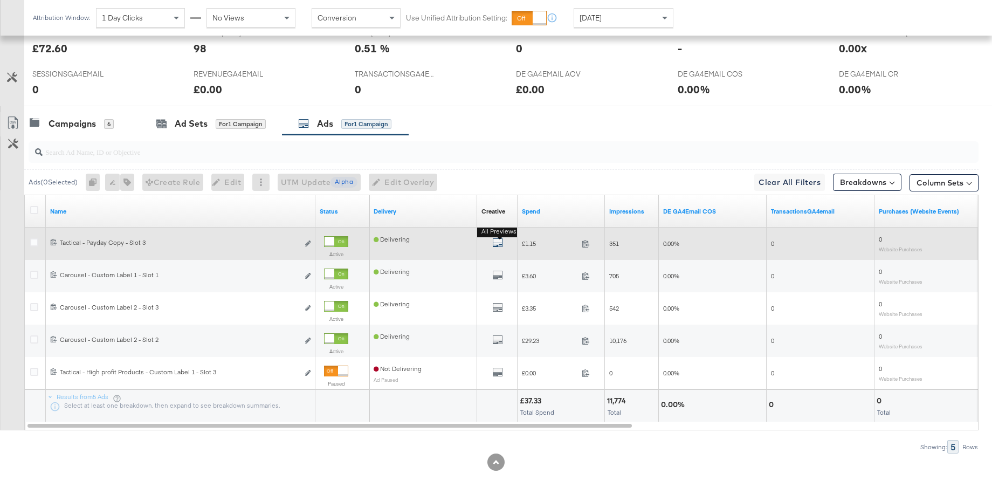
click at [499, 242] on icon "default" at bounding box center [497, 242] width 11 height 11
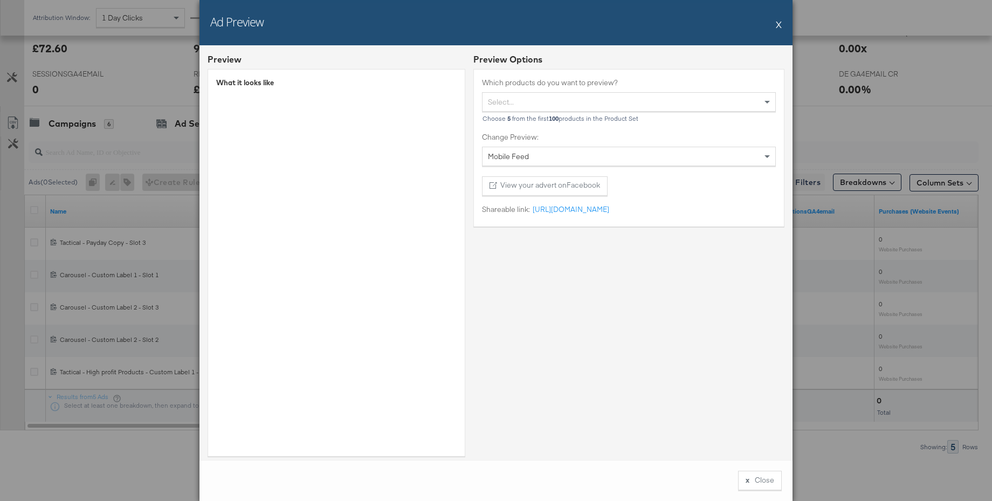
click at [778, 24] on button "X" at bounding box center [779, 24] width 6 height 22
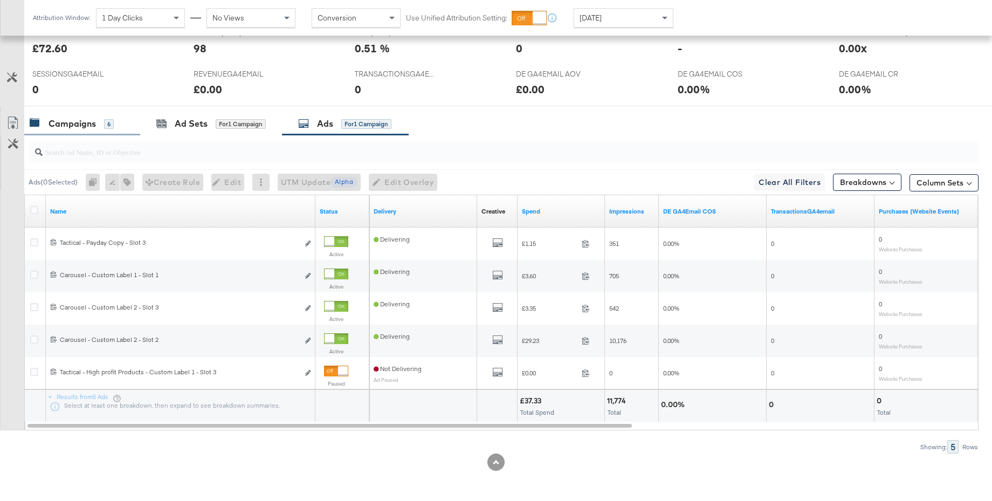
drag, startPoint x: 65, startPoint y: 126, endPoint x: 74, endPoint y: 118, distance: 12.2
click at [65, 126] on div "Campaigns" at bounding box center [72, 124] width 47 height 12
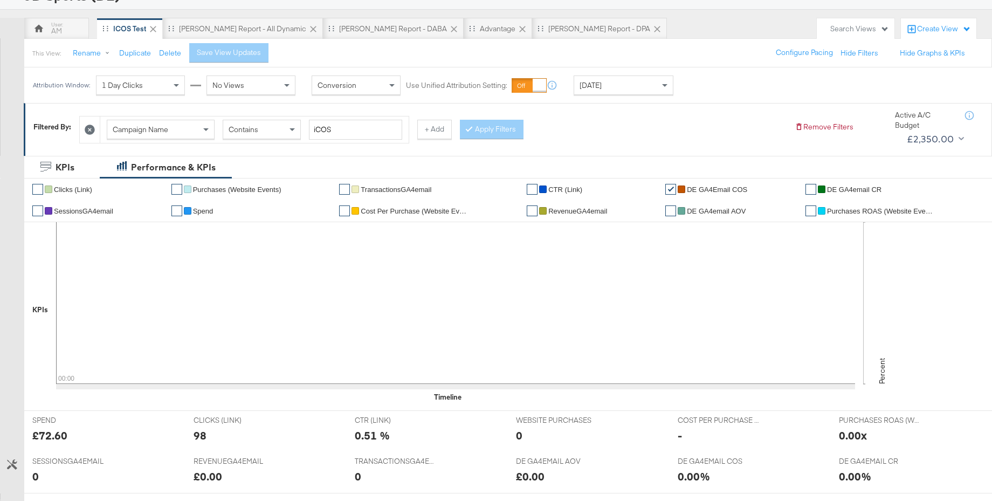
scroll to position [0, 0]
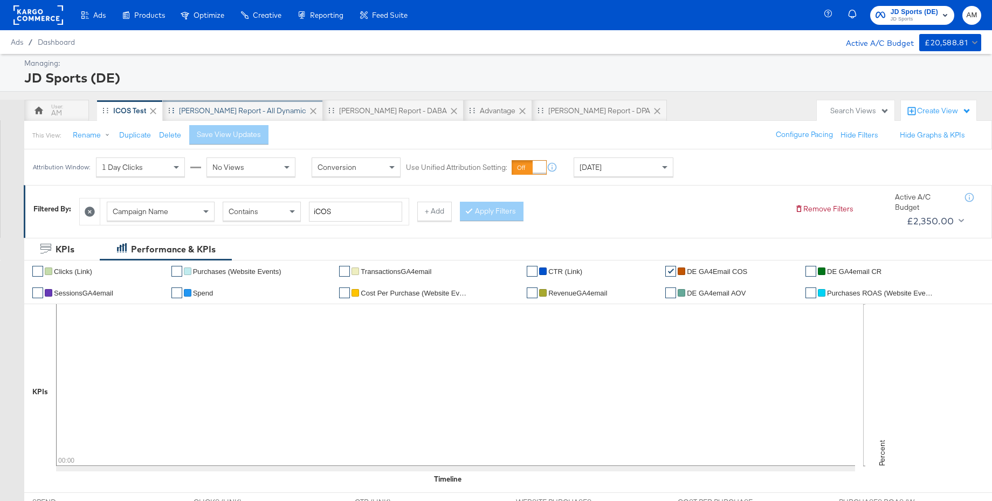
click at [236, 109] on div "[PERSON_NAME] Report - All Dynamic" at bounding box center [242, 111] width 127 height 10
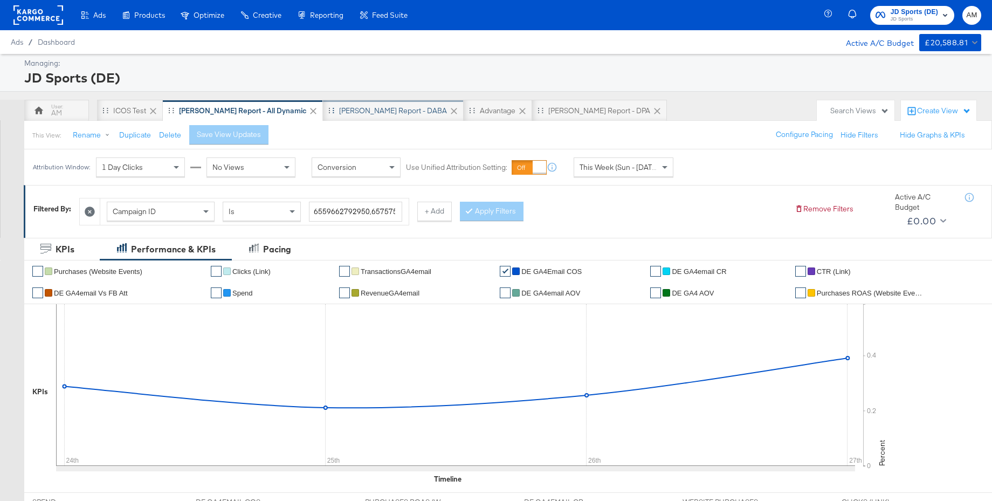
click at [339, 112] on div "[PERSON_NAME] Report - DABA" at bounding box center [393, 111] width 108 height 10
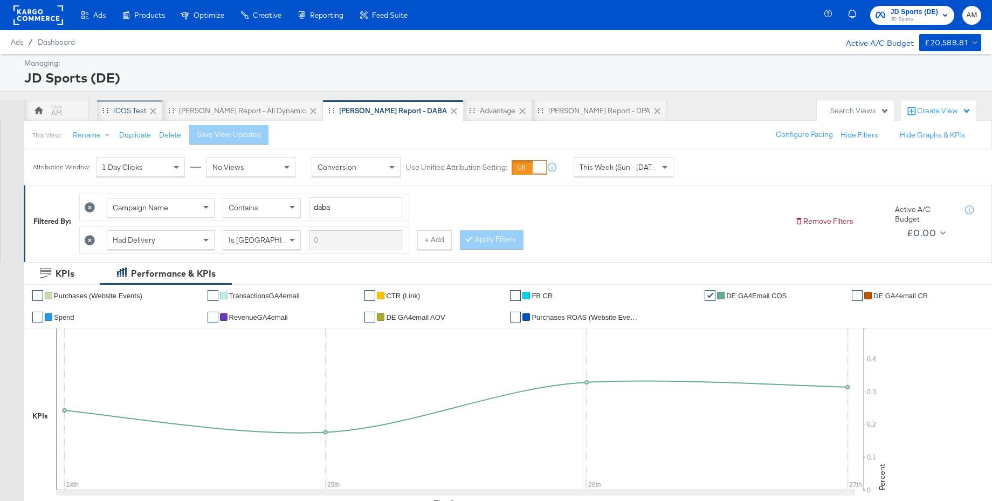
click at [132, 106] on div "iCOS Test" at bounding box center [129, 111] width 33 height 10
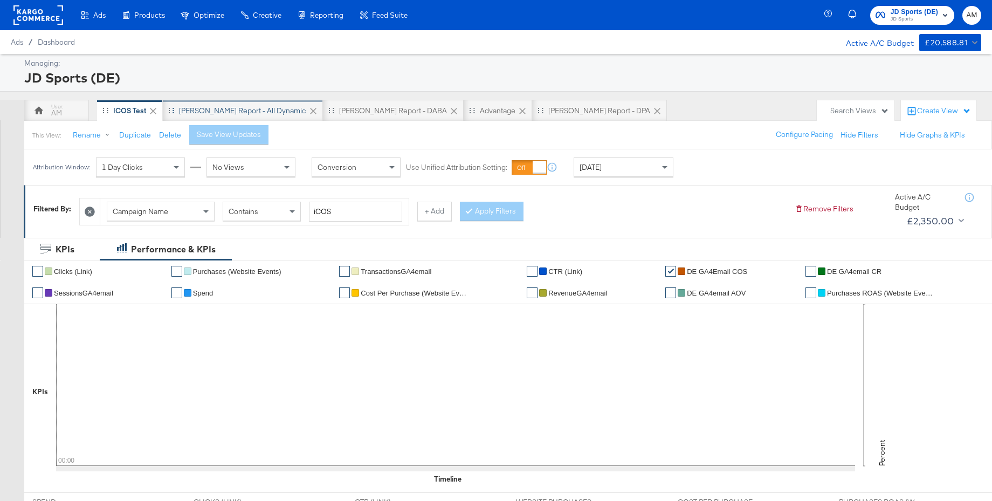
click at [238, 114] on div "[PERSON_NAME] Report - All Dynamic" at bounding box center [242, 111] width 127 height 10
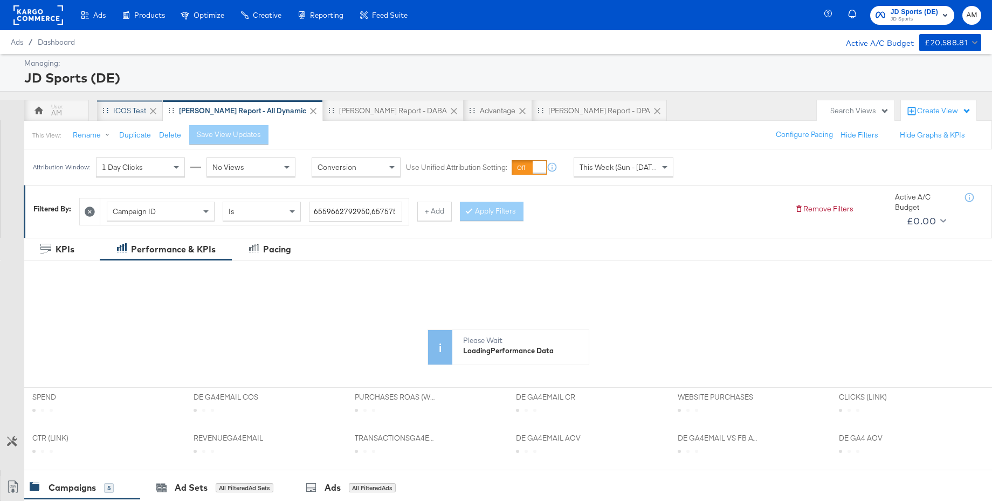
click at [130, 114] on div "iCOS Test" at bounding box center [129, 111] width 33 height 10
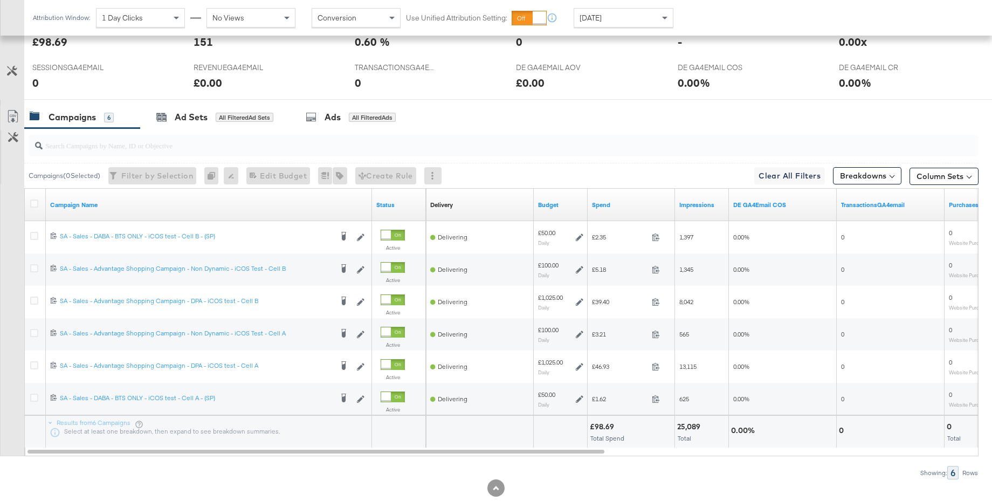
scroll to position [502, 0]
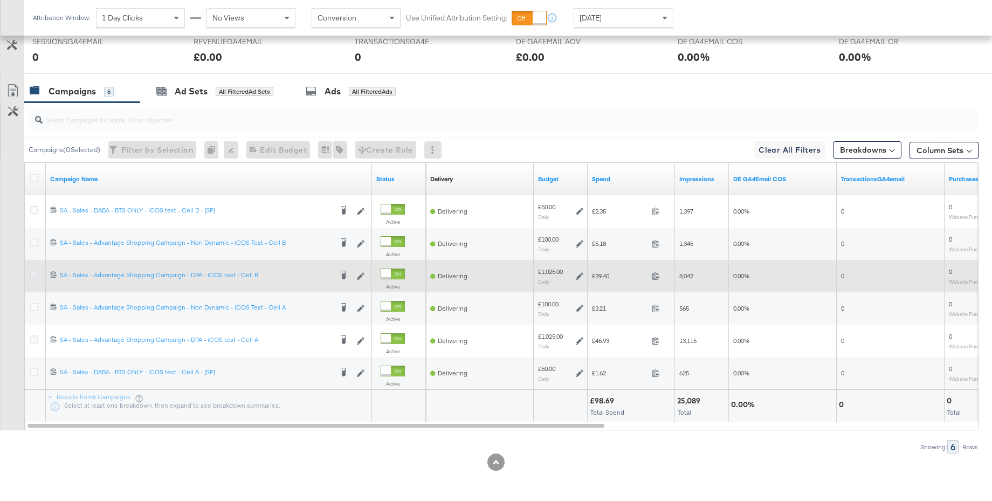
click at [37, 274] on icon at bounding box center [34, 275] width 8 height 8
click at [0, 0] on input "checkbox" at bounding box center [0, 0] width 0 height 0
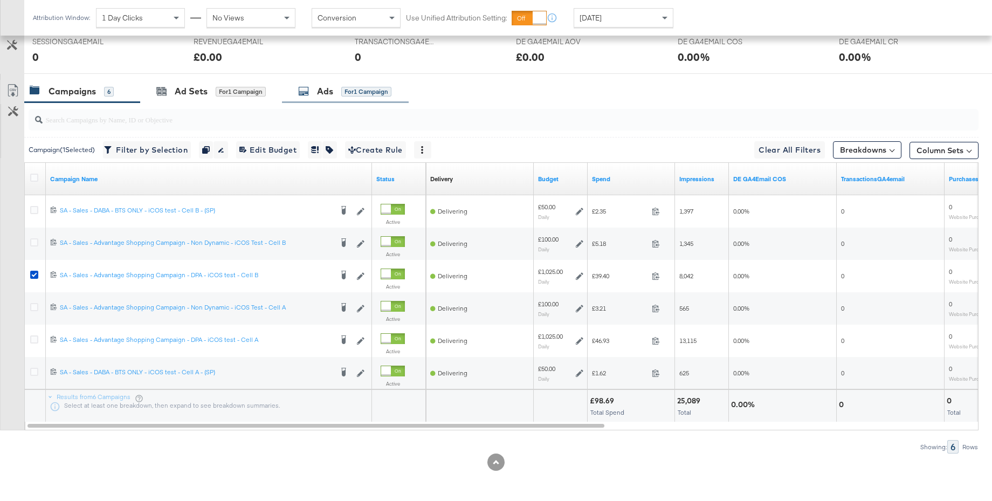
click at [329, 91] on div "Ads" at bounding box center [325, 91] width 16 height 12
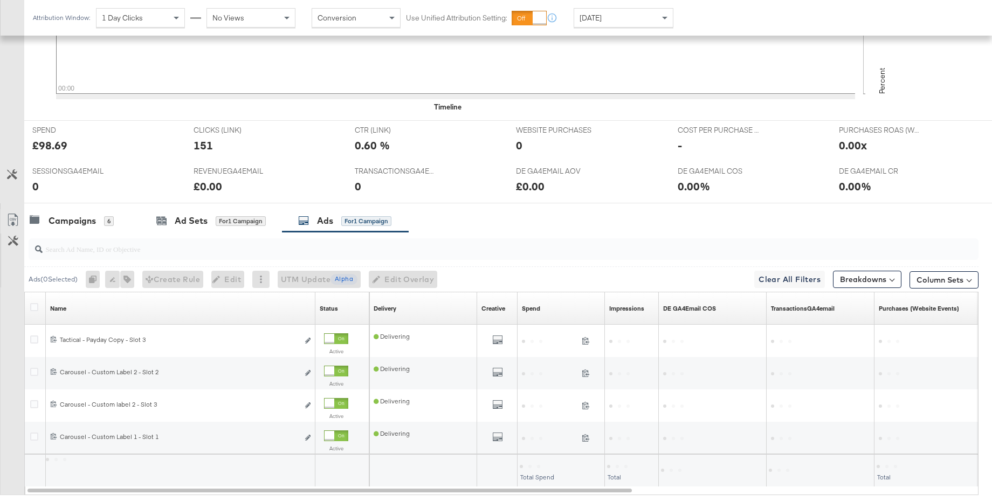
scroll to position [437, 0]
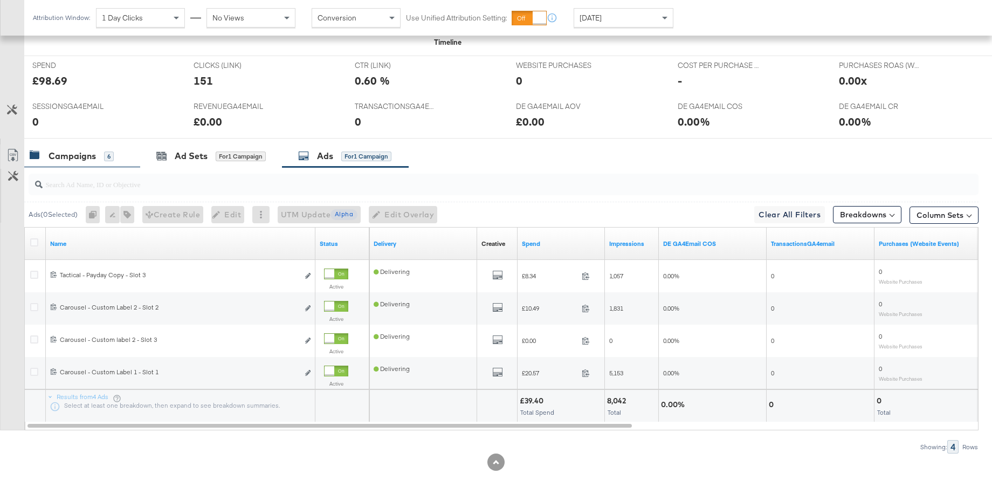
click at [85, 158] on div "Campaigns" at bounding box center [72, 156] width 47 height 12
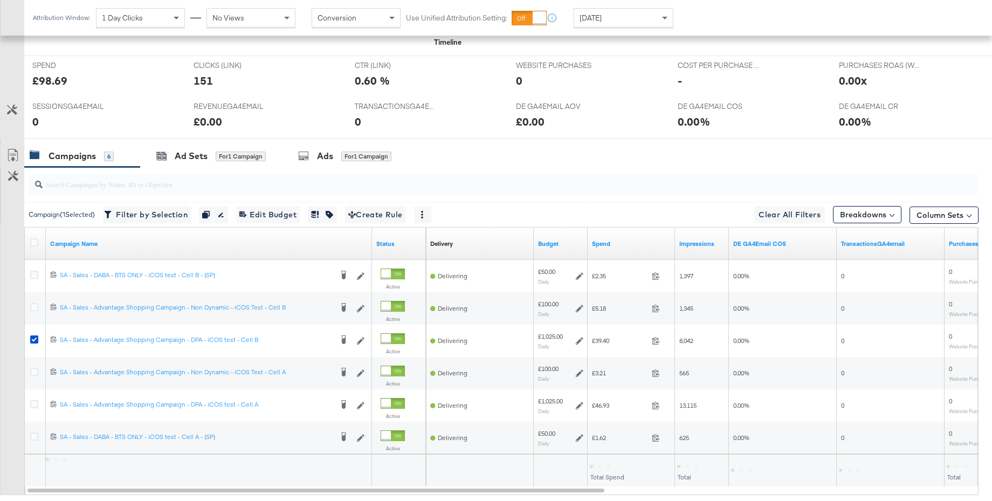
scroll to position [502, 0]
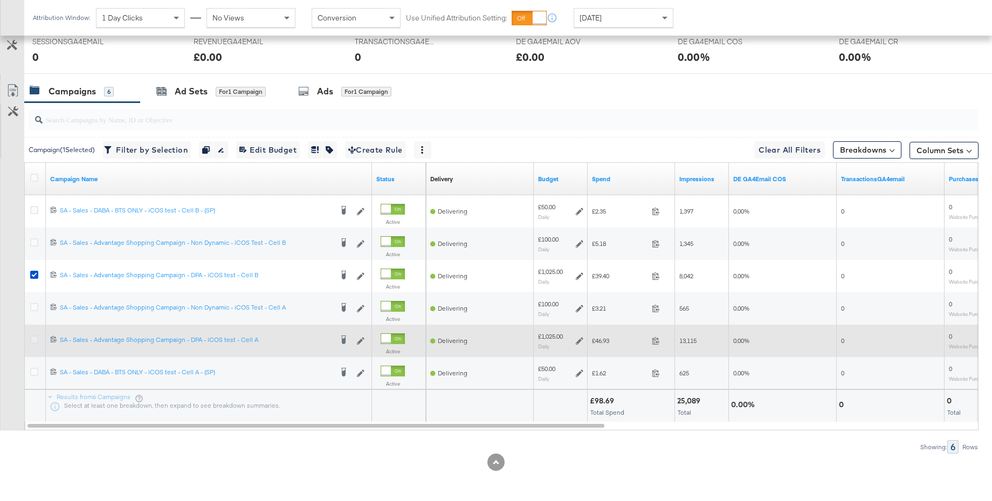
click at [31, 342] on icon at bounding box center [34, 339] width 8 height 8
click at [0, 0] on input "checkbox" at bounding box center [0, 0] width 0 height 0
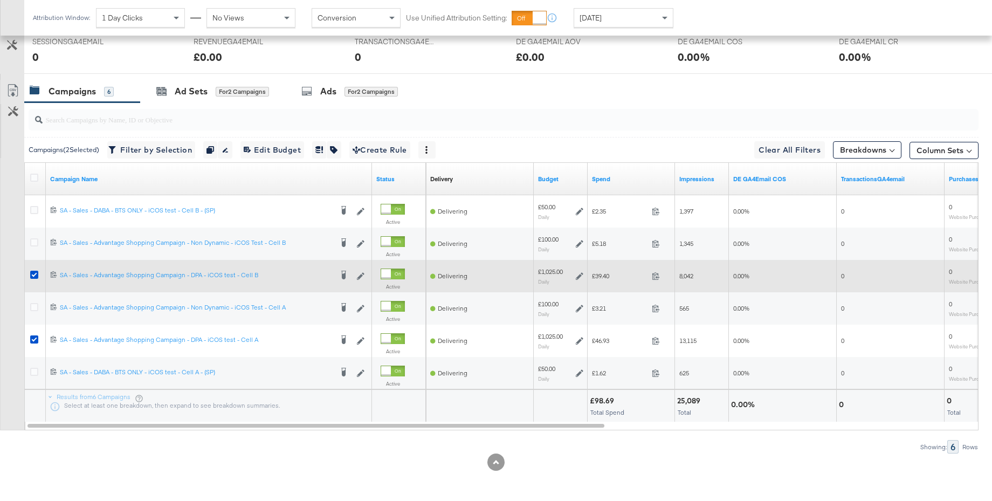
drag, startPoint x: 35, startPoint y: 275, endPoint x: 54, endPoint y: 276, distance: 19.4
click at [35, 275] on icon at bounding box center [34, 275] width 8 height 8
click at [0, 0] on input "checkbox" at bounding box center [0, 0] width 0 height 0
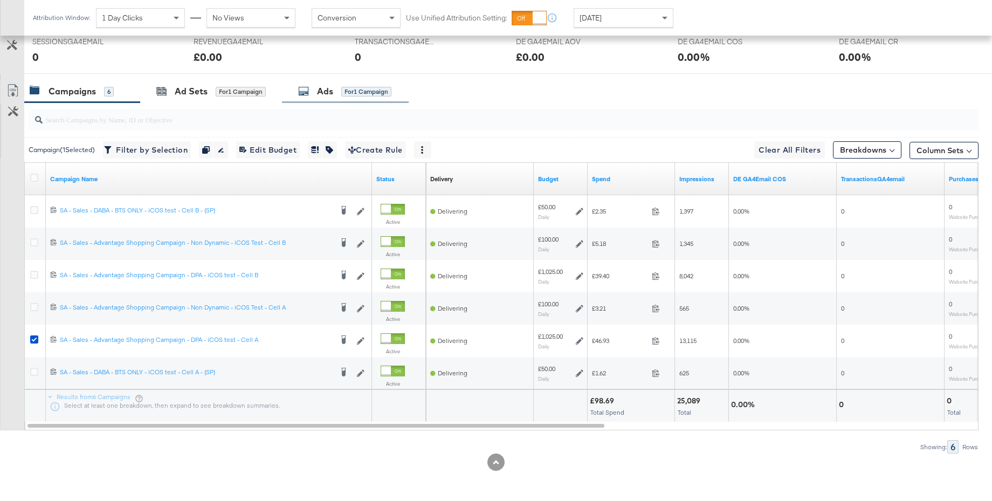
click at [325, 88] on div "Ads" at bounding box center [325, 91] width 16 height 12
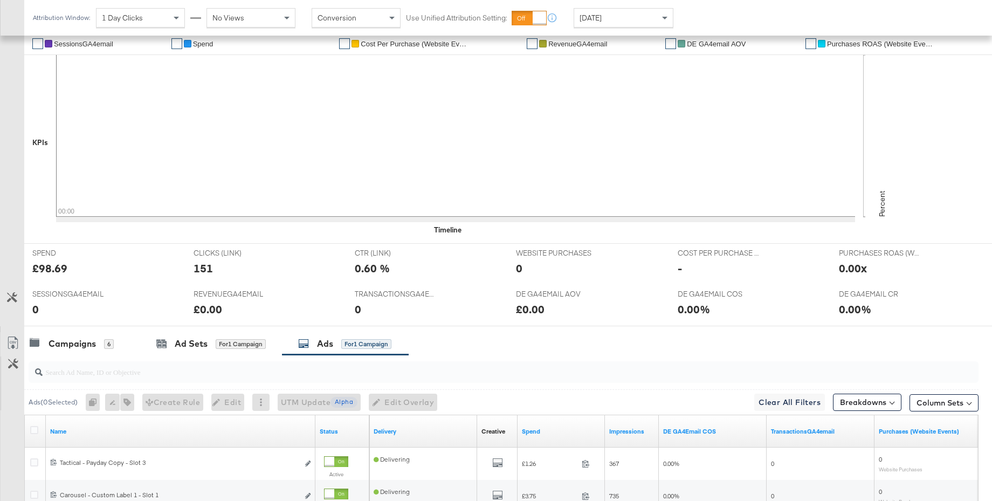
scroll to position [0, 0]
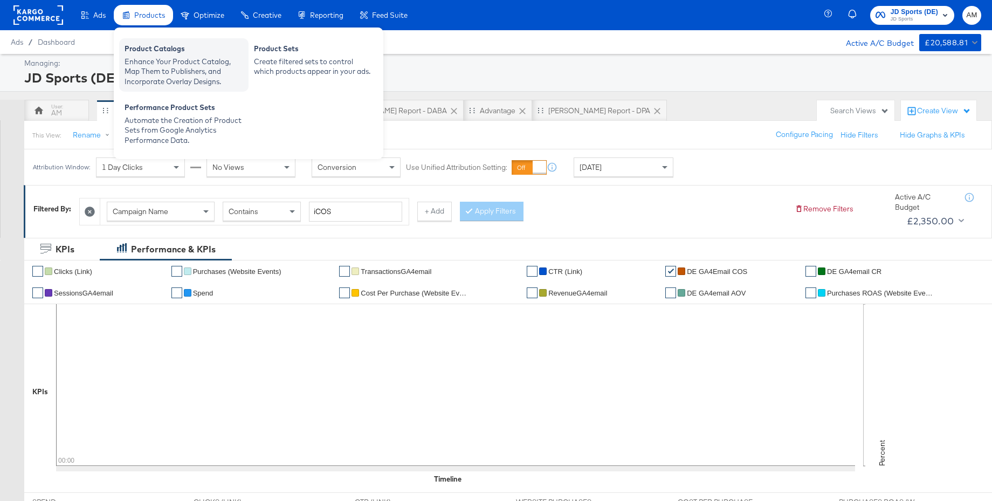
click at [152, 54] on div "Product Catalogs" at bounding box center [184, 50] width 119 height 13
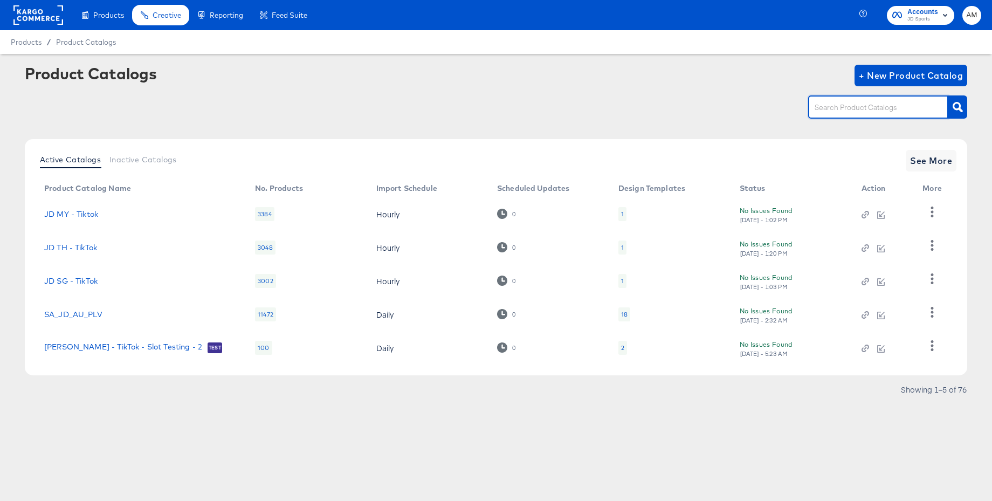
click at [825, 106] on input "text" at bounding box center [870, 107] width 115 height 12
type input "de - m"
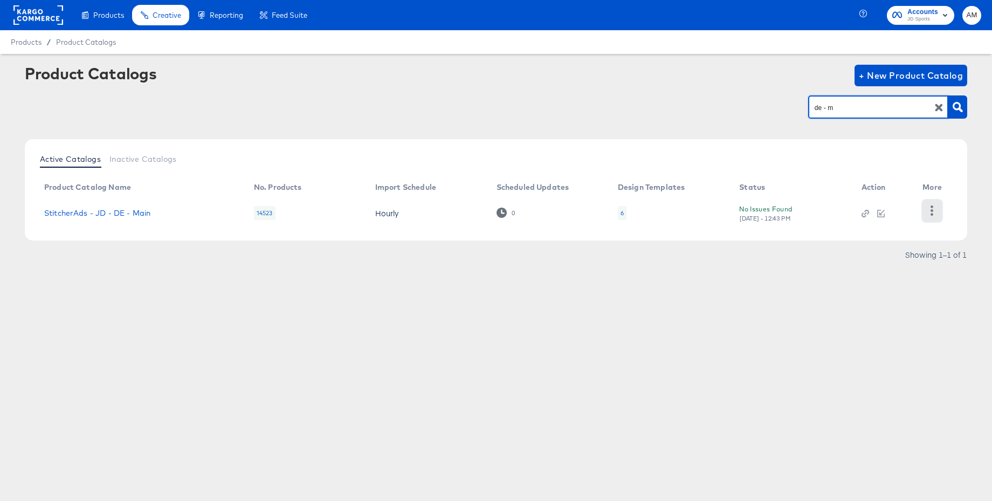
click at [932, 212] on icon "button" at bounding box center [932, 211] width 10 height 10
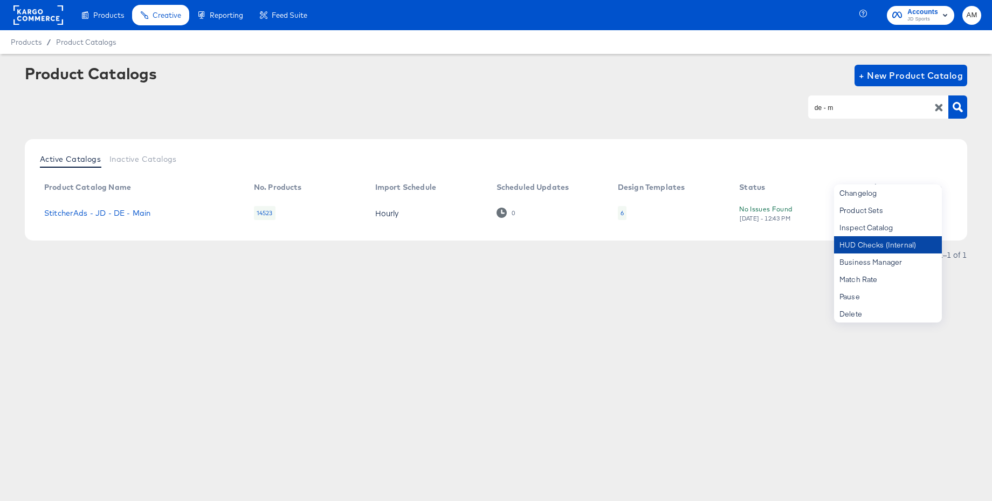
click at [879, 246] on div "HUD Checks (Internal)" at bounding box center [888, 244] width 108 height 17
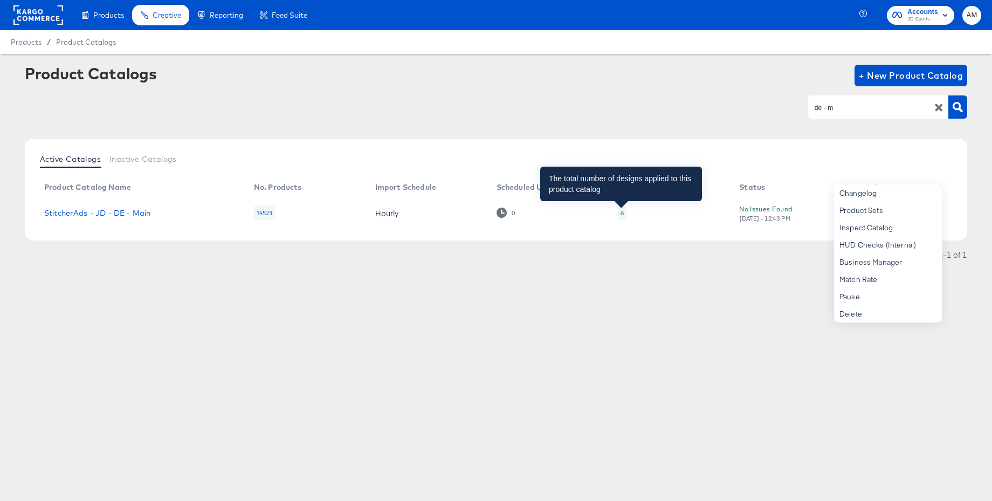
click at [621, 215] on div "6" at bounding box center [622, 213] width 3 height 9
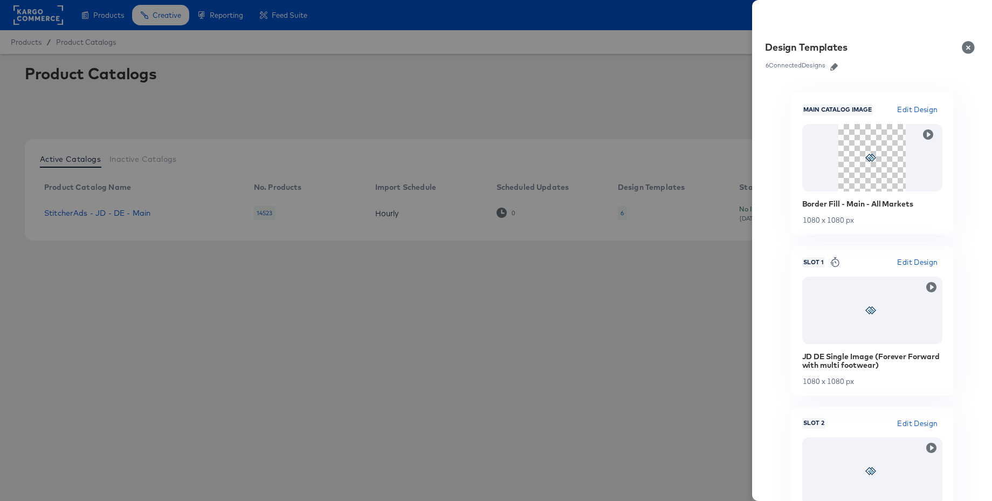
click at [836, 68] on icon "button" at bounding box center [835, 67] width 8 height 8
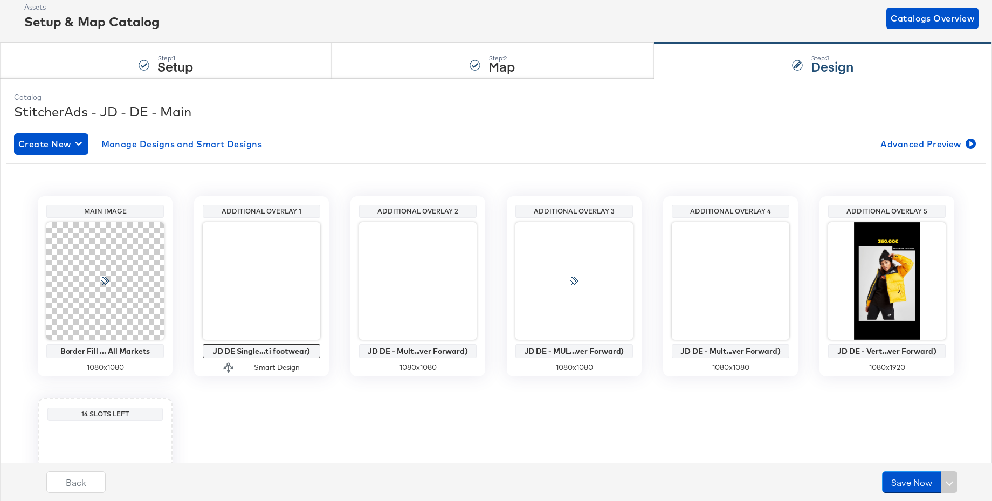
scroll to position [107, 0]
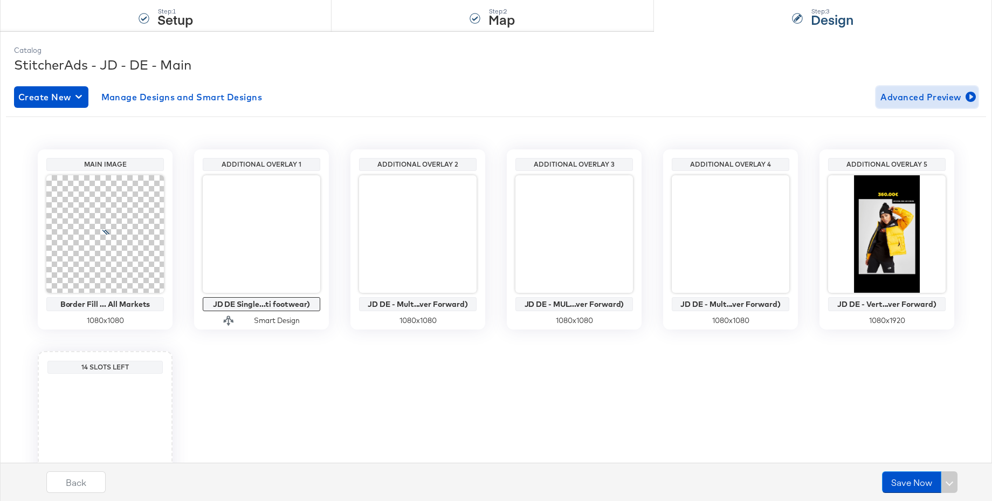
click at [916, 97] on span "Advanced Preview" at bounding box center [927, 97] width 93 height 15
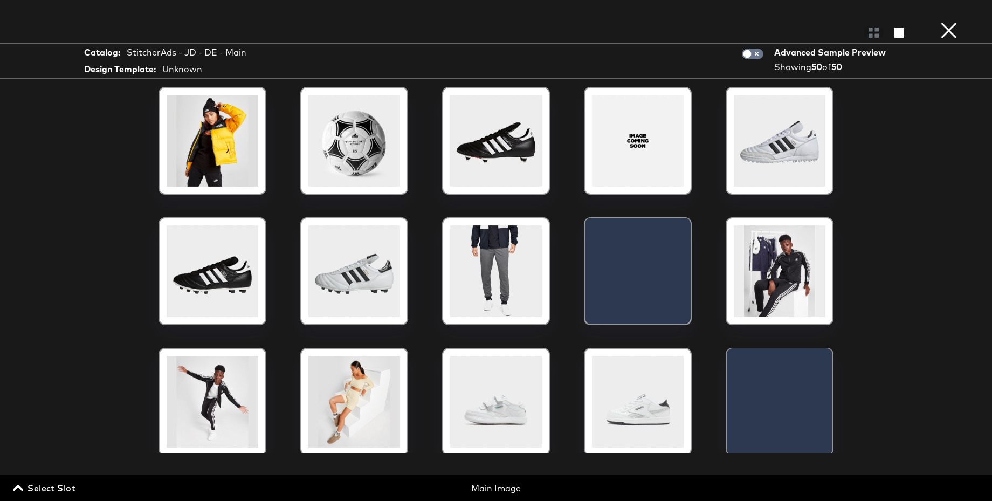
click at [48, 484] on span "Select Slot" at bounding box center [45, 488] width 60 height 15
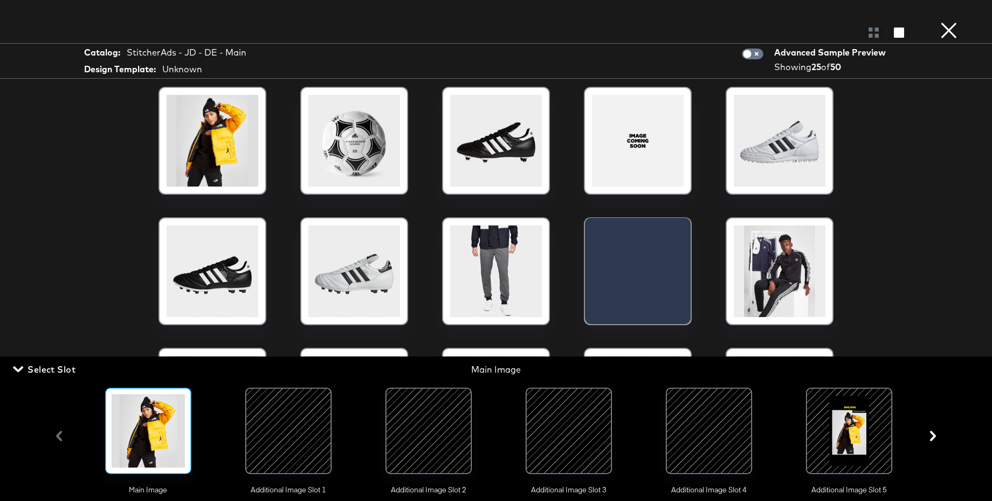
click at [276, 435] on div at bounding box center [288, 430] width 73 height 73
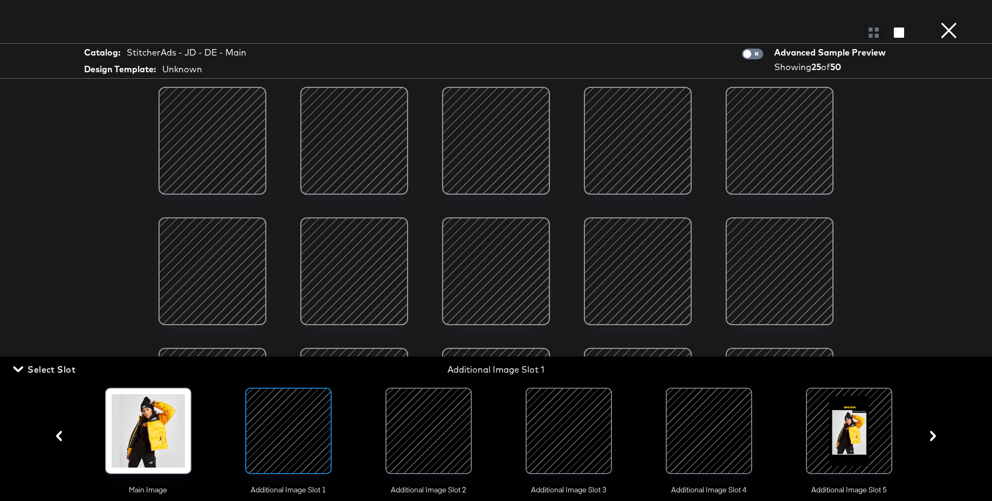
click at [419, 416] on div at bounding box center [428, 430] width 73 height 73
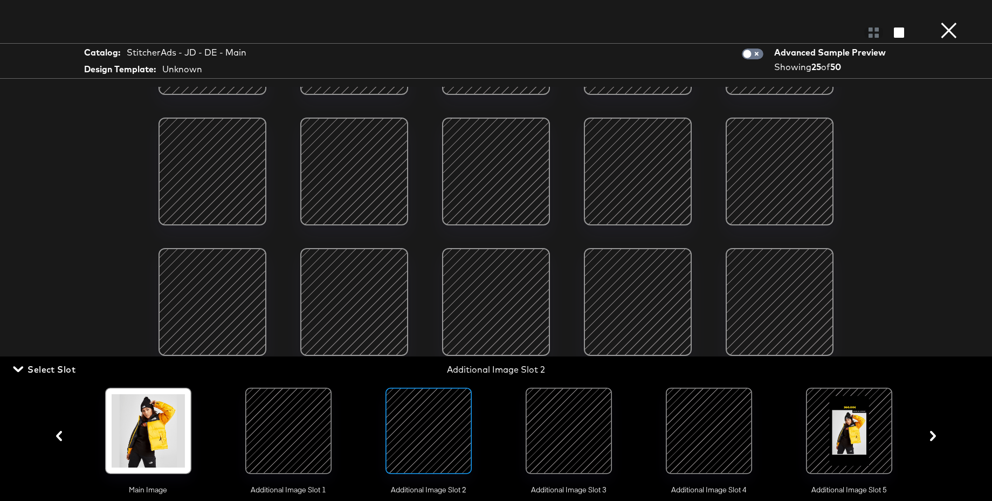
scroll to position [230, 0]
click at [575, 433] on div at bounding box center [568, 430] width 73 height 73
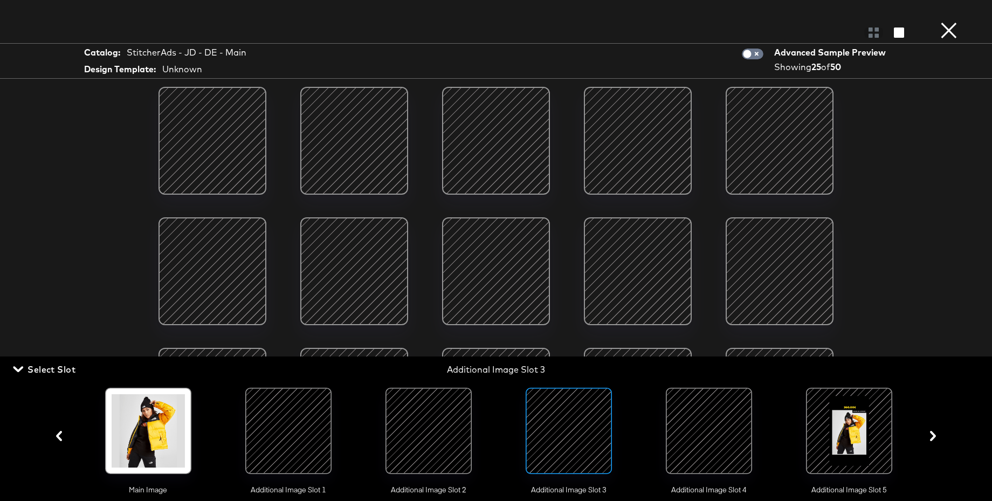
click at [231, 146] on div at bounding box center [213, 141] width 92 height 92
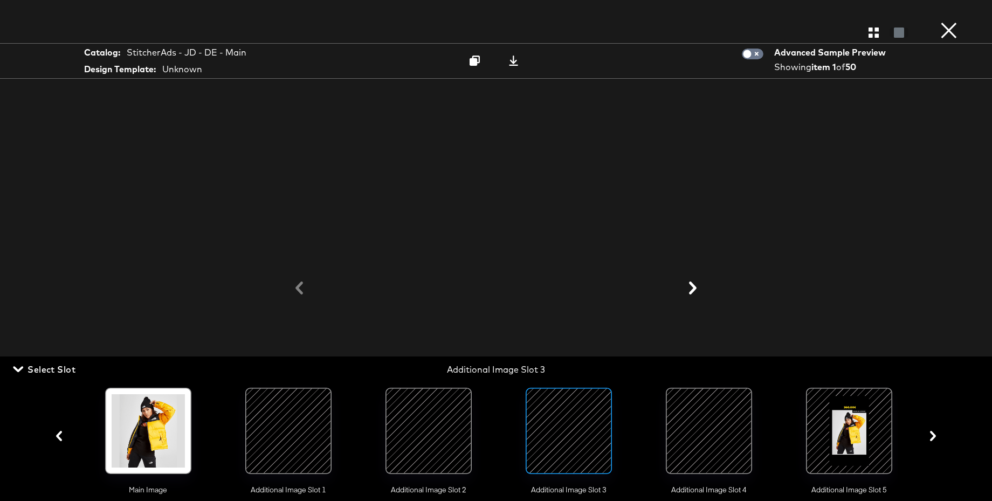
drag, startPoint x: 64, startPoint y: 367, endPoint x: 113, endPoint y: 371, distance: 49.2
click at [65, 367] on span "Select Slot" at bounding box center [45, 369] width 60 height 15
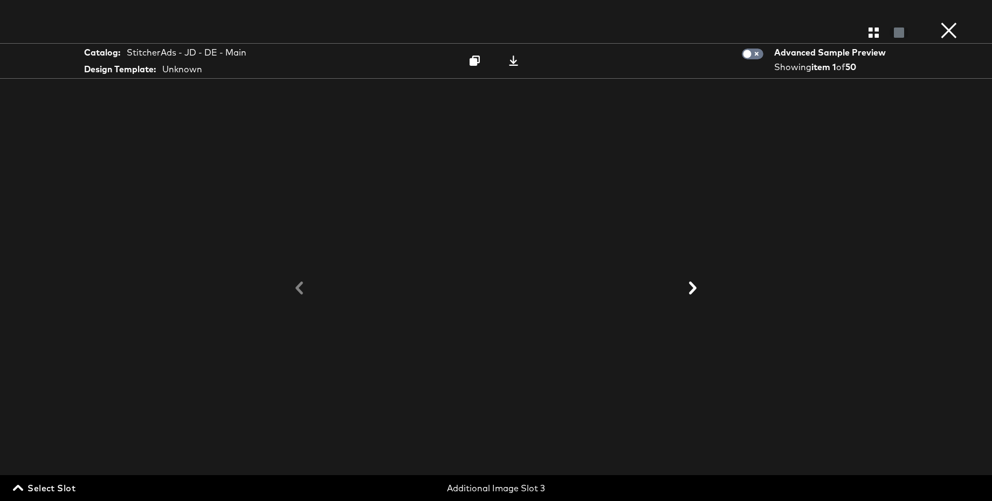
click at [692, 289] on icon at bounding box center [693, 288] width 13 height 13
click at [691, 289] on icon at bounding box center [693, 288] width 13 height 13
click at [695, 289] on icon at bounding box center [693, 288] width 8 height 13
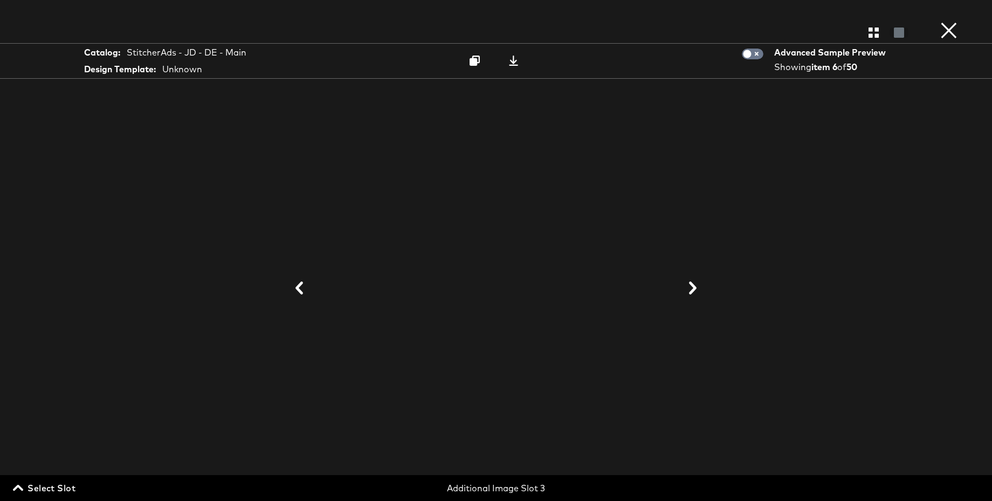
click at [695, 289] on icon at bounding box center [693, 288] width 8 height 13
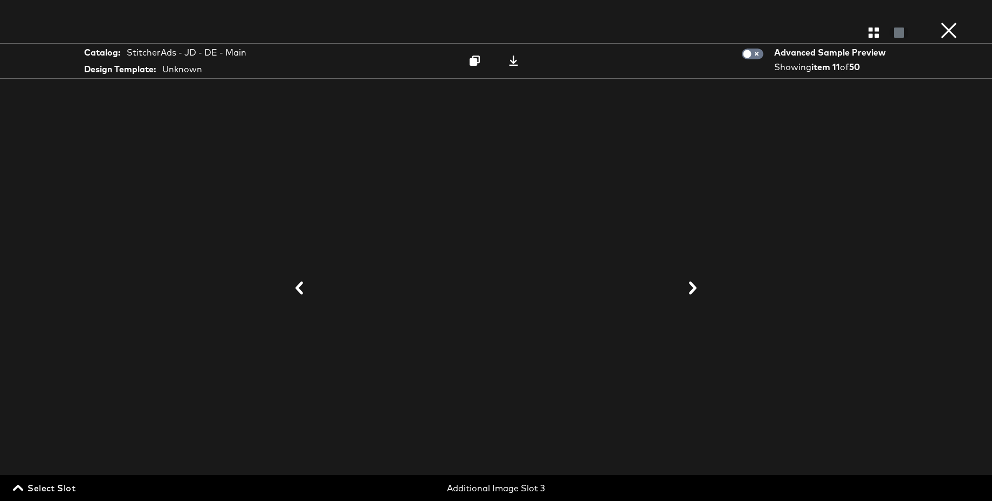
click at [695, 289] on icon at bounding box center [693, 288] width 8 height 13
click at [298, 290] on icon at bounding box center [300, 288] width 8 height 13
click at [693, 289] on icon at bounding box center [693, 288] width 13 height 13
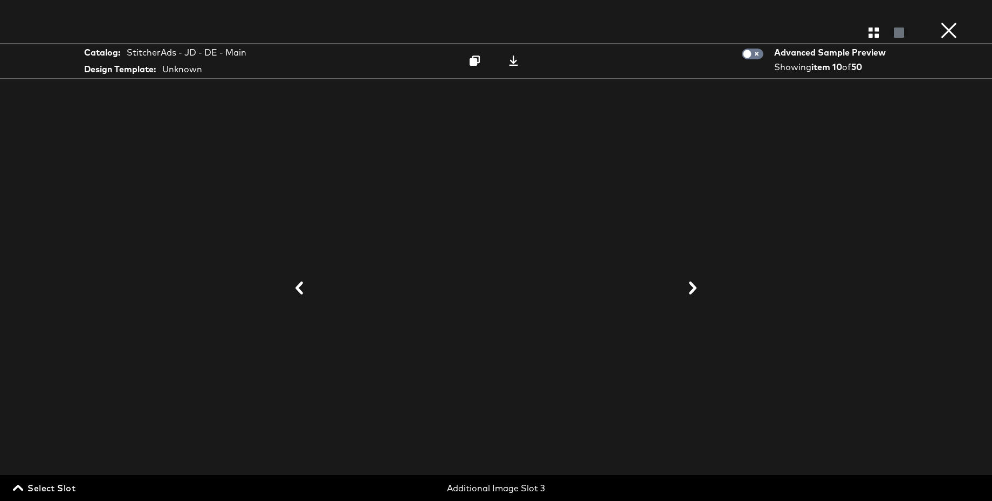
click at [693, 289] on icon at bounding box center [693, 288] width 13 height 13
click at [300, 285] on icon at bounding box center [300, 288] width 8 height 13
click at [694, 284] on icon at bounding box center [693, 288] width 8 height 13
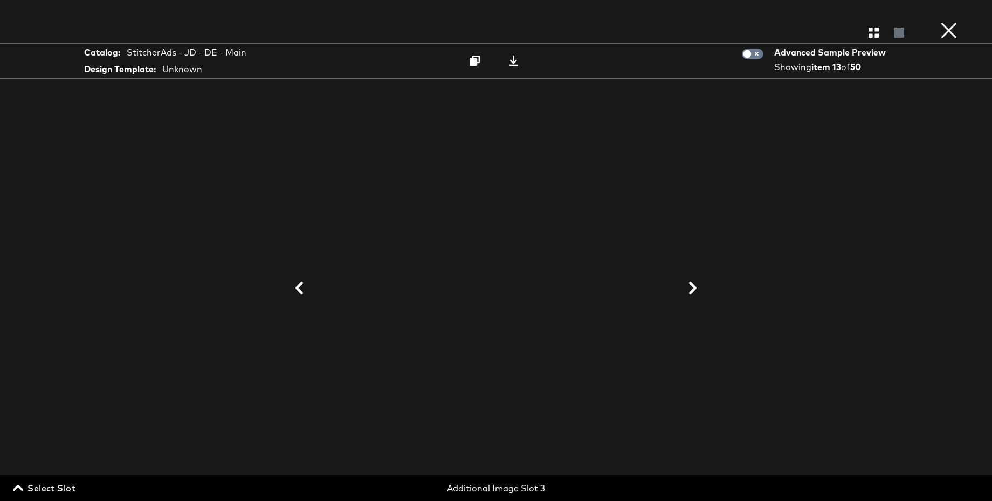
click at [694, 284] on icon at bounding box center [693, 288] width 8 height 13
click at [874, 36] on icon "button" at bounding box center [874, 33] width 10 height 10
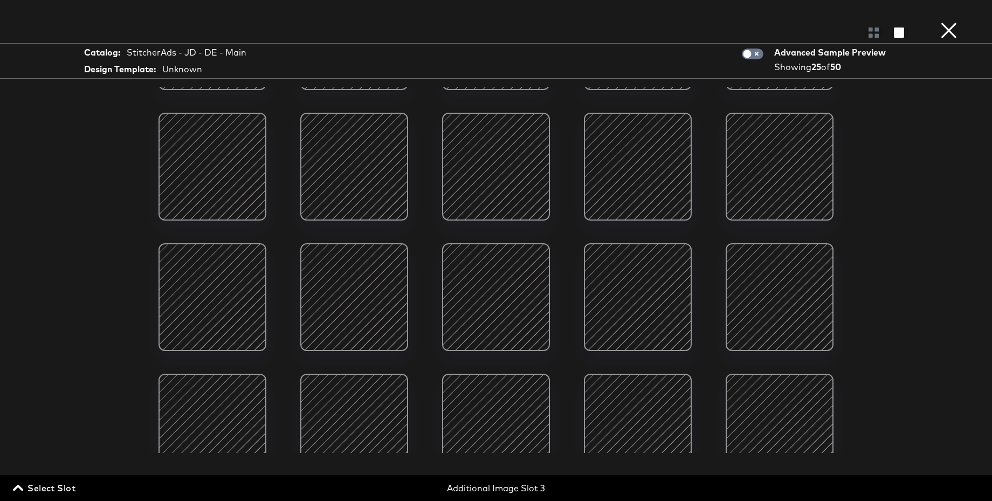
scroll to position [257, 0]
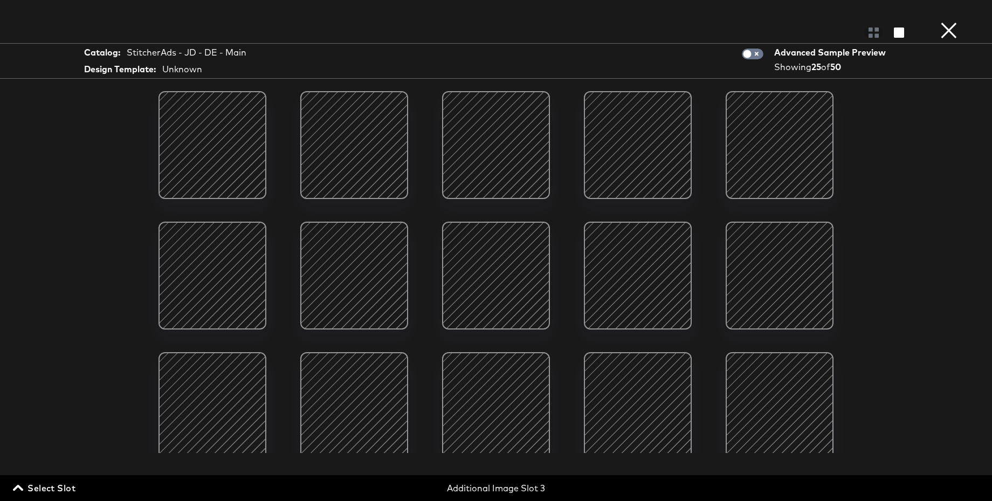
click at [489, 277] on div at bounding box center [496, 276] width 92 height 92
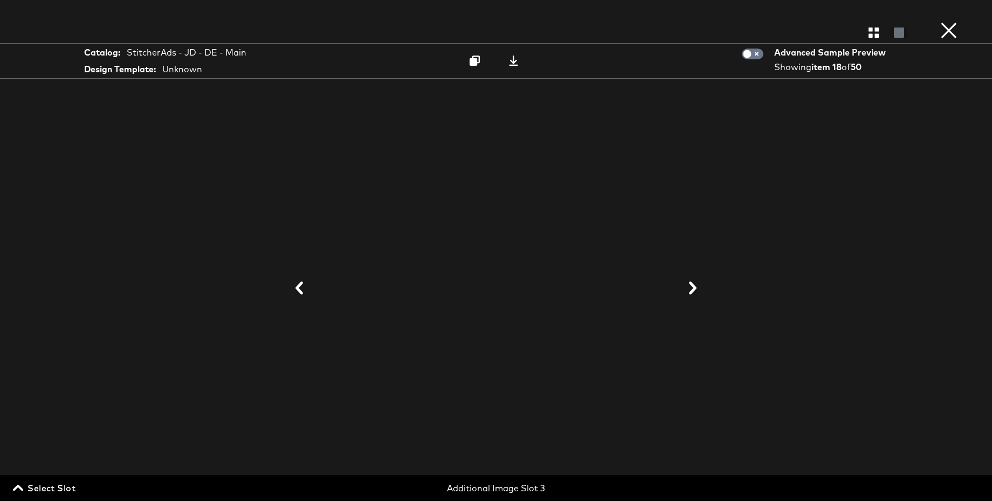
click at [951, 22] on button "×" at bounding box center [950, 11] width 22 height 22
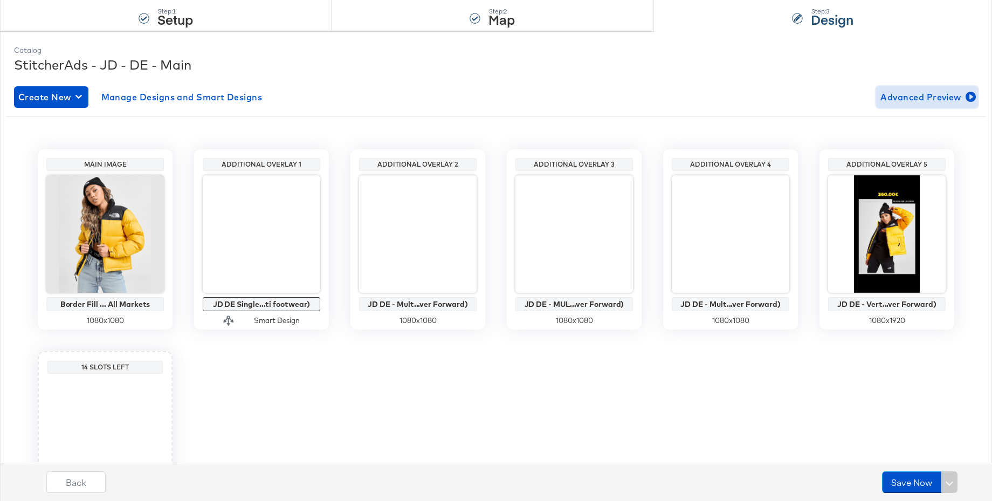
scroll to position [0, 0]
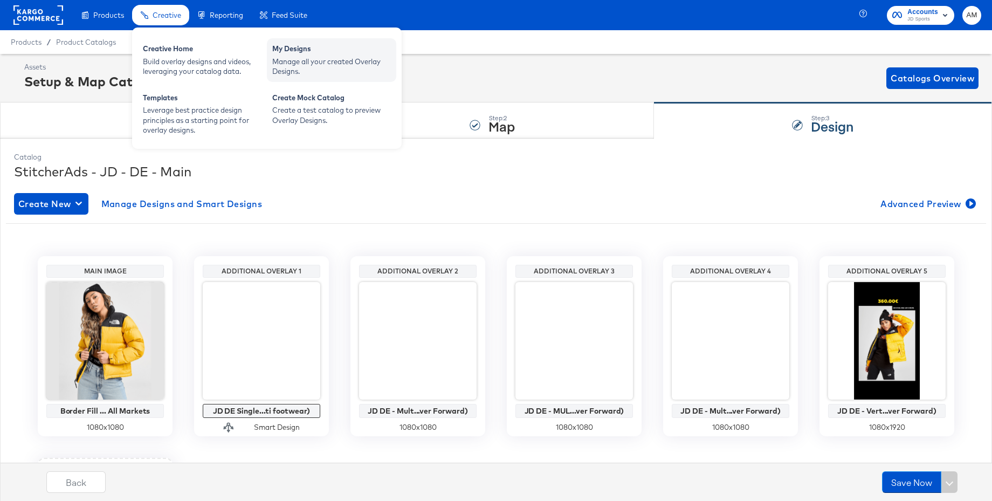
click at [293, 59] on div "Manage all your created Overlay Designs." at bounding box center [331, 67] width 119 height 20
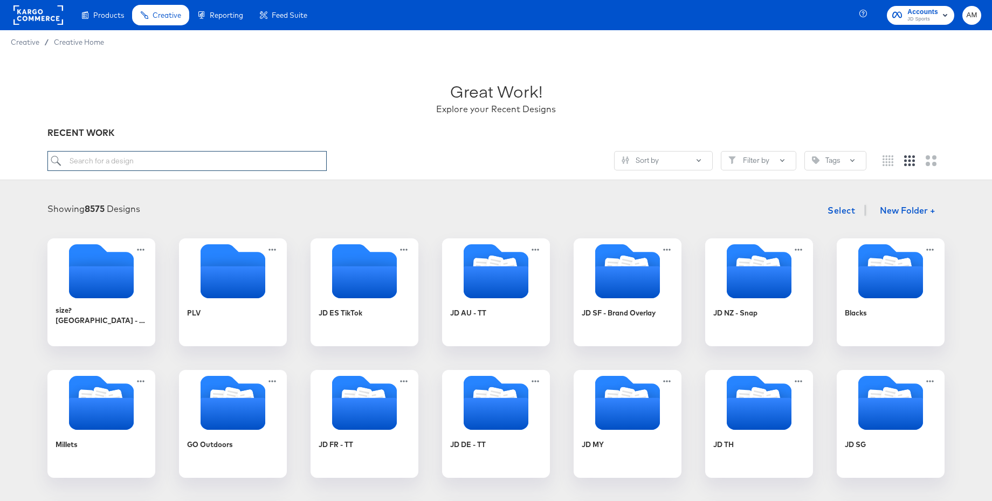
click at [92, 165] on input "search" at bounding box center [186, 161] width 279 height 20
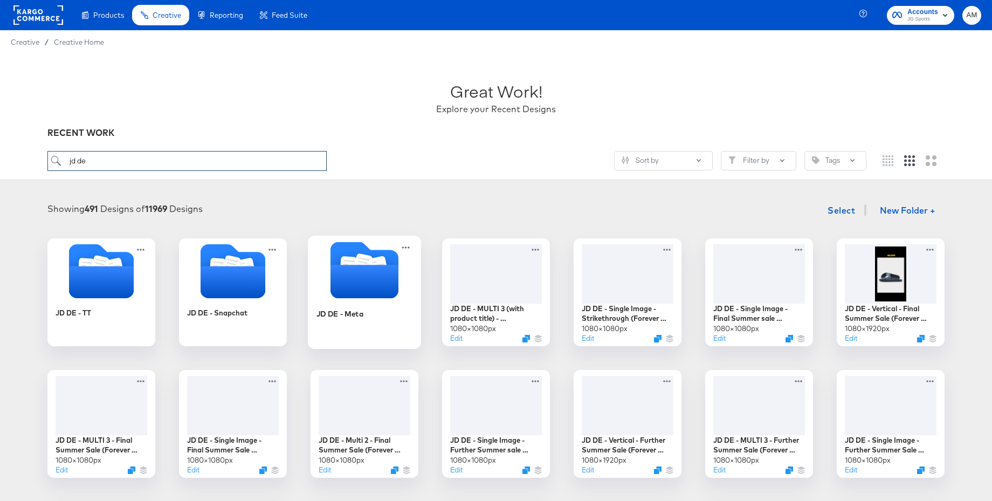
type input "jd de"
click at [353, 274] on icon "Folder" at bounding box center [365, 281] width 68 height 33
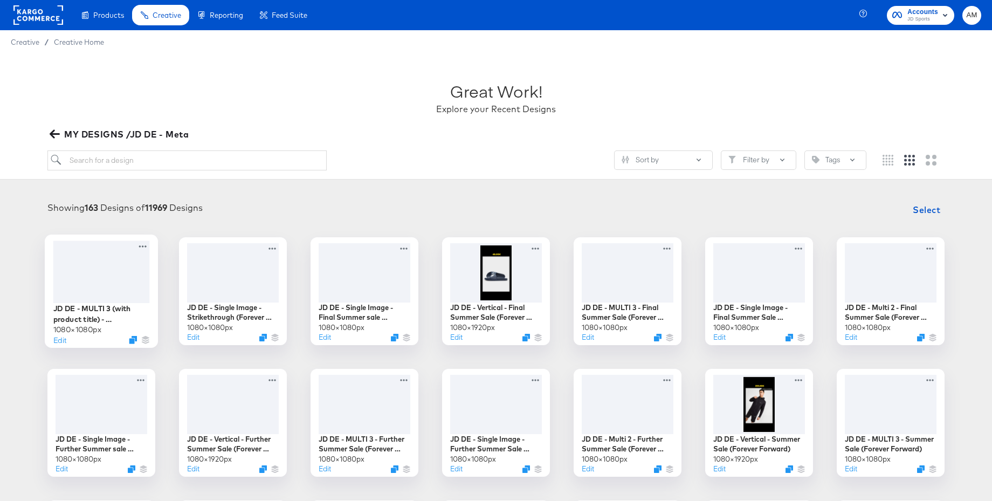
click at [122, 271] on div at bounding box center [101, 272] width 97 height 62
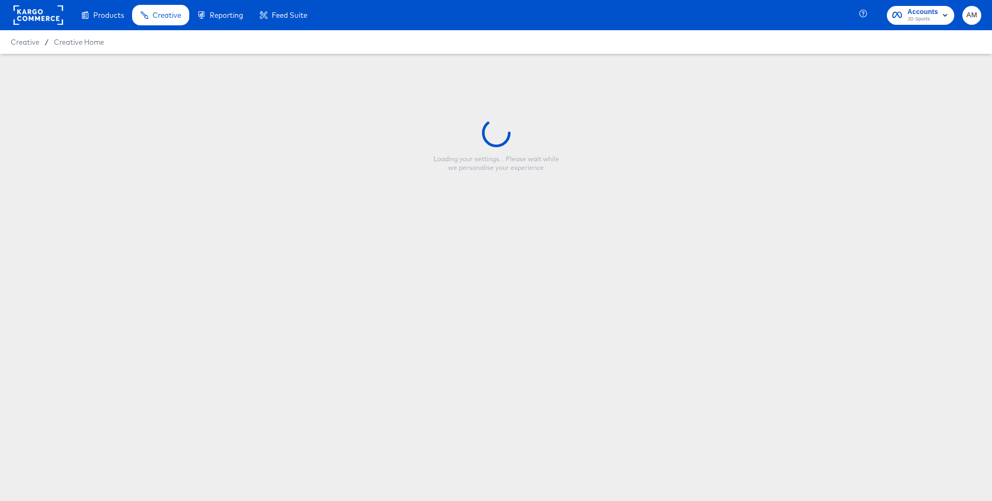
type input "JD DE - MULTI 3 (with product title) - Strikethrough (Forever Forward)"
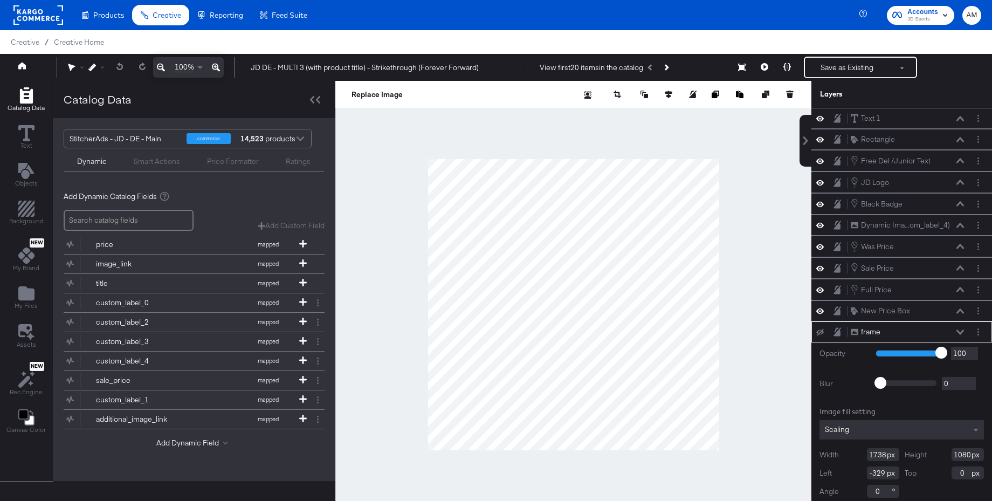
scroll to position [6, 0]
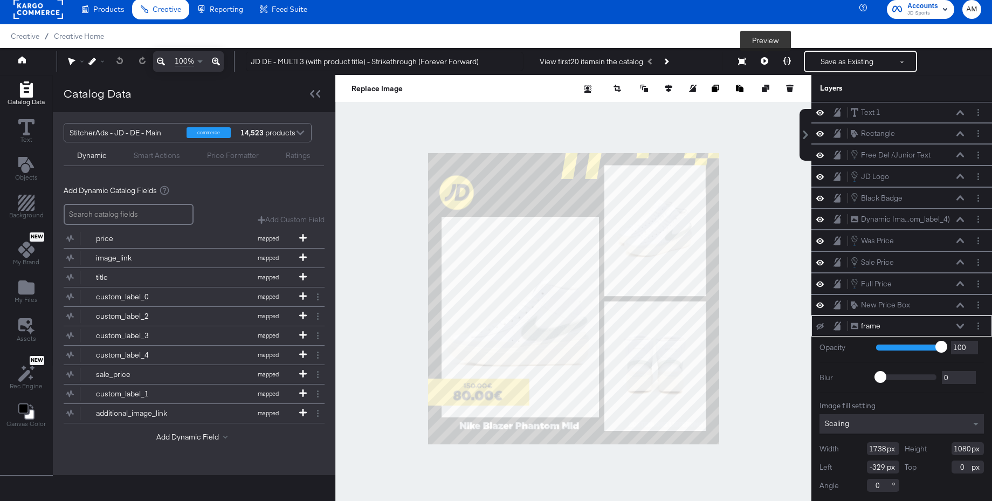
click at [768, 60] on icon at bounding box center [765, 61] width 8 height 8
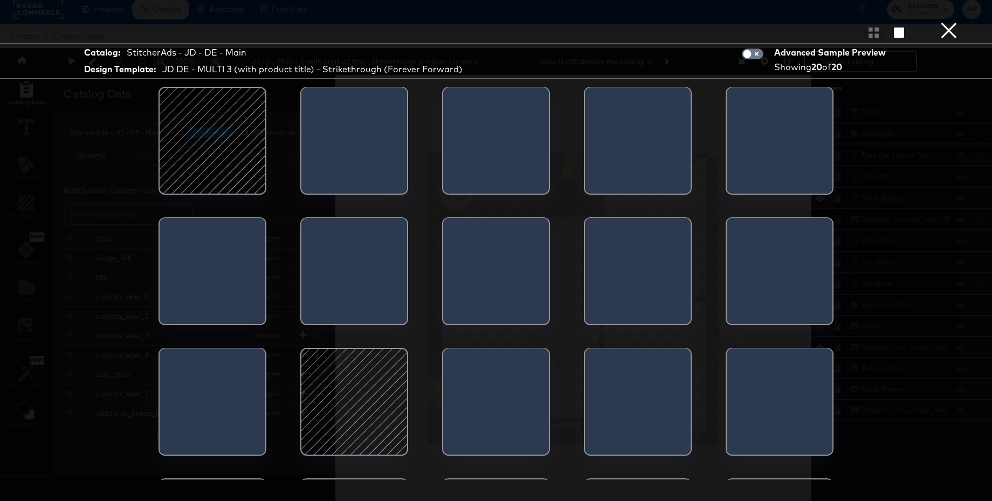
click at [202, 157] on div at bounding box center [213, 141] width 92 height 92
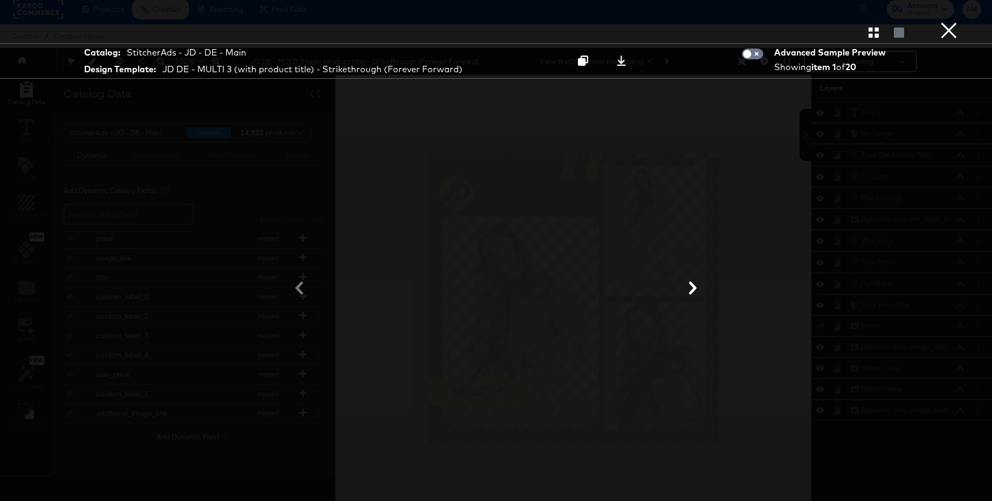
click at [946, 22] on button "×" at bounding box center [950, 11] width 22 height 22
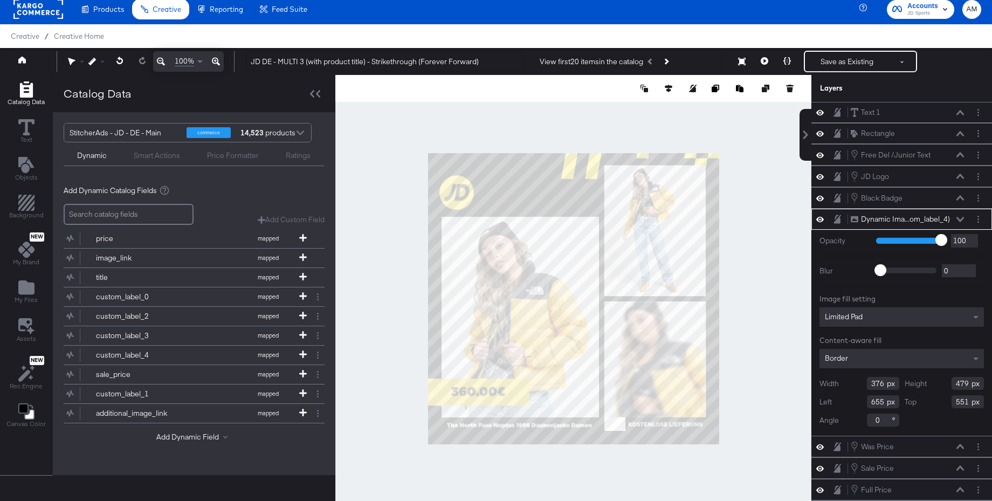
type input "377"
type input "429"
type input "654"
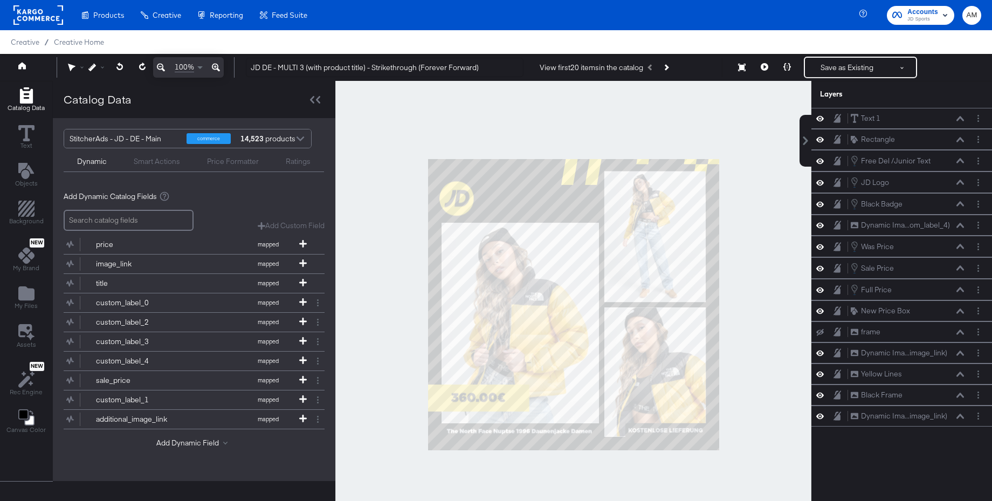
scroll to position [11, 0]
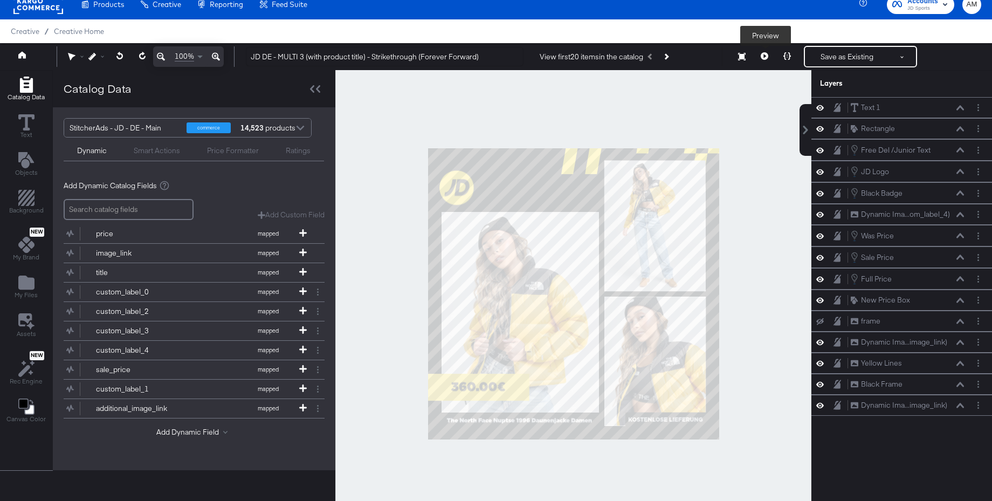
click at [766, 53] on icon at bounding box center [765, 56] width 8 height 8
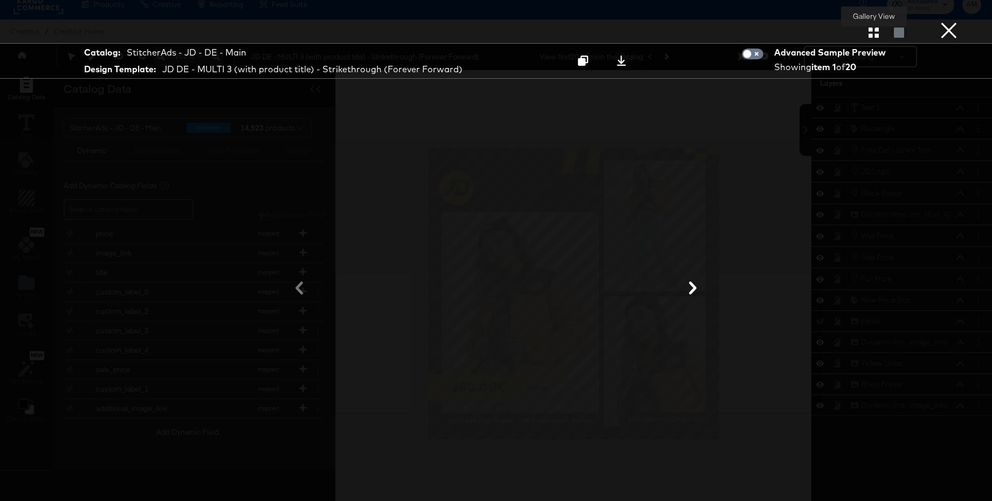
click at [874, 33] on icon "button" at bounding box center [874, 33] width 10 height 10
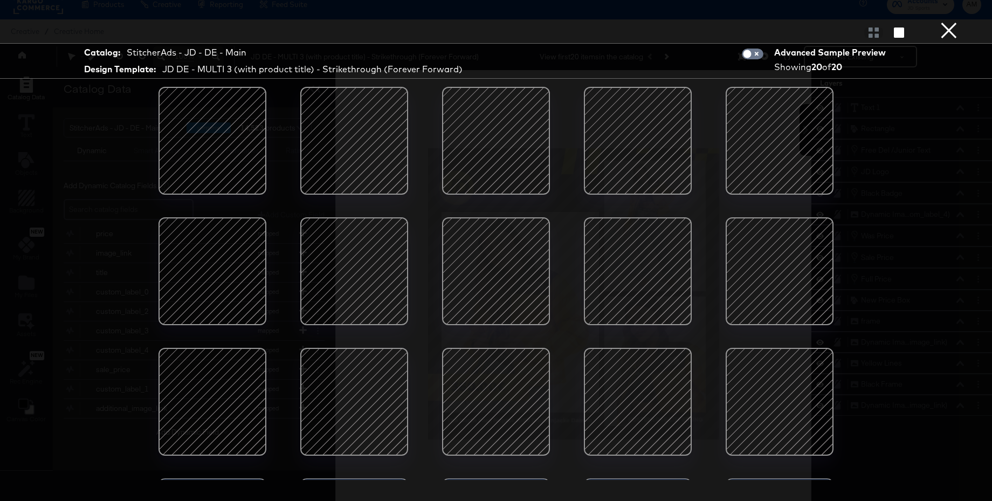
click at [787, 275] on div at bounding box center [780, 271] width 92 height 92
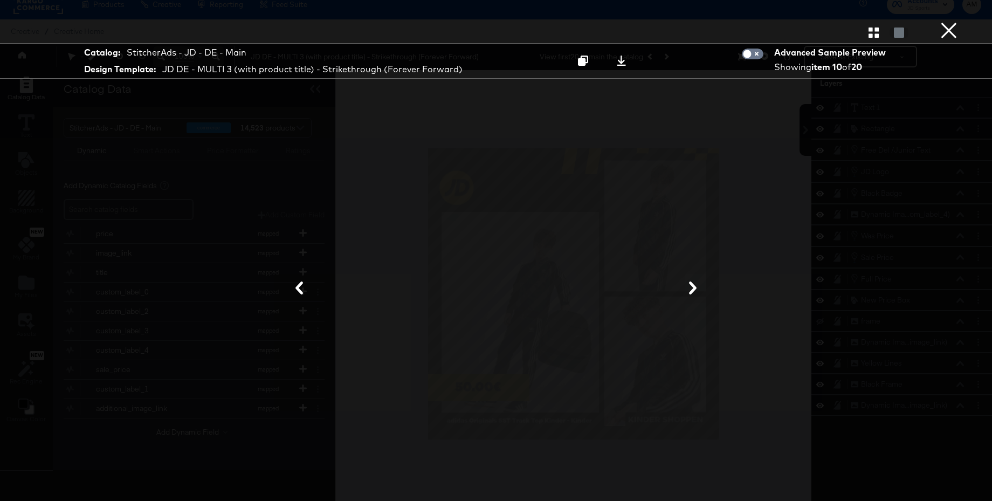
click at [954, 22] on button "×" at bounding box center [950, 11] width 22 height 22
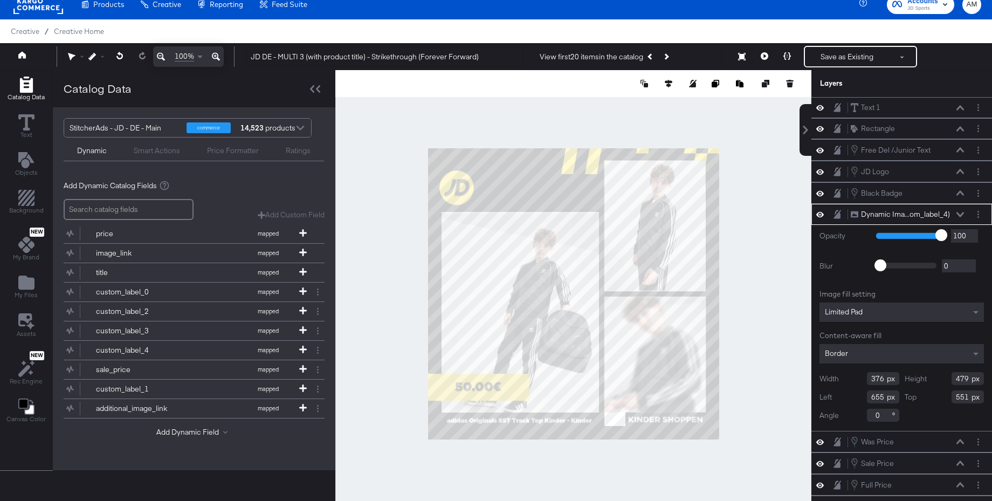
type input "377"
type input "429"
type input "654"
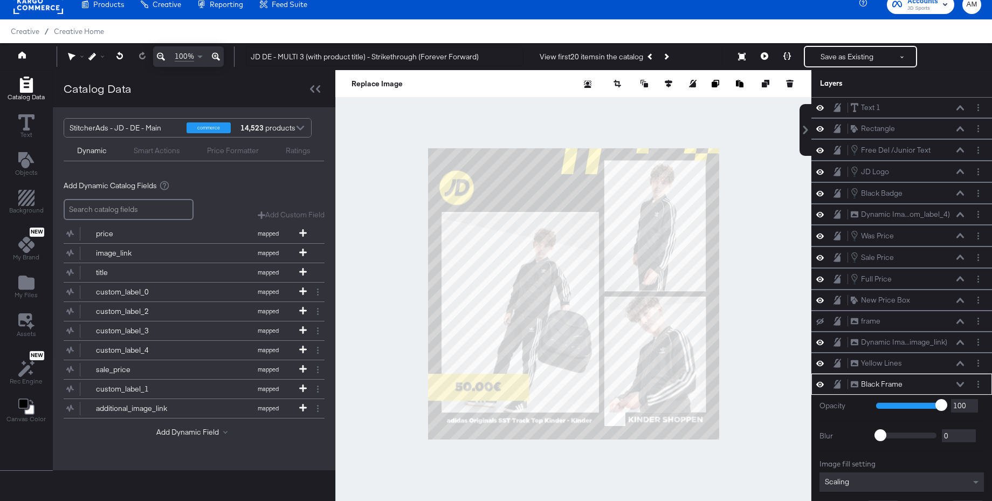
scroll to position [58, 0]
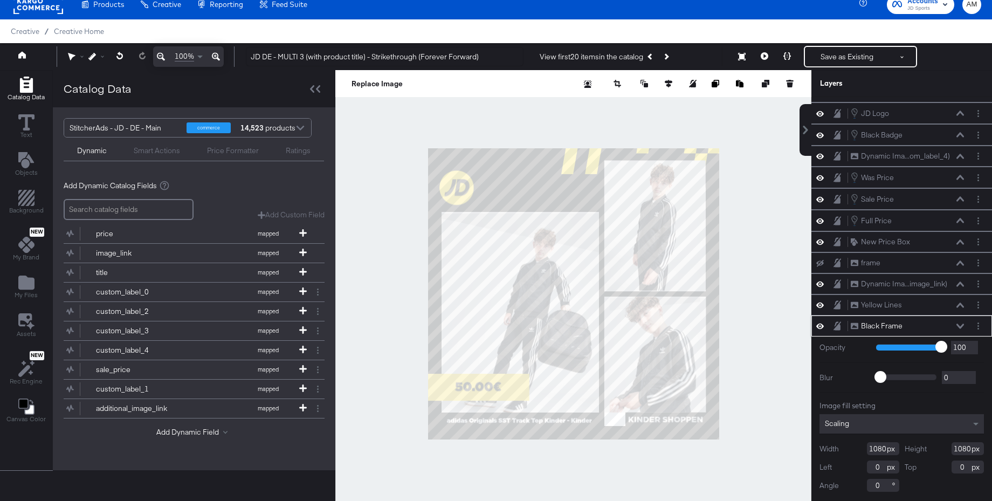
click at [958, 325] on icon at bounding box center [961, 326] width 8 height 5
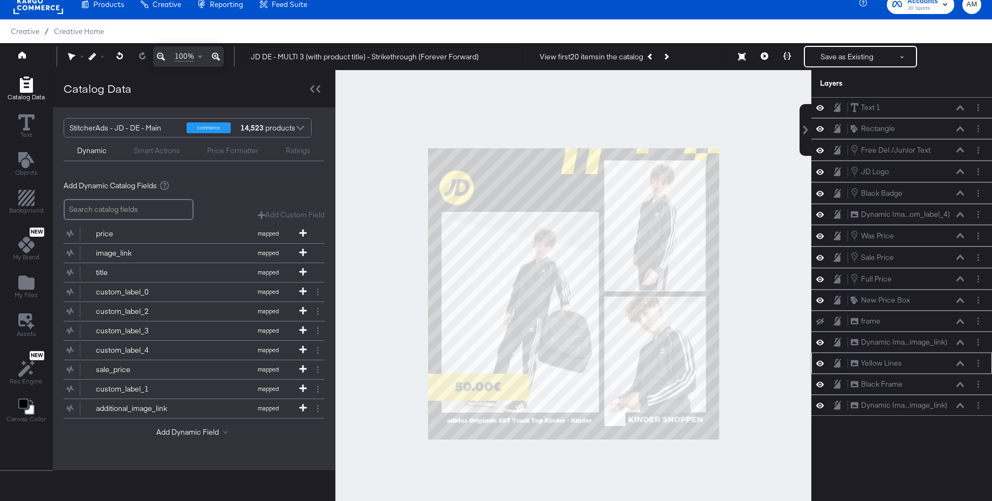
click at [820, 365] on icon at bounding box center [821, 363] width 8 height 9
click at [820, 365] on icon at bounding box center [821, 363] width 8 height 7
click at [819, 385] on icon at bounding box center [821, 384] width 8 height 9
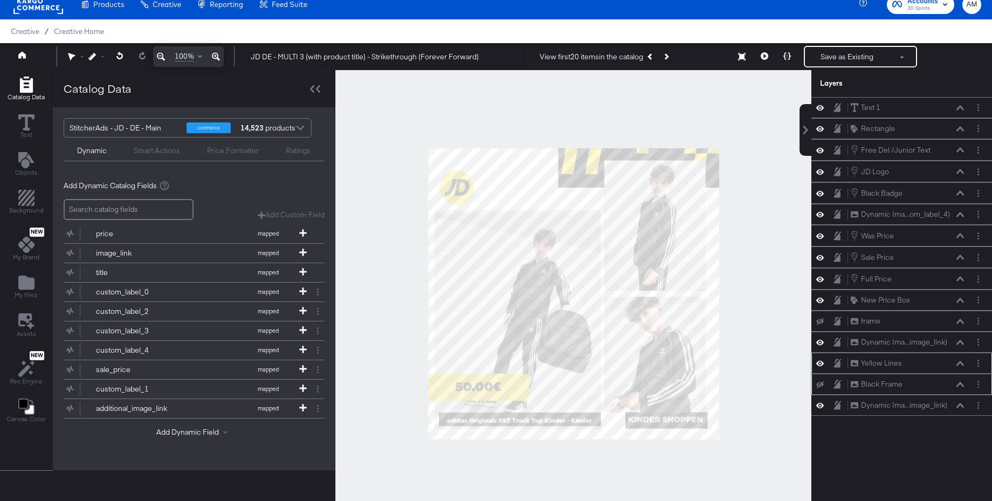
click at [819, 385] on icon at bounding box center [821, 384] width 8 height 7
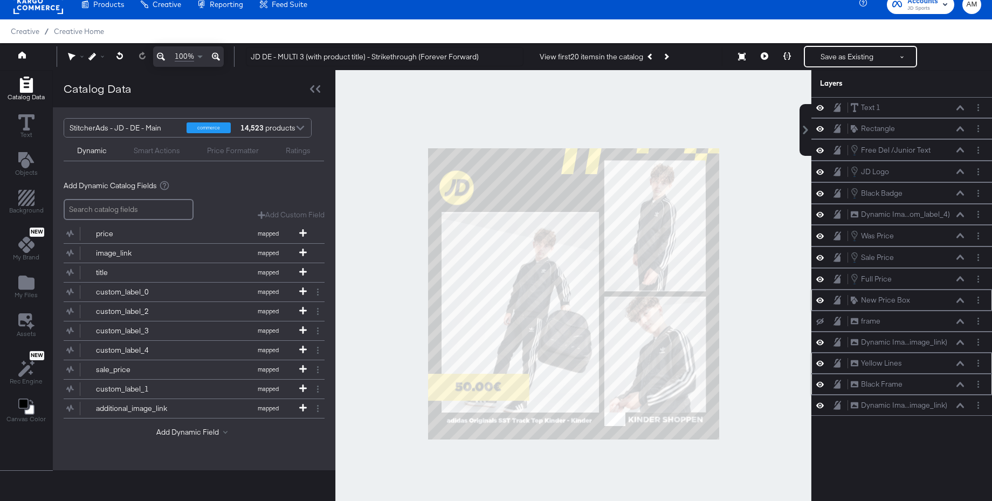
click at [820, 299] on icon at bounding box center [821, 300] width 8 height 9
click at [820, 299] on icon at bounding box center [821, 300] width 8 height 7
click at [820, 214] on icon at bounding box center [821, 214] width 8 height 9
click at [820, 214] on icon at bounding box center [821, 214] width 8 height 7
click at [821, 215] on icon at bounding box center [821, 214] width 8 height 9
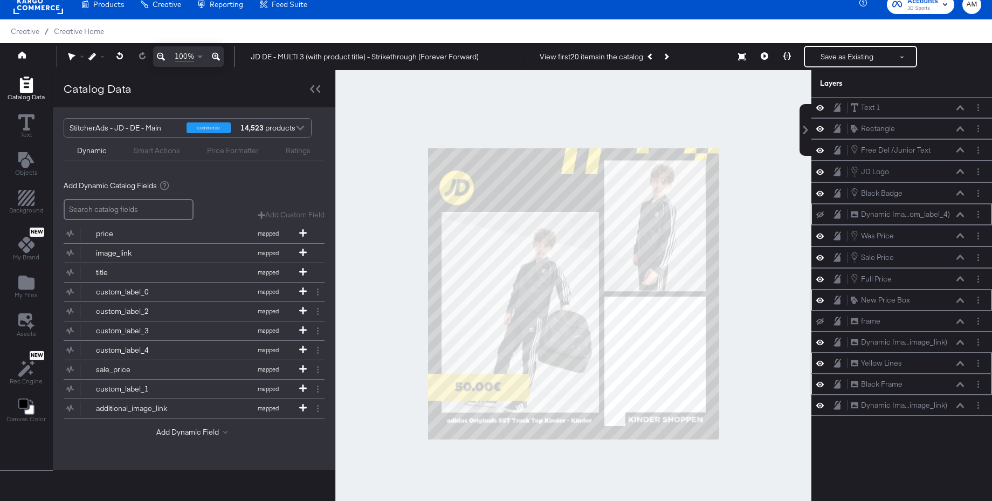
click at [821, 215] on icon at bounding box center [821, 214] width 8 height 7
click at [820, 383] on icon at bounding box center [821, 384] width 8 height 9
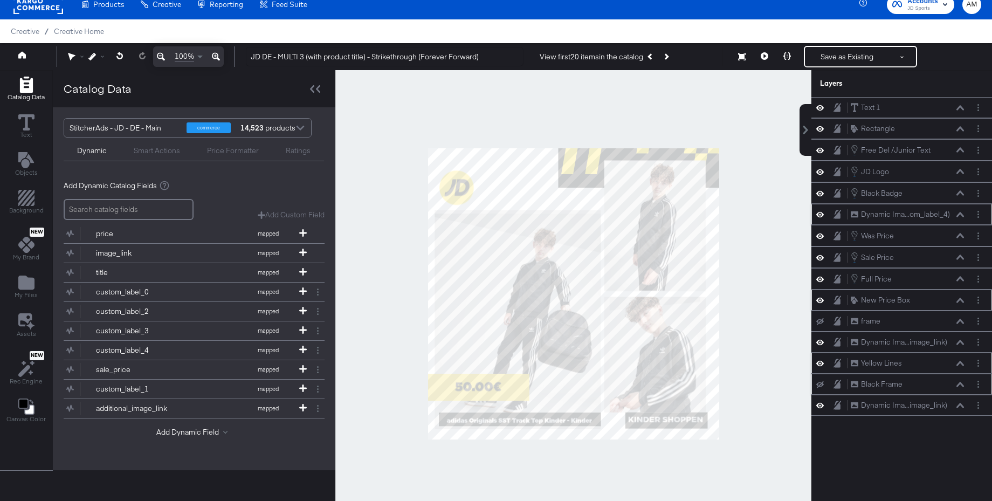
click at [820, 383] on icon at bounding box center [821, 384] width 8 height 7
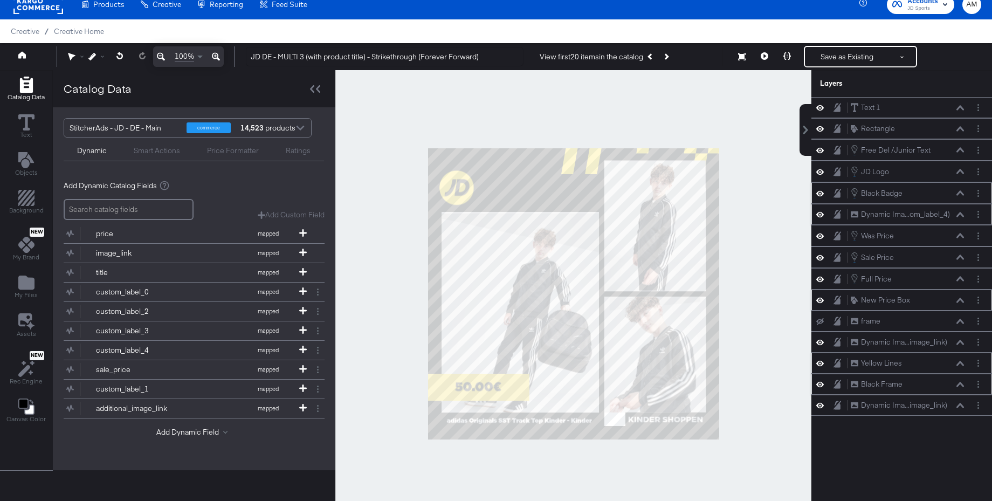
click at [964, 190] on icon at bounding box center [961, 192] width 8 height 5
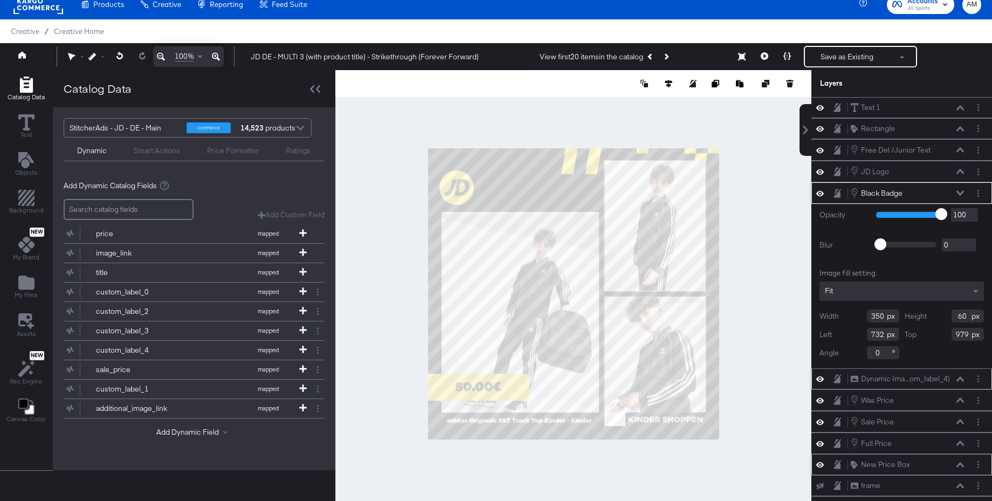
drag, startPoint x: 884, startPoint y: 317, endPoint x: 843, endPoint y: 318, distance: 40.5
click at [843, 318] on div "Width 350" at bounding box center [860, 316] width 80 height 13
type input "500"
drag, startPoint x: 885, startPoint y: 336, endPoint x: 860, endPoint y: 336, distance: 24.8
click at [860, 336] on div "Left 732" at bounding box center [860, 334] width 80 height 13
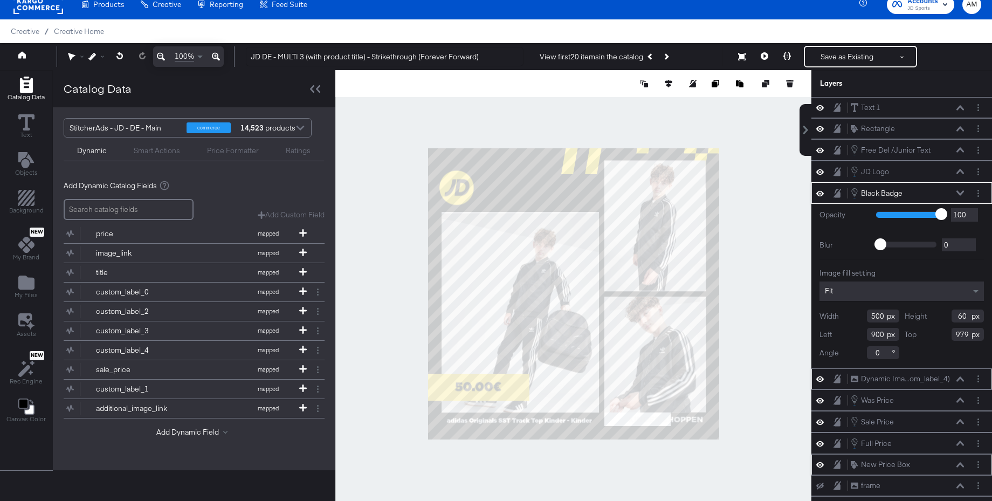
drag, startPoint x: 884, startPoint y: 337, endPoint x: 860, endPoint y: 337, distance: 23.2
click at [860, 337] on div "Left 900" at bounding box center [860, 334] width 80 height 13
type input "5"
click at [874, 335] on input "5650" at bounding box center [883, 334] width 32 height 13
type input "650"
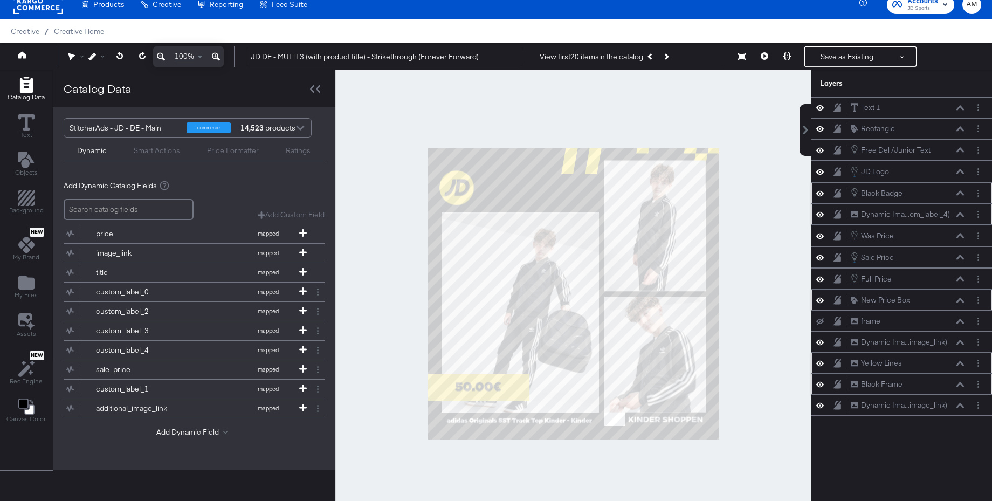
click at [820, 191] on icon at bounding box center [821, 192] width 8 height 5
click at [820, 191] on icon at bounding box center [821, 193] width 8 height 7
click at [960, 193] on icon at bounding box center [961, 192] width 8 height 5
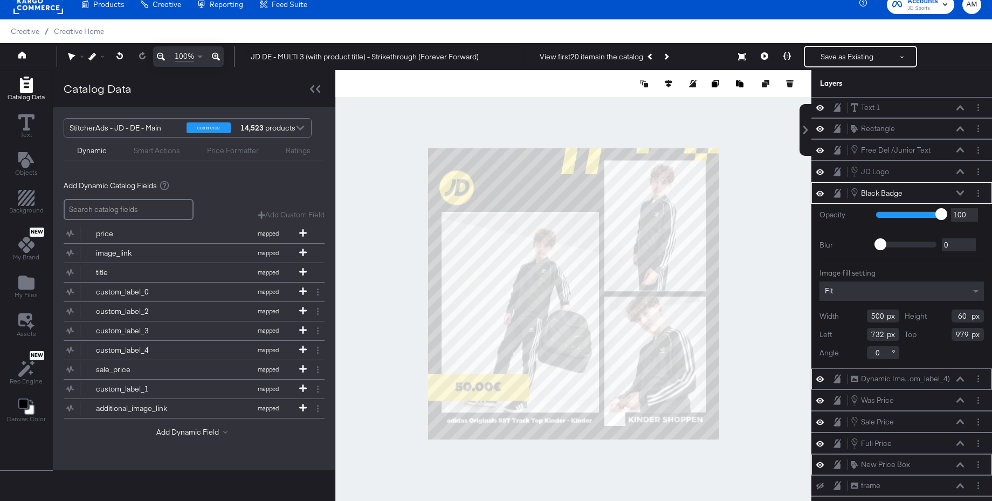
drag, startPoint x: 884, startPoint y: 337, endPoint x: 864, endPoint y: 337, distance: 20.0
click at [864, 337] on div "Left 732" at bounding box center [860, 334] width 80 height 13
type input "700"
click at [883, 317] on input "500" at bounding box center [883, 316] width 32 height 13
type input "550"
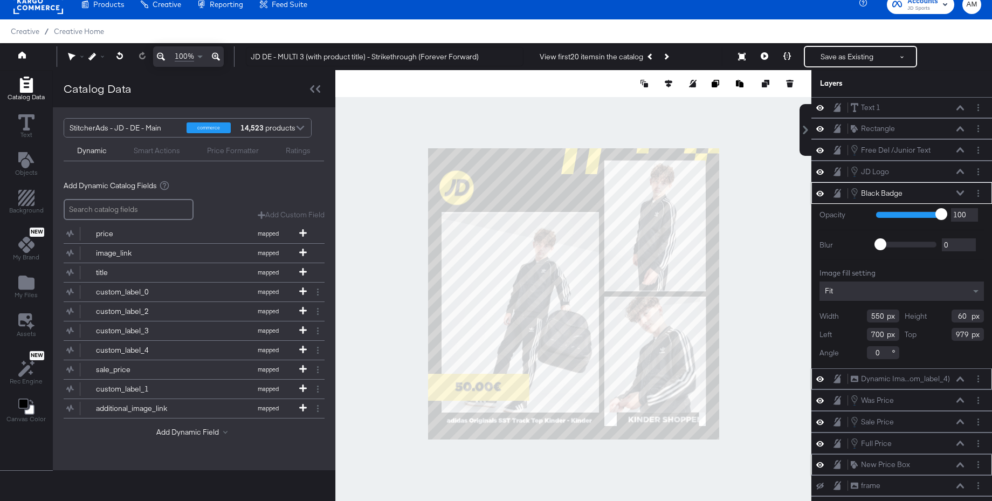
drag, startPoint x: 884, startPoint y: 336, endPoint x: 865, endPoint y: 335, distance: 18.3
click at [865, 335] on div "Left 700" at bounding box center [860, 334] width 80 height 13
type input "650"
click at [732, 363] on div at bounding box center [573, 294] width 476 height 448
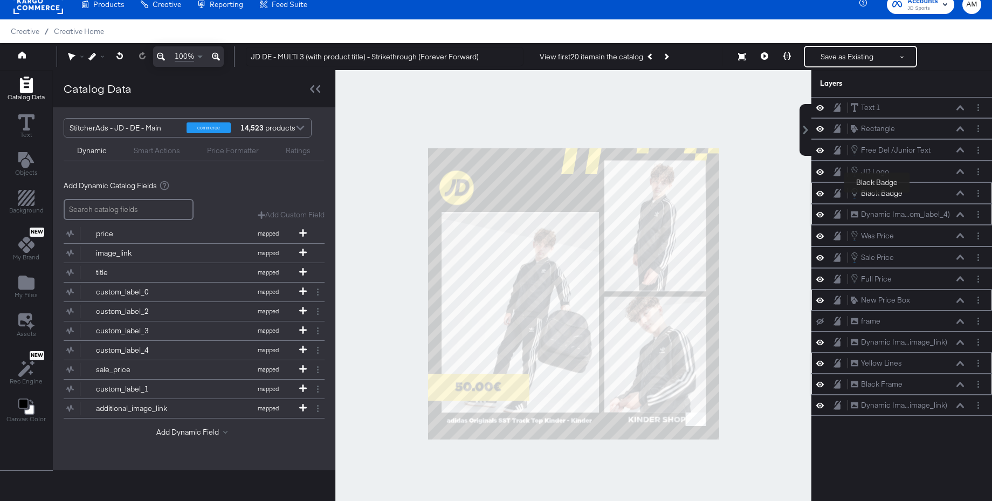
click at [878, 195] on div "Black Badge" at bounding box center [882, 193] width 42 height 10
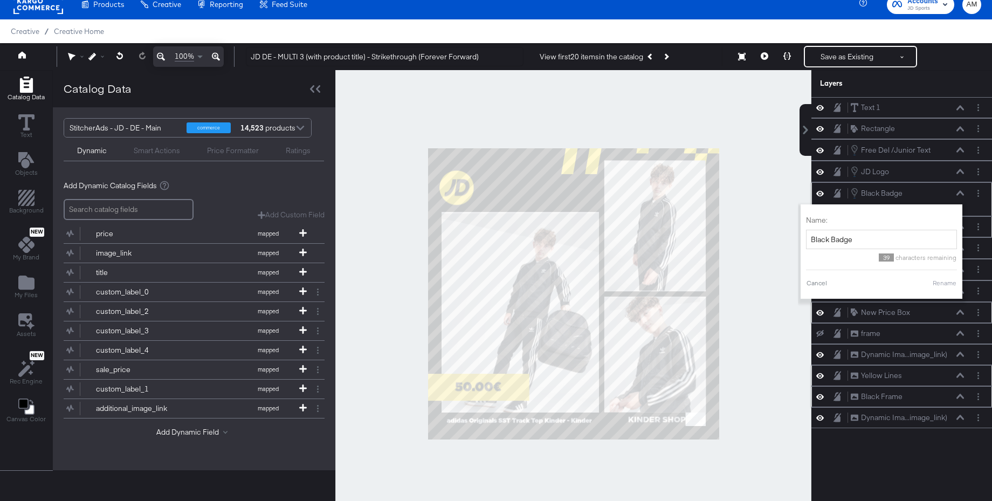
click at [959, 193] on icon at bounding box center [961, 192] width 8 height 5
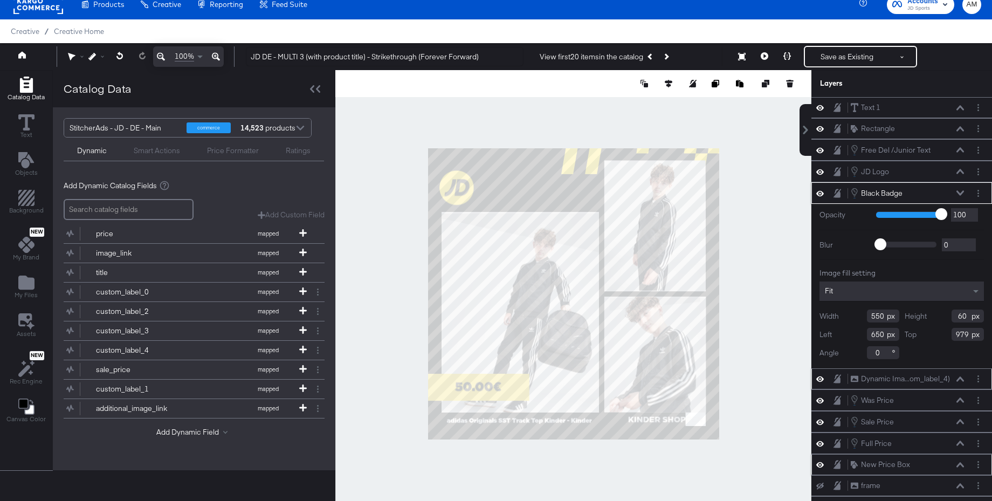
drag, startPoint x: 881, startPoint y: 318, endPoint x: 866, endPoint y: 318, distance: 15.1
click at [866, 318] on div "Width 550" at bounding box center [860, 316] width 80 height 13
type input "600"
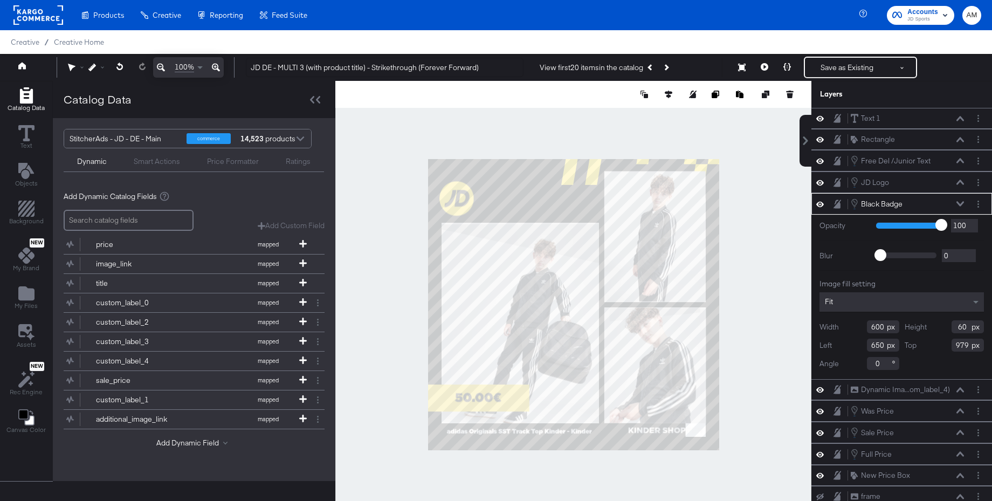
scroll to position [11, 0]
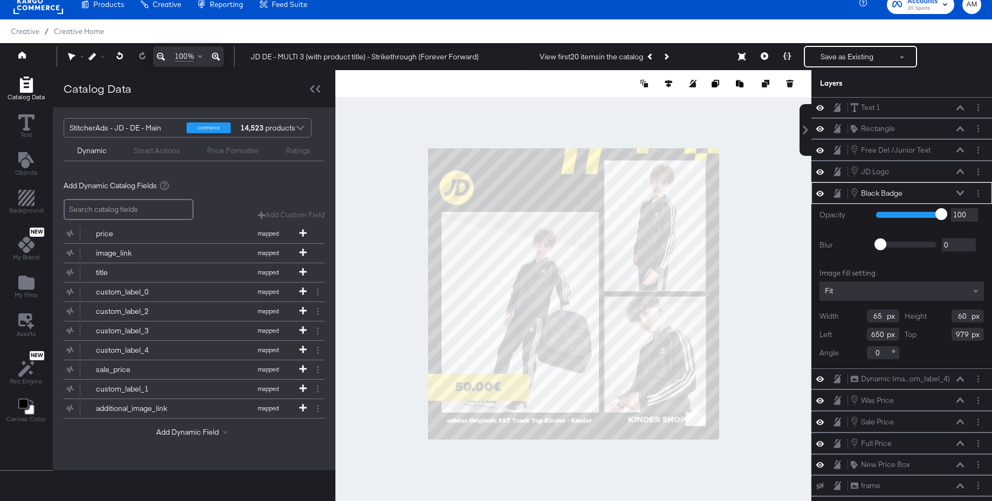
type input "6"
click at [873, 317] on input "6700" at bounding box center [883, 316] width 32 height 13
type input "700"
drag, startPoint x: 884, startPoint y: 337, endPoint x: 862, endPoint y: 335, distance: 22.1
click at [862, 335] on div "Left 650" at bounding box center [860, 334] width 80 height 13
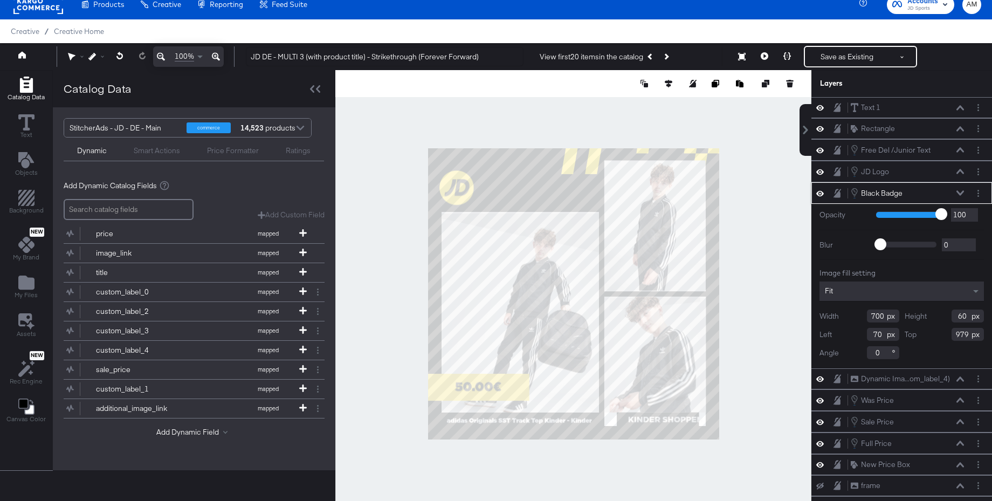
type input "7"
click at [875, 337] on input "7680" at bounding box center [883, 334] width 32 height 13
type input "680"
